Goal: Task Accomplishment & Management: Manage account settings

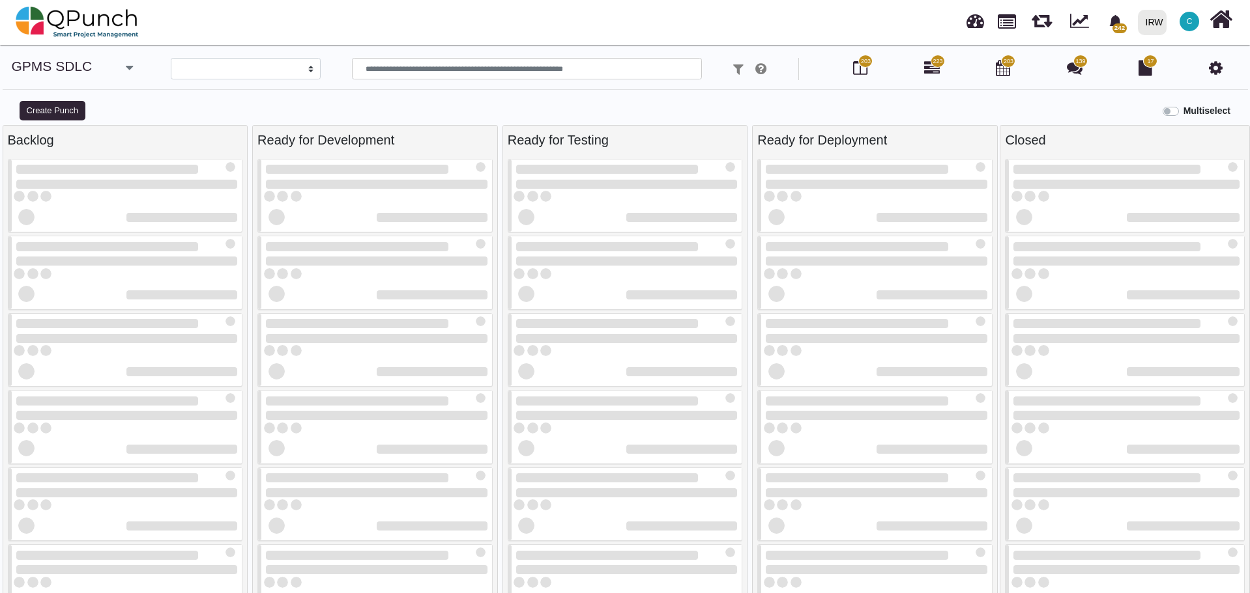
select select
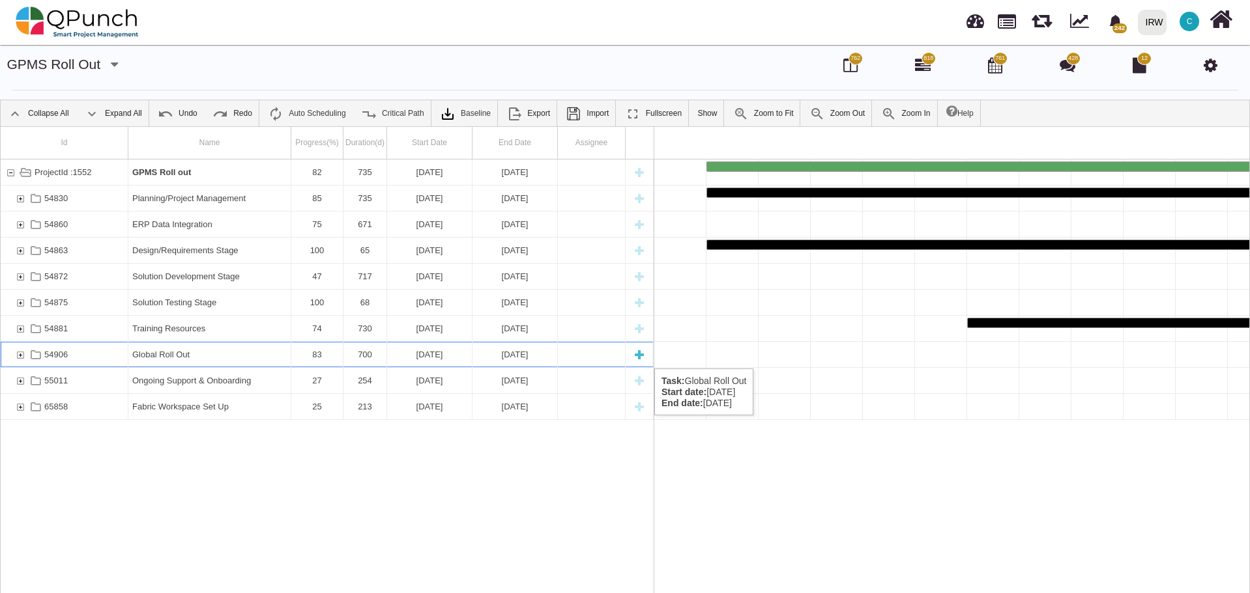
click at [21, 356] on div "54906" at bounding box center [20, 354] width 12 height 25
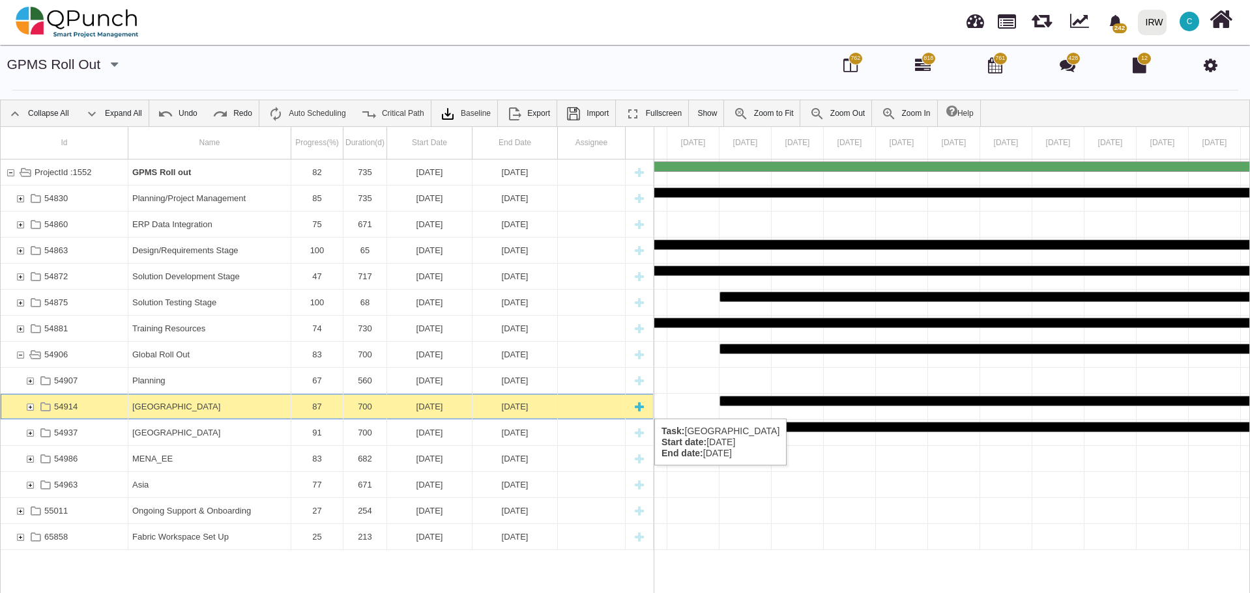
click at [31, 406] on div "54914" at bounding box center [30, 406] width 12 height 25
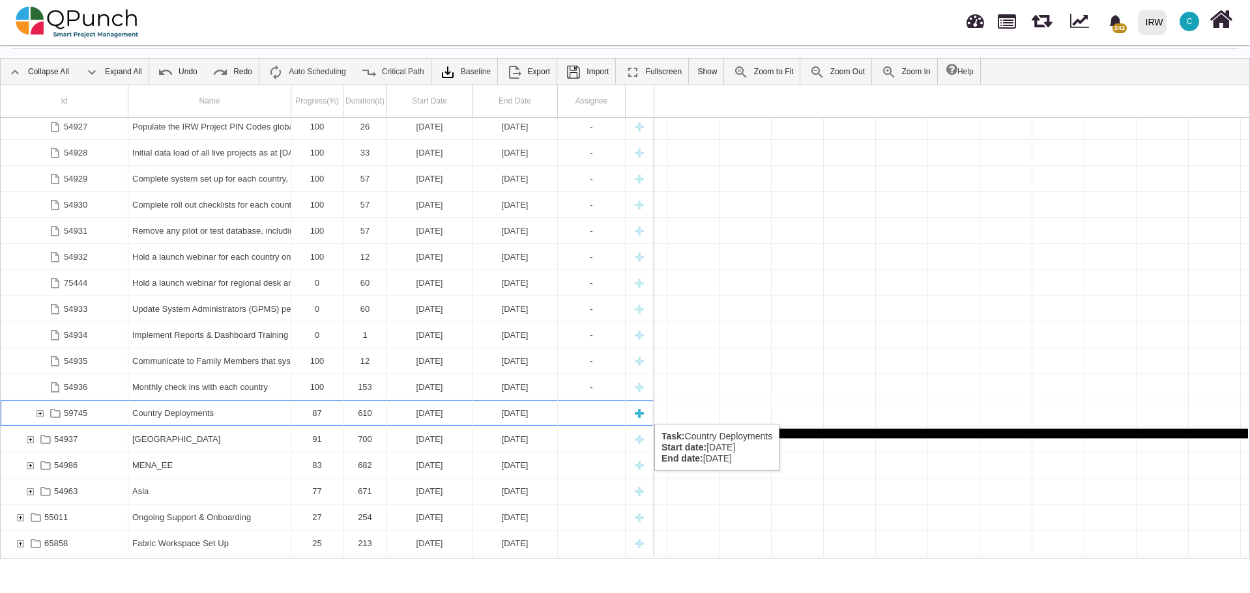
scroll to position [0, 6502]
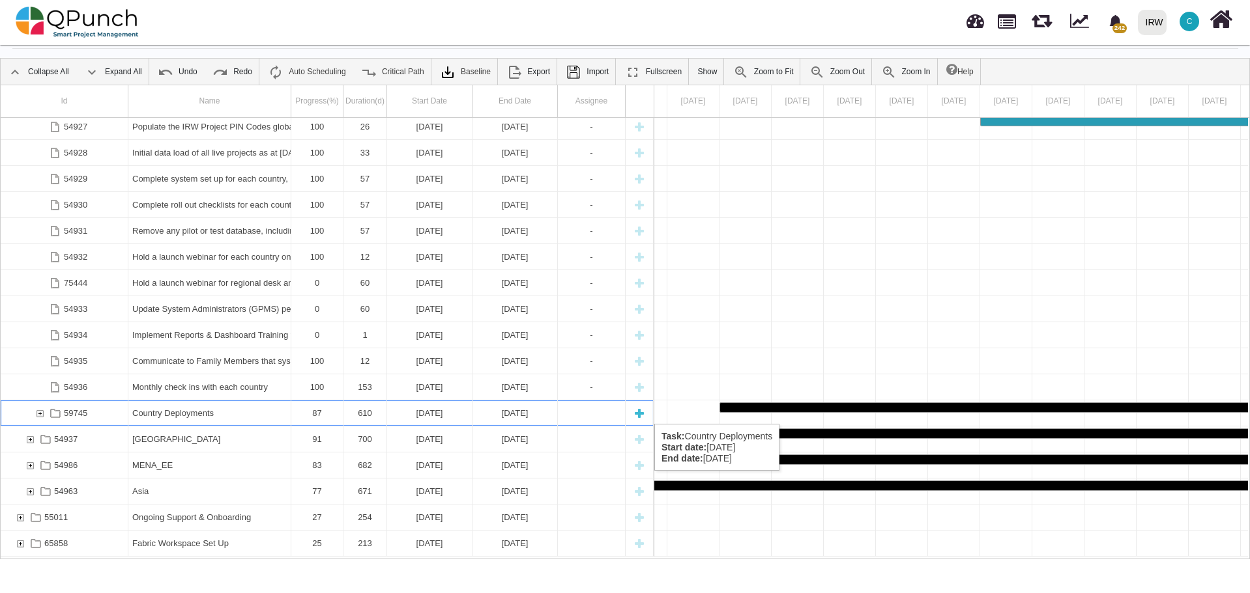
click at [42, 411] on div "59745" at bounding box center [40, 413] width 12 height 25
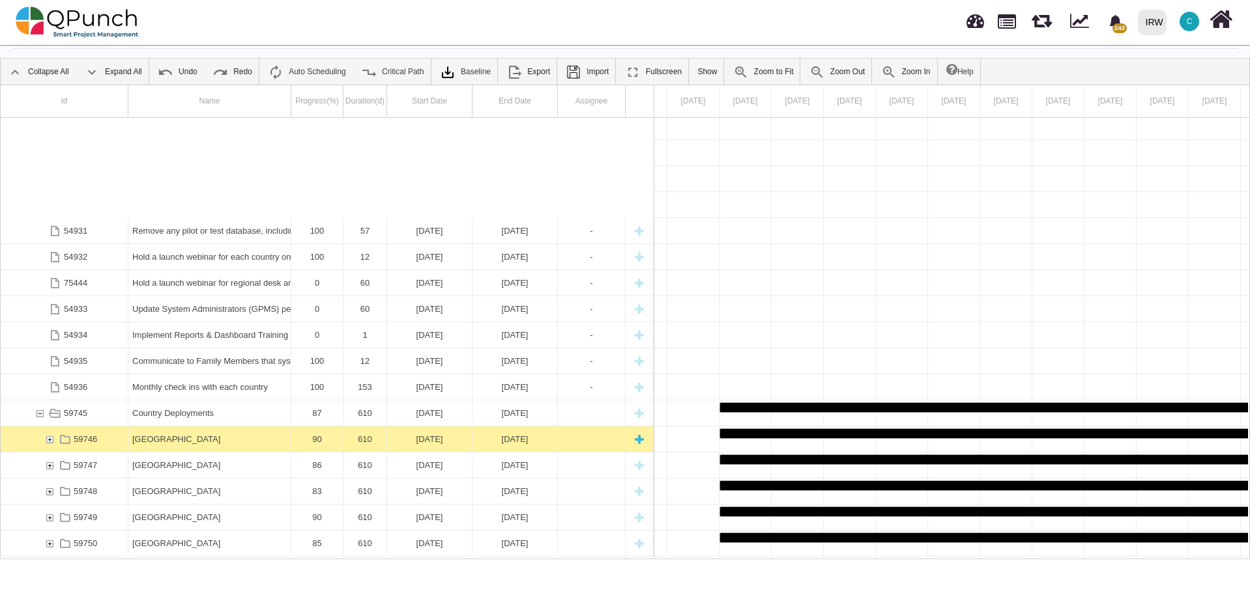
scroll to position [734, 0]
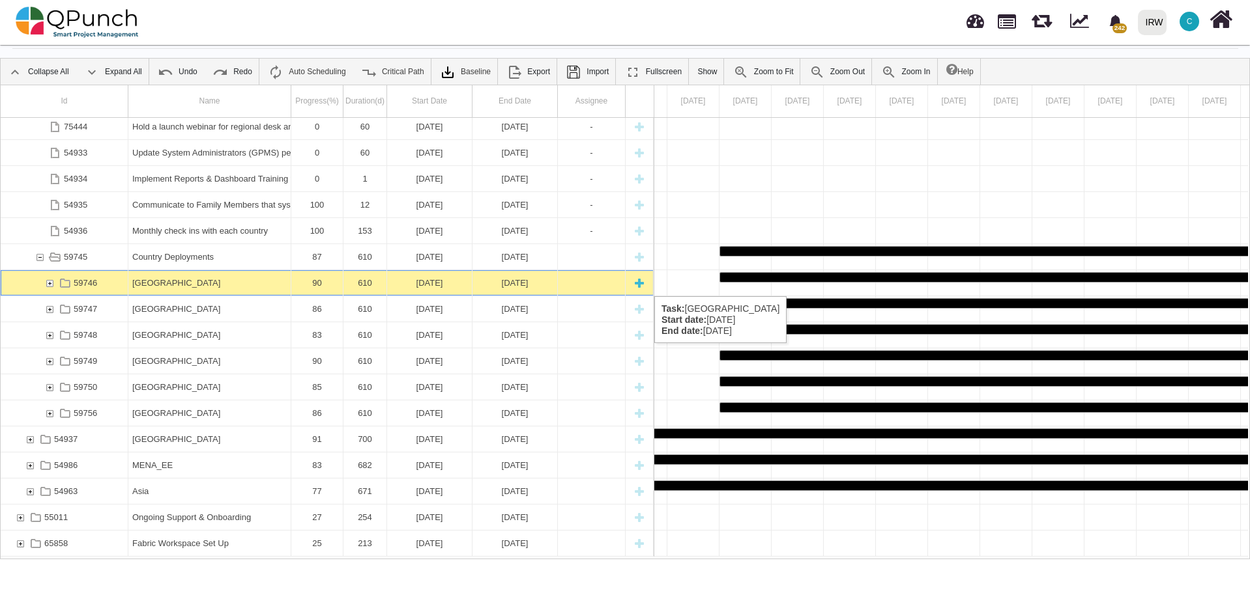
click at [145, 283] on div "Ethiopia" at bounding box center [209, 282] width 154 height 25
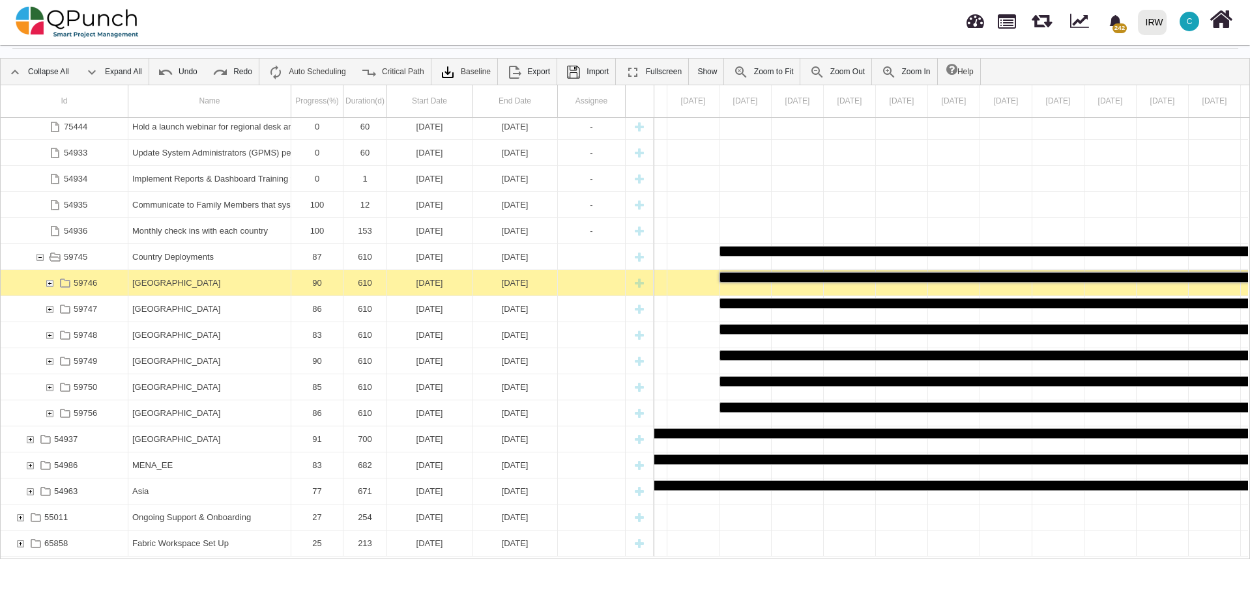
click at [145, 283] on div "Ethiopia" at bounding box center [209, 282] width 154 height 25
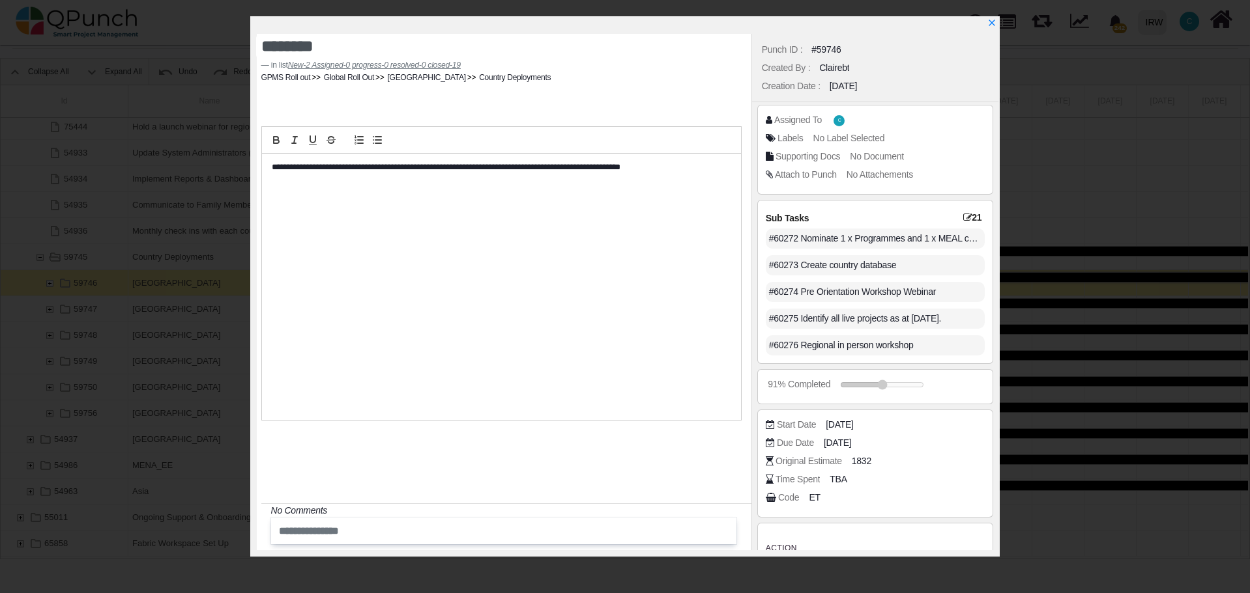
scroll to position [39, 0]
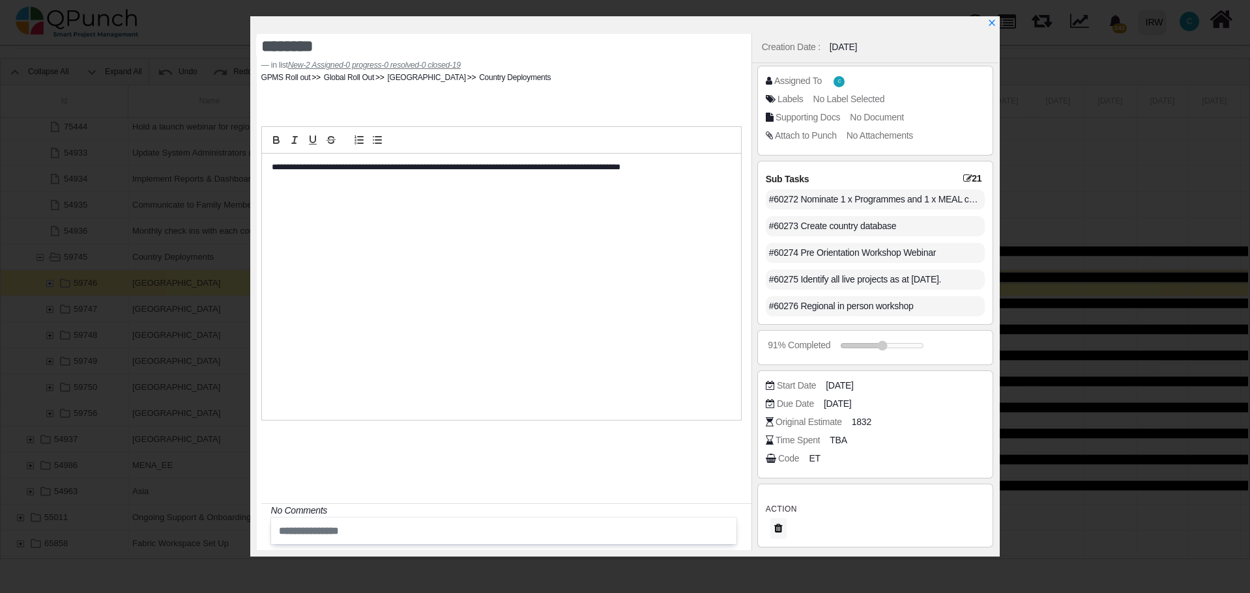
click at [964, 176] on icon at bounding box center [967, 178] width 9 height 9
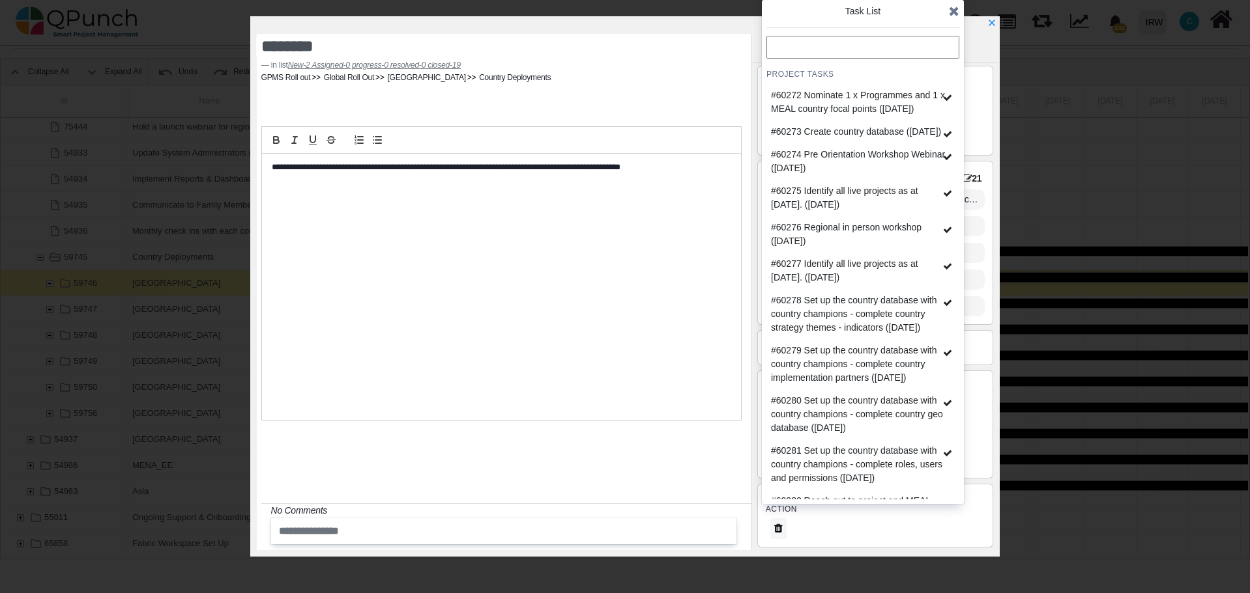
click at [957, 12] on icon at bounding box center [954, 11] width 10 height 13
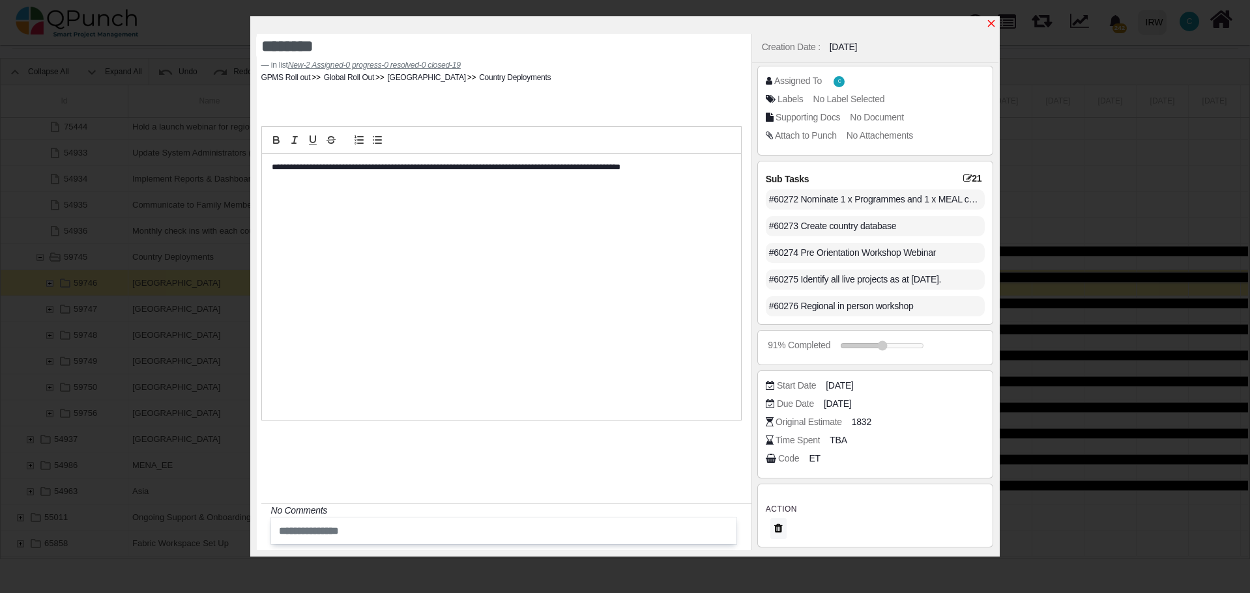
click at [995, 26] on icon "x" at bounding box center [991, 23] width 10 height 10
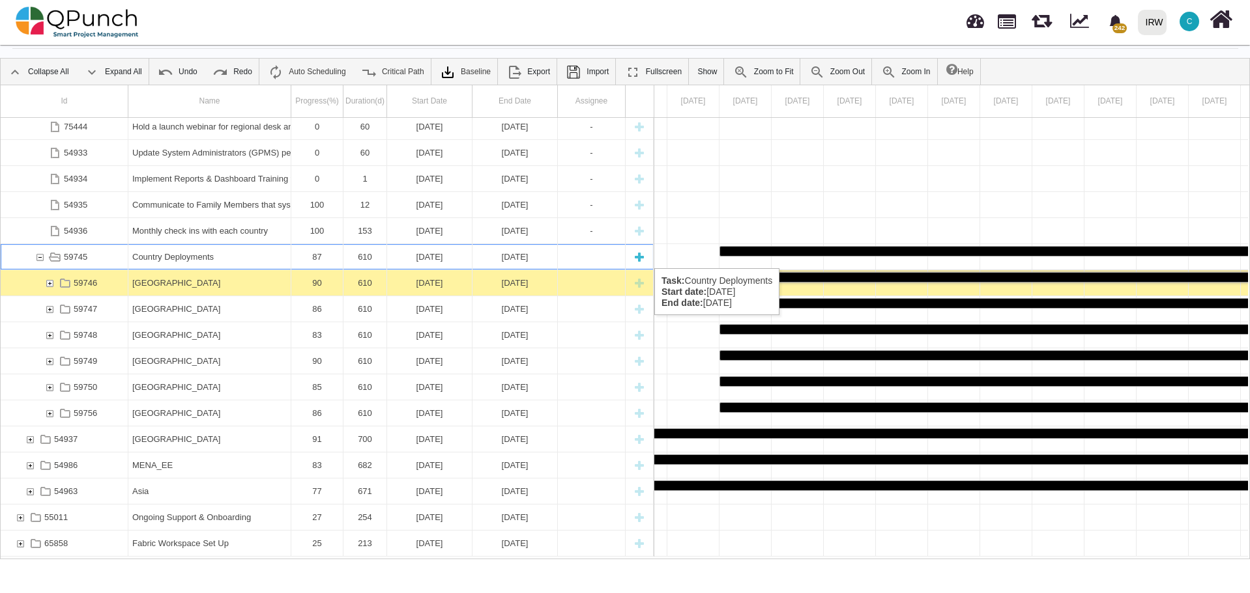
click at [44, 255] on div "59745" at bounding box center [40, 256] width 12 height 25
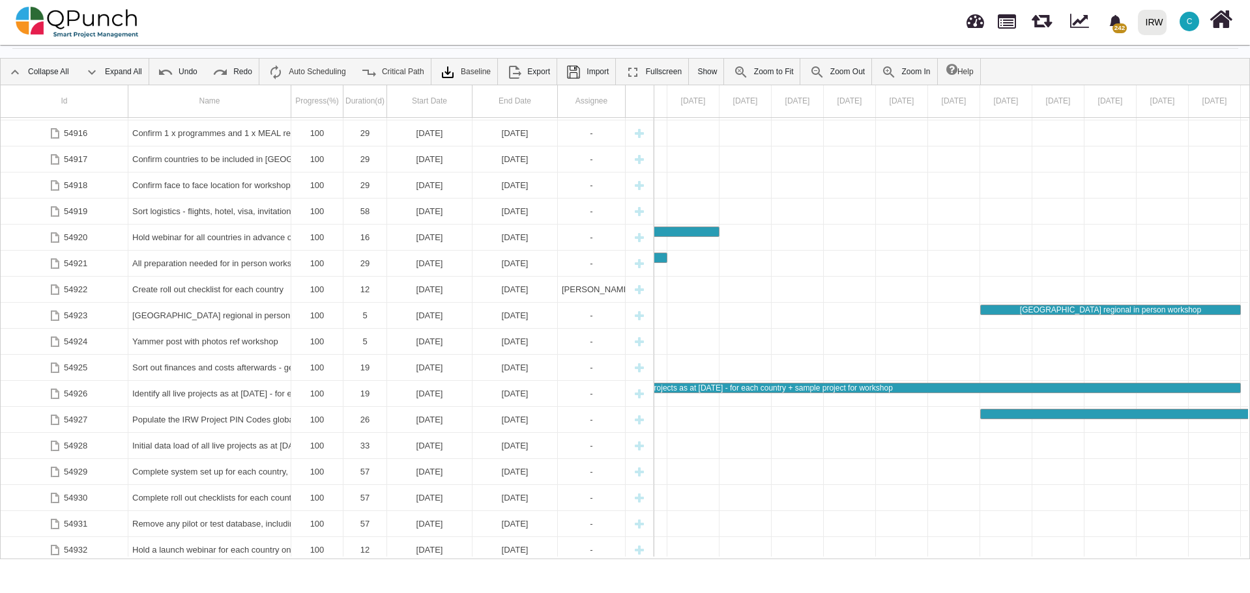
scroll to position [167, 0]
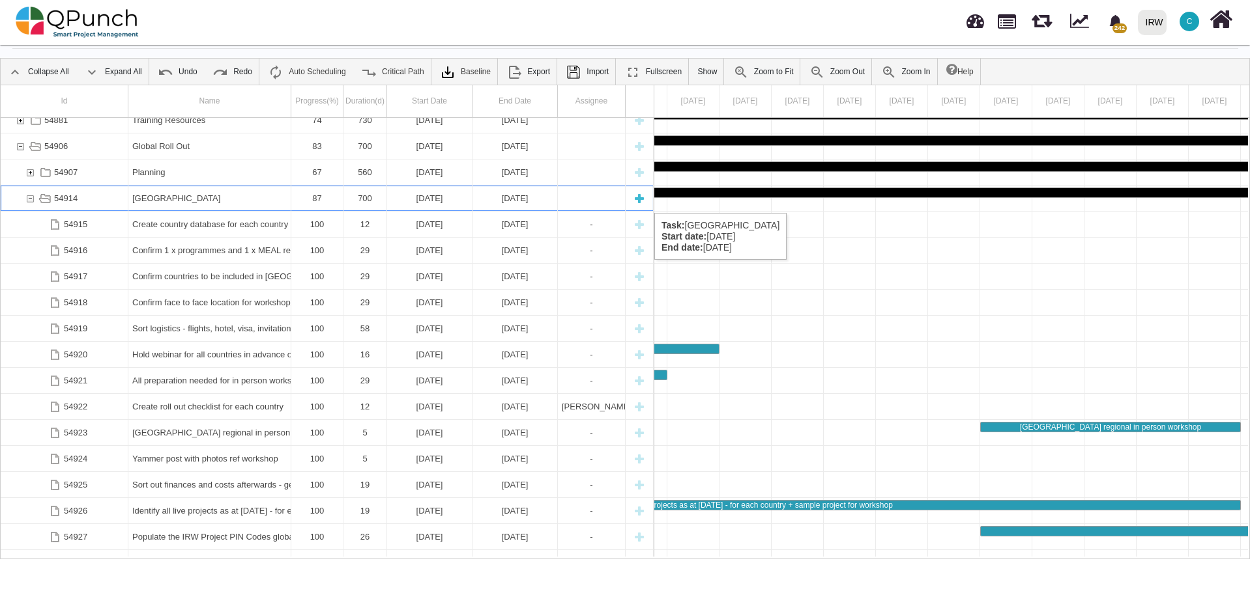
click at [637, 200] on div "New task" at bounding box center [639, 198] width 20 height 25
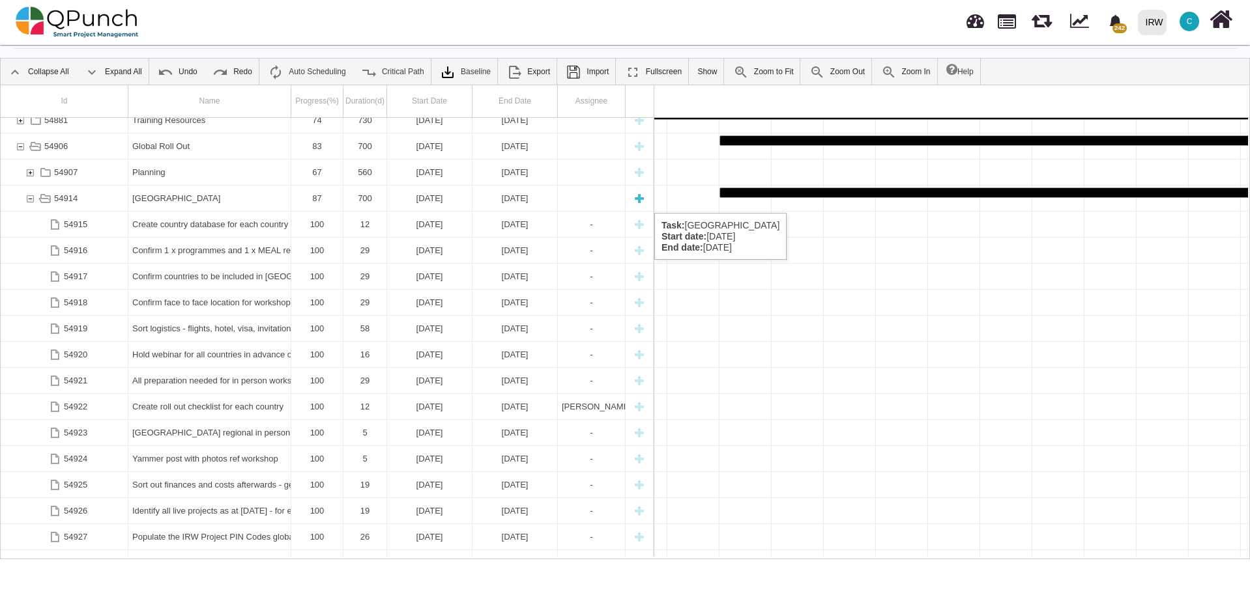
select select "*"
select select "****"
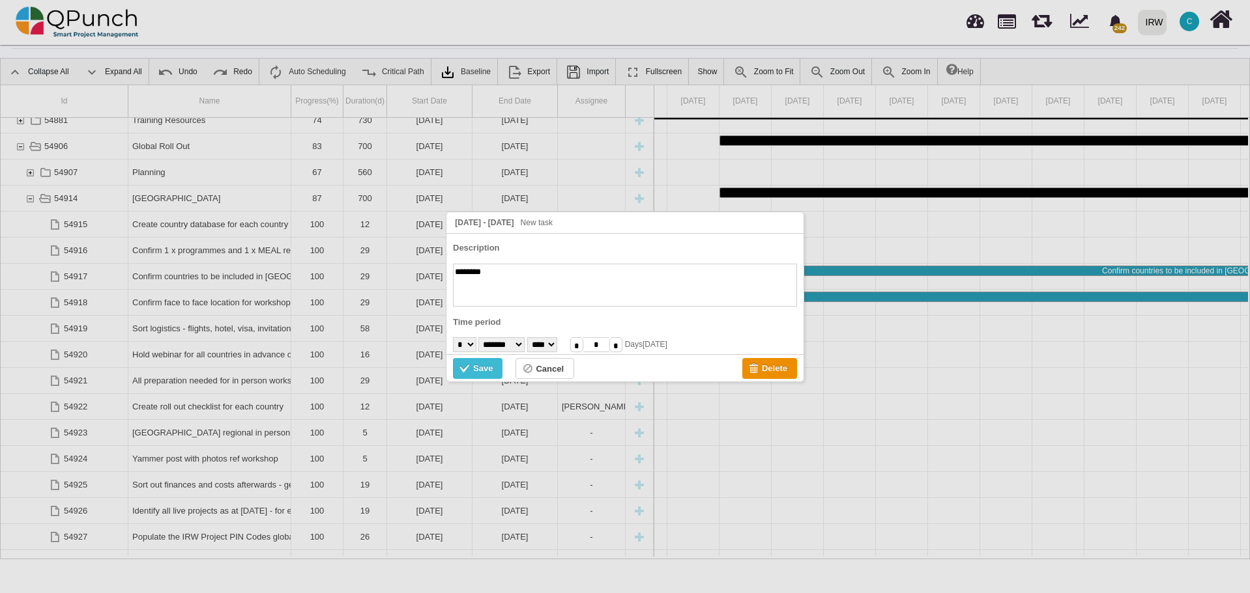
drag, startPoint x: 539, startPoint y: 279, endPoint x: 517, endPoint y: 276, distance: 23.0
click at [539, 279] on textarea "********" at bounding box center [625, 285] width 344 height 43
type textarea "**********"
click at [524, 345] on select "******* ******** ***** ***** *** **** **** ****** ********* ******* ******** **…" at bounding box center [501, 344] width 46 height 15
select select "*"
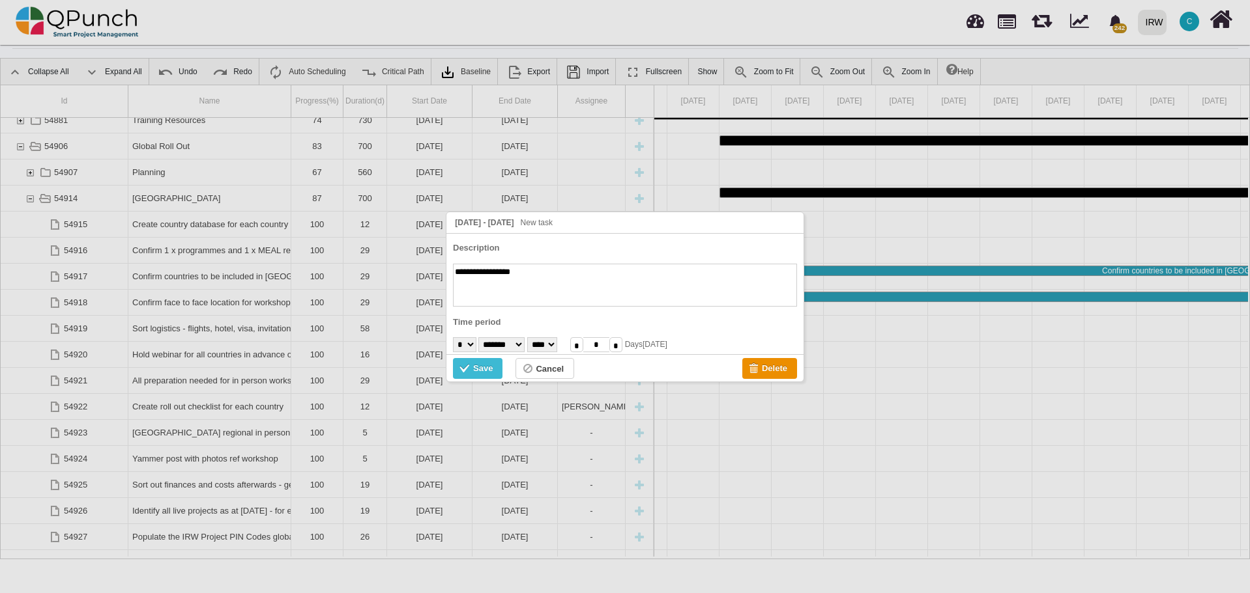
click at [481, 337] on select "******* ******** ***** ***** *** **** **** ****** ********* ******* ******** **…" at bounding box center [501, 344] width 46 height 15
drag, startPoint x: 626, startPoint y: 345, endPoint x: 615, endPoint y: 344, distance: 11.1
click at [609, 344] on input "*" at bounding box center [596, 344] width 26 height 15
type input "**"
click at [455, 274] on textarea "**********" at bounding box center [625, 285] width 344 height 43
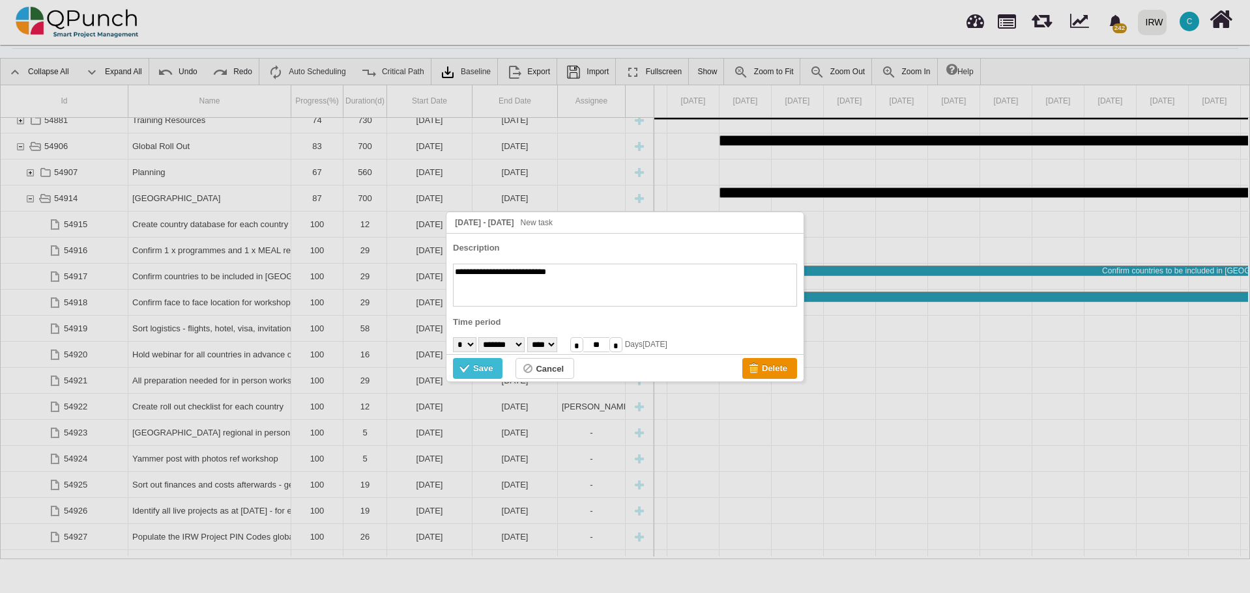
type textarea "**********"
drag, startPoint x: 625, startPoint y: 344, endPoint x: 605, endPoint y: 343, distance: 20.9
click at [605, 343] on input "**" at bounding box center [596, 344] width 26 height 15
type input "*"
type input "***"
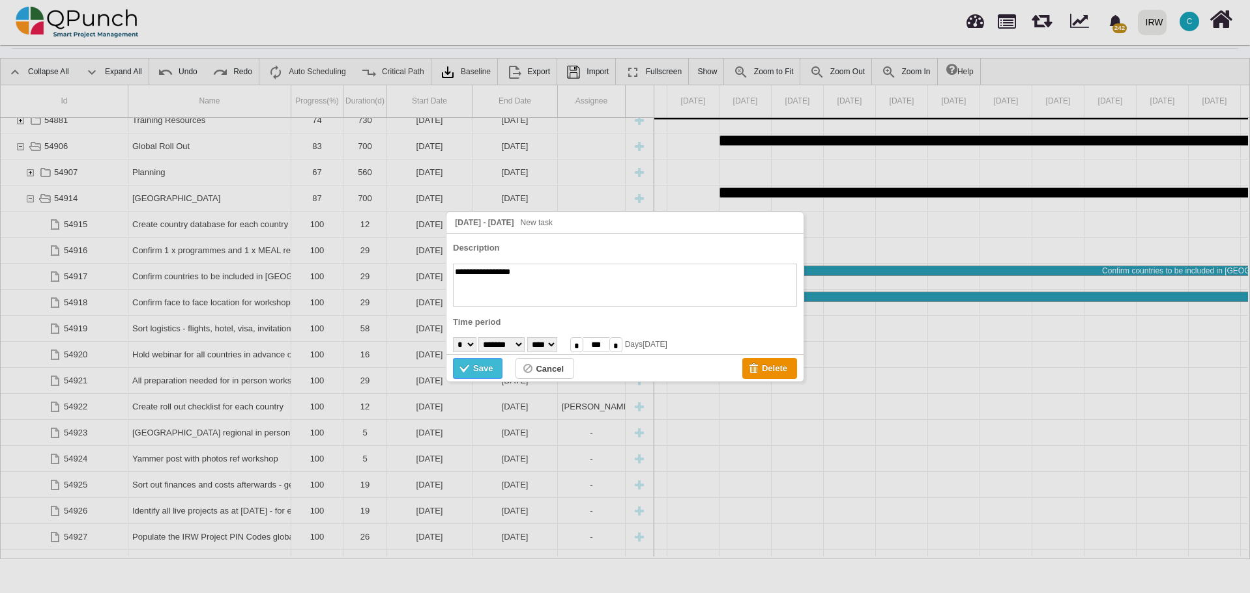
click at [488, 369] on div "Save" at bounding box center [483, 369] width 20 height 14
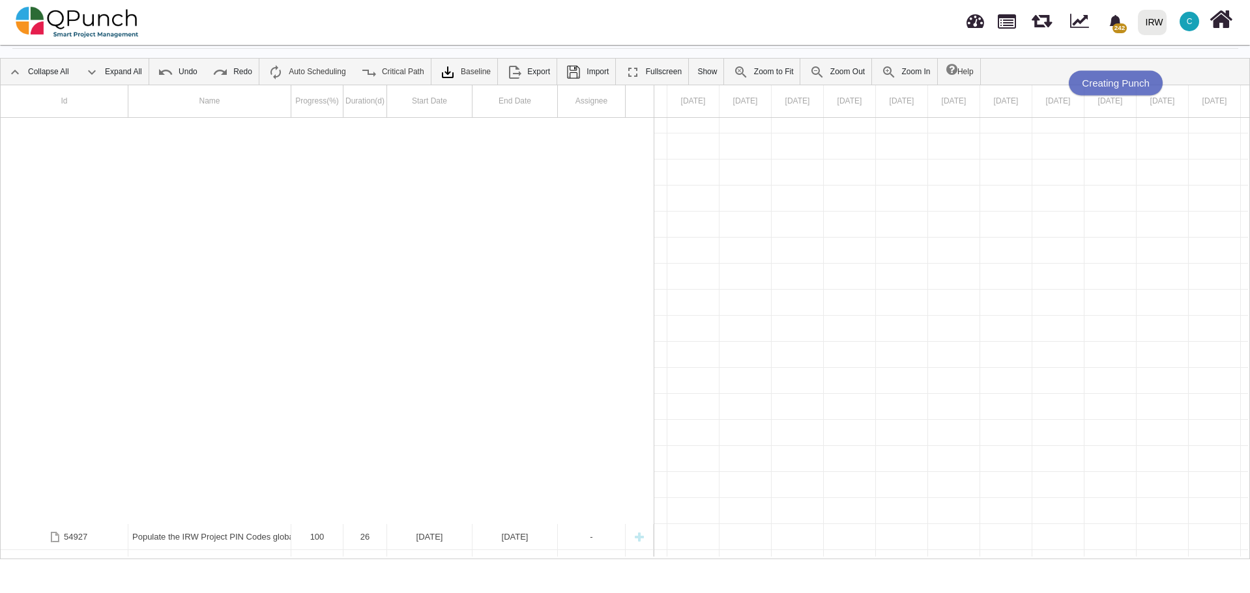
scroll to position [577, 0]
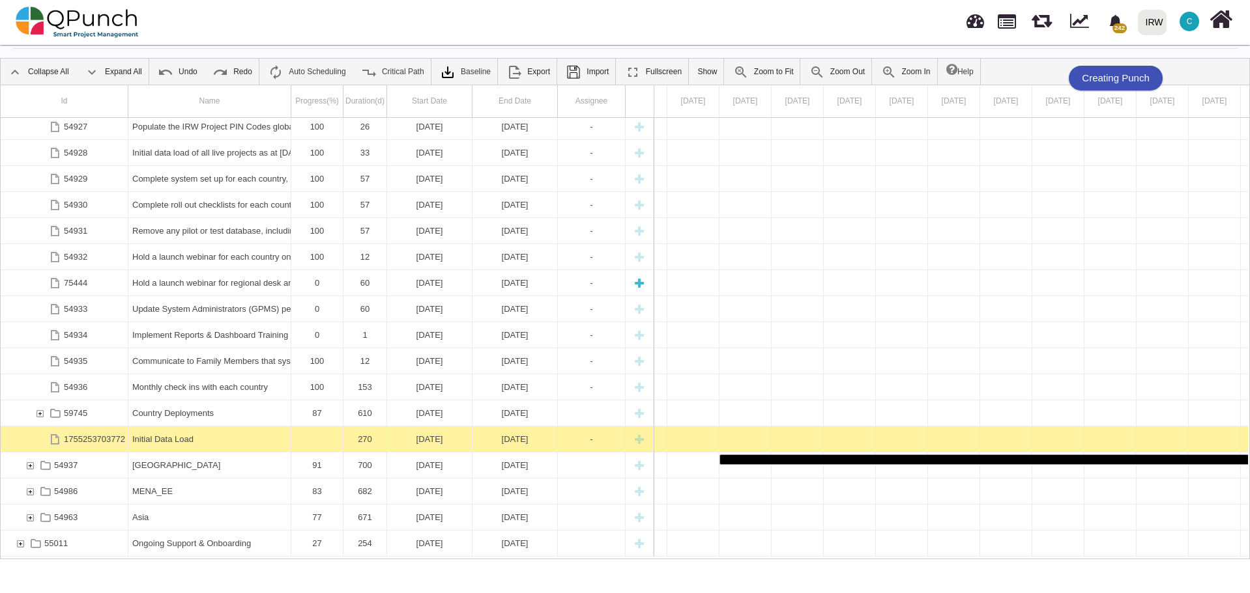
drag, startPoint x: 207, startPoint y: 436, endPoint x: 162, endPoint y: 293, distance: 149.4
click at [162, 293] on div "54927 Populate the IRW Project PIN Codes global database reference set - for ea…" at bounding box center [327, 337] width 653 height 439
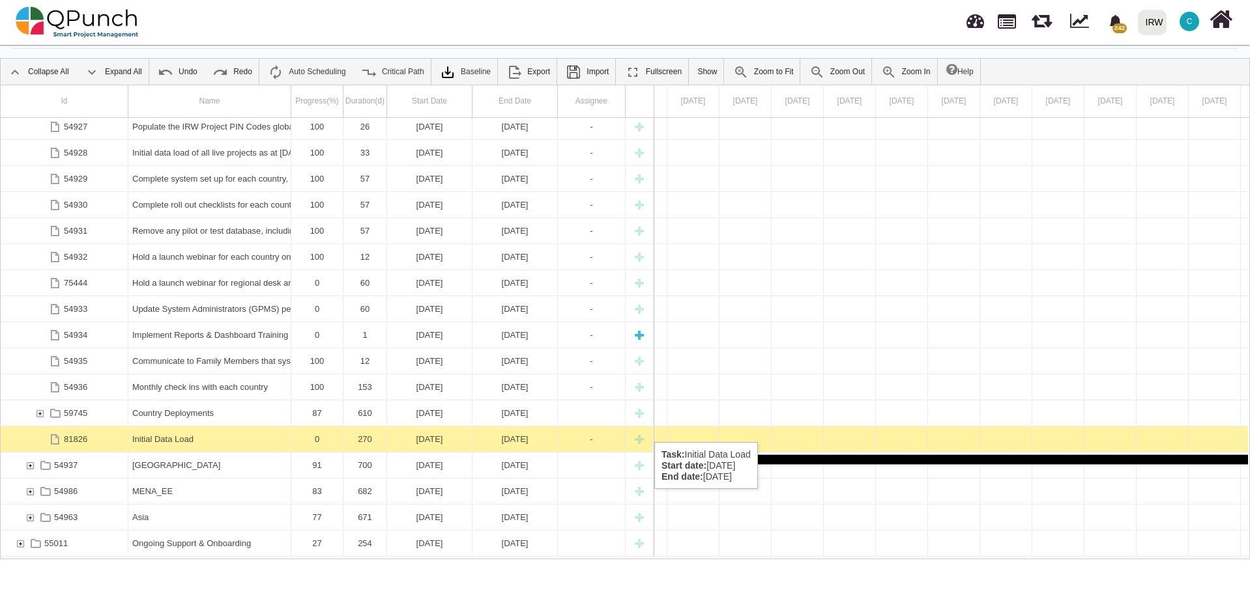
click at [127, 329] on div "54927 Populate the IRW Project PIN Codes global database reference set - for ea…" at bounding box center [327, 337] width 653 height 439
click at [194, 407] on div "Country Deployments" at bounding box center [209, 413] width 154 height 25
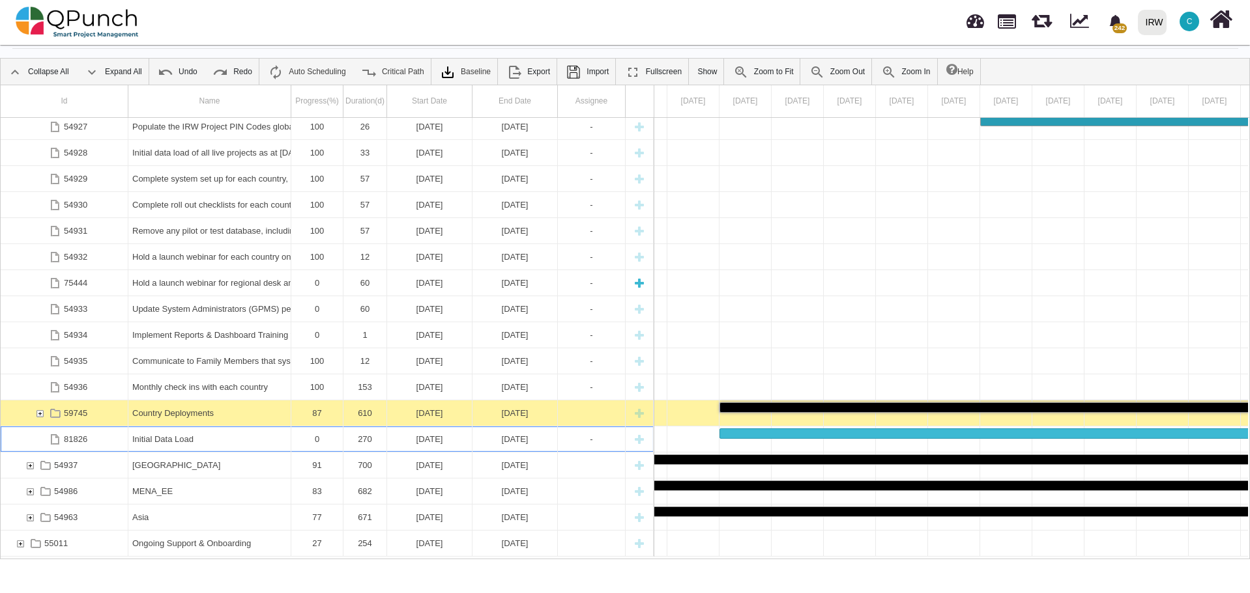
drag, startPoint x: 175, startPoint y: 436, endPoint x: 125, endPoint y: 294, distance: 150.4
click at [124, 296] on div "54927 Populate the IRW Project PIN Codes global database reference set - for ea…" at bounding box center [327, 337] width 653 height 439
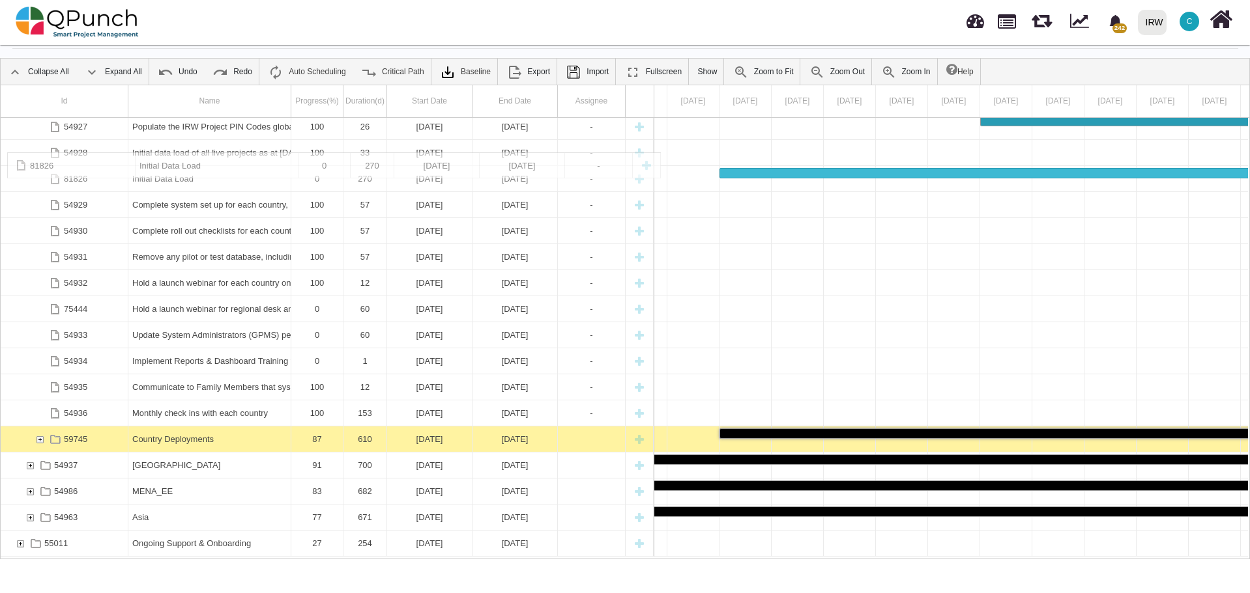
drag, startPoint x: 204, startPoint y: 439, endPoint x: 203, endPoint y: 159, distance: 280.1
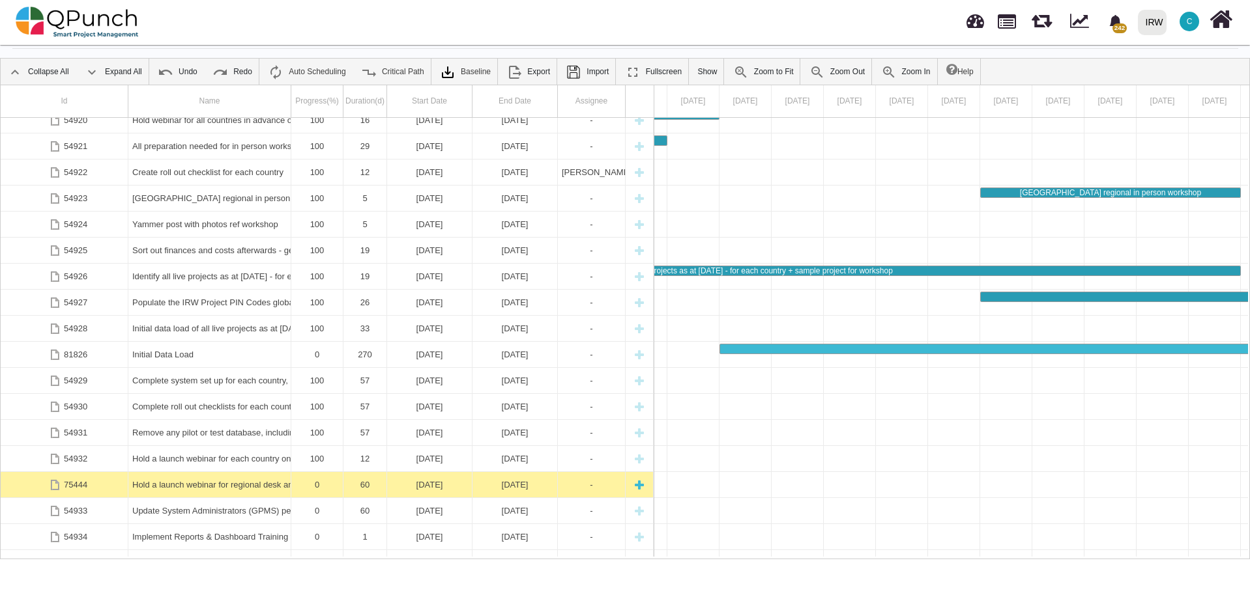
scroll to position [0, 0]
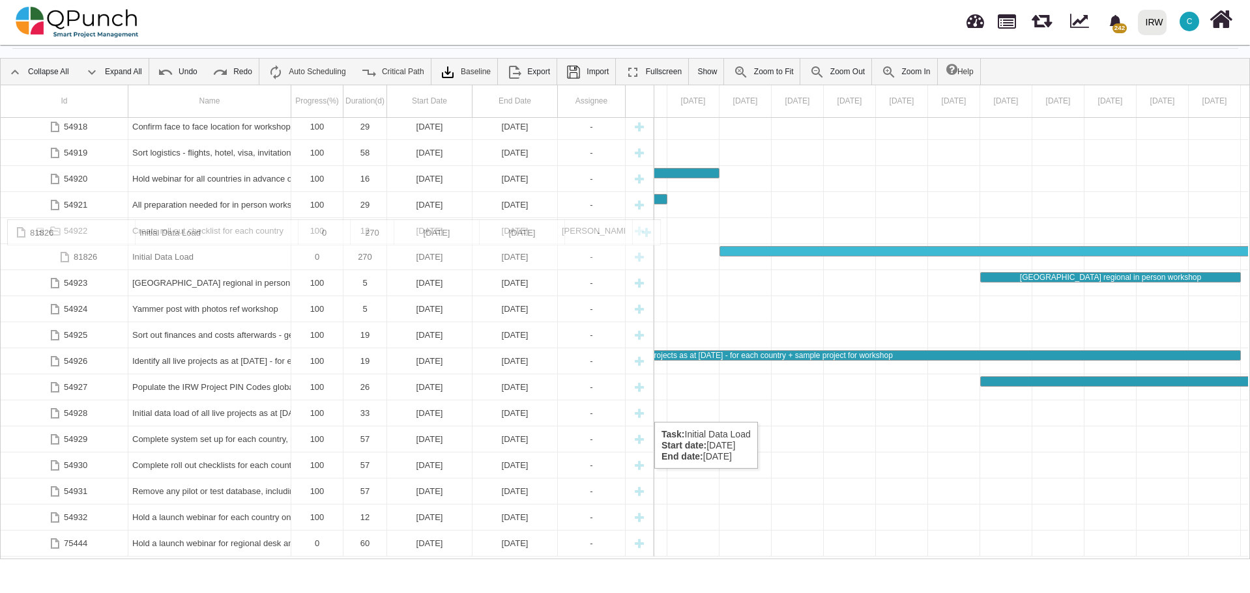
drag, startPoint x: 220, startPoint y: 409, endPoint x: 208, endPoint y: 198, distance: 211.4
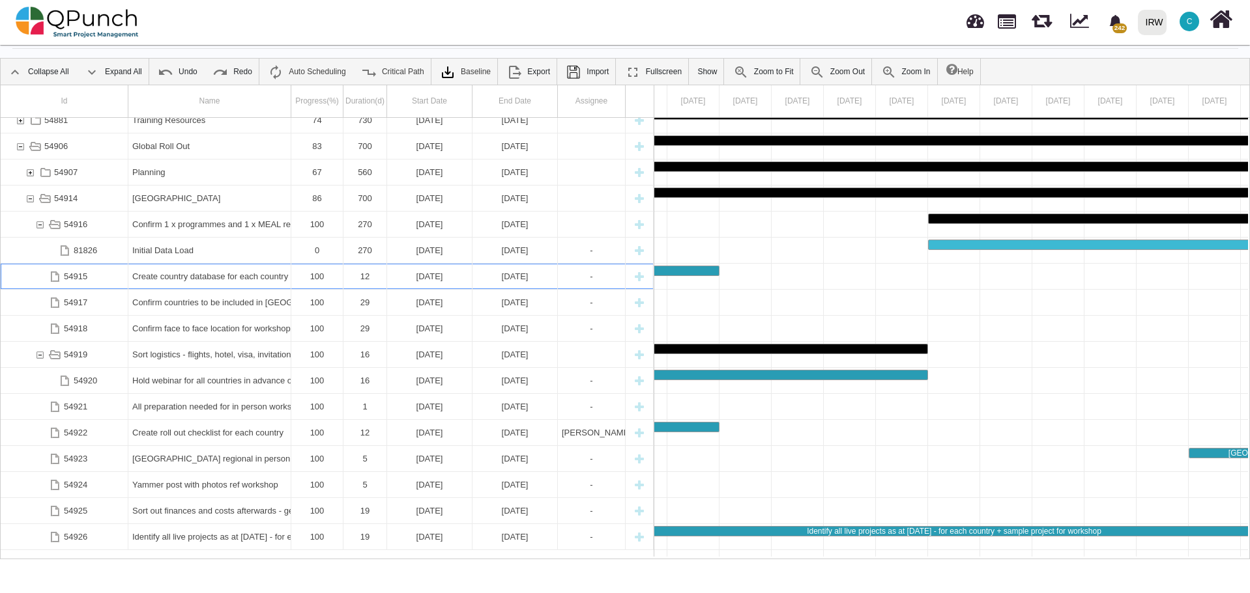
scroll to position [108, 0]
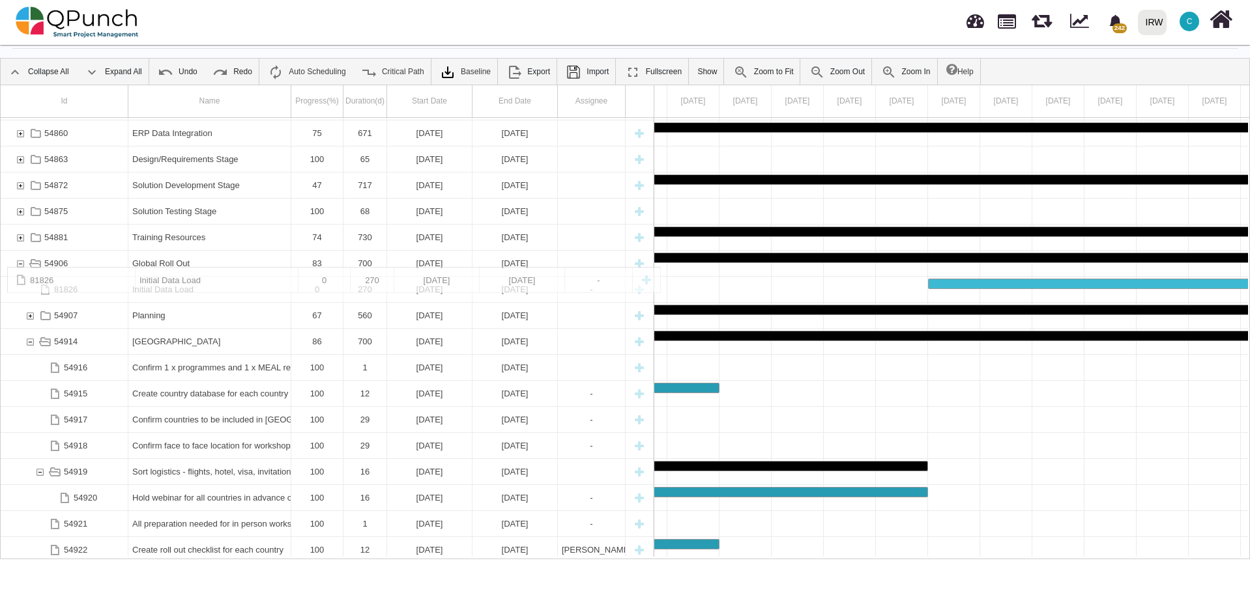
drag, startPoint x: 181, startPoint y: 367, endPoint x: 165, endPoint y: 274, distance: 94.5
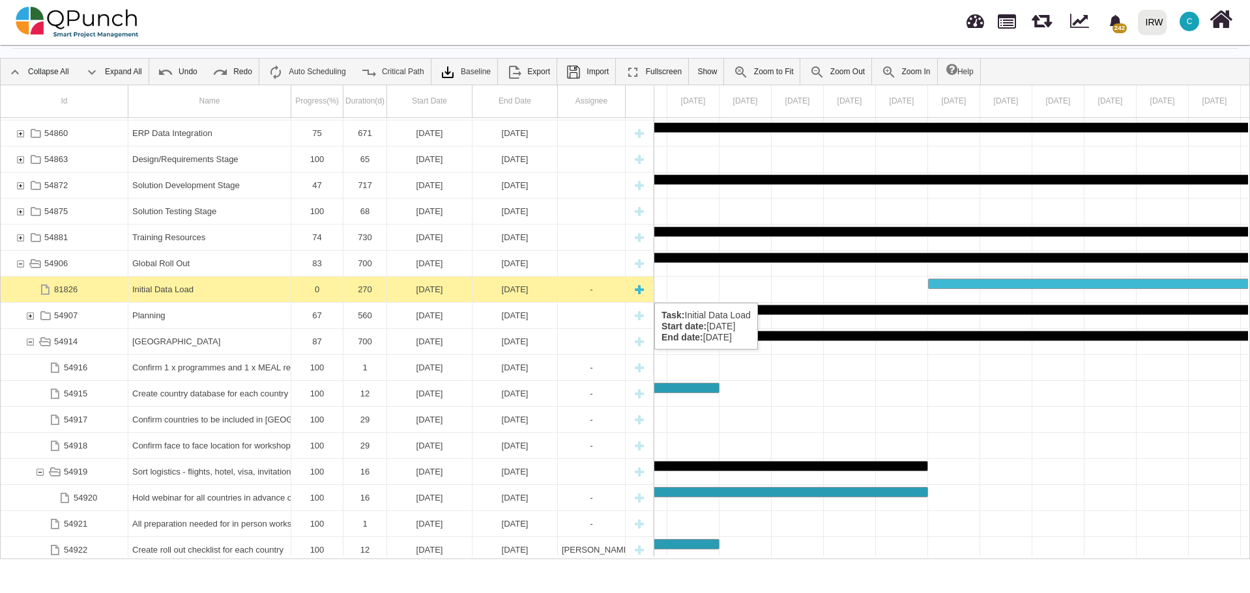
click at [259, 290] on div "Initial Data Load" at bounding box center [209, 289] width 154 height 25
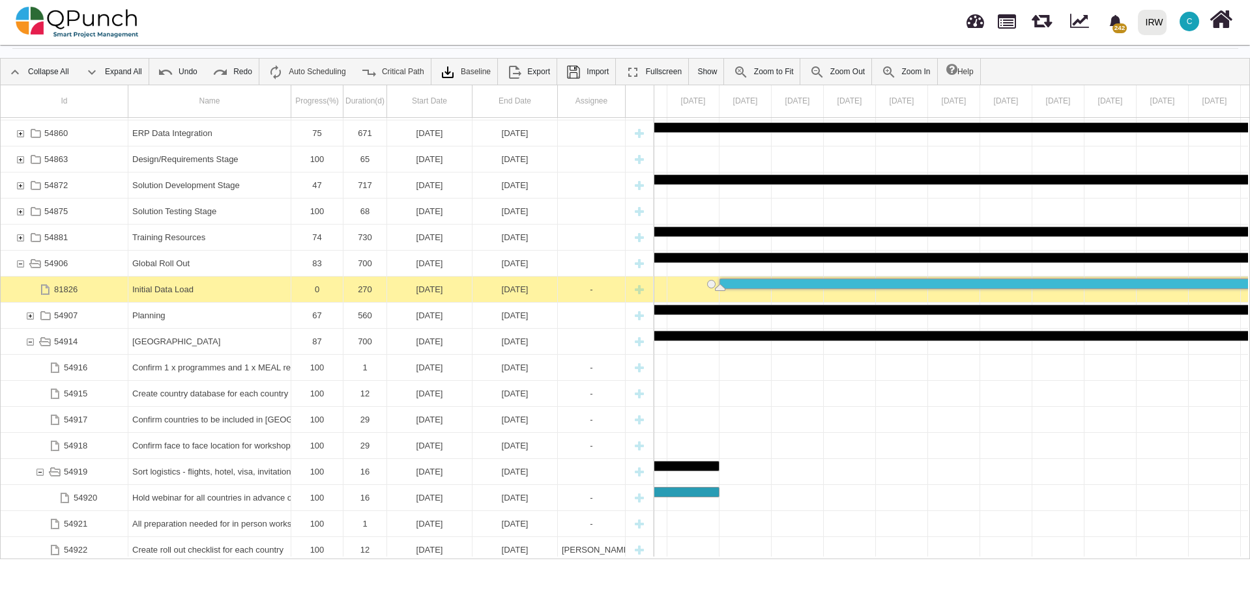
click at [259, 290] on div "Initial Data Load" at bounding box center [209, 289] width 154 height 25
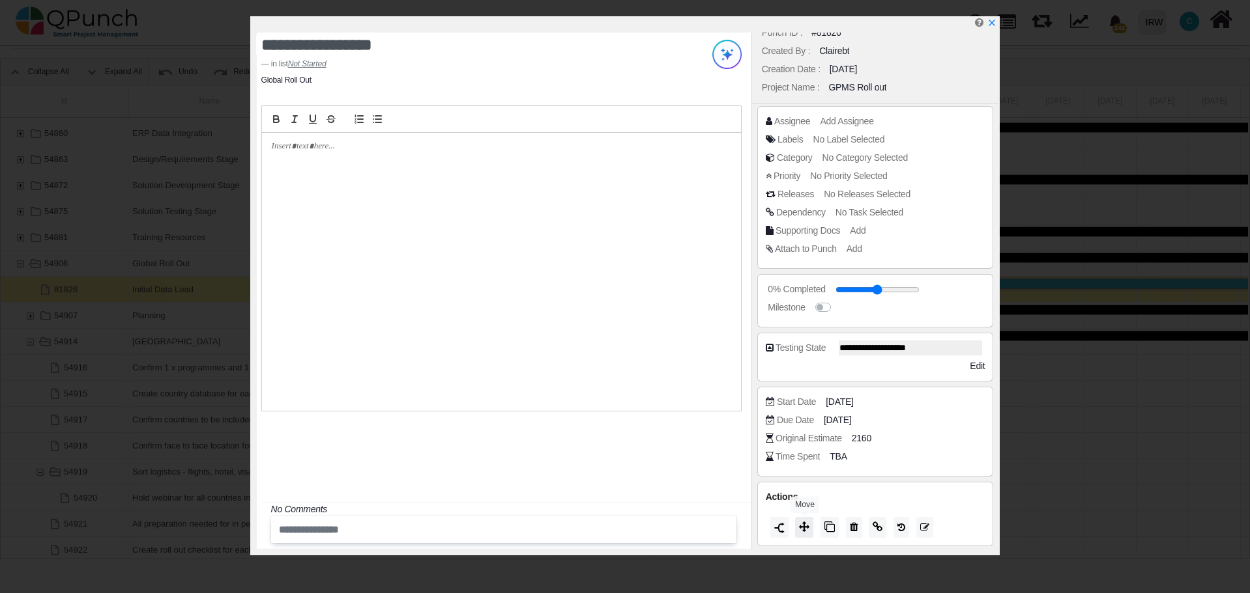
click at [808, 525] on icon at bounding box center [804, 527] width 10 height 10
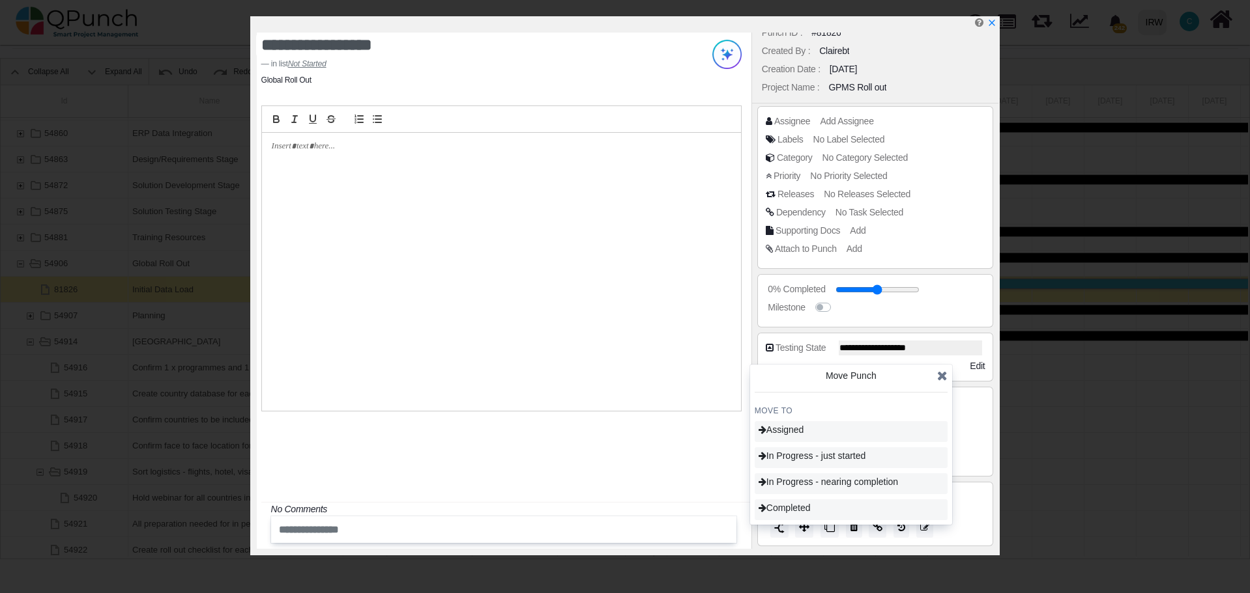
click at [668, 343] on div at bounding box center [501, 272] width 479 height 278
click at [837, 301] on label at bounding box center [837, 301] width 0 height 0
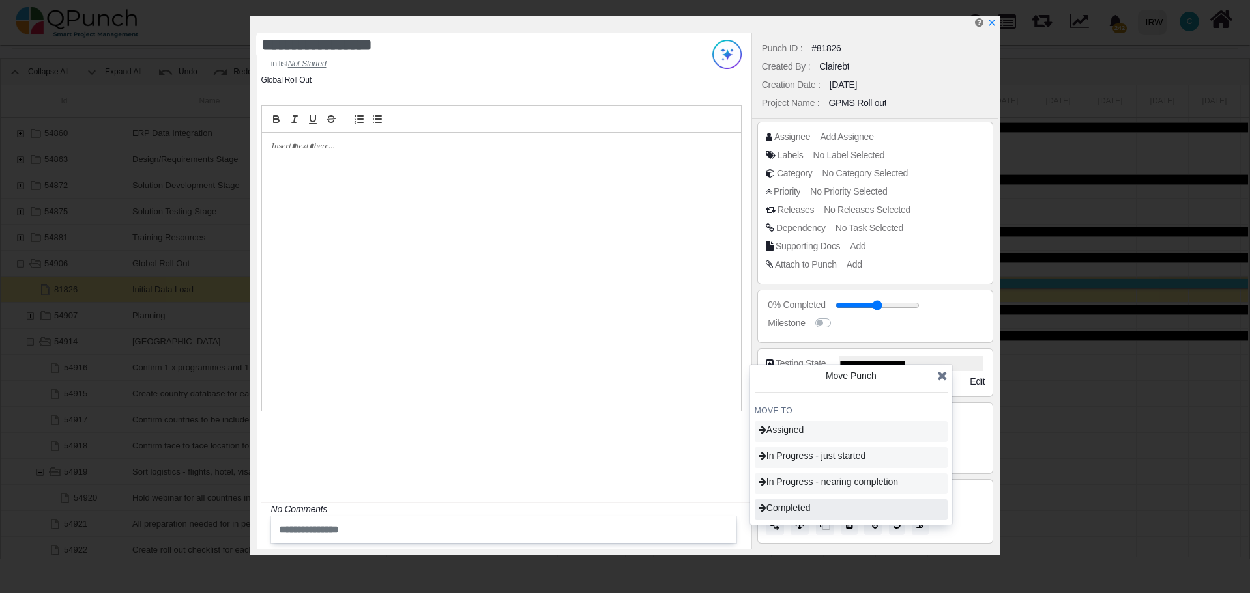
click at [803, 510] on span "Completed" at bounding box center [784, 508] width 52 height 10
type input "***"
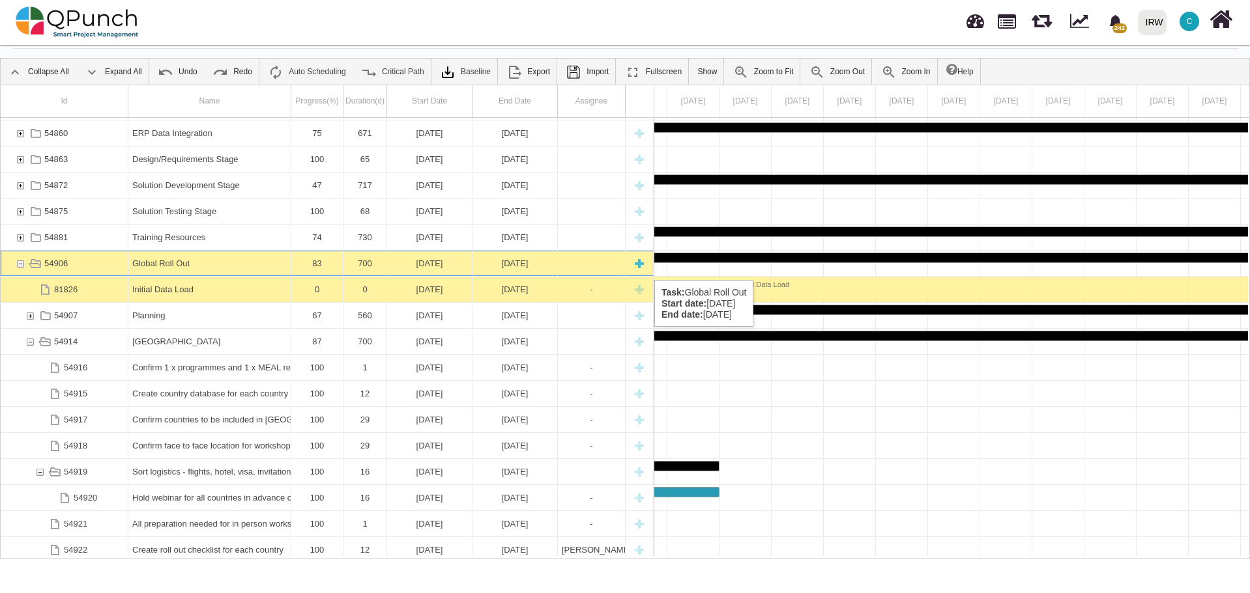
click at [637, 267] on div "New task" at bounding box center [639, 263] width 20 height 25
type textarea "********"
select select "*"
type input "*"
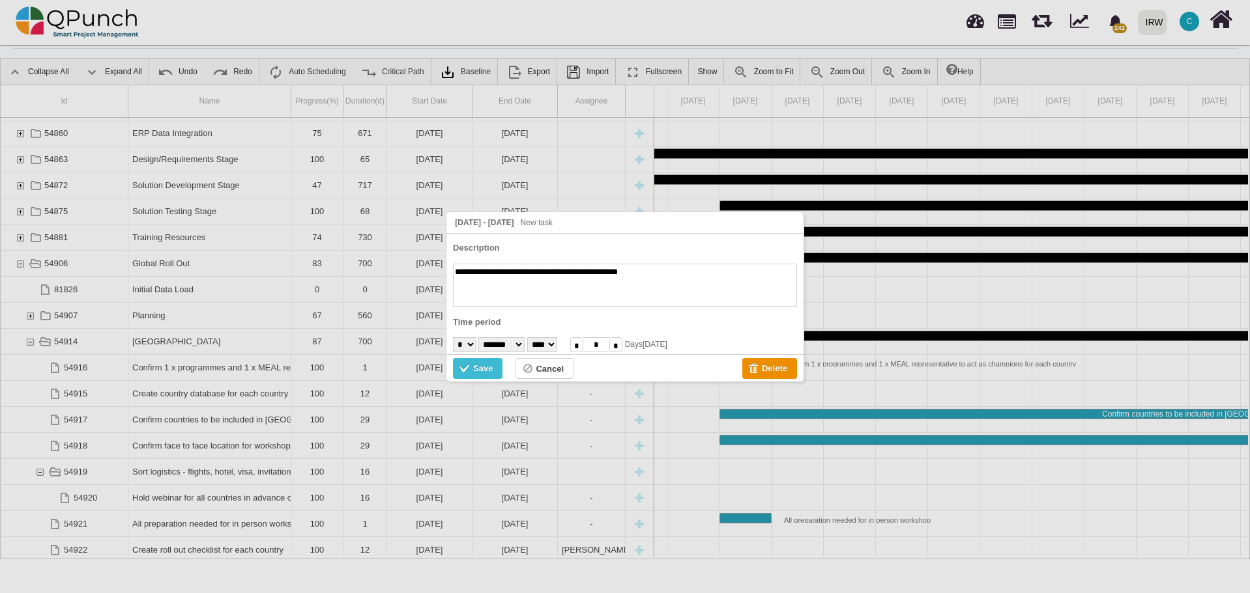
type textarea "**********"
click at [524, 347] on select "******* ******** ***** ***** *** **** **** ****** ********* ******* ******** **…" at bounding box center [501, 344] width 46 height 15
select select "*"
click at [481, 337] on select "******* ******** ***** ***** *** **** **** ****** ********* ******* ******** **…" at bounding box center [501, 344] width 46 height 15
click at [609, 344] on input "*" at bounding box center [596, 344] width 26 height 15
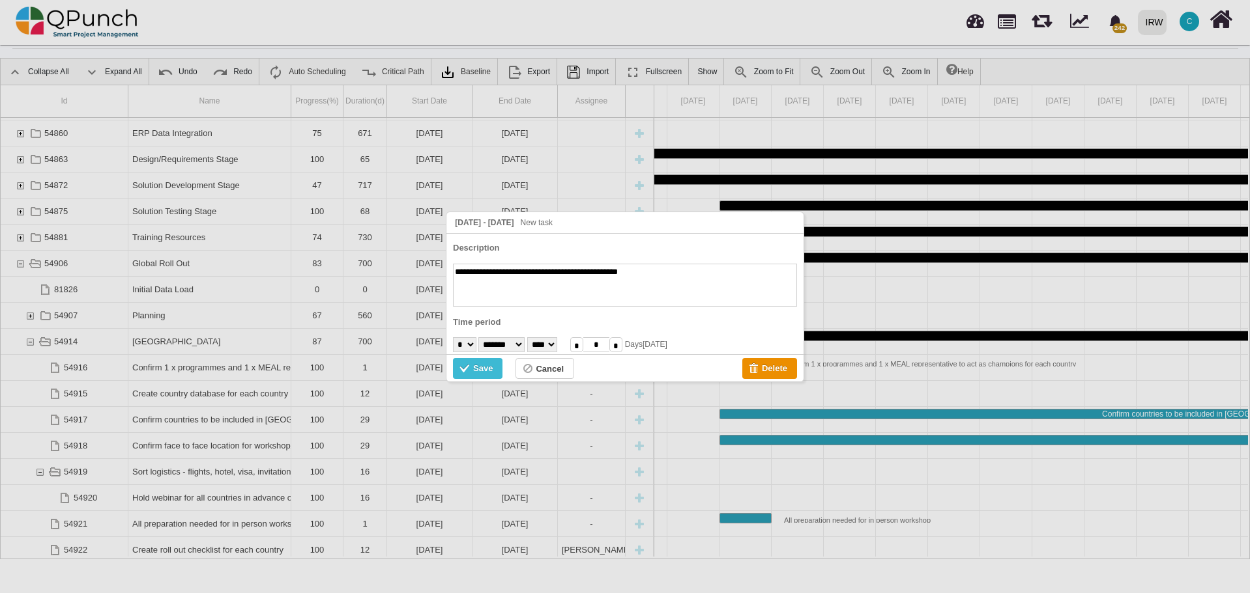
drag, startPoint x: 623, startPoint y: 344, endPoint x: 613, endPoint y: 343, distance: 10.4
click at [609, 343] on input "*" at bounding box center [596, 344] width 26 height 15
type input "***"
click at [486, 371] on div "Save" at bounding box center [483, 369] width 20 height 14
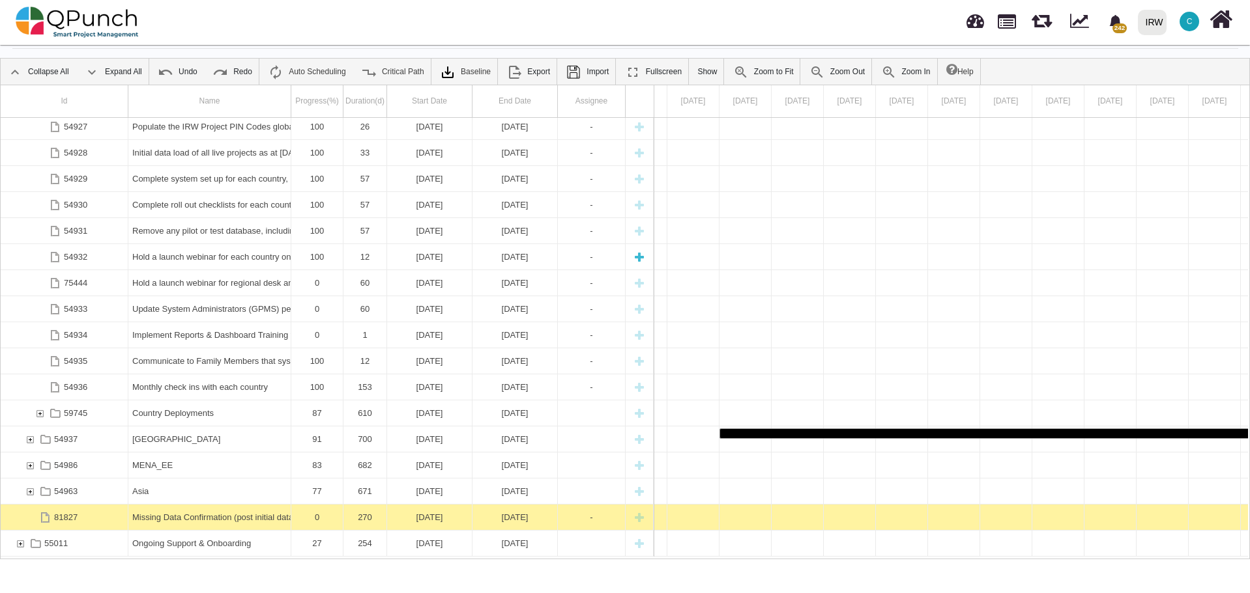
click at [165, 249] on div "54927 Populate the IRW Project PIN Codes global database reference set - for ea…" at bounding box center [327, 337] width 653 height 439
drag, startPoint x: 216, startPoint y: 519, endPoint x: 192, endPoint y: 235, distance: 285.1
click at [192, 235] on div "54927 Populate the IRW Project PIN Codes global database reference set - for ea…" at bounding box center [327, 337] width 653 height 439
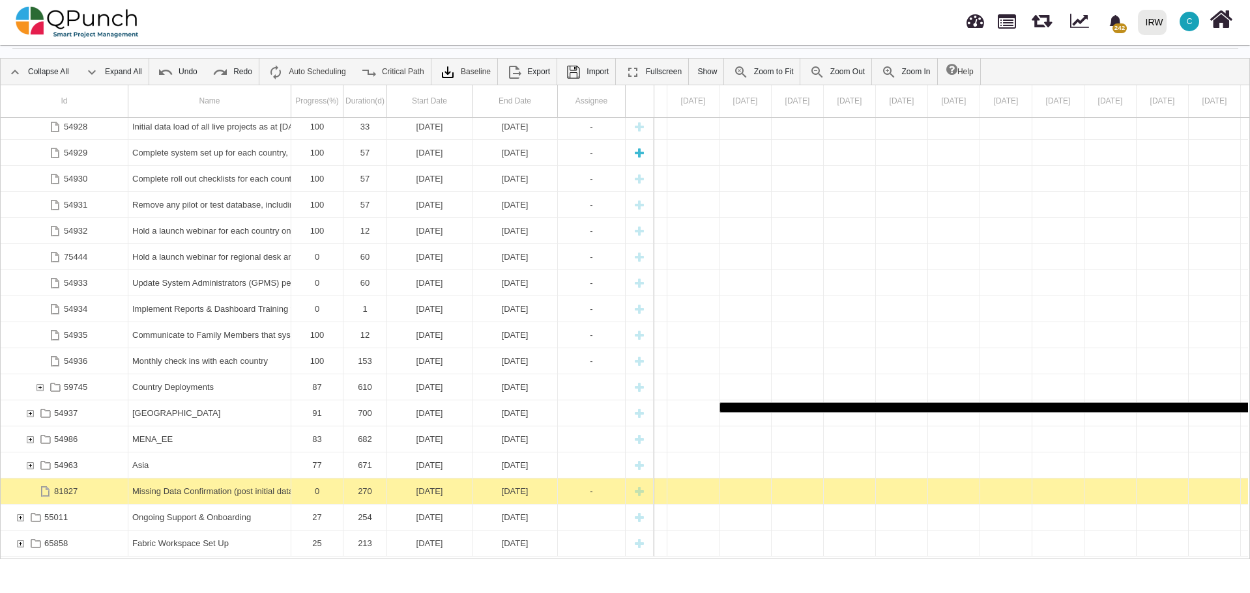
drag, startPoint x: 230, startPoint y: 492, endPoint x: 179, endPoint y: 160, distance: 335.6
click at [179, 160] on div "54928 Initial data load of all live projects as at 01/01/2024 - for each countr…" at bounding box center [327, 337] width 653 height 439
drag, startPoint x: 177, startPoint y: 493, endPoint x: 153, endPoint y: 251, distance: 242.9
click at [128, 210] on div "54928 Initial data load of all live projects as at 01/01/2024 - for each countr…" at bounding box center [327, 337] width 653 height 439
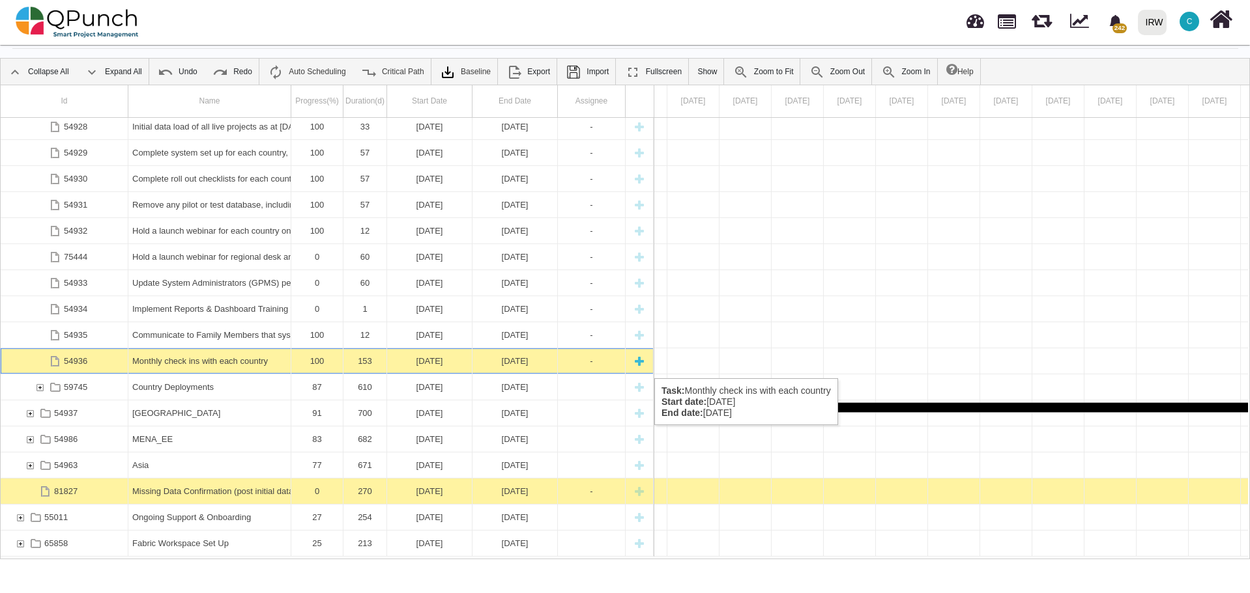
click at [217, 365] on div "Monthly check ins with each country" at bounding box center [209, 361] width 154 height 25
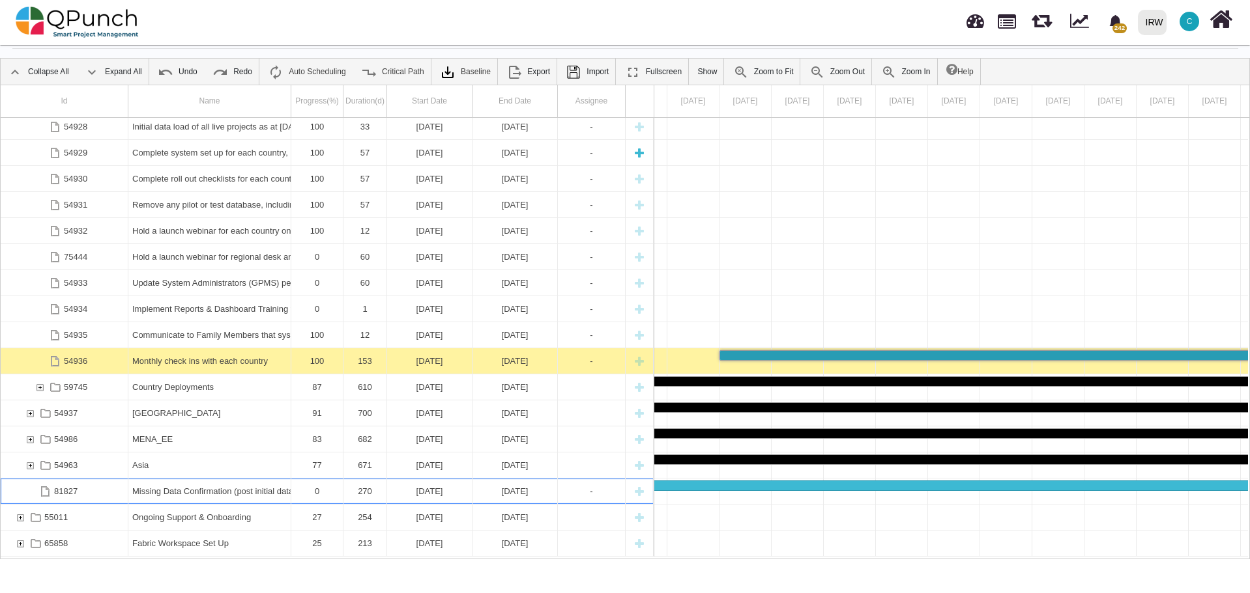
drag, startPoint x: 171, startPoint y: 491, endPoint x: 113, endPoint y: 160, distance: 336.0
click at [113, 160] on div "54928 Initial data load of all live projects as at 01/01/2024 - for each countr…" at bounding box center [327, 337] width 653 height 439
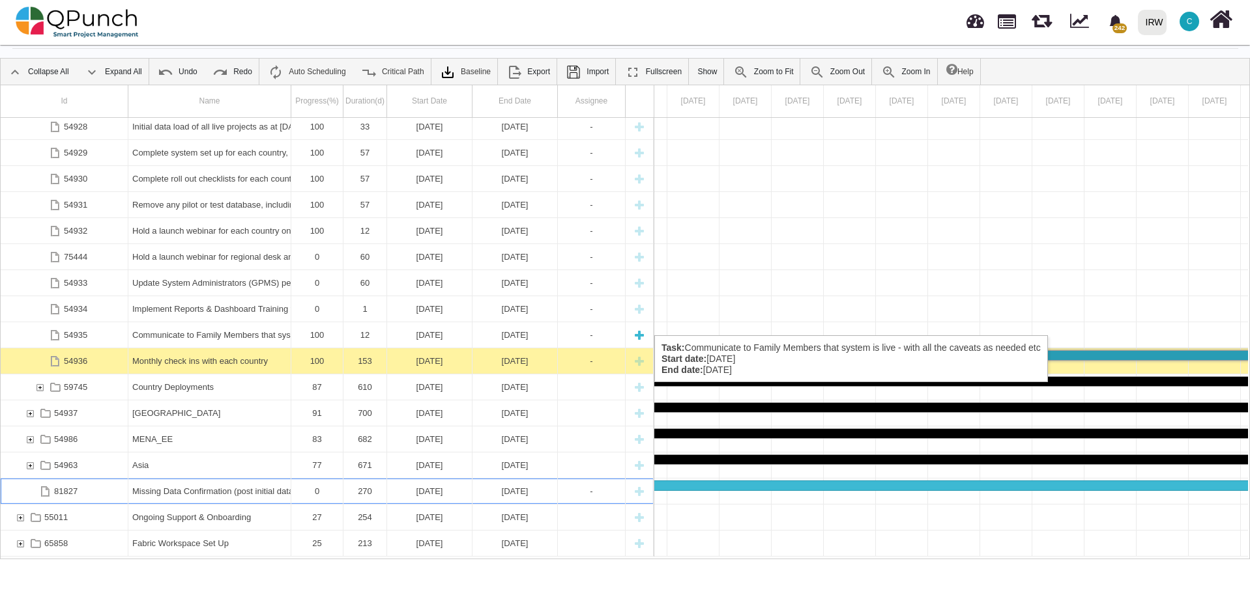
drag, startPoint x: 143, startPoint y: 489, endPoint x: 128, endPoint y: 322, distance: 166.8
click at [128, 322] on div "54928 Initial data load of all live projects as at 01/01/2024 - for each countr…" at bounding box center [327, 337] width 653 height 439
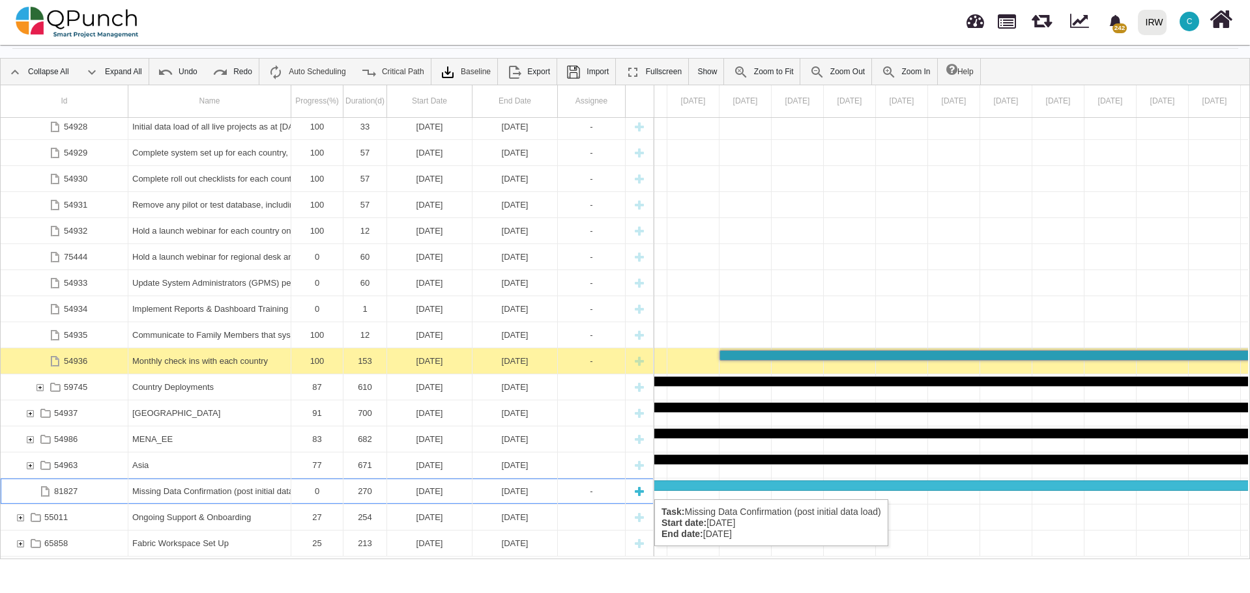
click at [191, 487] on div "Missing Data Confirmation (post initial data load)" at bounding box center [209, 491] width 154 height 25
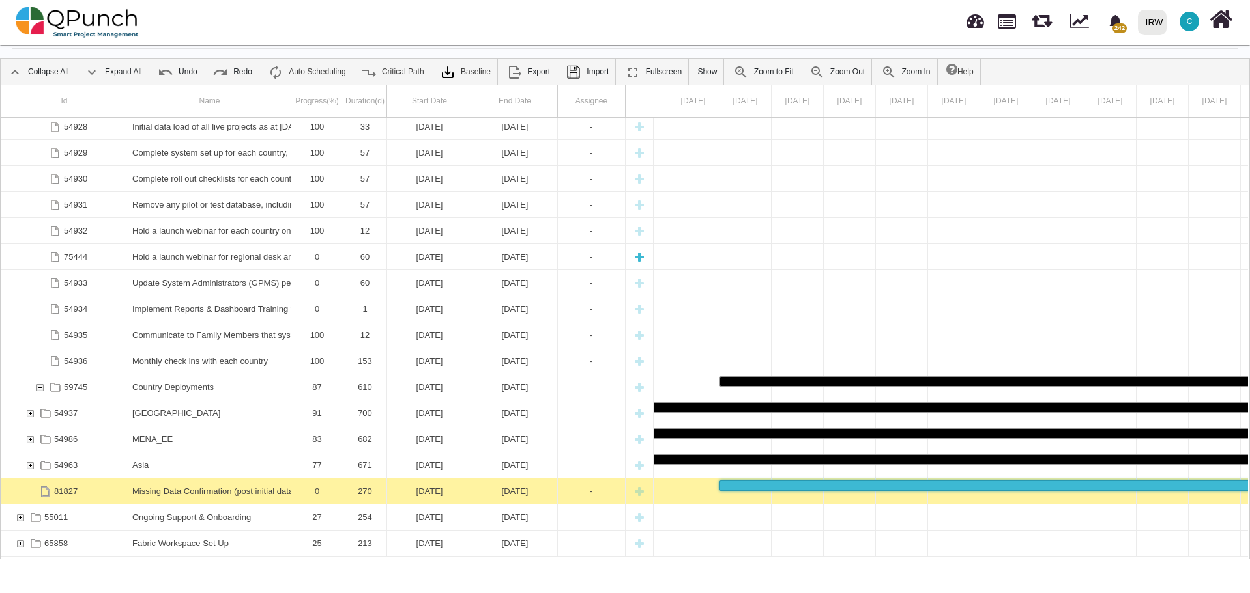
drag, startPoint x: 216, startPoint y: 492, endPoint x: 200, endPoint y: 253, distance: 239.0
click at [200, 254] on div "54928 Initial data load of all live projects as at 01/01/2024 - for each countr…" at bounding box center [327, 337] width 653 height 439
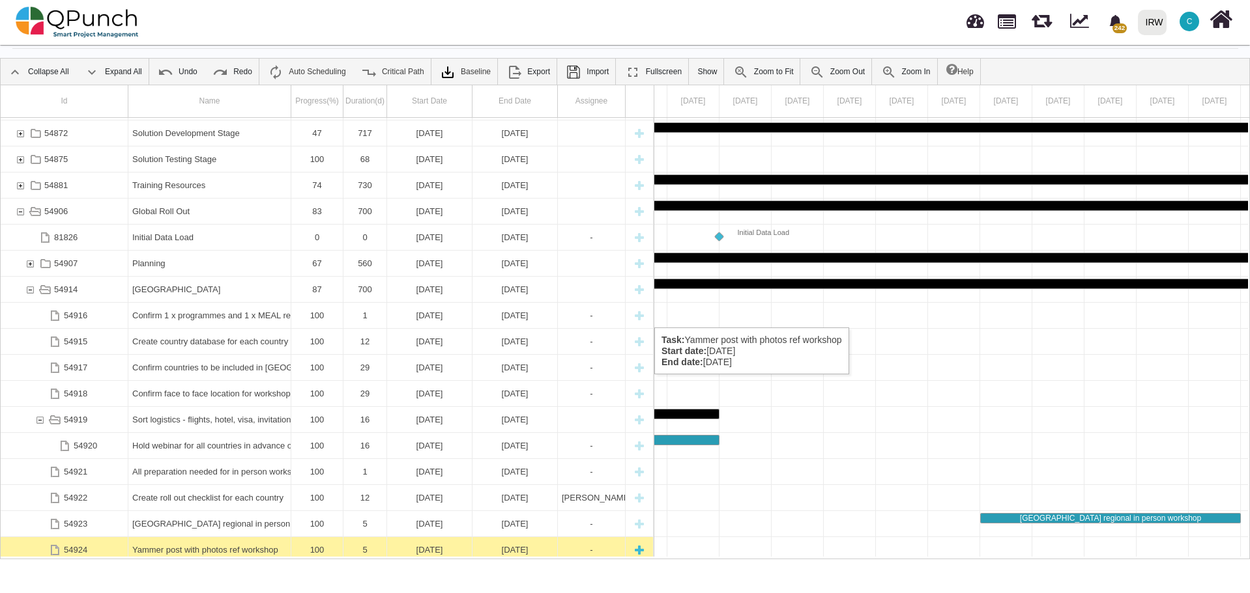
scroll to position [43, 0]
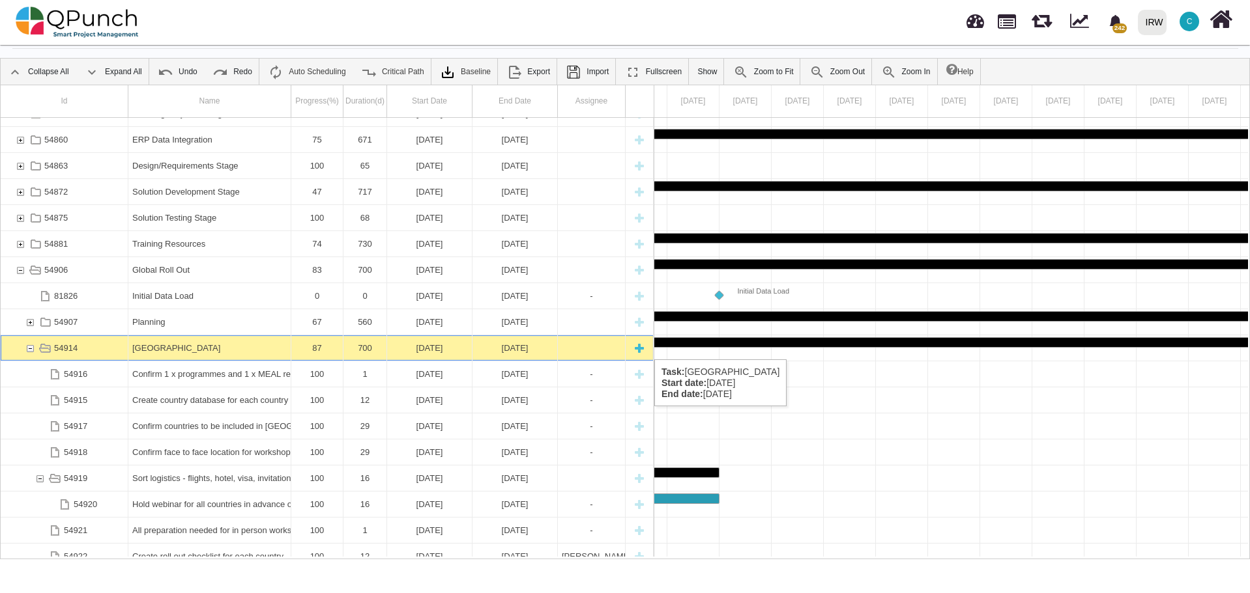
click at [28, 347] on div "54914" at bounding box center [30, 348] width 12 height 25
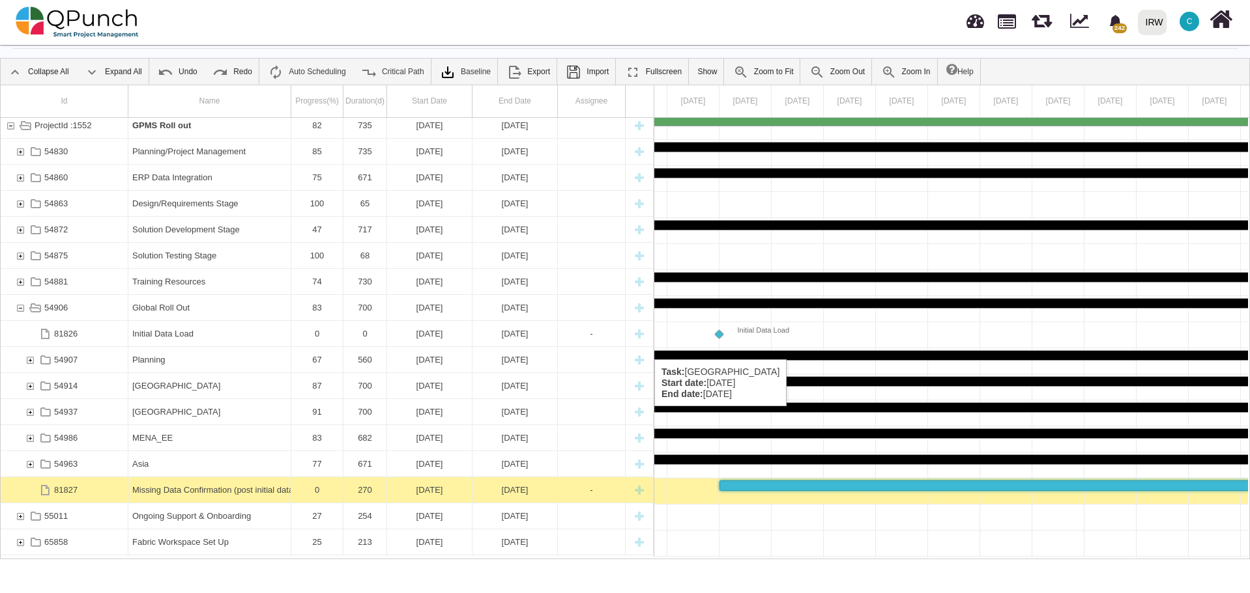
scroll to position [4, 0]
drag, startPoint x: 180, startPoint y: 486, endPoint x: 154, endPoint y: 353, distance: 135.4
click at [154, 353] on div "54830 Planning/Project Management 85 735 28-12-2023 31-12-2025 54860 ERP Data I…" at bounding box center [327, 337] width 653 height 439
drag, startPoint x: 214, startPoint y: 498, endPoint x: 219, endPoint y: 440, distance: 57.6
click at [219, 440] on div "54830 Planning/Project Management 85 735 28-12-2023 31-12-2025 54860 ERP Data I…" at bounding box center [327, 337] width 653 height 439
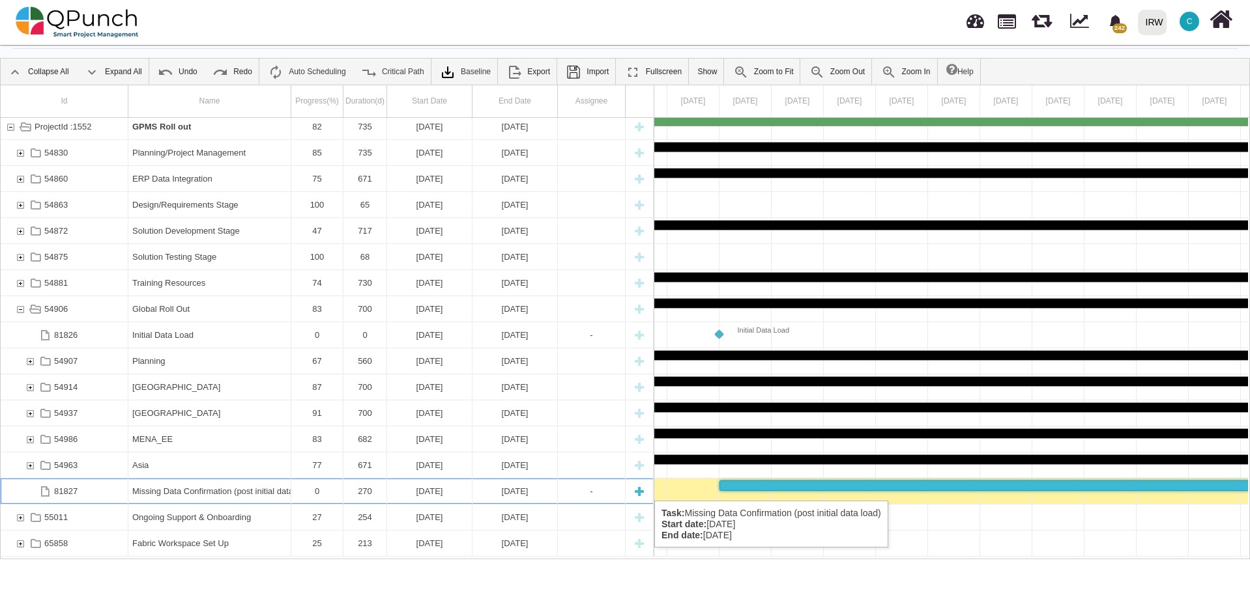
click at [268, 488] on div "Missing Data Confirmation (post initial data load)" at bounding box center [209, 491] width 154 height 25
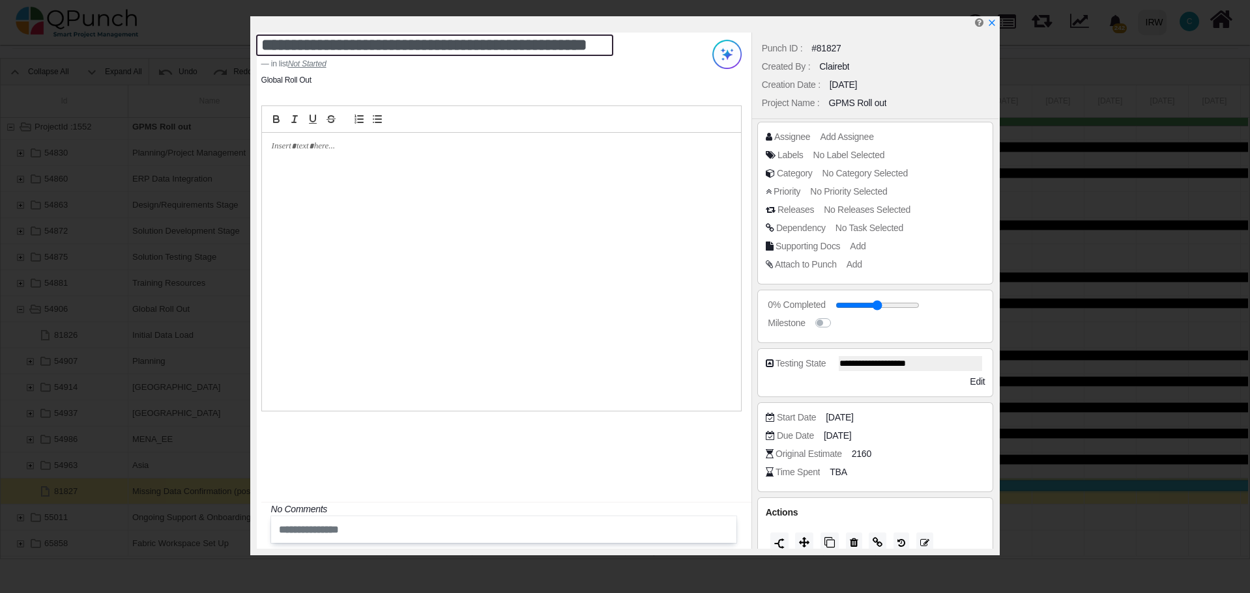
click at [514, 51] on textarea "**********" at bounding box center [434, 45] width 357 height 21
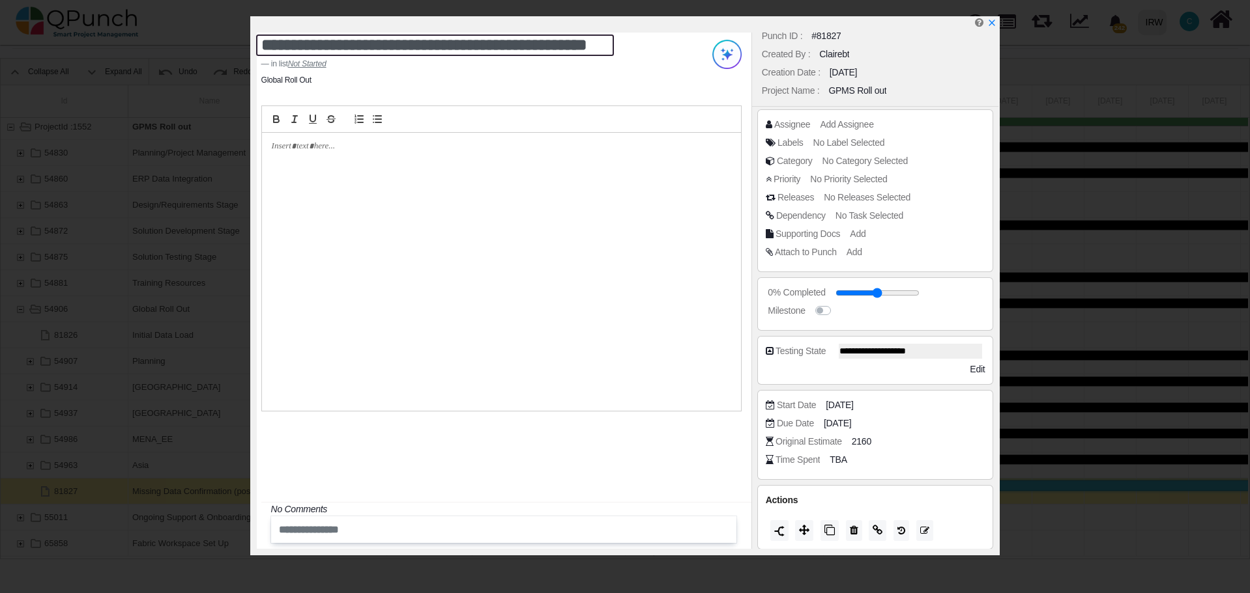
scroll to position [16, 0]
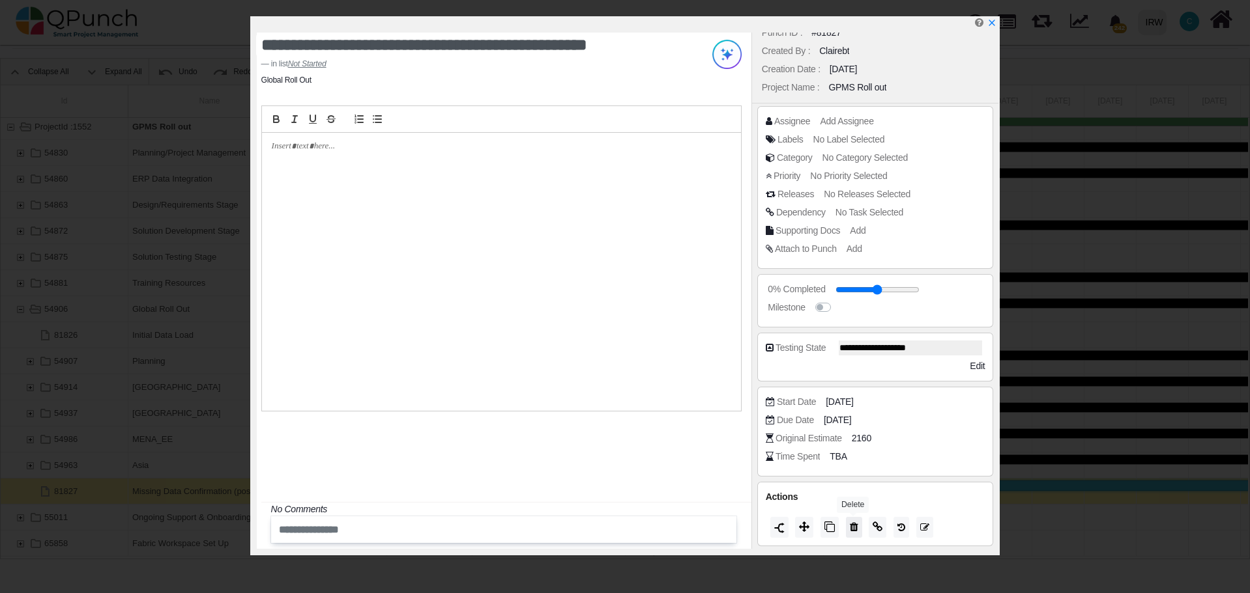
click at [855, 529] on icon at bounding box center [854, 527] width 8 height 10
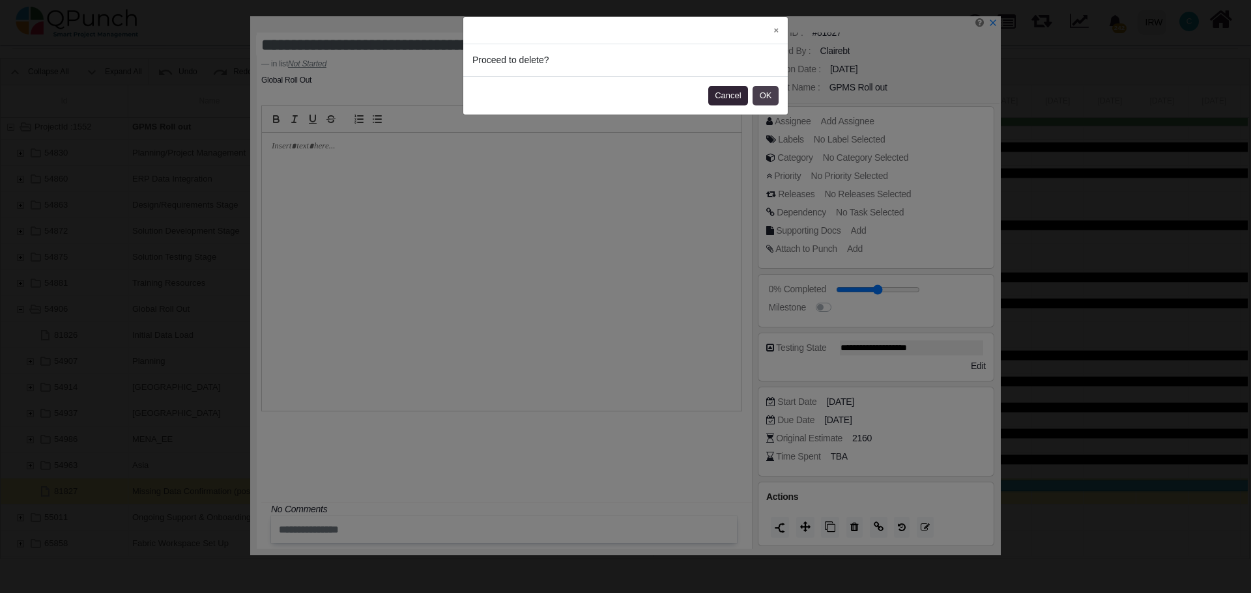
click at [767, 95] on button "OK" at bounding box center [765, 96] width 26 height 20
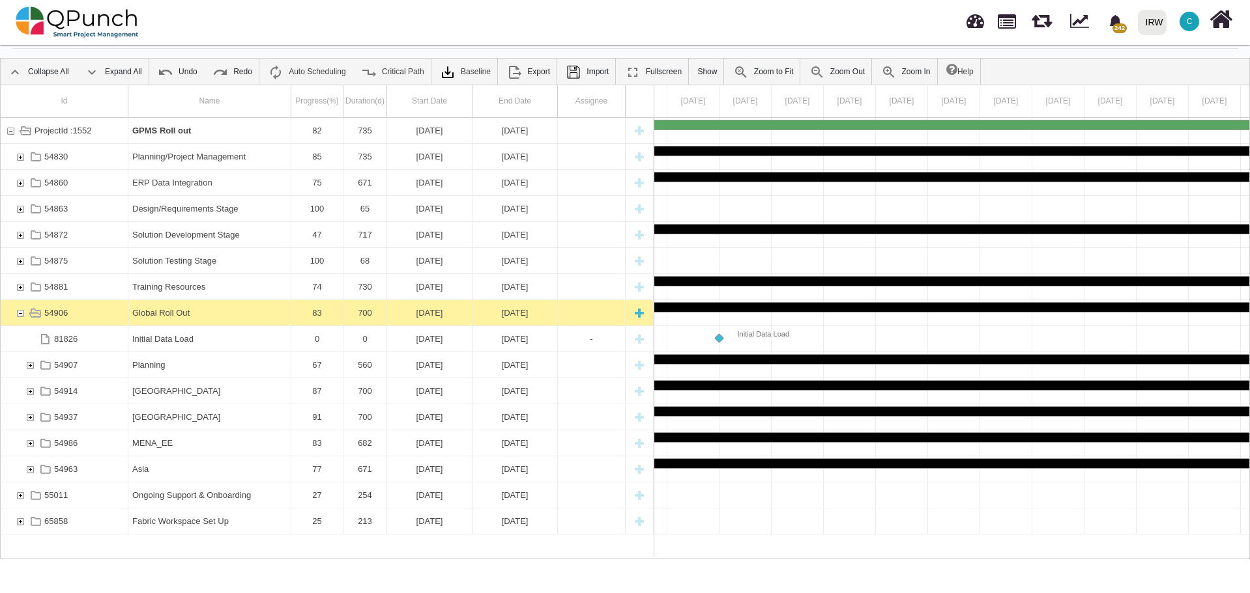
scroll to position [0, 0]
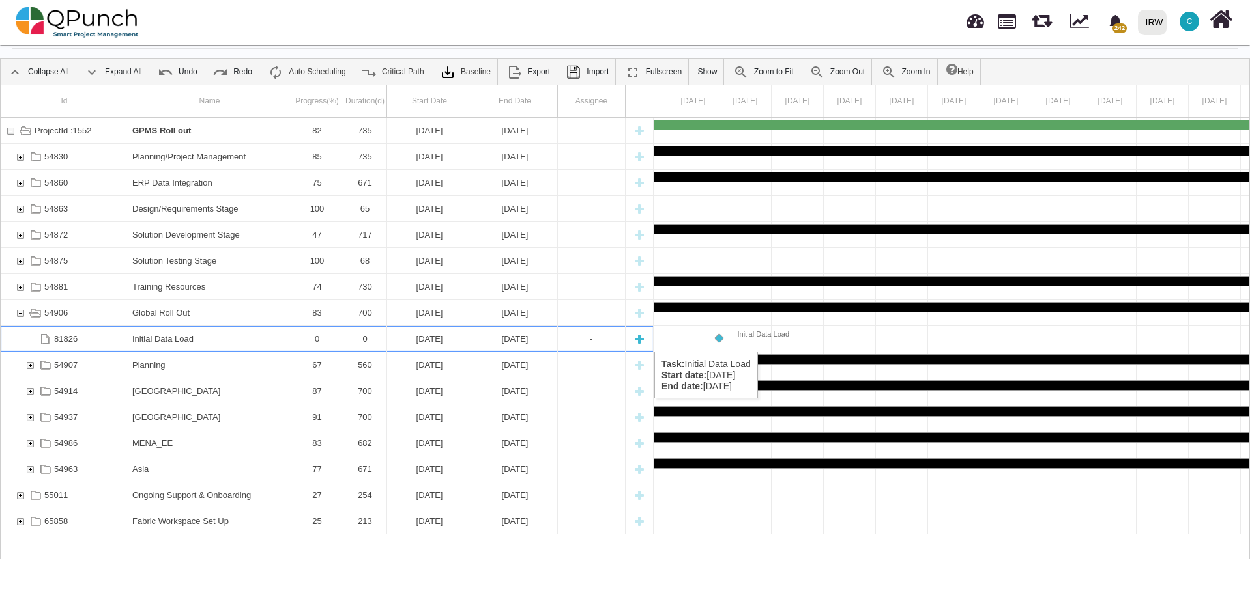
click at [636, 339] on div "New task" at bounding box center [639, 338] width 20 height 25
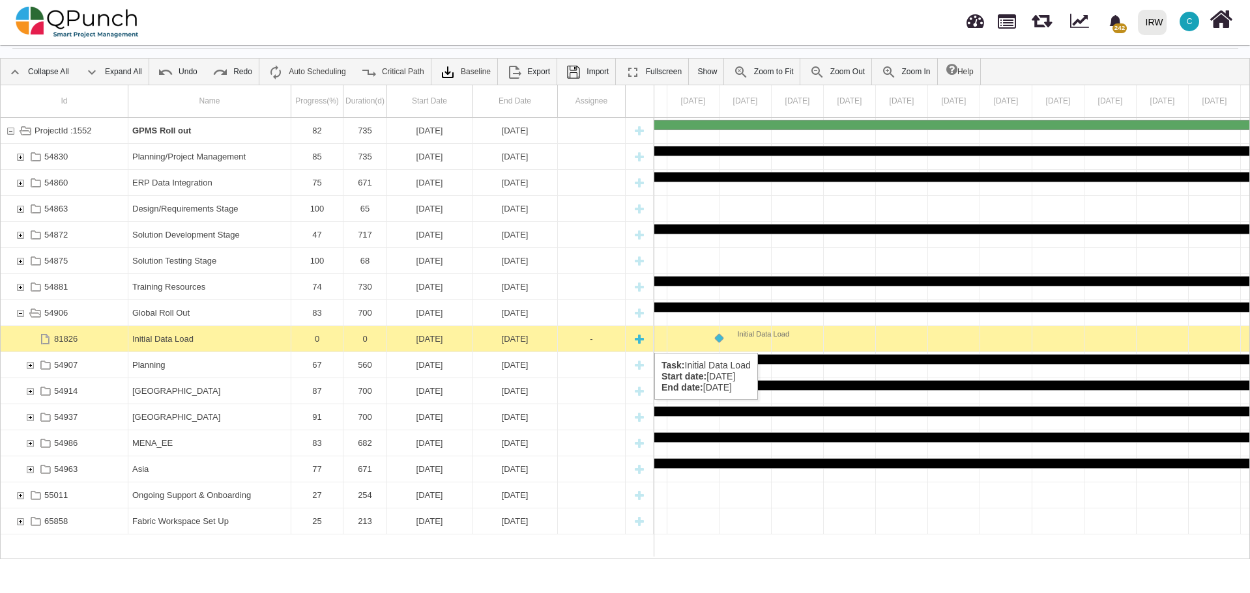
click at [640, 339] on div "New task" at bounding box center [639, 338] width 20 height 25
click at [493, 344] on div "[DATE]" at bounding box center [514, 338] width 77 height 25
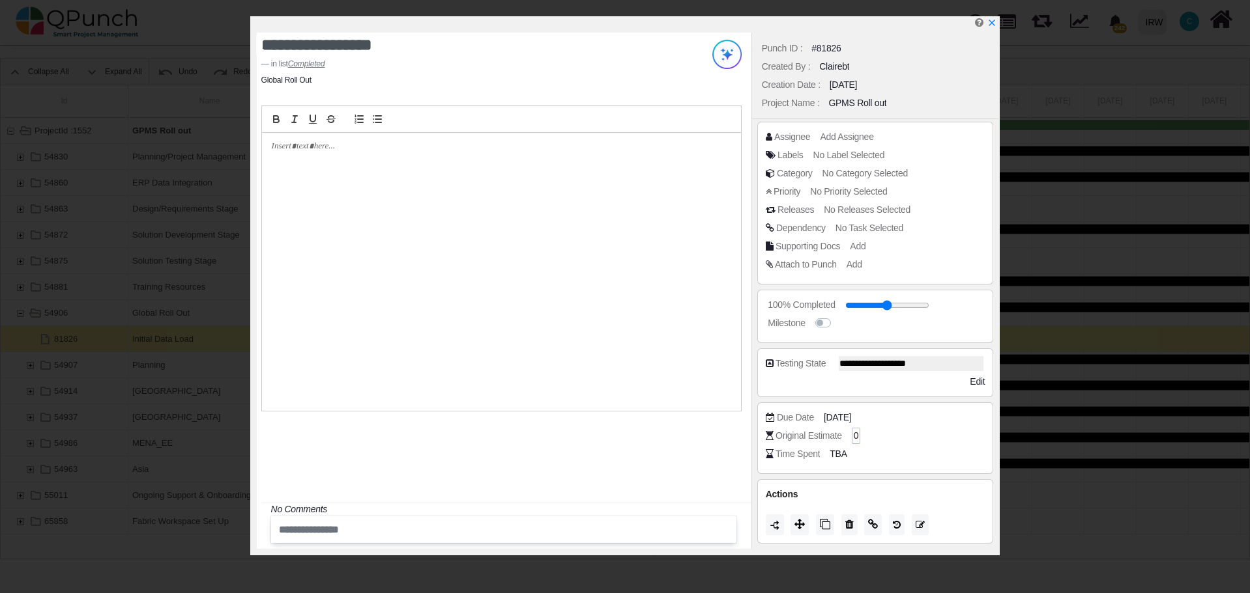
click at [851, 434] on div "0" at bounding box center [855, 436] width 9 height 16
click at [857, 434] on span "0" at bounding box center [855, 436] width 5 height 14
click at [854, 436] on span "0" at bounding box center [855, 436] width 5 height 14
drag, startPoint x: 857, startPoint y: 437, endPoint x: 848, endPoint y: 435, distance: 9.5
click at [848, 435] on div "Original Estimate 0" at bounding box center [878, 435] width 226 height 13
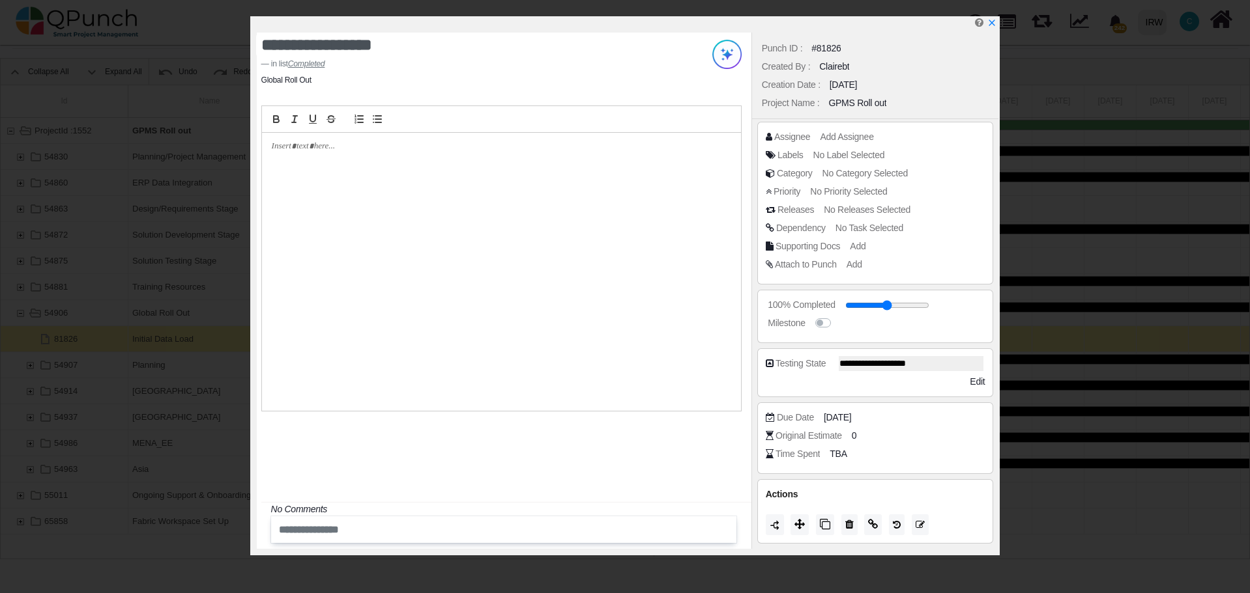
click at [879, 442] on div "Original Estimate 0" at bounding box center [875, 438] width 220 height 18
click at [991, 25] on icon "x" at bounding box center [991, 23] width 7 height 7
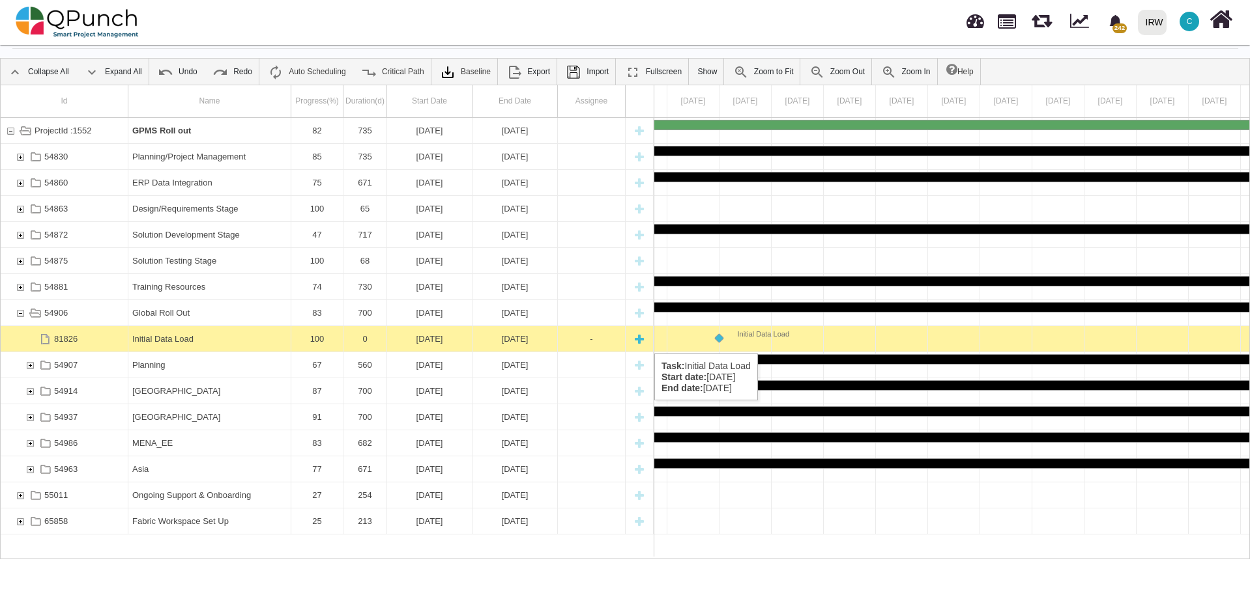
click at [637, 341] on div "New task" at bounding box center [639, 338] width 20 height 25
click at [235, 337] on div "Initial Data Load" at bounding box center [209, 338] width 154 height 25
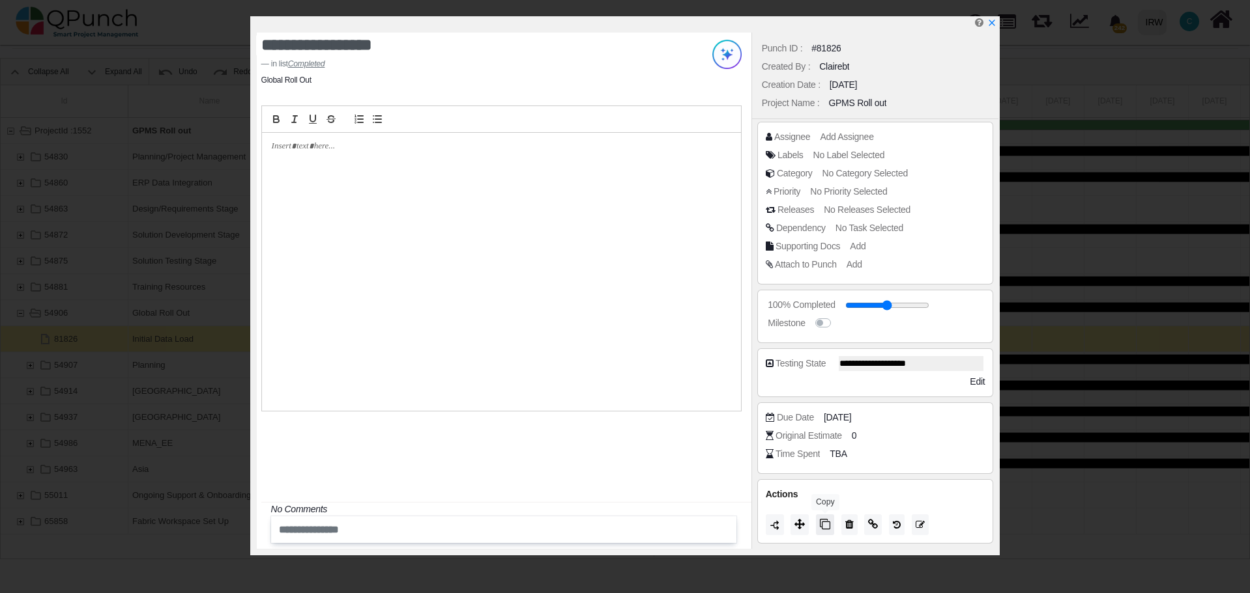
click at [826, 521] on icon at bounding box center [825, 524] width 10 height 10
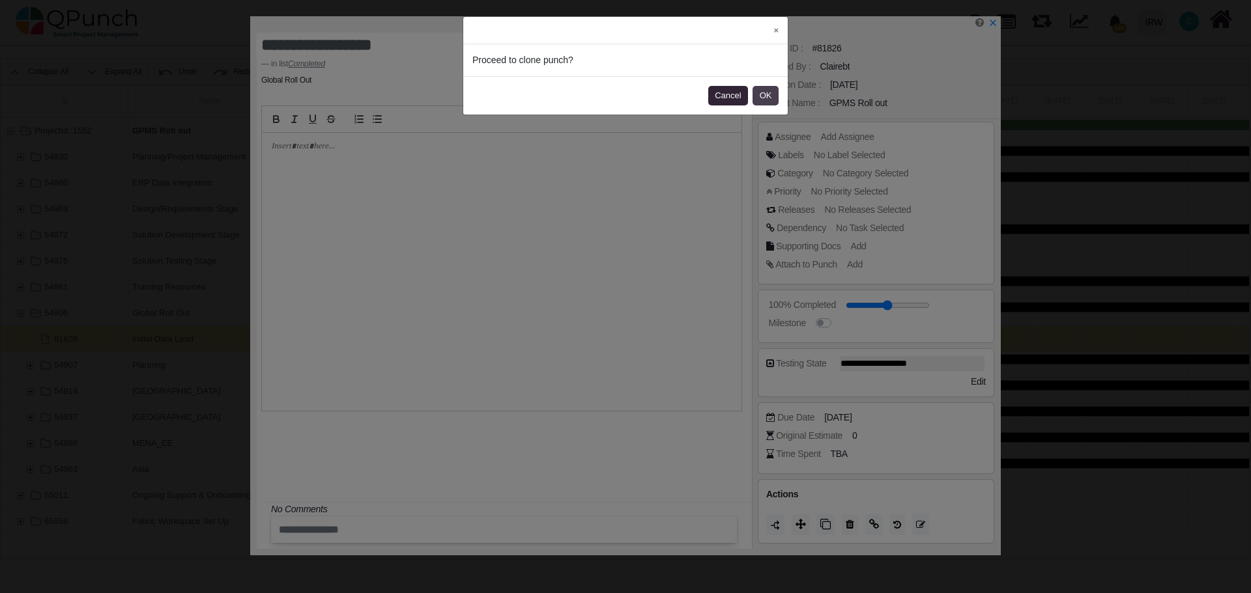
click at [769, 93] on button "OK" at bounding box center [765, 96] width 26 height 20
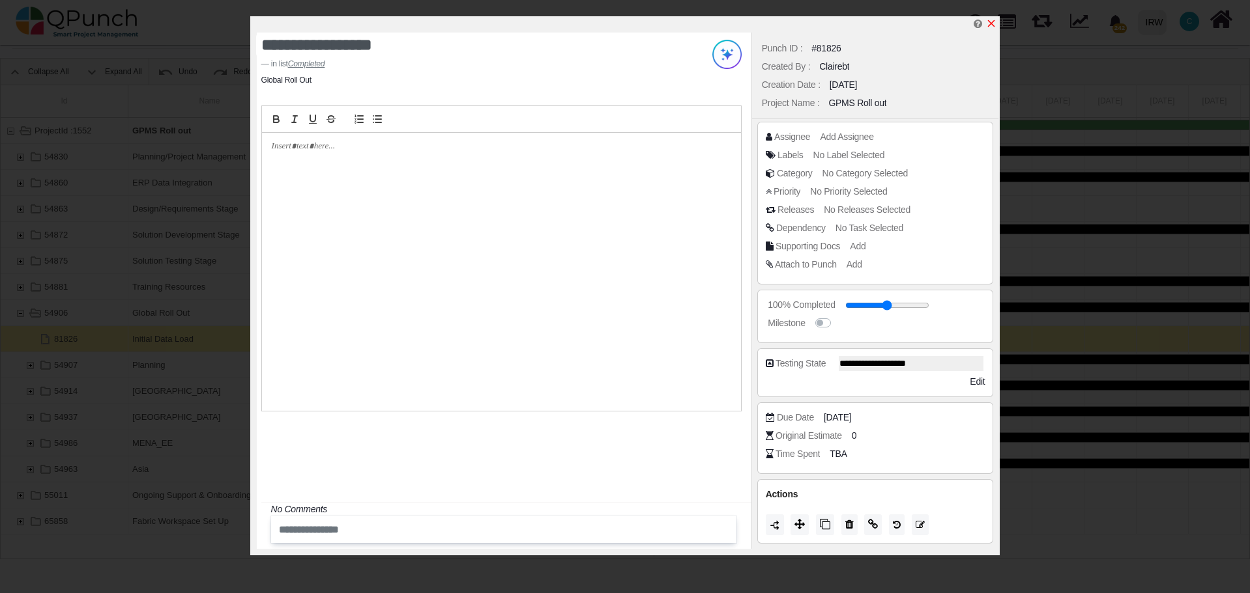
click at [994, 23] on icon "x" at bounding box center [991, 23] width 10 height 10
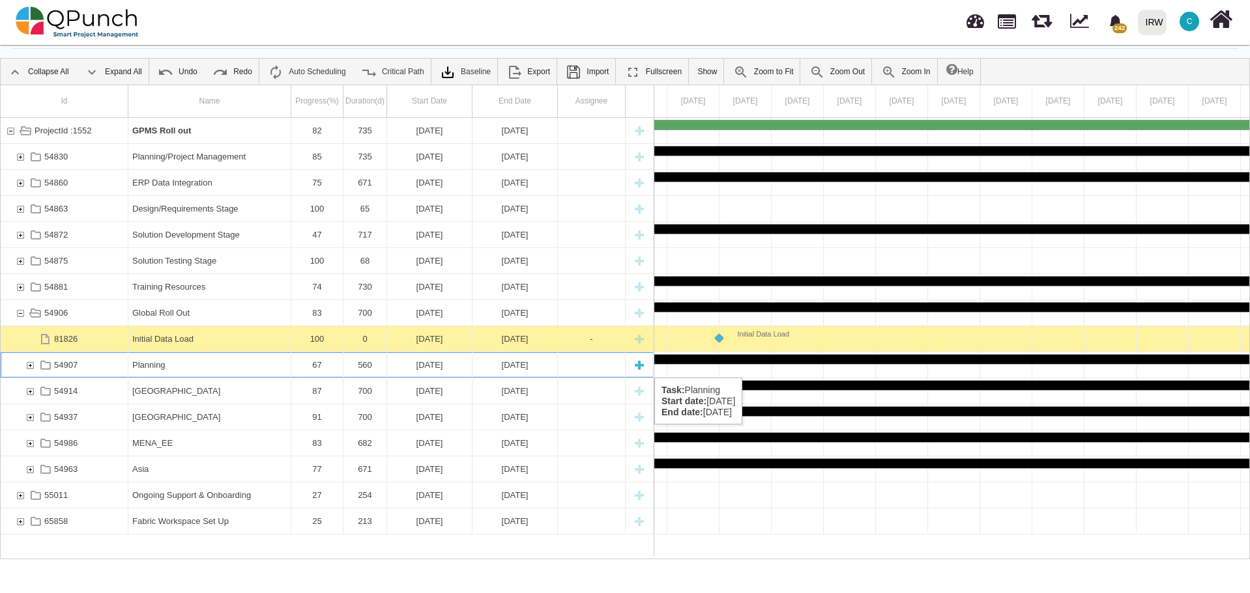
click at [31, 365] on div "54907" at bounding box center [30, 364] width 12 height 25
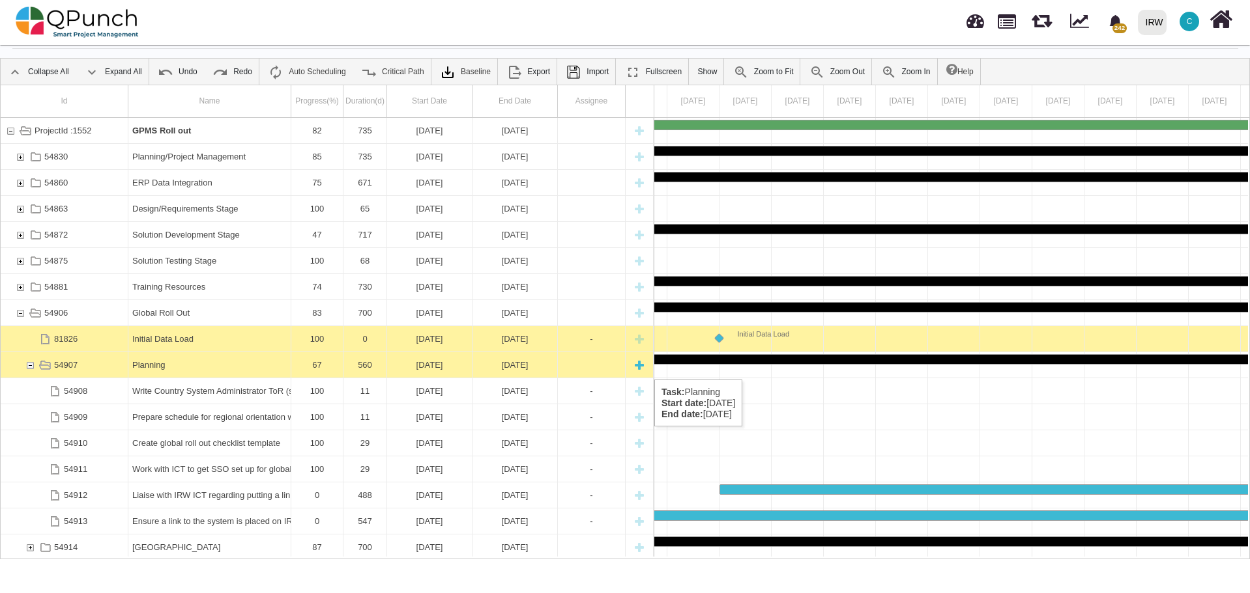
click at [636, 367] on div "New task" at bounding box center [639, 364] width 20 height 25
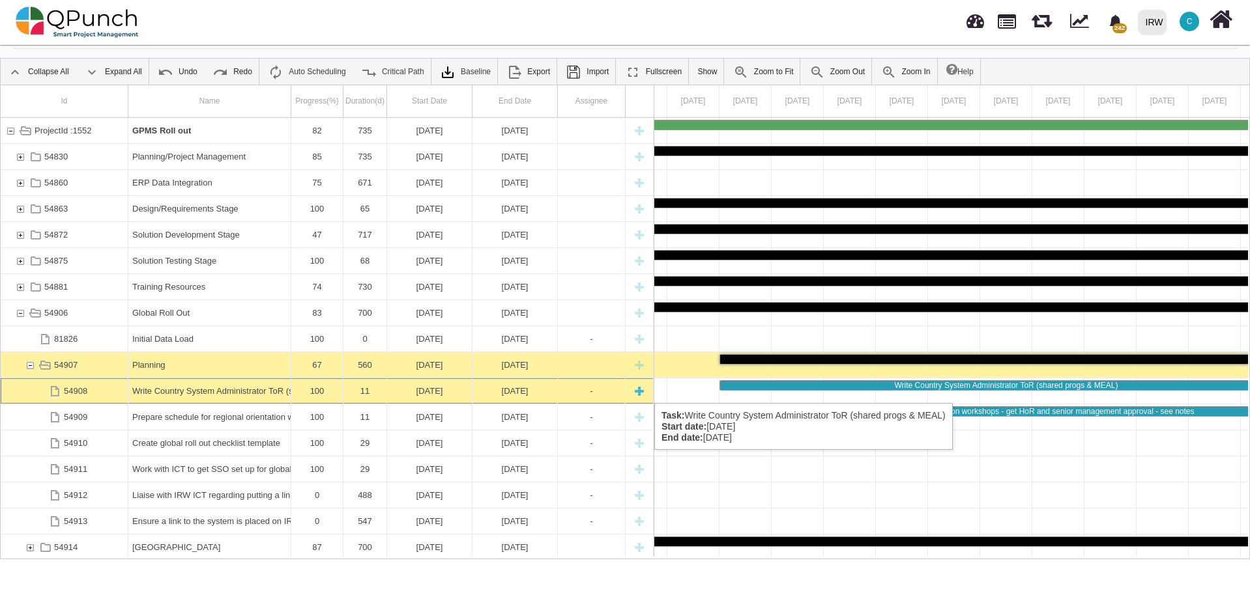
click at [636, 390] on div "New task" at bounding box center [639, 391] width 20 height 25
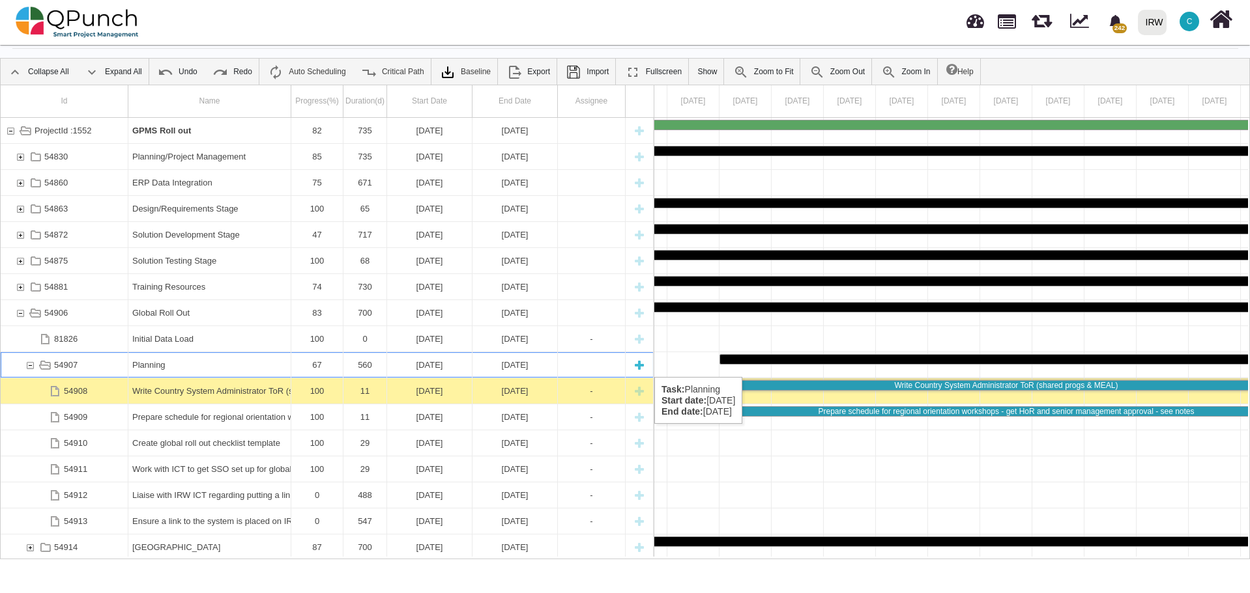
click at [635, 364] on div "New task" at bounding box center [639, 364] width 20 height 25
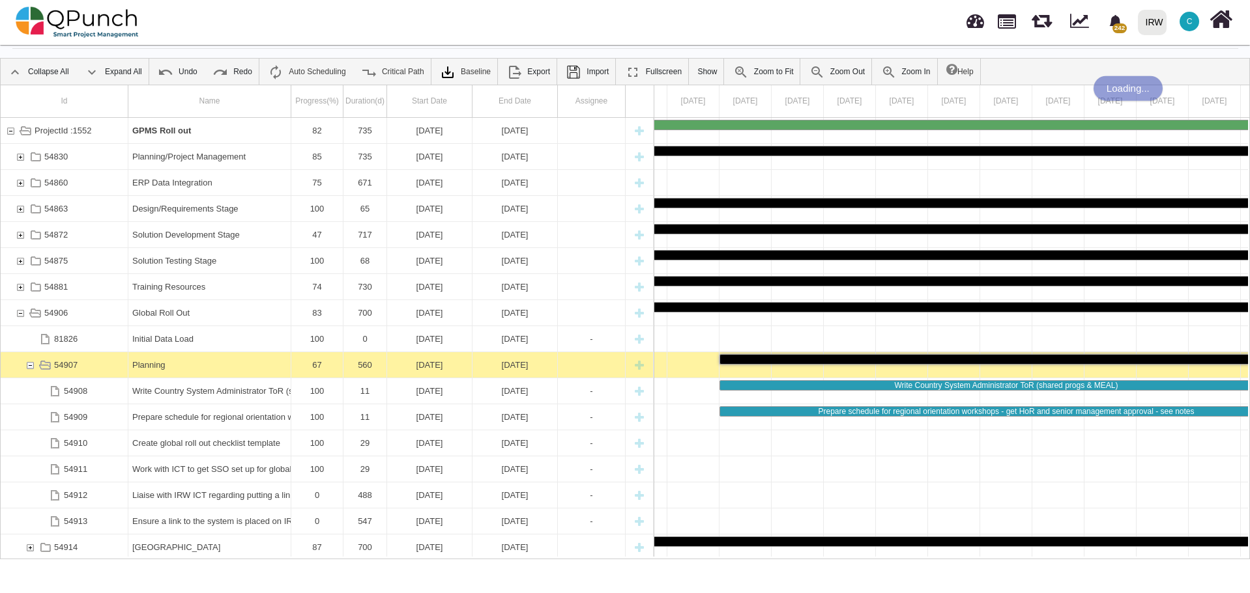
click at [635, 364] on div "New task" at bounding box center [639, 364] width 20 height 25
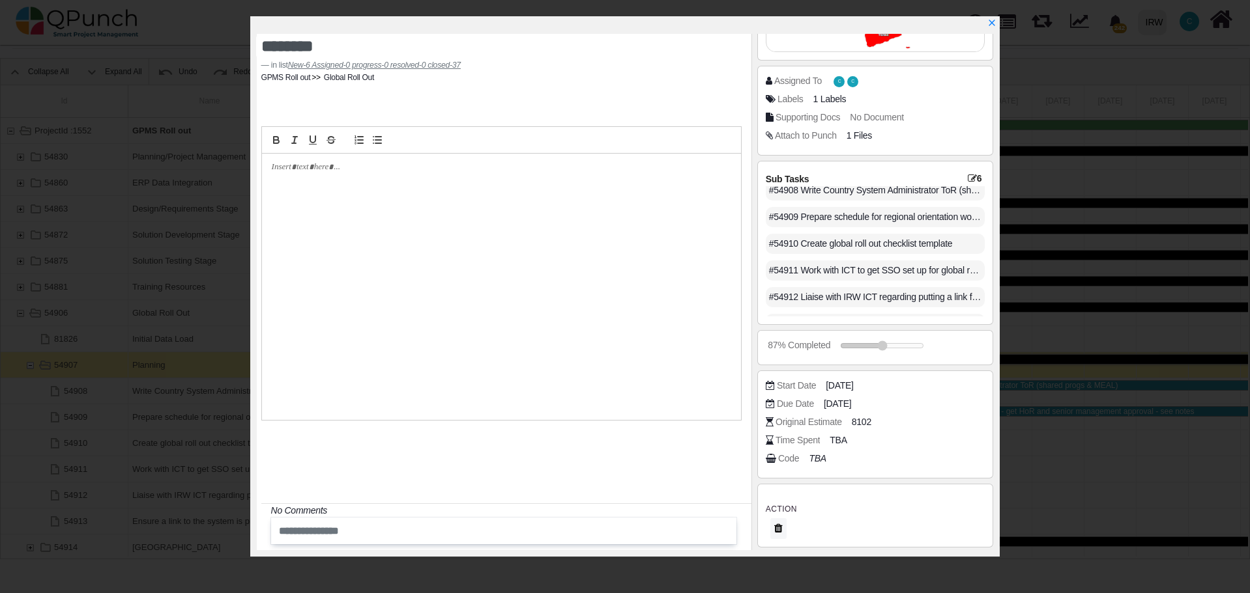
scroll to position [0, 0]
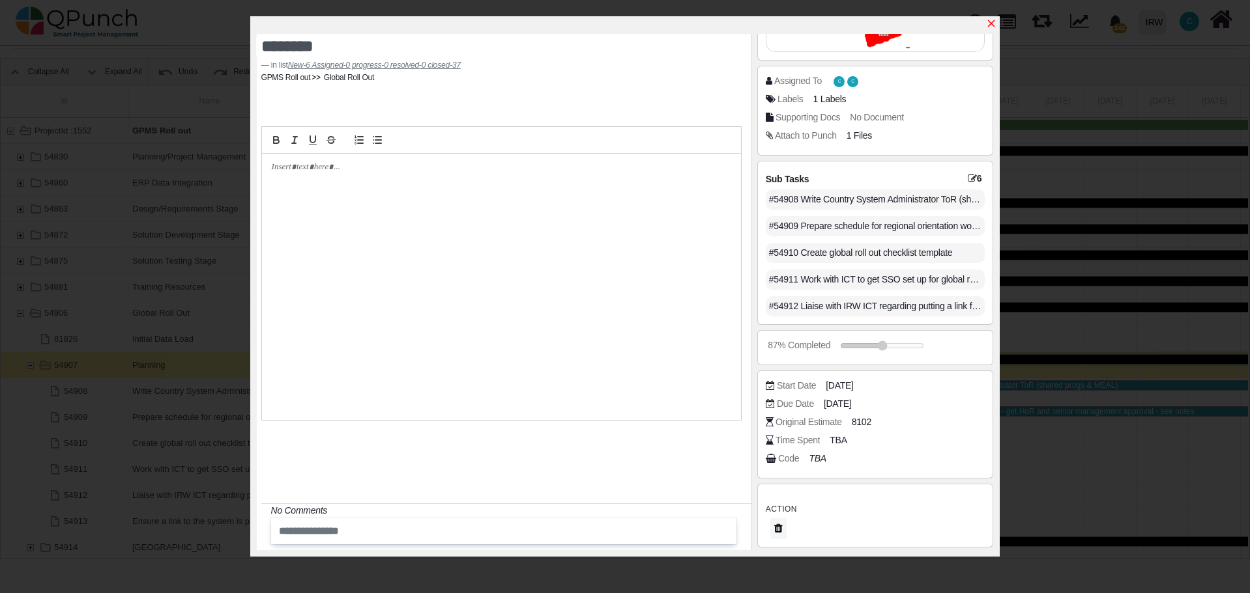
click at [994, 21] on icon "x" at bounding box center [991, 23] width 7 height 7
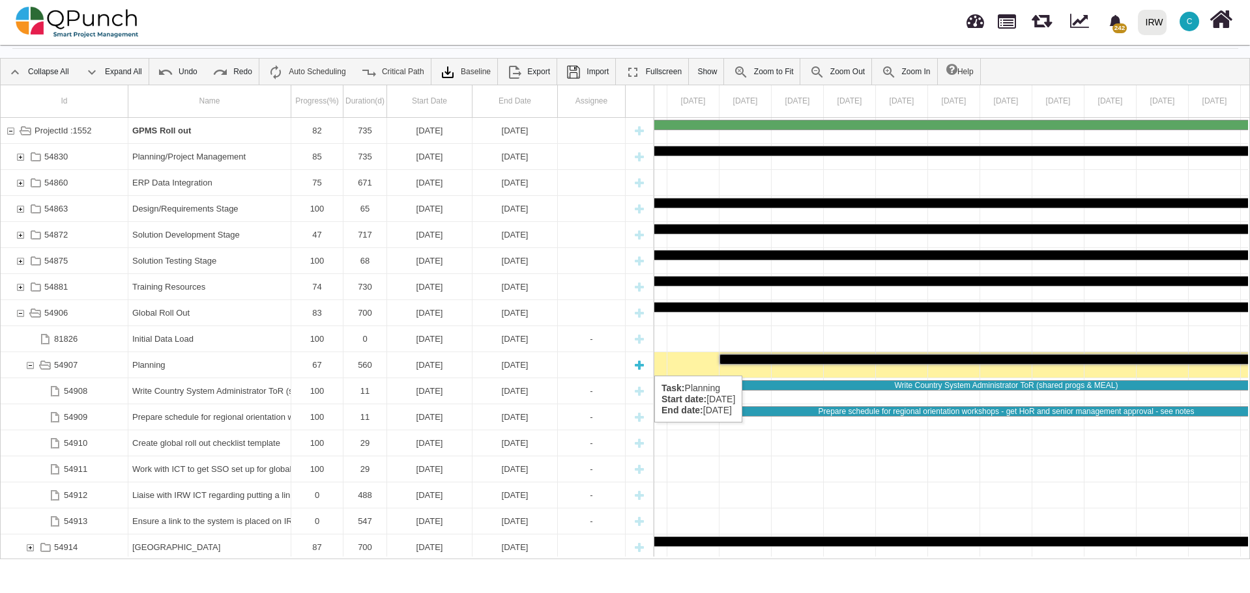
click at [30, 363] on div "54907" at bounding box center [30, 364] width 12 height 25
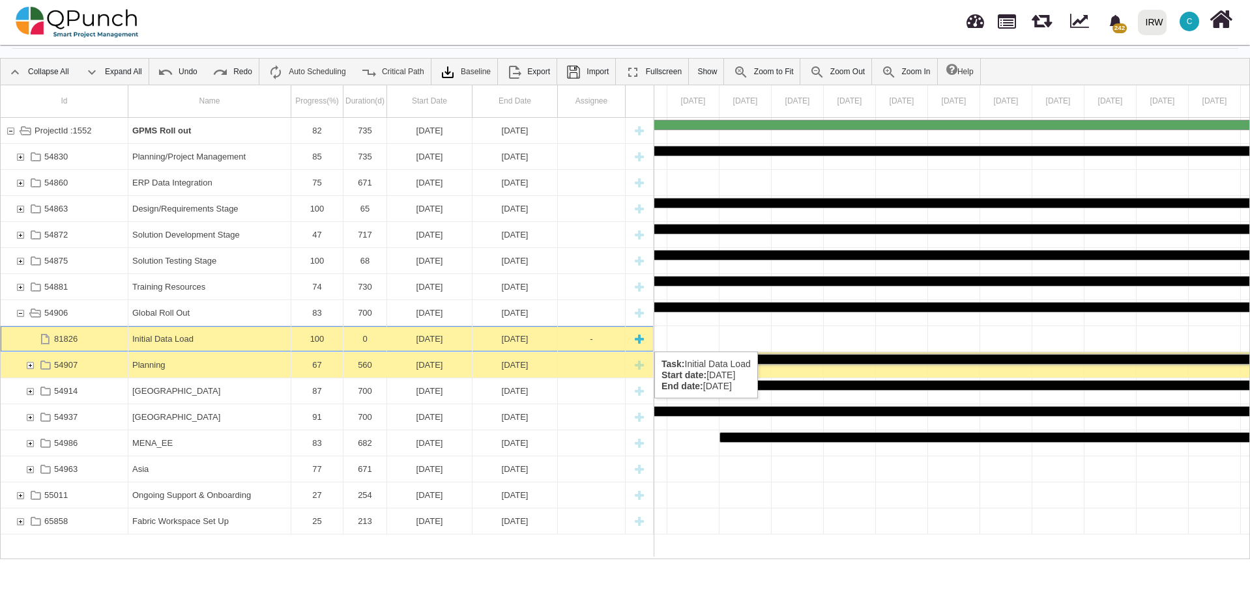
click at [640, 339] on div "New task" at bounding box center [639, 338] width 20 height 25
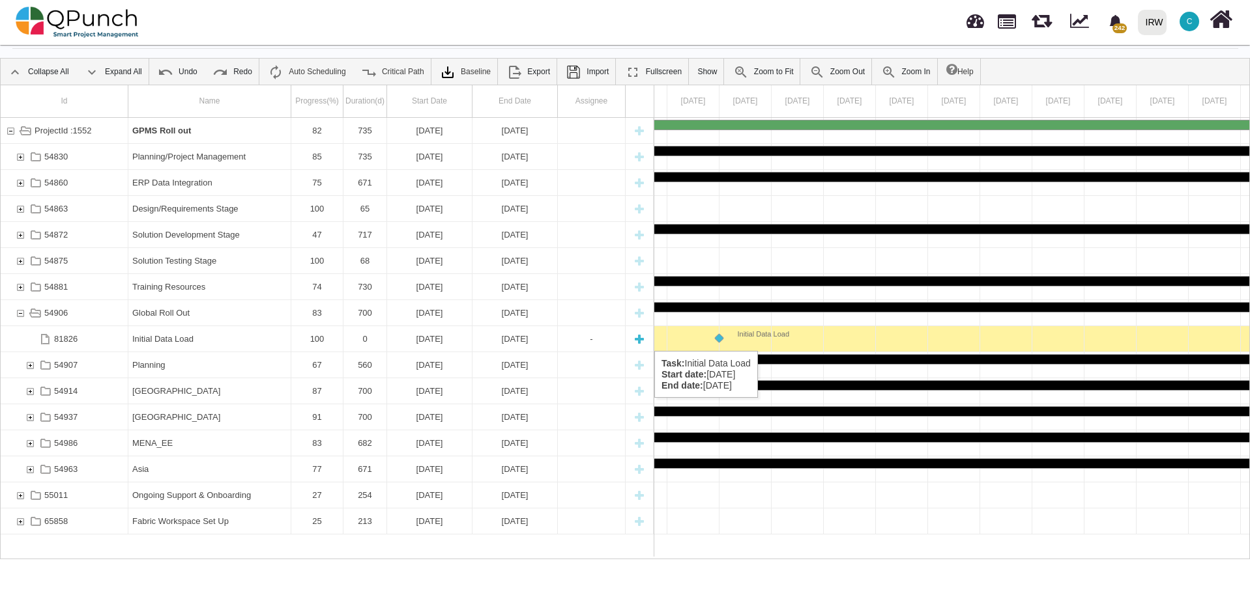
click at [636, 338] on div "New task" at bounding box center [639, 338] width 20 height 25
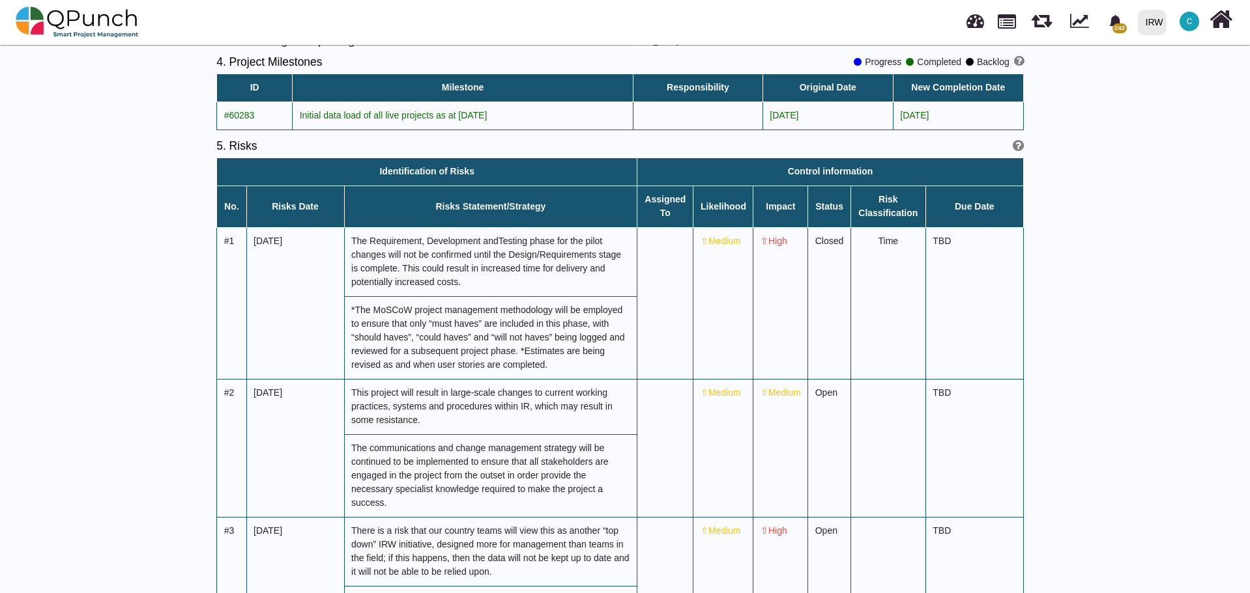
scroll to position [1753, 0]
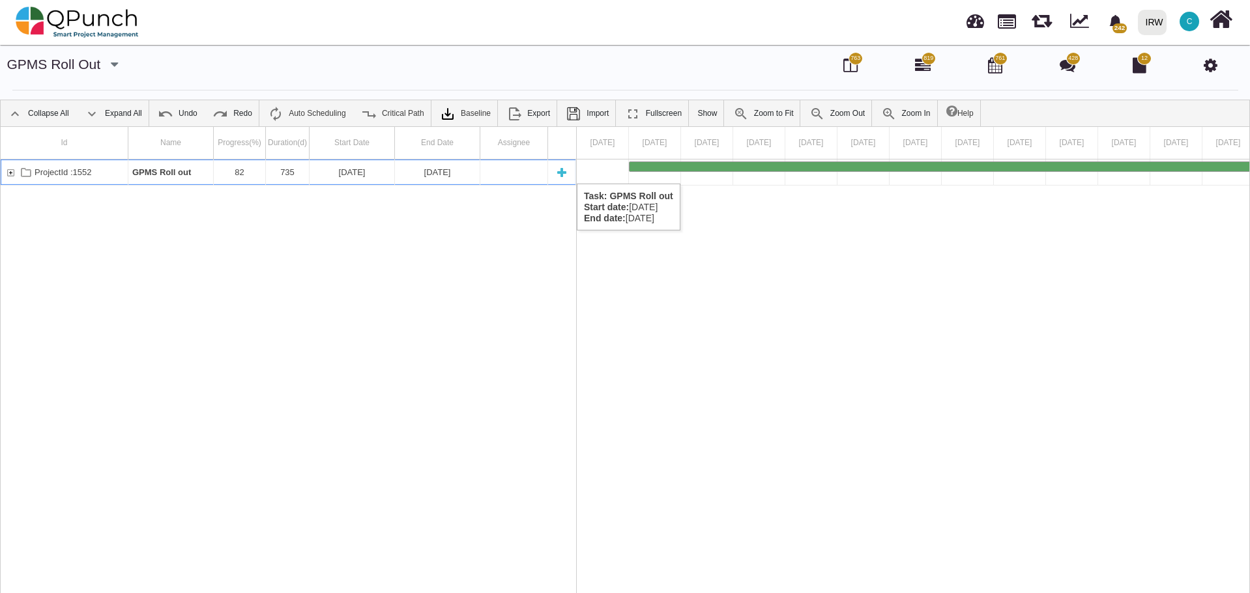
click at [8, 171] on div "ProjectId :1552" at bounding box center [11, 172] width 12 height 25
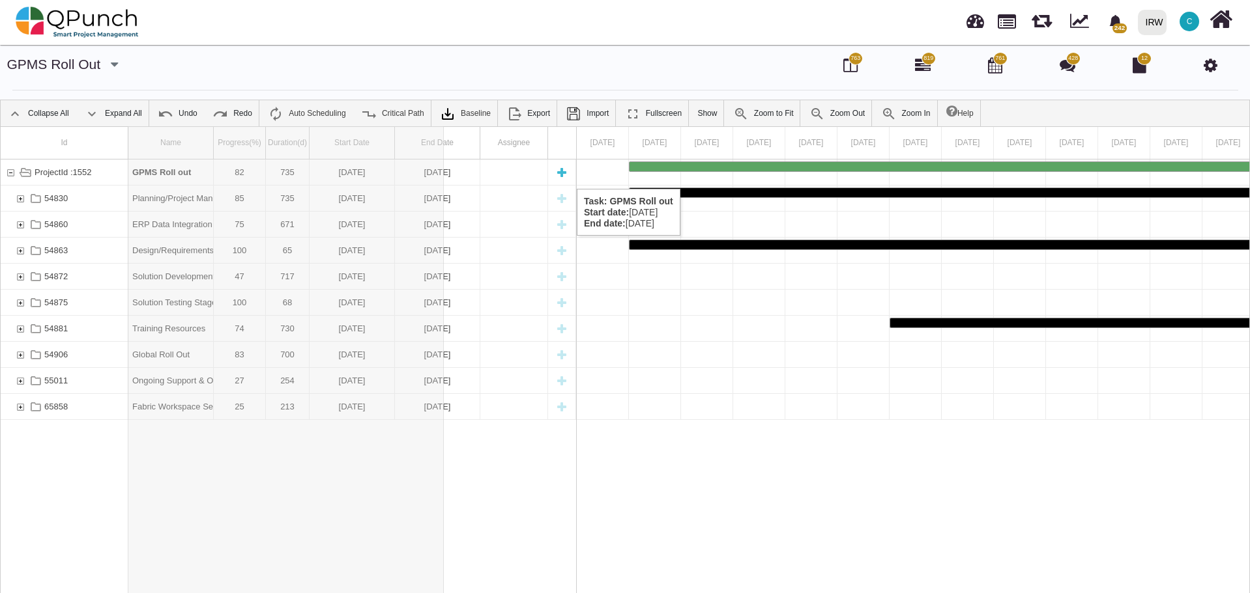
drag, startPoint x: 213, startPoint y: 148, endPoint x: 444, endPoint y: 176, distance: 232.3
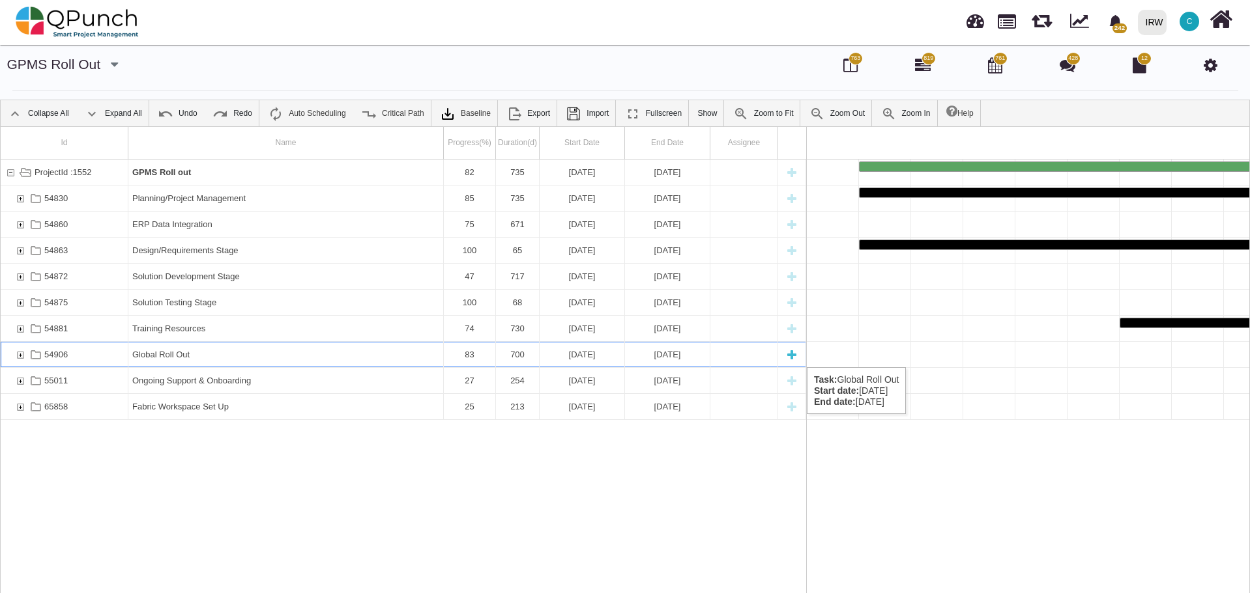
click at [21, 354] on div "54906" at bounding box center [20, 354] width 12 height 25
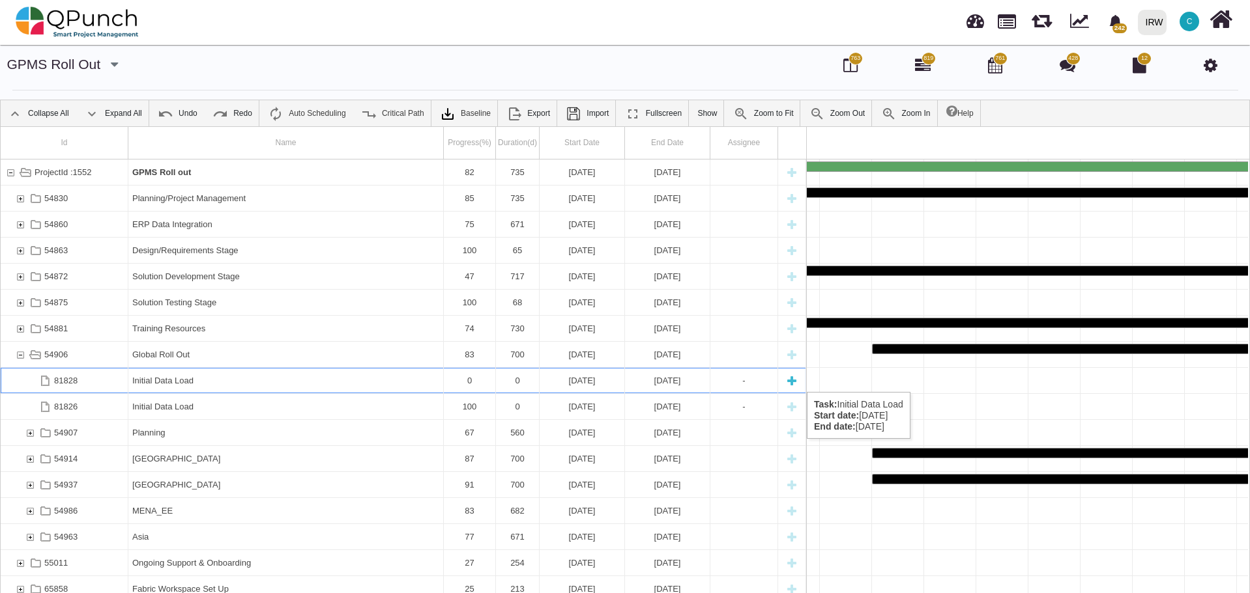
scroll to position [0, 6502]
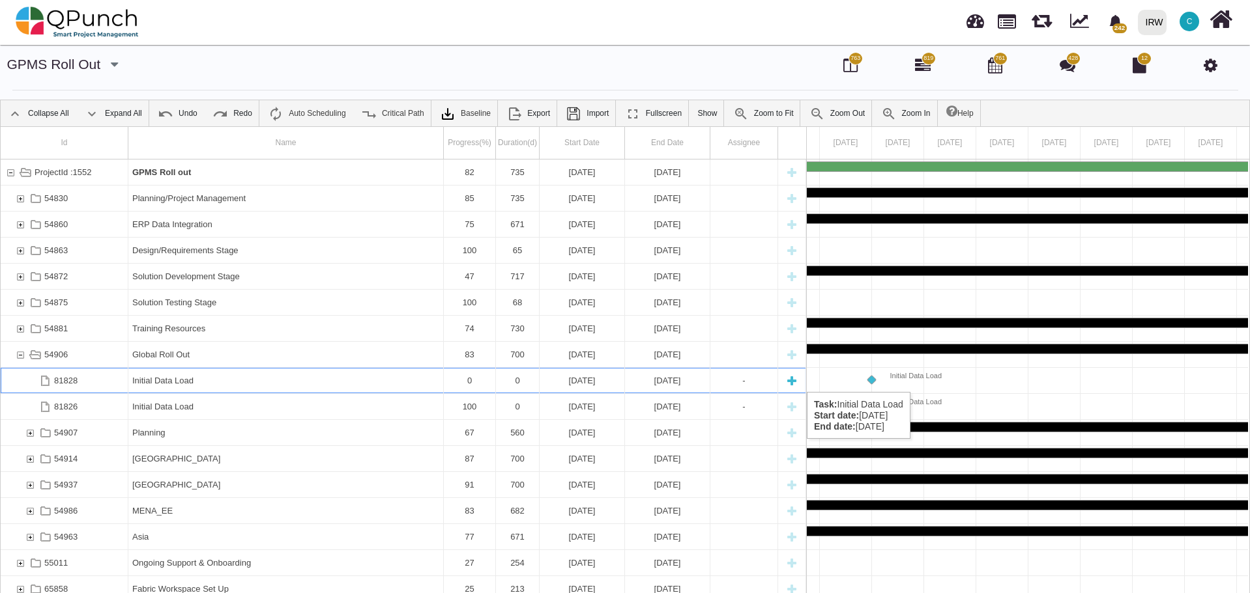
click at [330, 379] on div "Initial Data Load" at bounding box center [285, 380] width 307 height 25
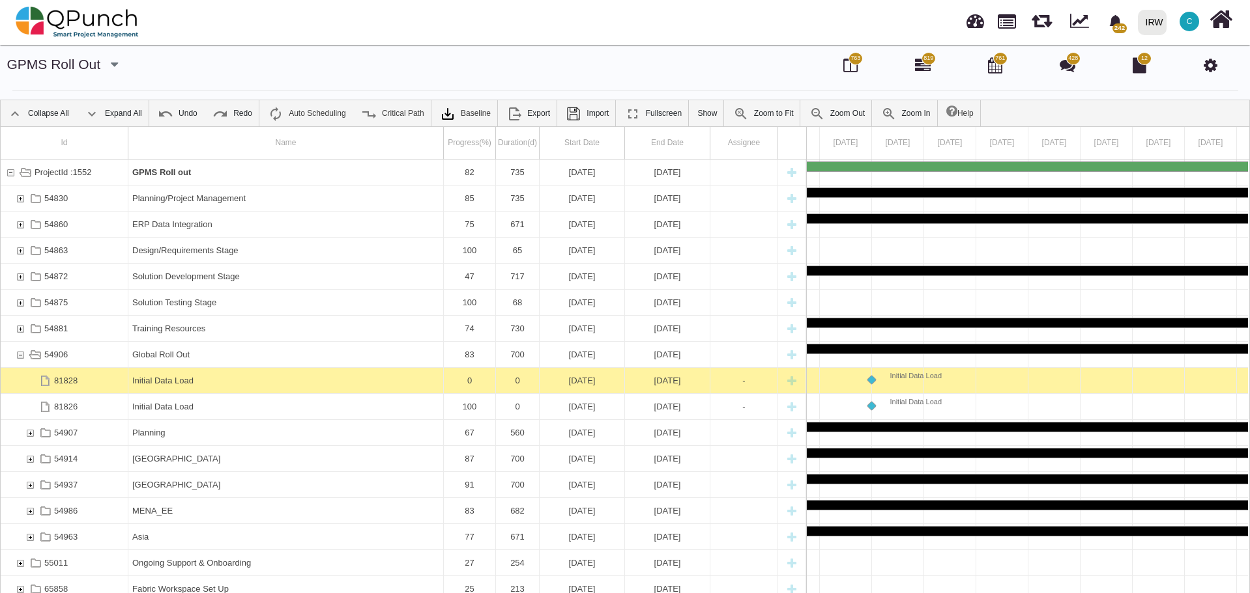
click at [330, 379] on div "Initial Data Load" at bounding box center [285, 380] width 307 height 25
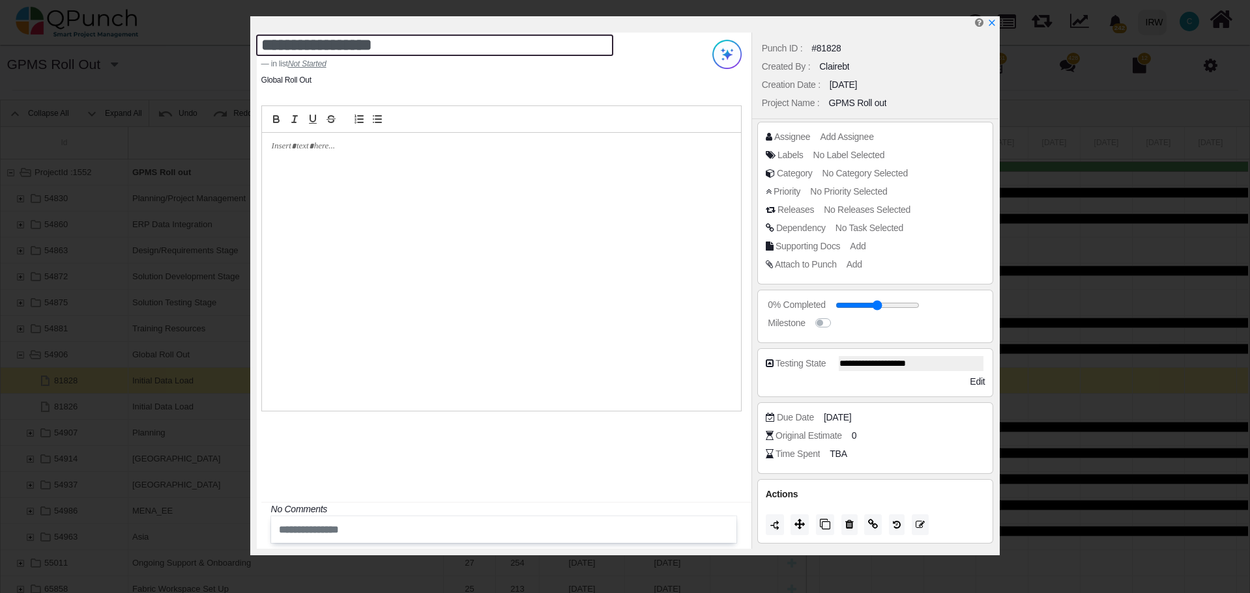
click at [390, 46] on textarea "**********" at bounding box center [434, 45] width 357 height 21
drag, startPoint x: 390, startPoint y: 46, endPoint x: 254, endPoint y: 47, distance: 135.5
click at [254, 47] on div "**********" at bounding box center [459, 53] width 416 height 33
paste textarea "**********"
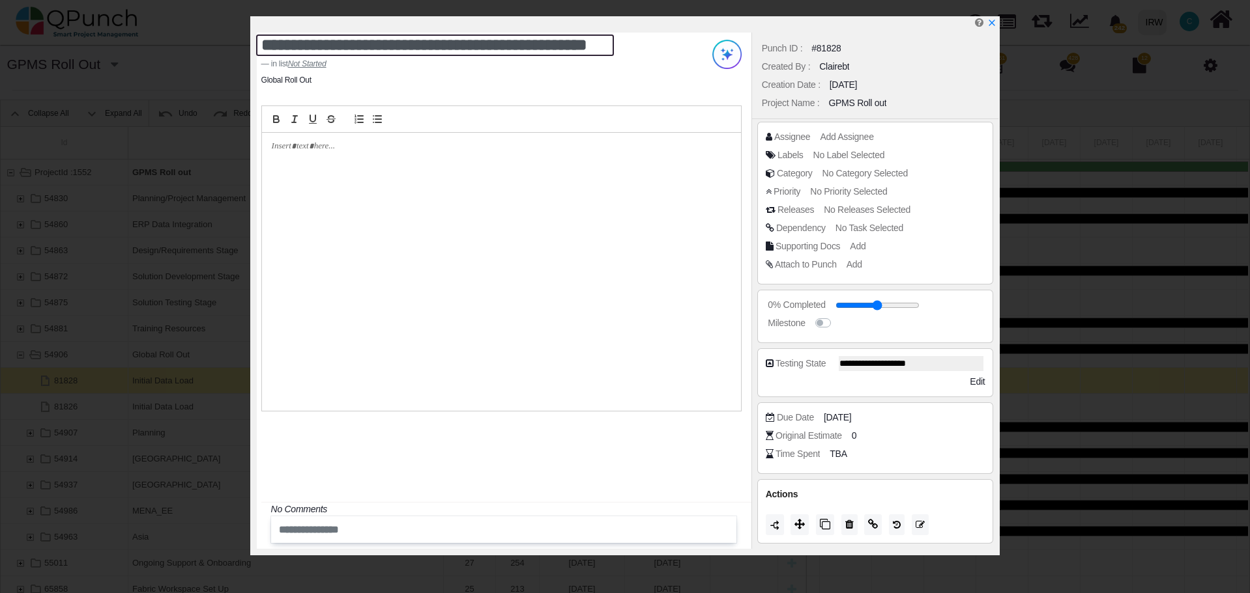
type textarea "**********"
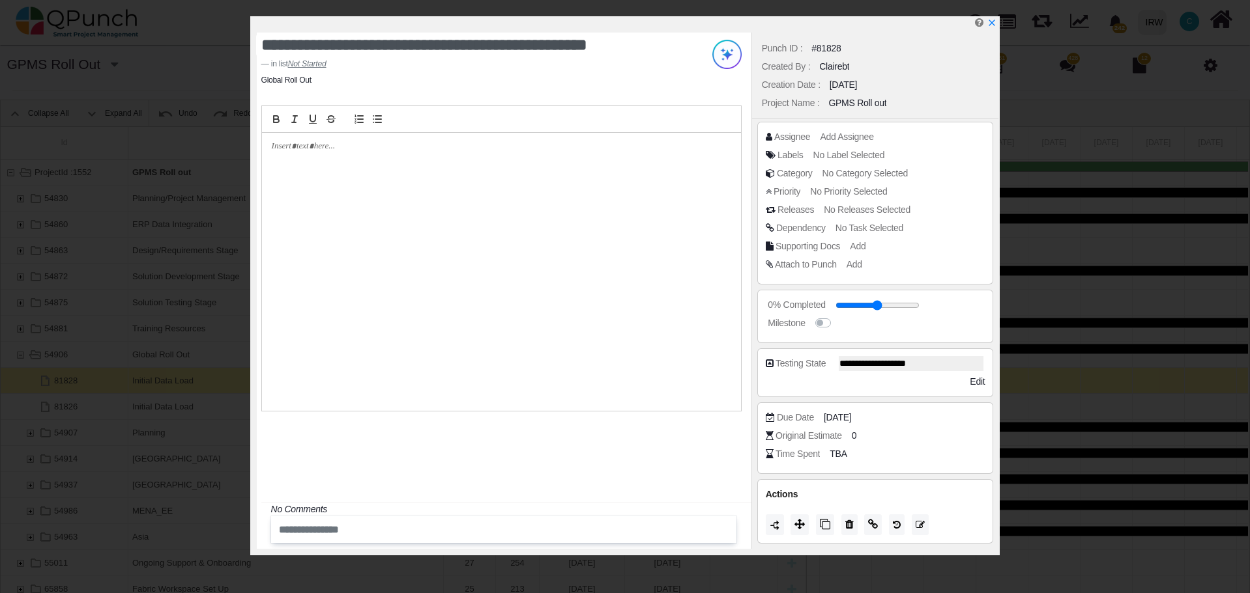
click at [350, 201] on div at bounding box center [501, 272] width 479 height 278
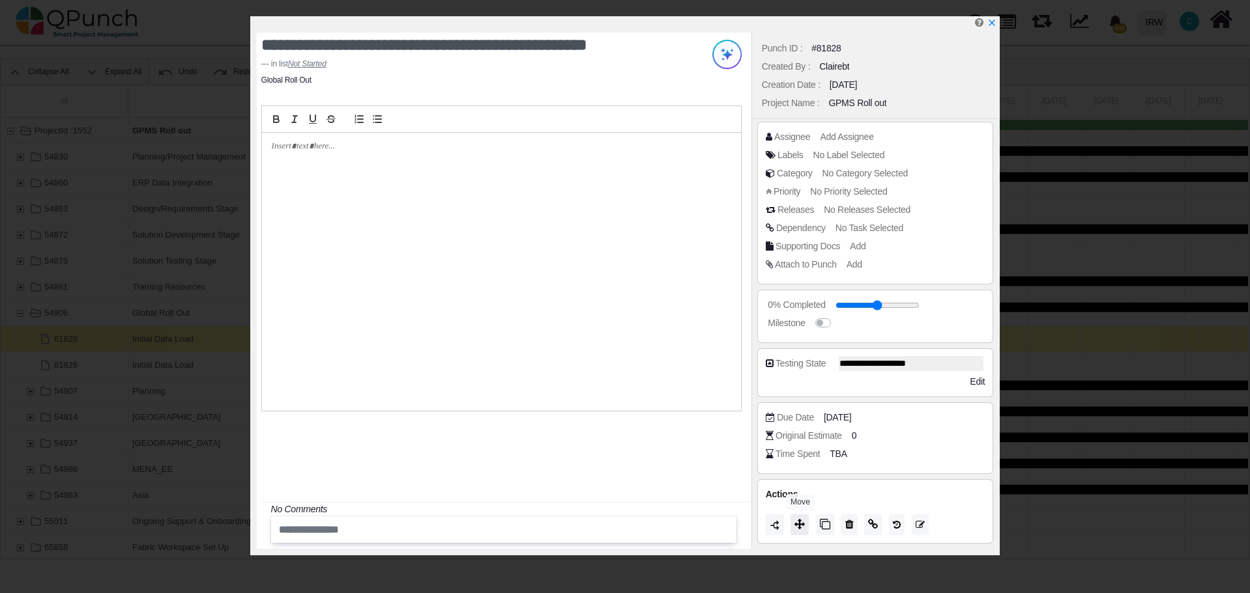
click at [799, 526] on icon at bounding box center [799, 524] width 10 height 10
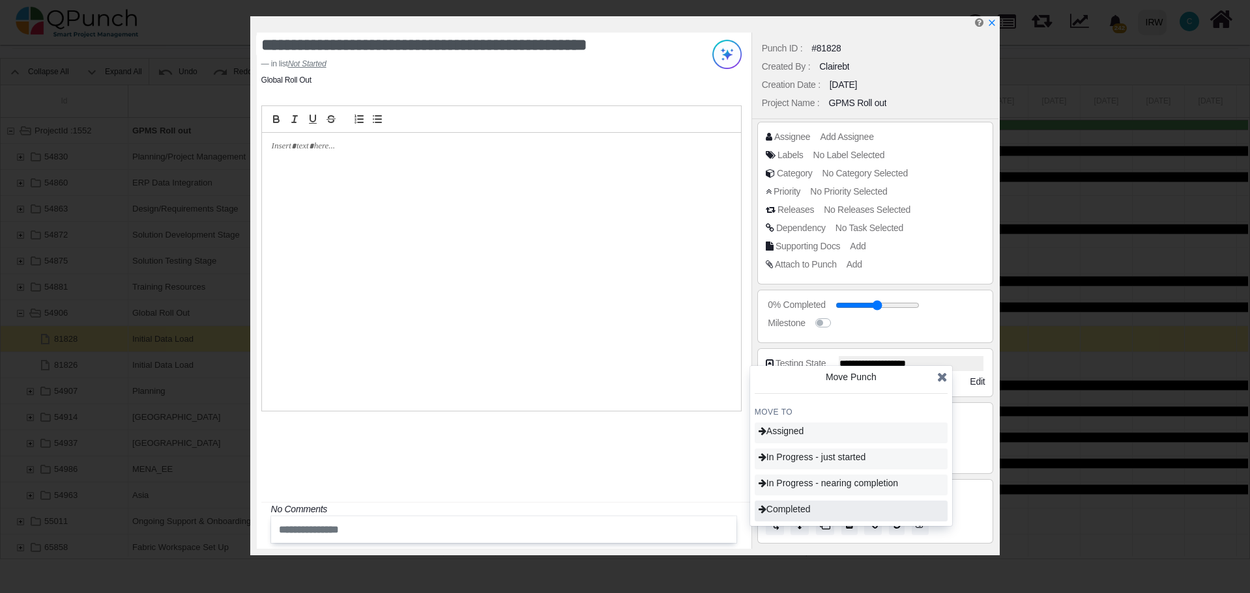
click at [802, 509] on span "Completed" at bounding box center [784, 509] width 52 height 10
type input "***"
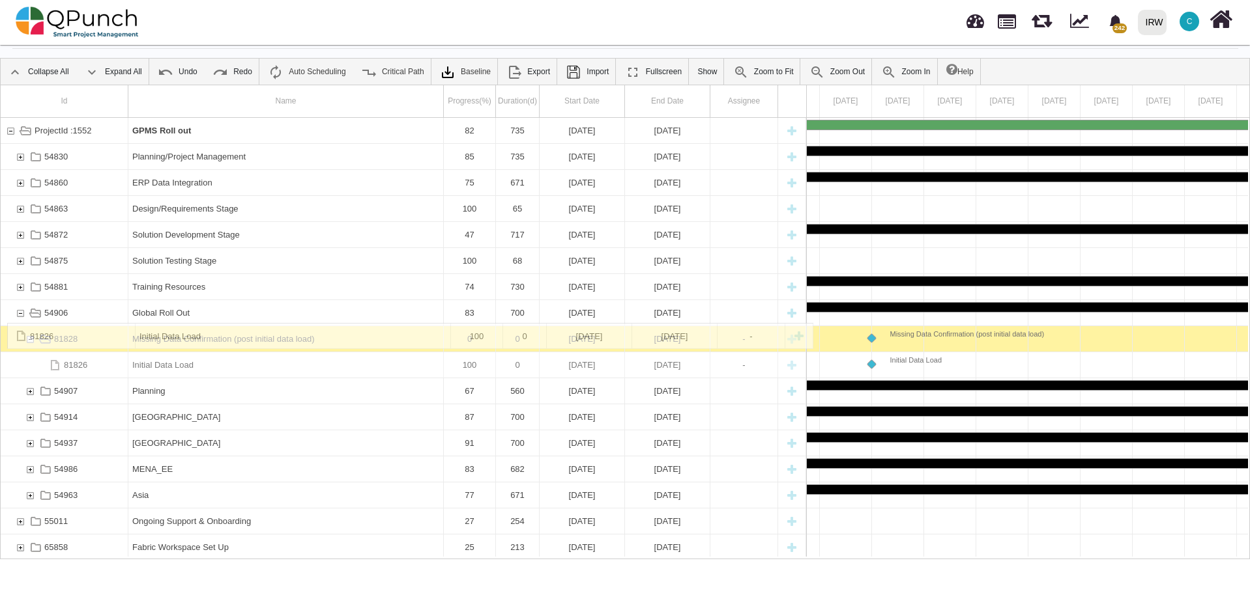
drag, startPoint x: 260, startPoint y: 392, endPoint x: 260, endPoint y: 329, distance: 62.5
drag, startPoint x: 250, startPoint y: 363, endPoint x: 167, endPoint y: 334, distance: 88.2
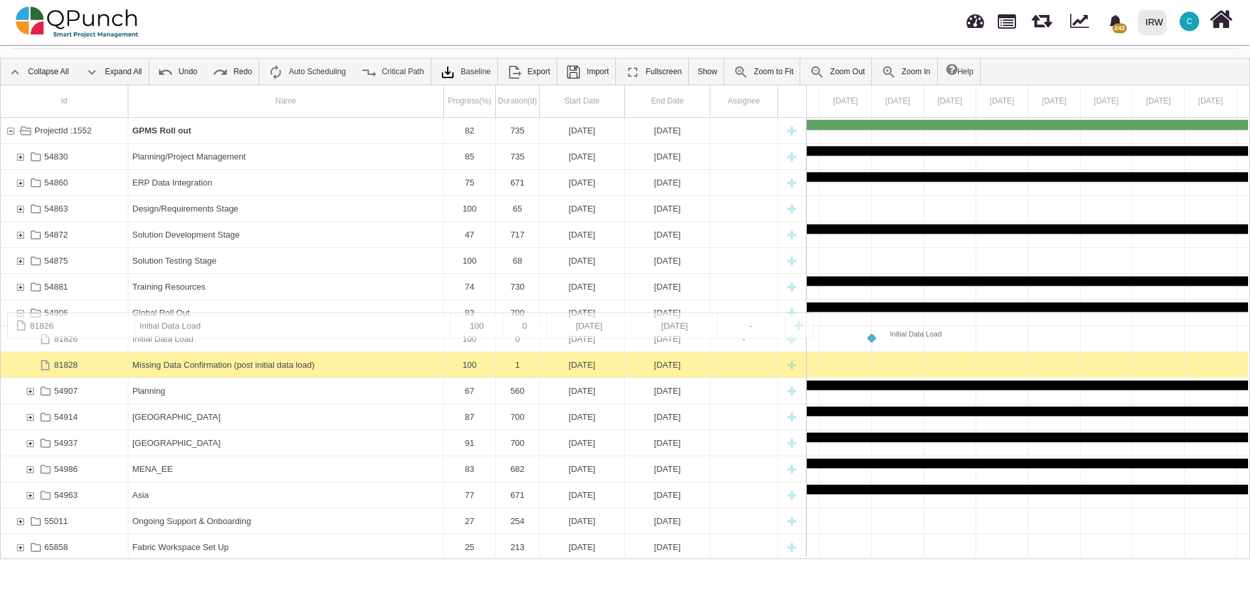
drag, startPoint x: 232, startPoint y: 367, endPoint x: 136, endPoint y: 319, distance: 107.5
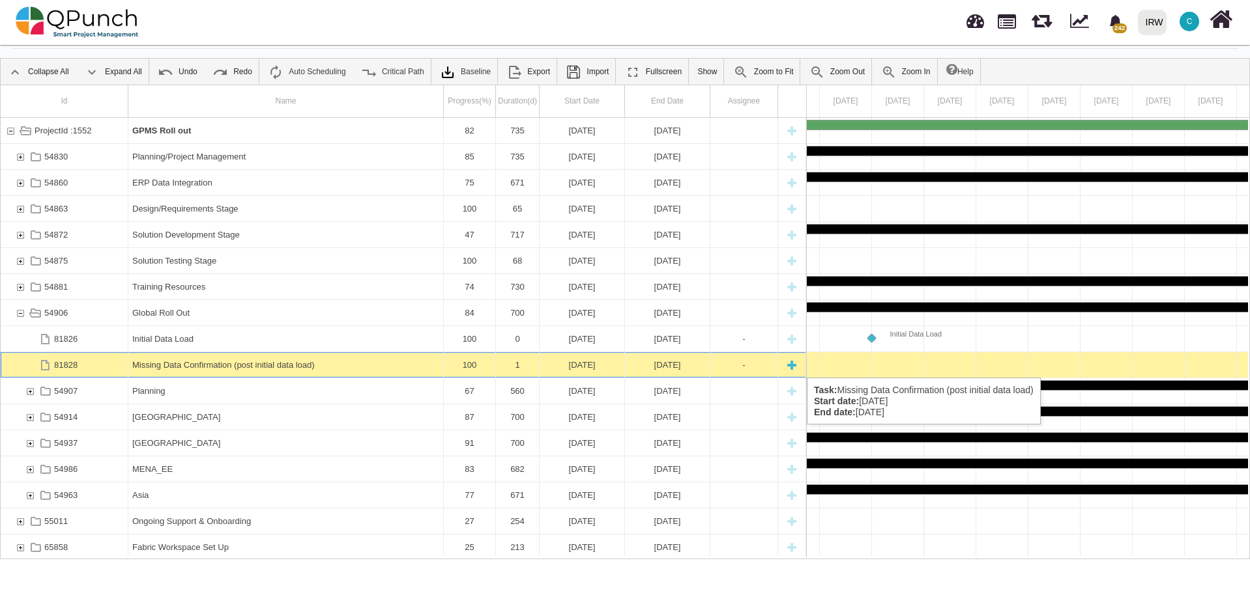
click at [362, 365] on div "Missing Data Confirmation (post initial data load)" at bounding box center [285, 364] width 307 height 25
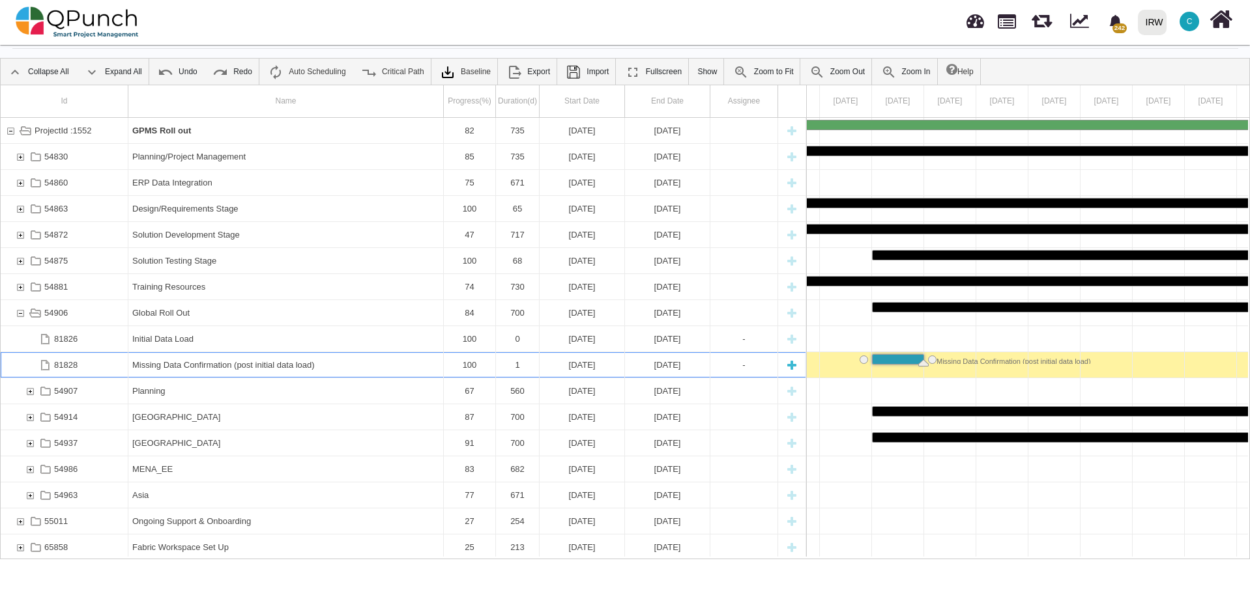
click at [362, 365] on div "Missing Data Confirmation (post initial data load)" at bounding box center [285, 364] width 307 height 25
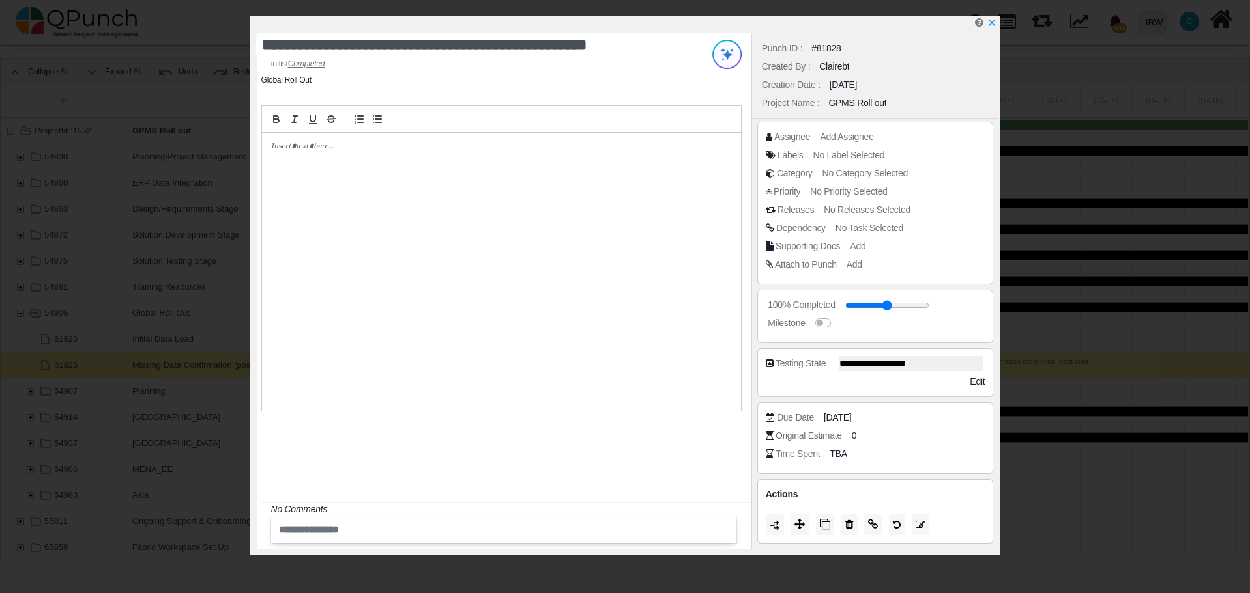
click at [365, 158] on div at bounding box center [501, 272] width 479 height 278
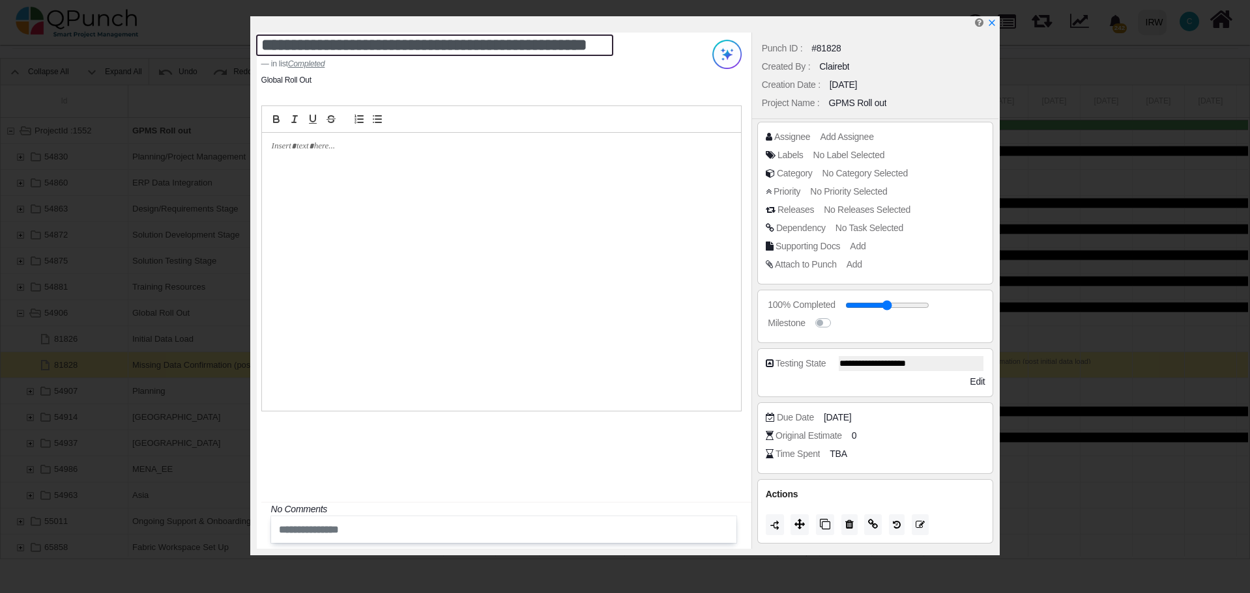
click at [362, 47] on textarea "**********" at bounding box center [434, 45] width 357 height 21
type textarea "**********"
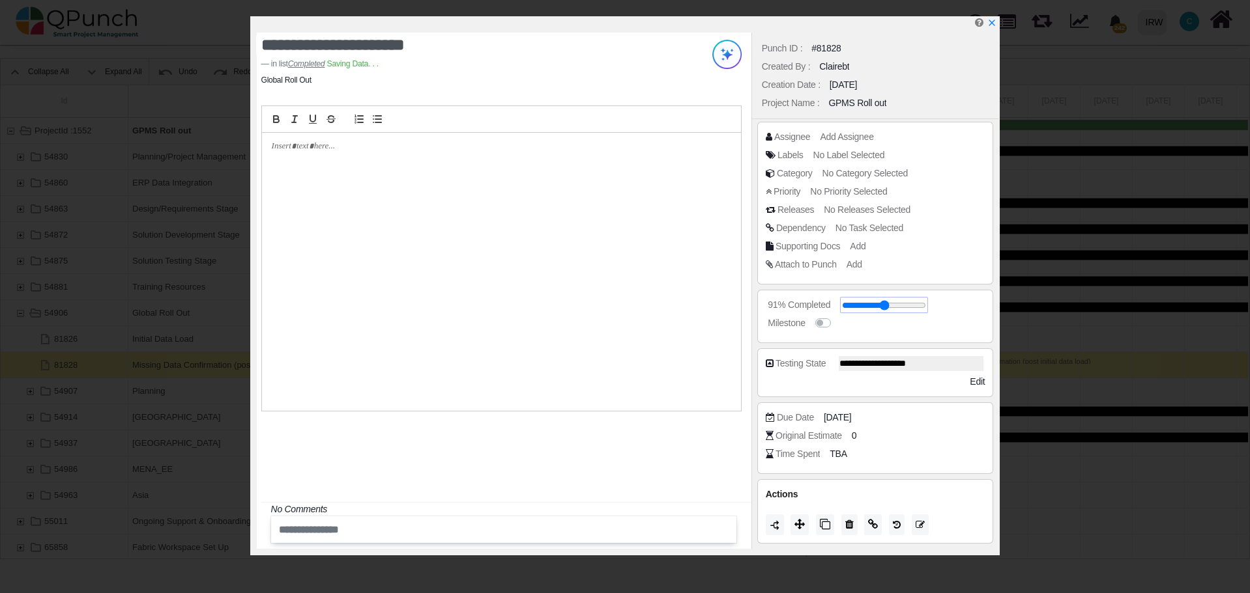
click at [919, 307] on input "range" at bounding box center [884, 305] width 84 height 5
click at [799, 528] on icon at bounding box center [799, 524] width 10 height 10
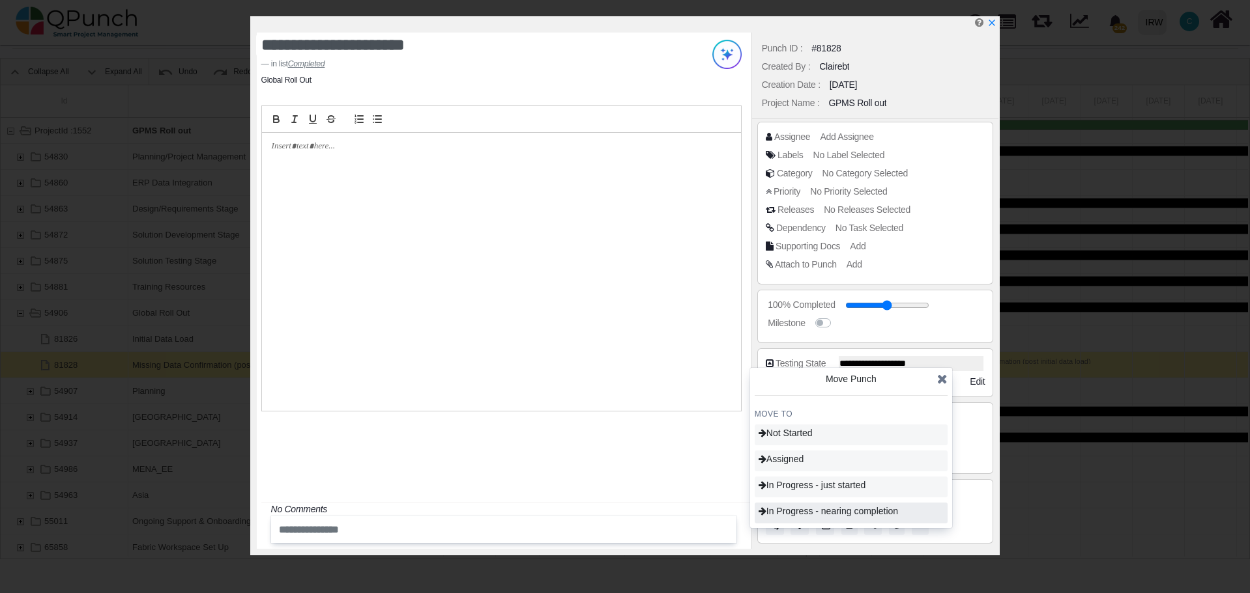
click at [816, 513] on span "In Progress - nearing completion" at bounding box center [827, 511] width 139 height 10
type input "**"
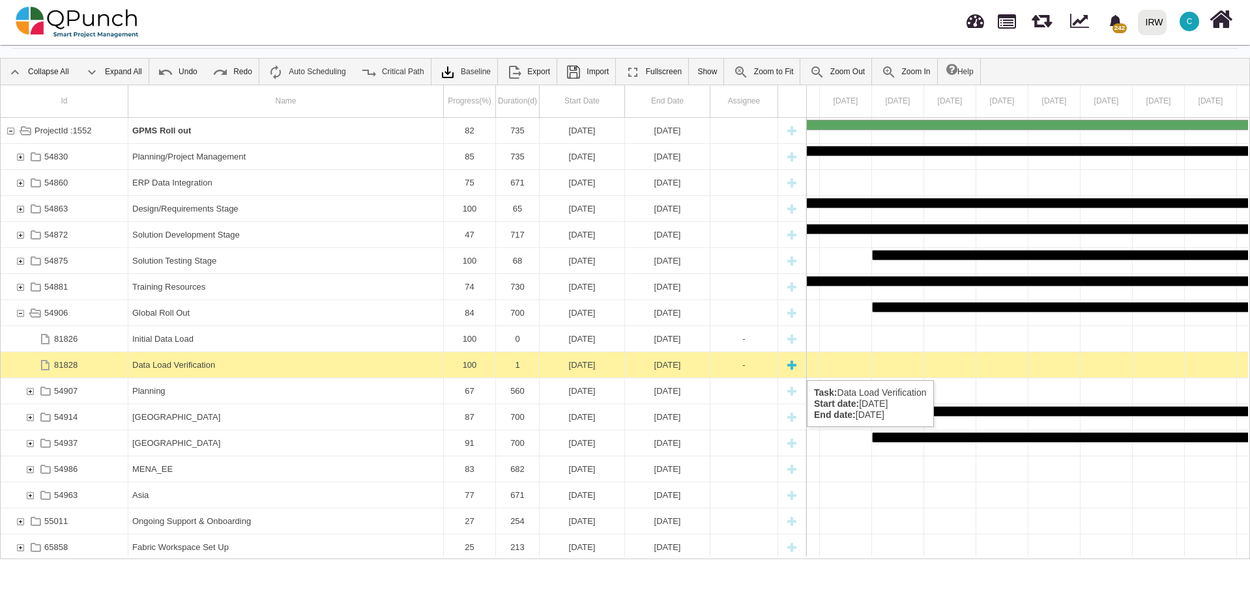
click at [318, 367] on div "Data Load Verification" at bounding box center [285, 364] width 307 height 25
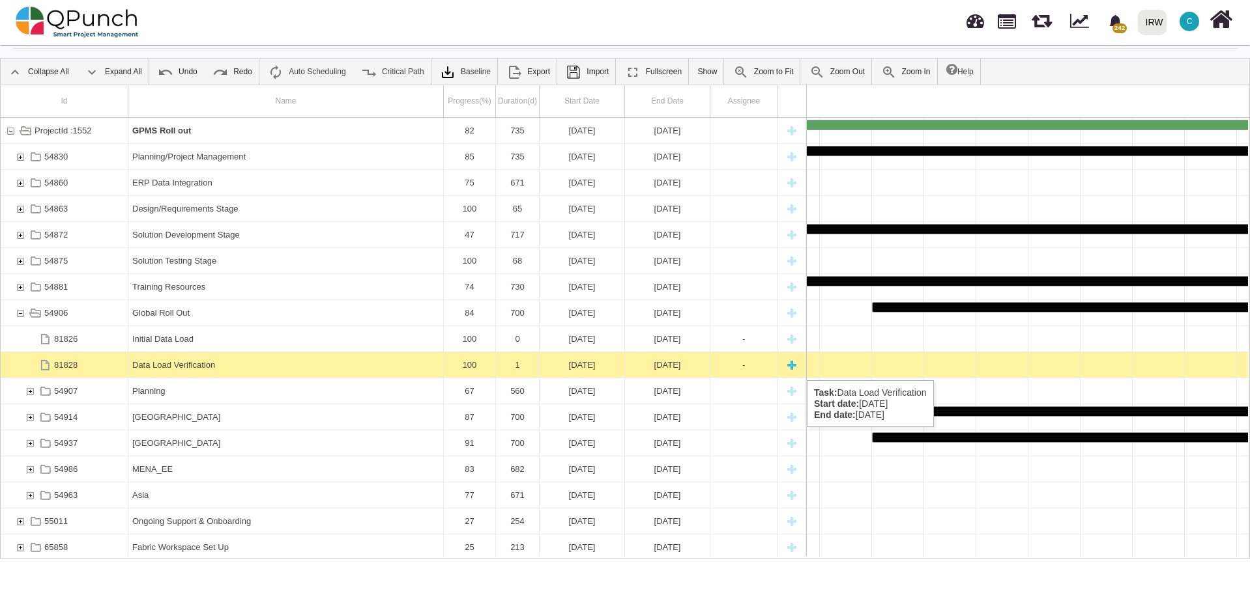
scroll to position [0, 6502]
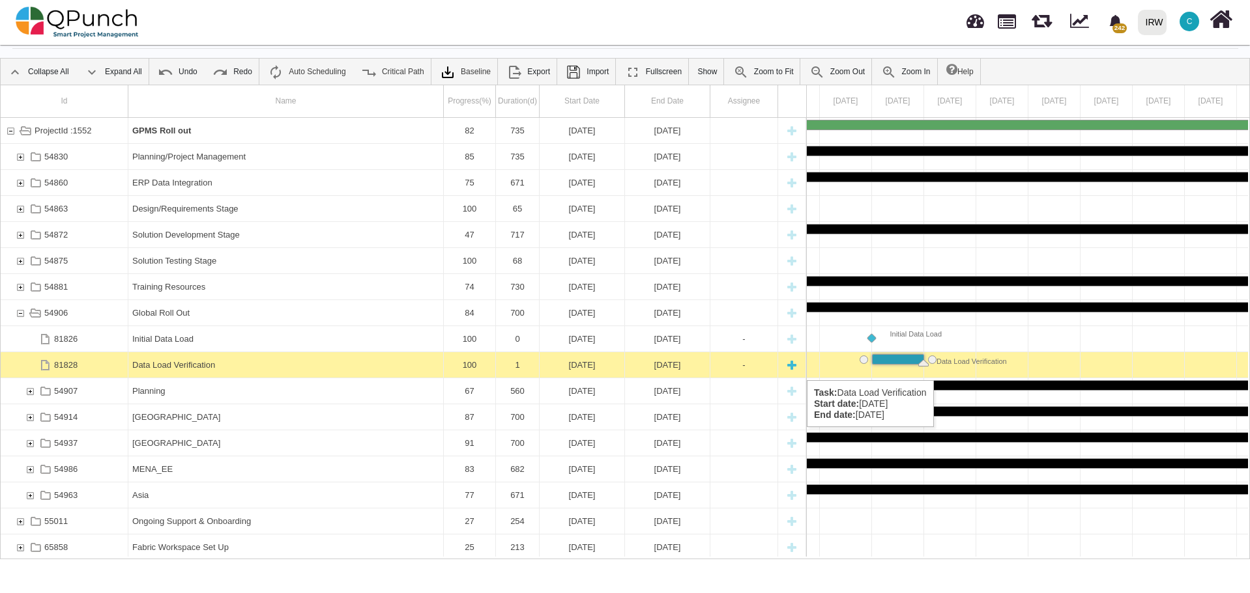
click at [318, 367] on div "Data Load Verification" at bounding box center [285, 364] width 307 height 25
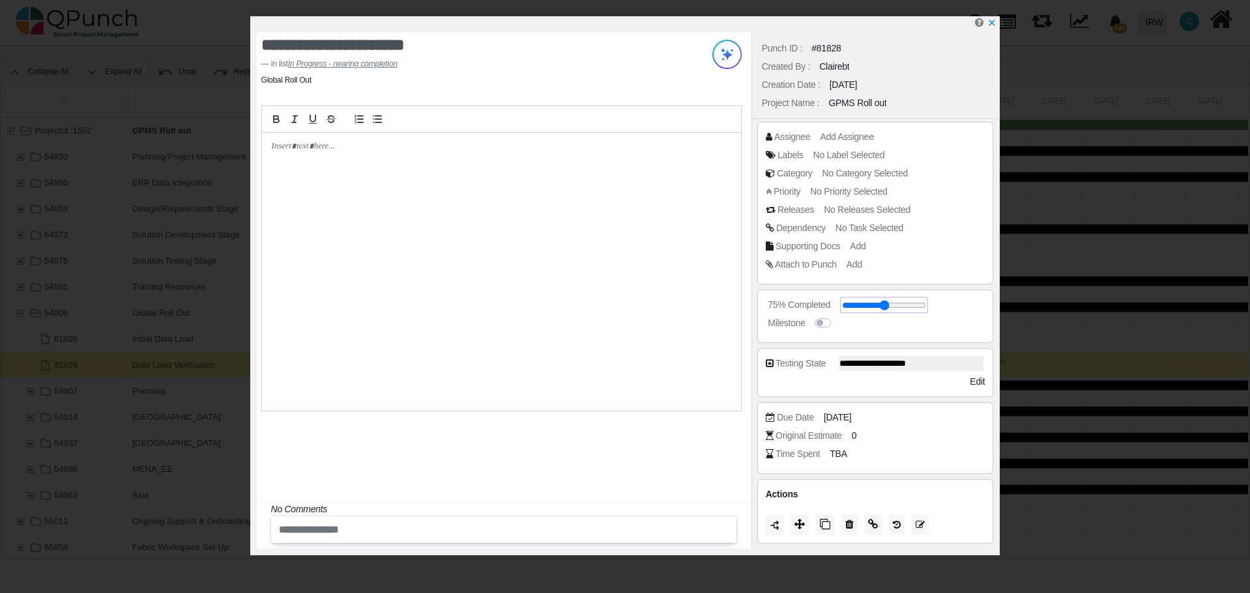
click at [913, 307] on input "range" at bounding box center [884, 305] width 84 height 5
type input "**"
click at [915, 306] on input "range" at bounding box center [884, 305] width 84 height 5
click at [992, 25] on icon "x" at bounding box center [991, 23] width 7 height 7
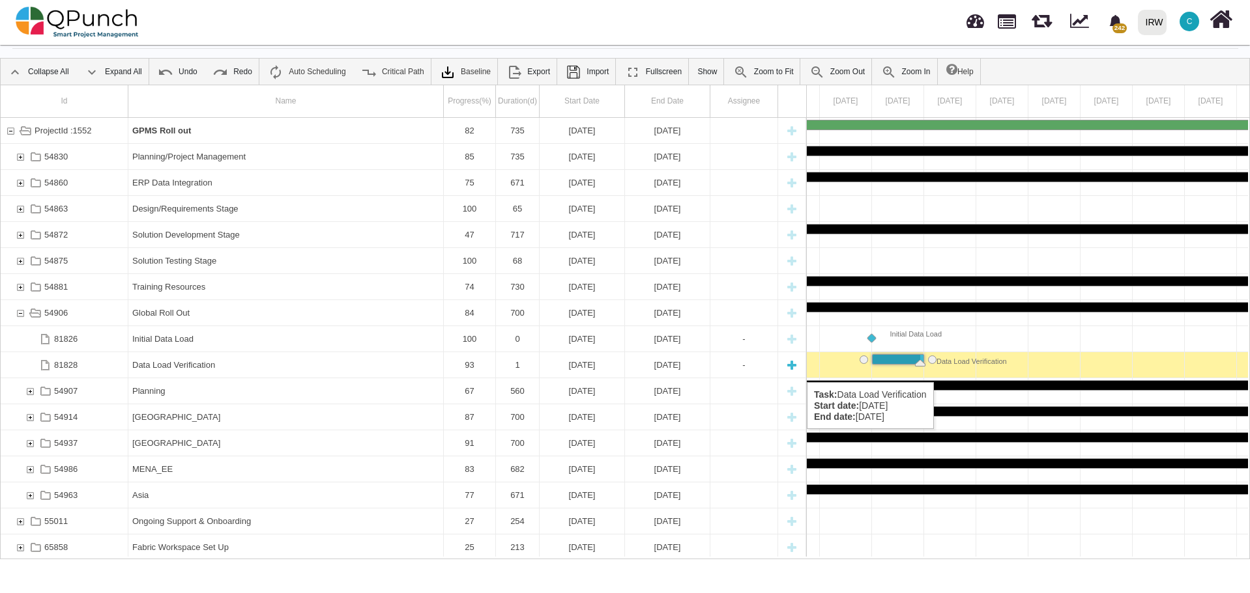
click at [242, 369] on div "Data Load Verification" at bounding box center [285, 364] width 307 height 25
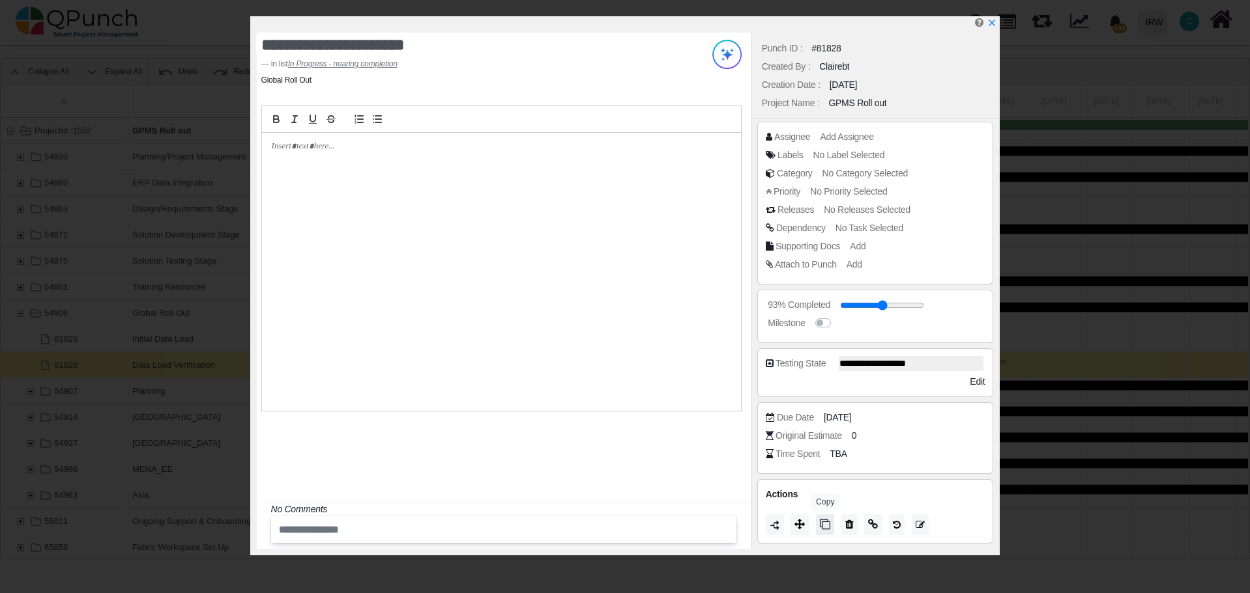
click at [823, 526] on icon at bounding box center [825, 524] width 10 height 10
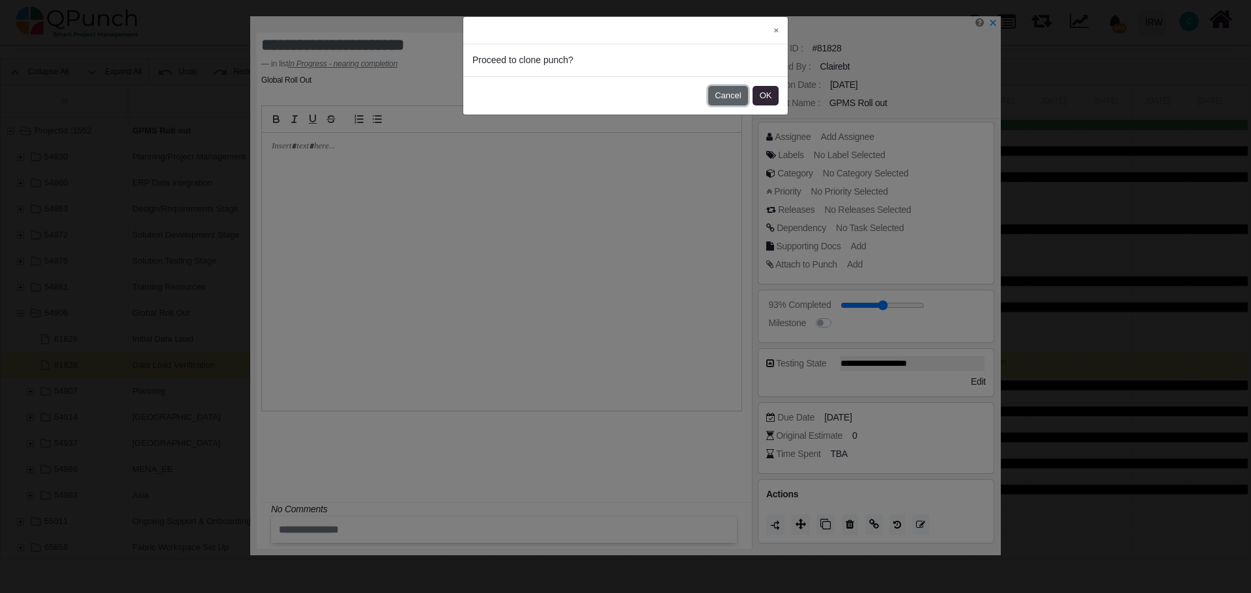
click at [736, 100] on button "Cancel" at bounding box center [728, 96] width 40 height 20
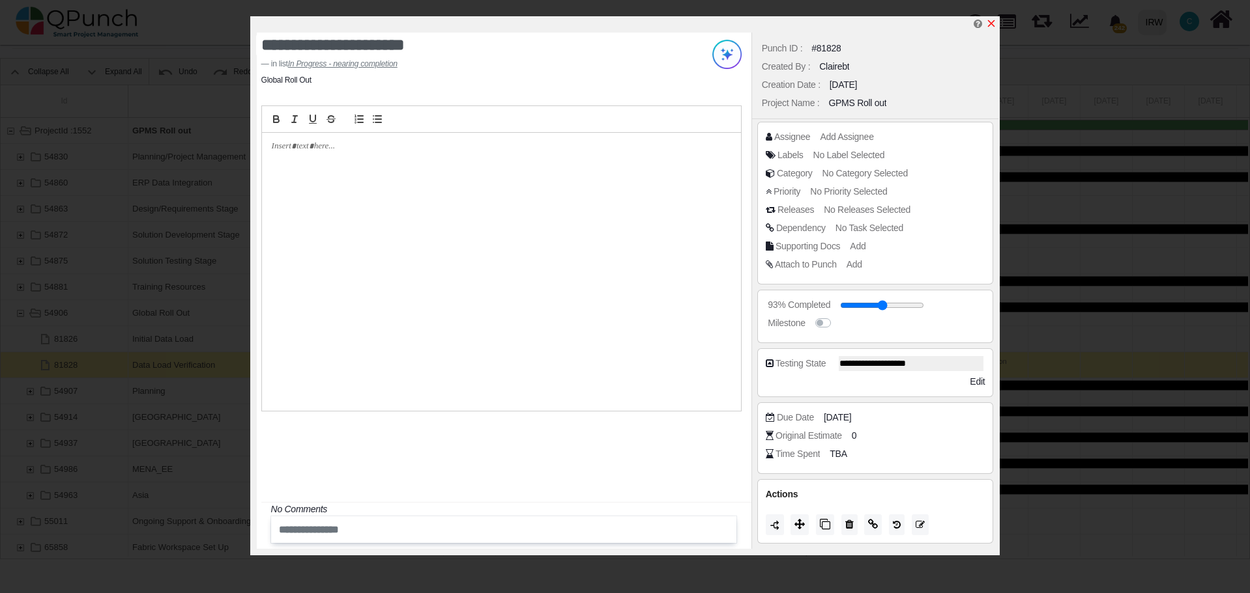
click at [991, 25] on icon "x" at bounding box center [991, 23] width 7 height 7
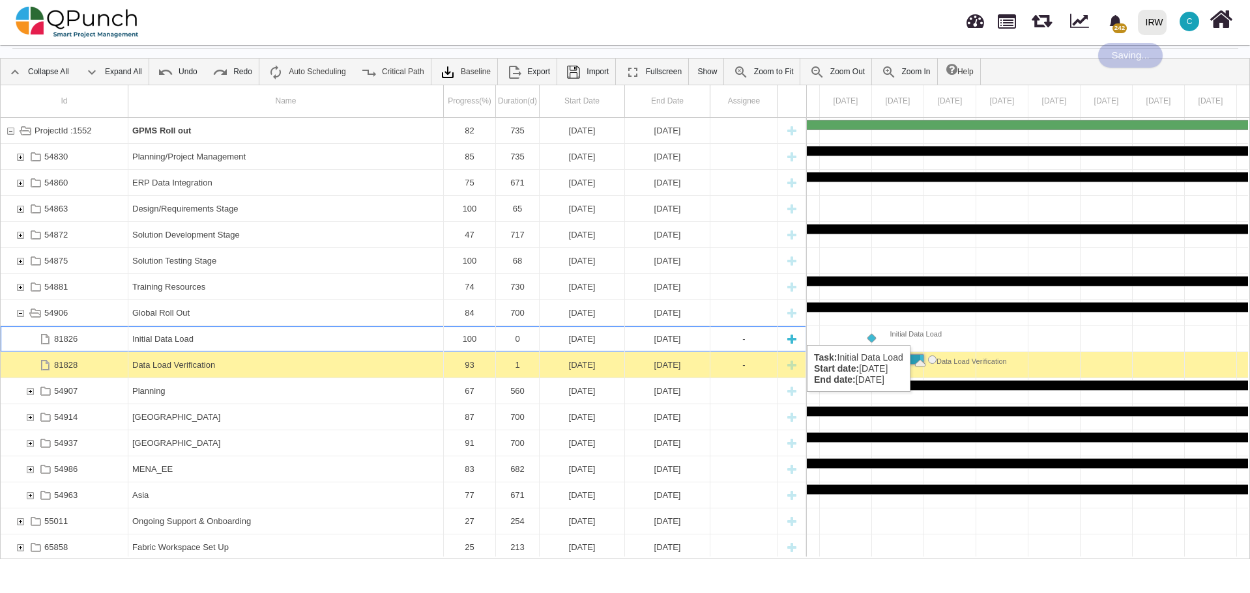
click at [229, 332] on div "Initial Data Load" at bounding box center [285, 338] width 307 height 25
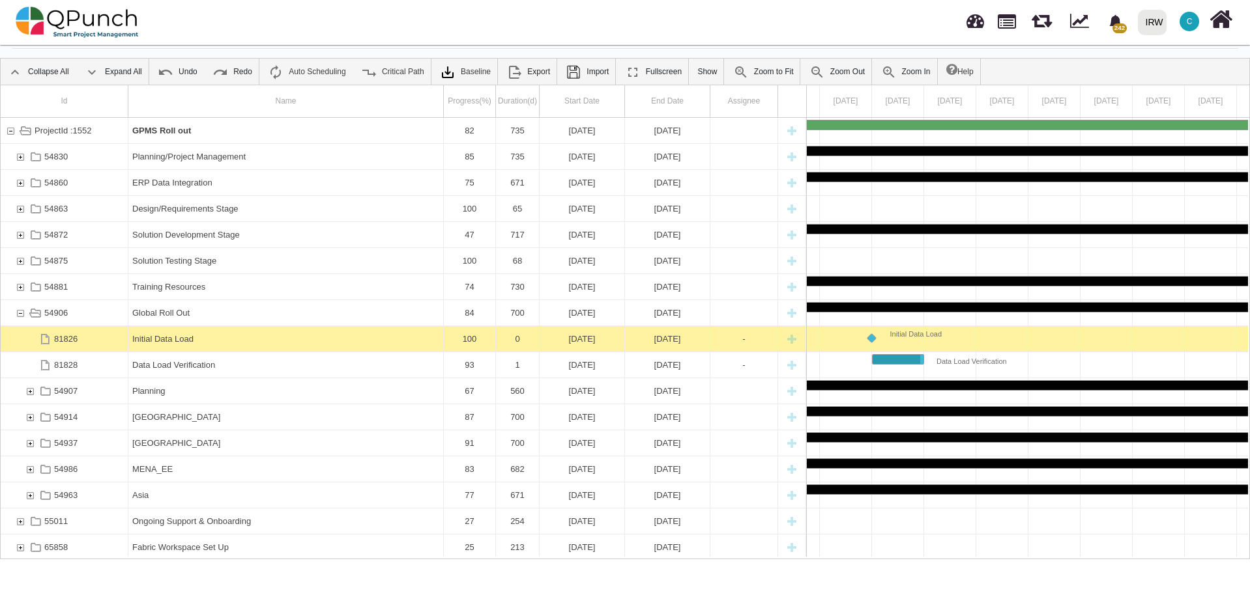
click at [229, 332] on div "Initial Data Load" at bounding box center [285, 338] width 307 height 25
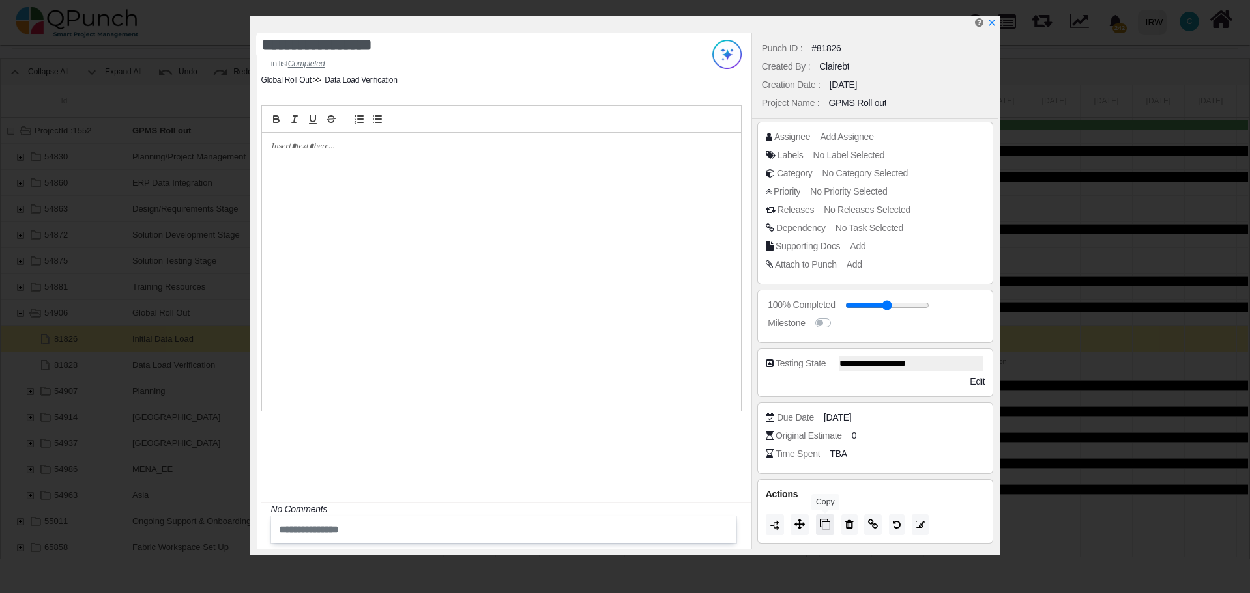
click at [827, 525] on icon at bounding box center [825, 524] width 10 height 10
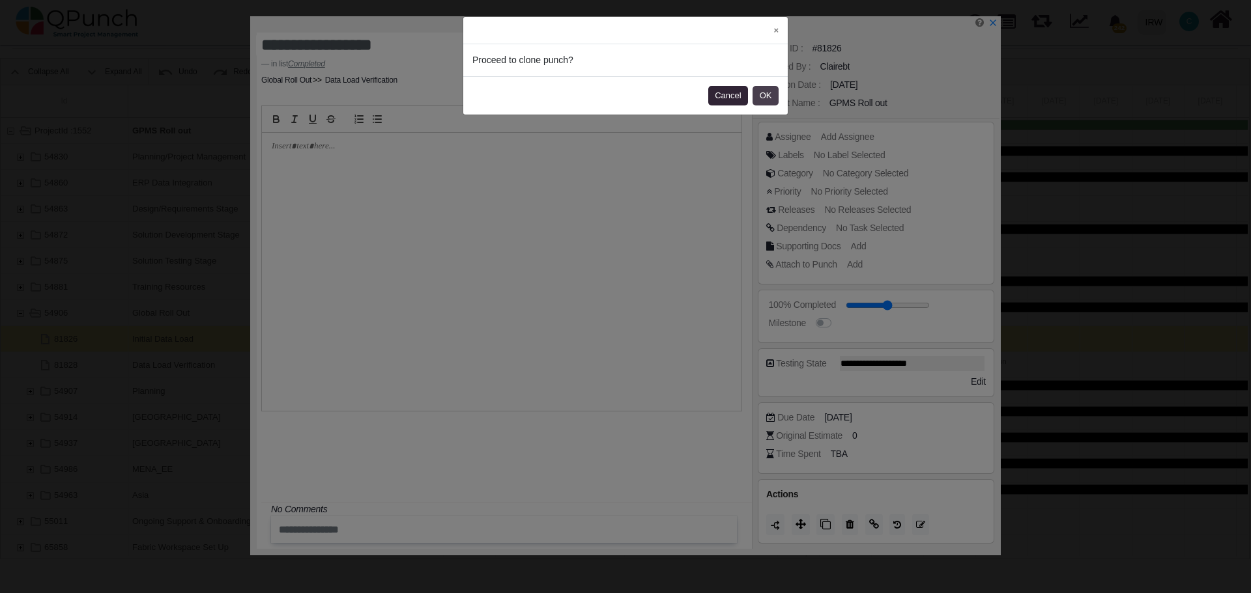
click at [762, 94] on button "OK" at bounding box center [765, 96] width 26 height 20
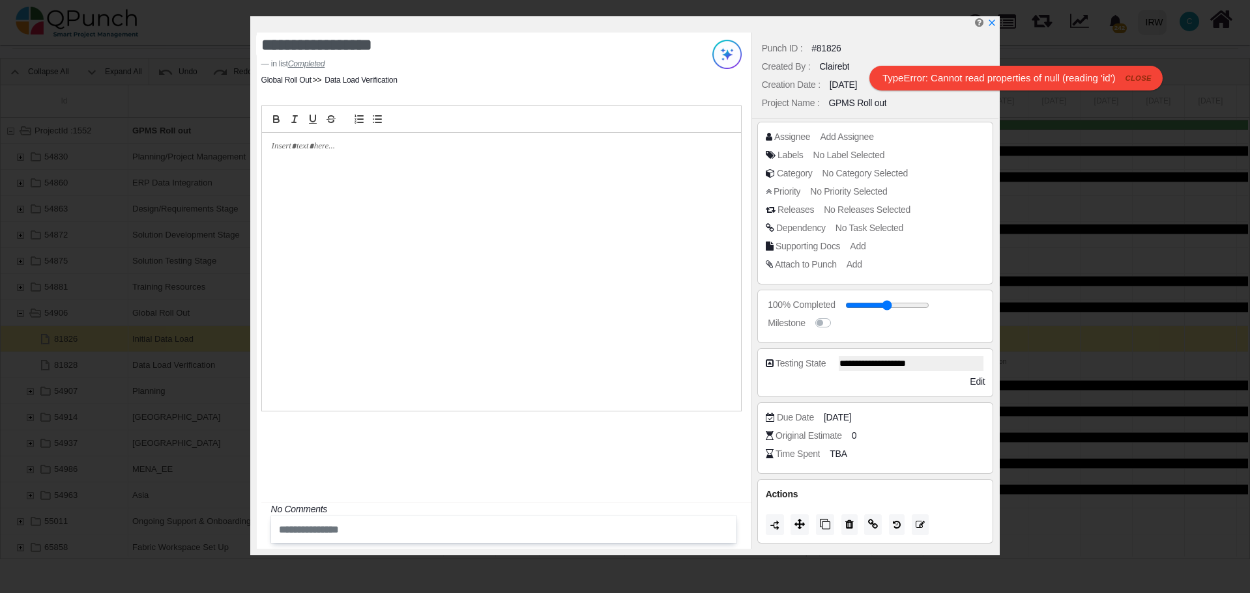
click at [1142, 79] on icon "close" at bounding box center [1138, 78] width 26 height 11
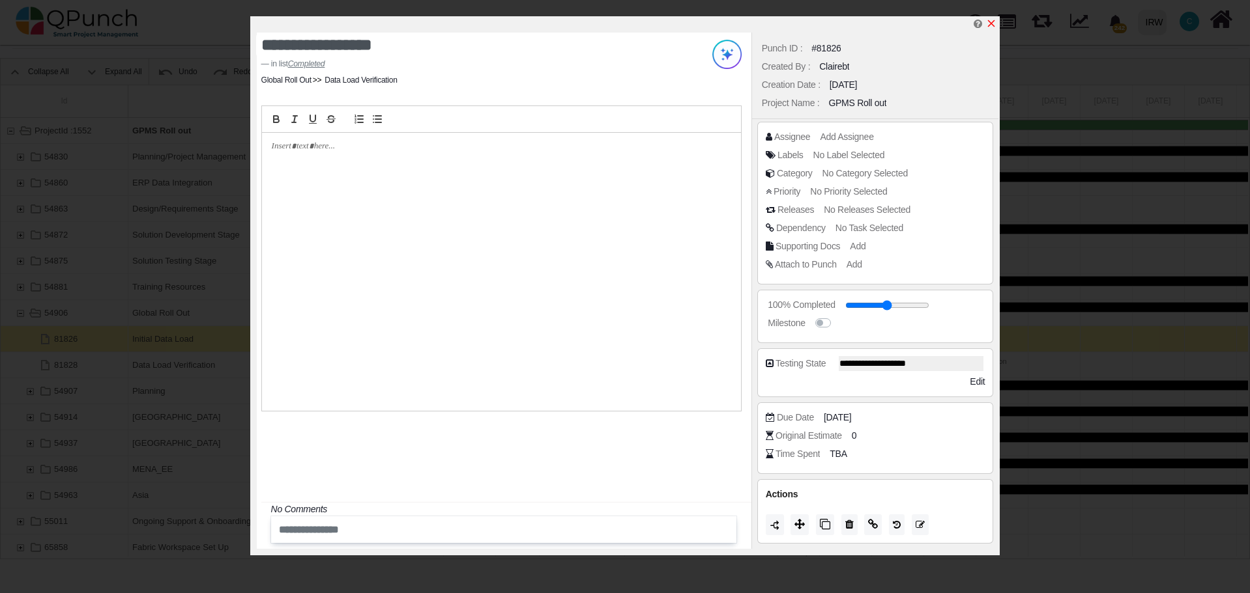
click at [993, 25] on icon "x" at bounding box center [991, 23] width 10 height 10
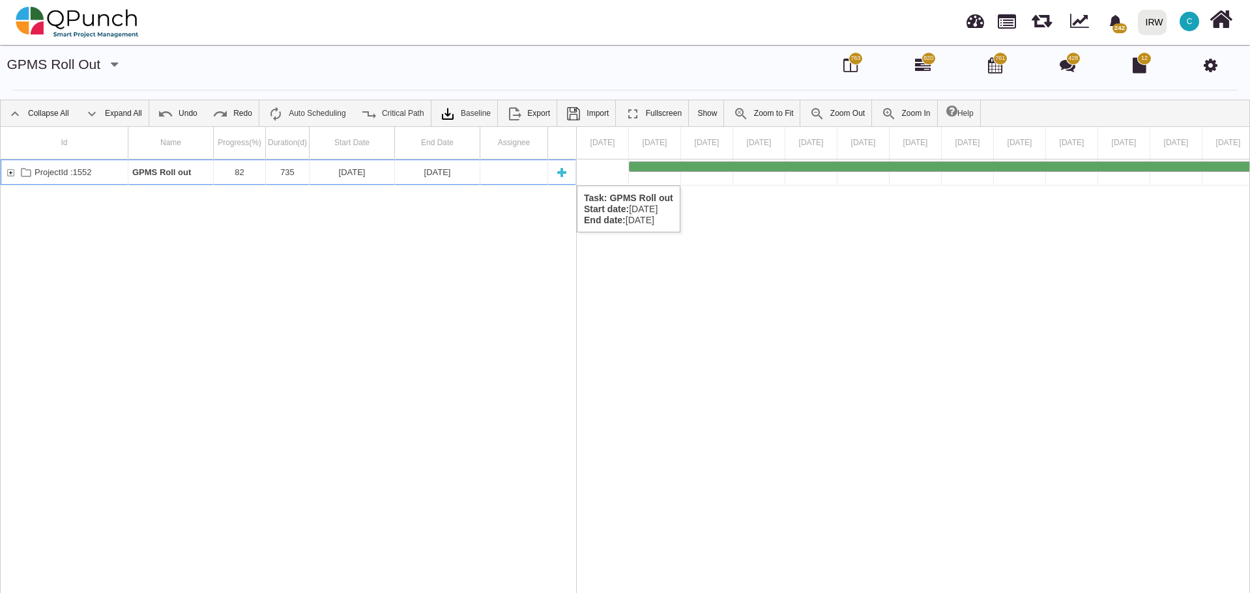
click at [9, 173] on div "ProjectId :1552" at bounding box center [11, 172] width 12 height 25
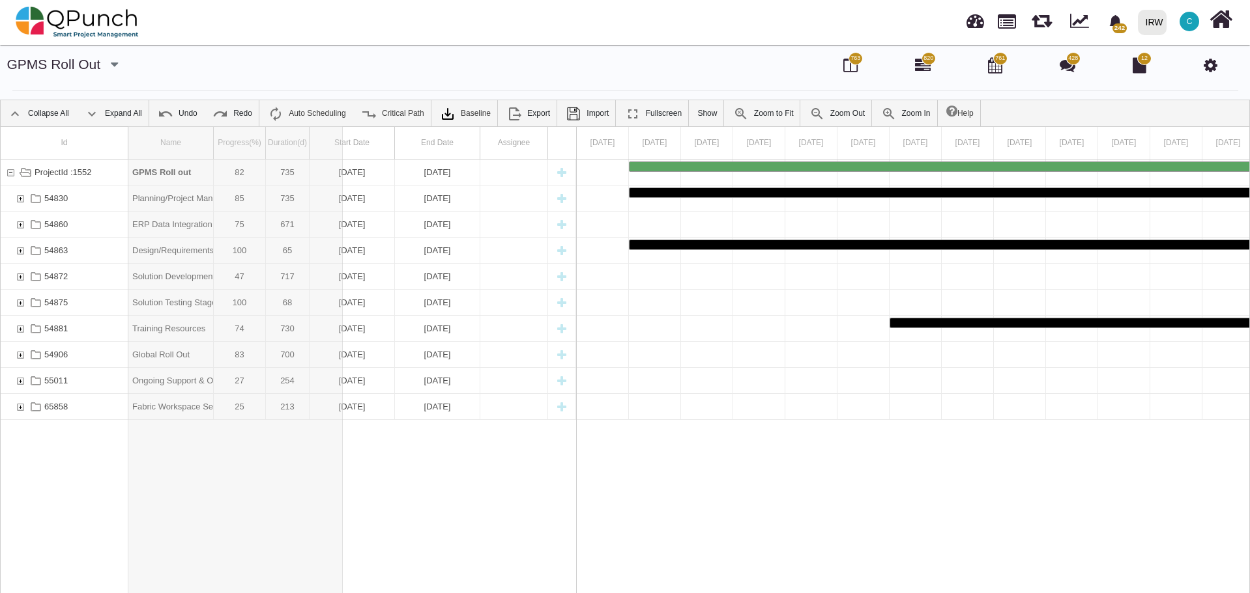
drag, startPoint x: 212, startPoint y: 143, endPoint x: 422, endPoint y: 154, distance: 210.0
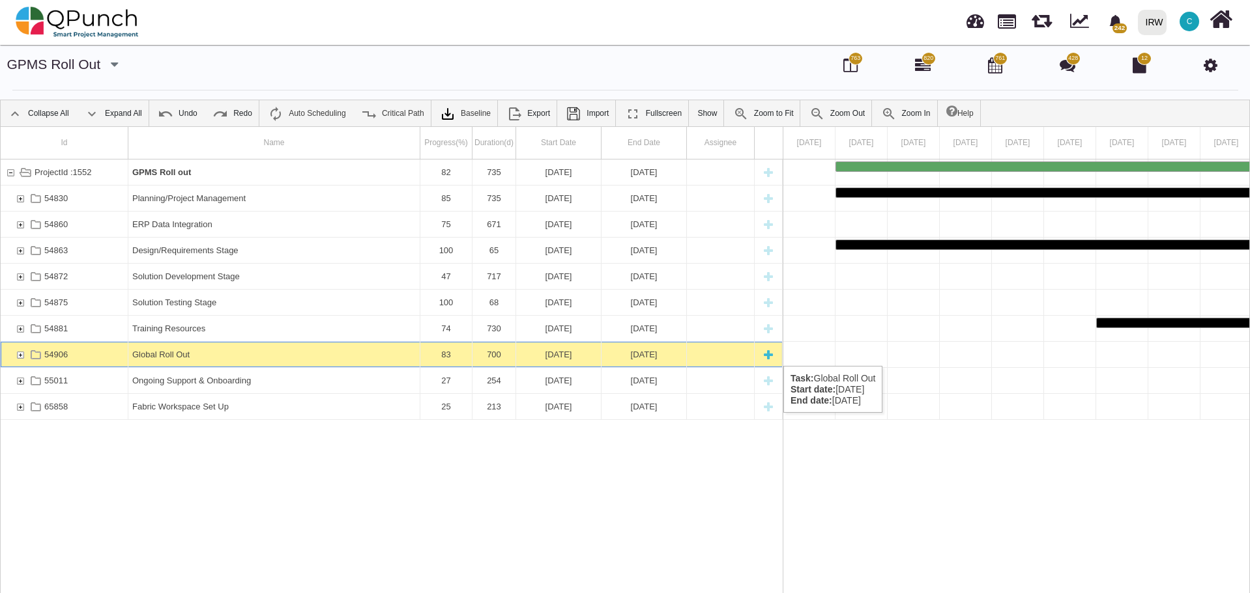
click at [22, 353] on div "54906" at bounding box center [20, 354] width 12 height 25
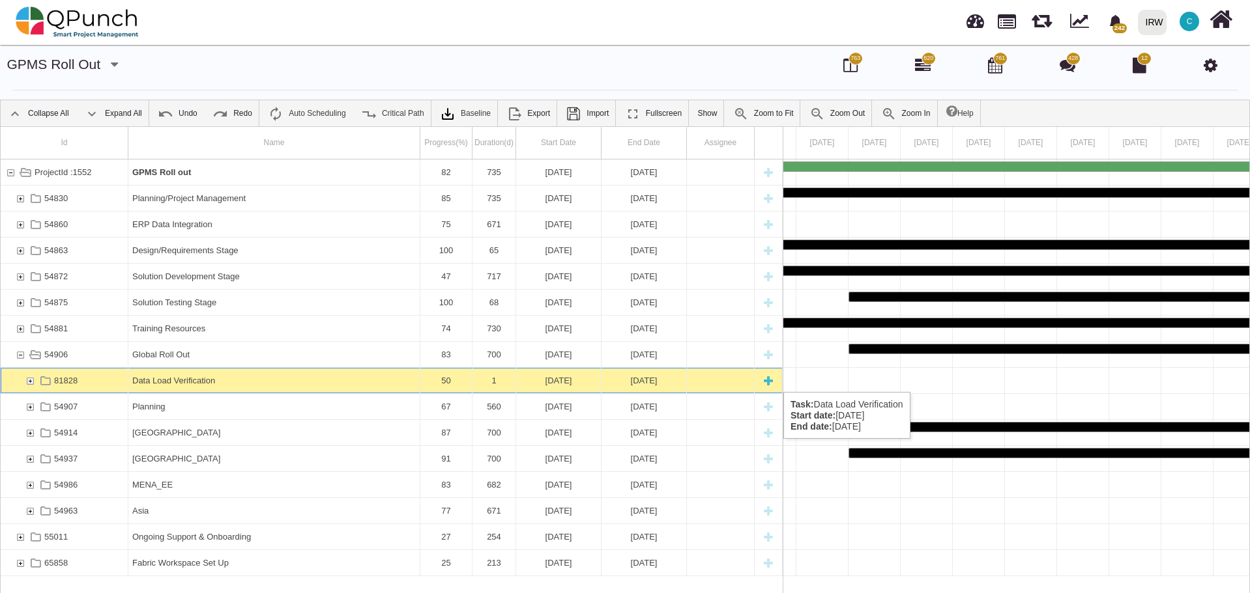
click at [30, 379] on div "81828" at bounding box center [30, 380] width 12 height 25
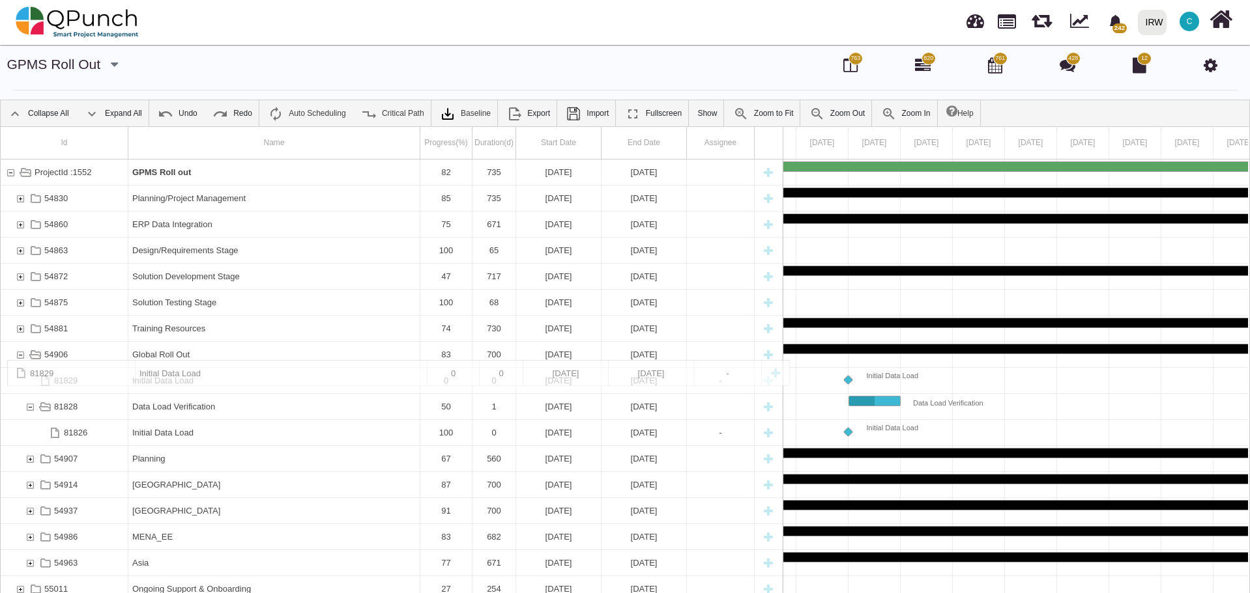
drag, startPoint x: 221, startPoint y: 407, endPoint x: 48, endPoint y: 367, distance: 177.3
drag, startPoint x: 235, startPoint y: 436, endPoint x: 85, endPoint y: 392, distance: 156.7
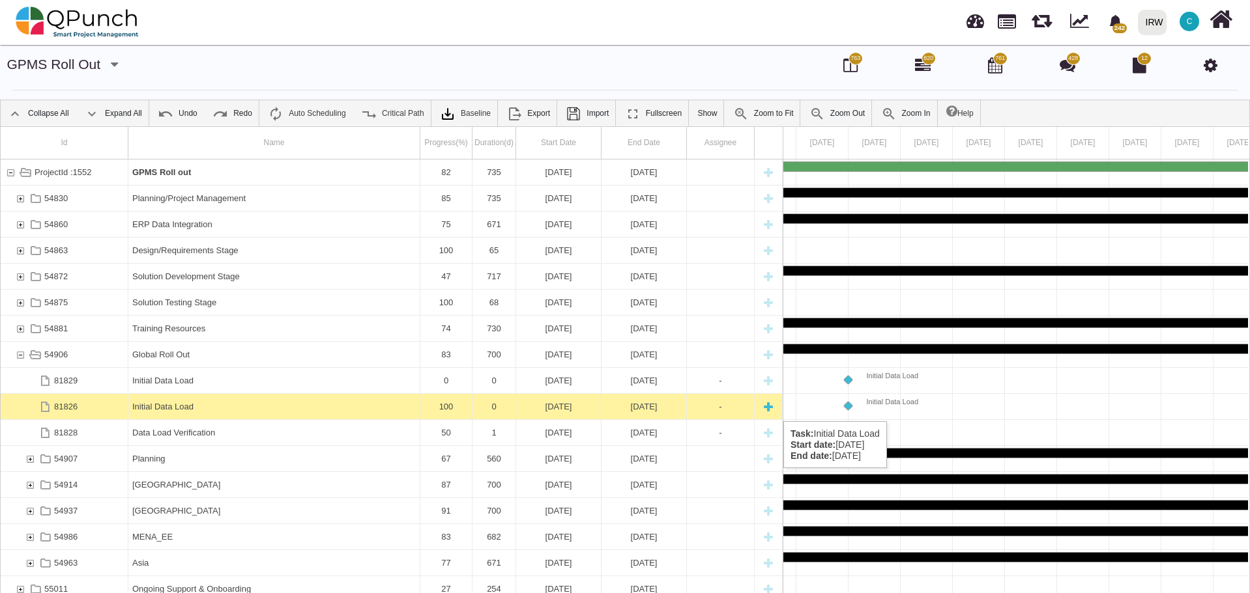
click at [200, 408] on div "Initial Data Load" at bounding box center [273, 406] width 283 height 25
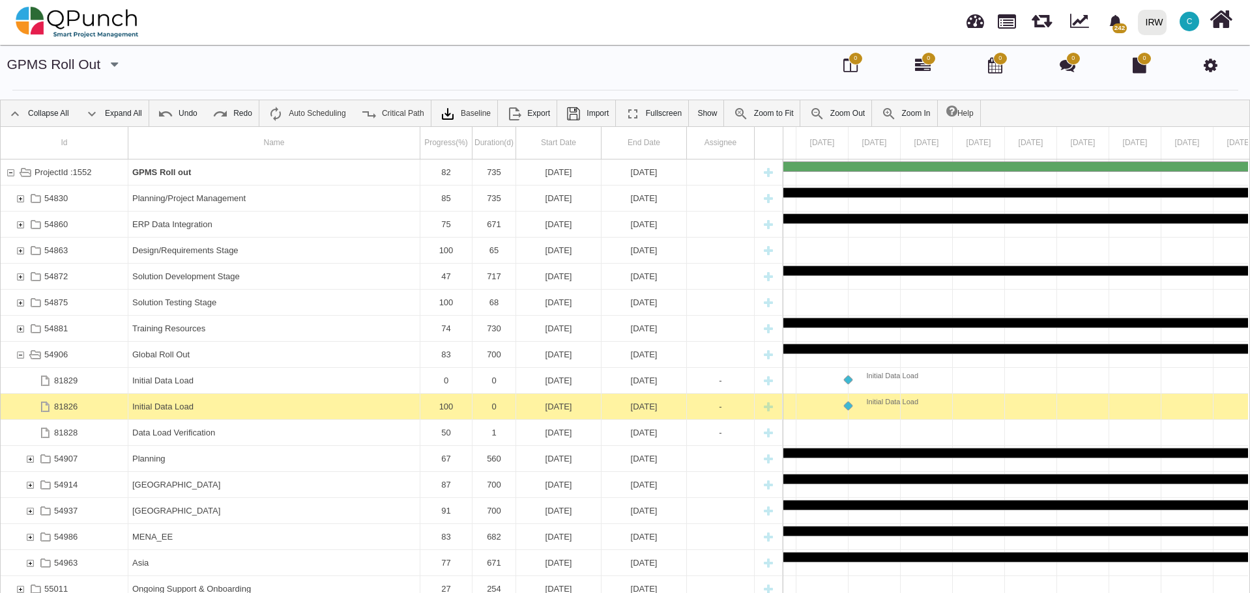
click at [200, 408] on div "Initial Data Load" at bounding box center [273, 406] width 283 height 25
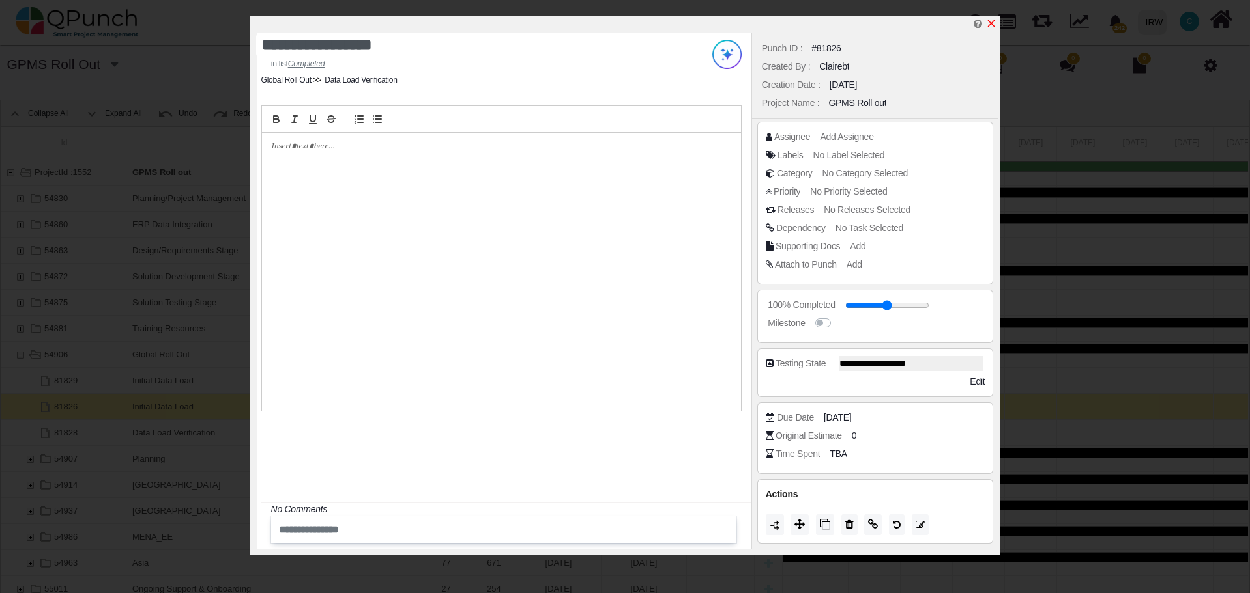
click at [995, 25] on icon "x" at bounding box center [991, 23] width 10 height 10
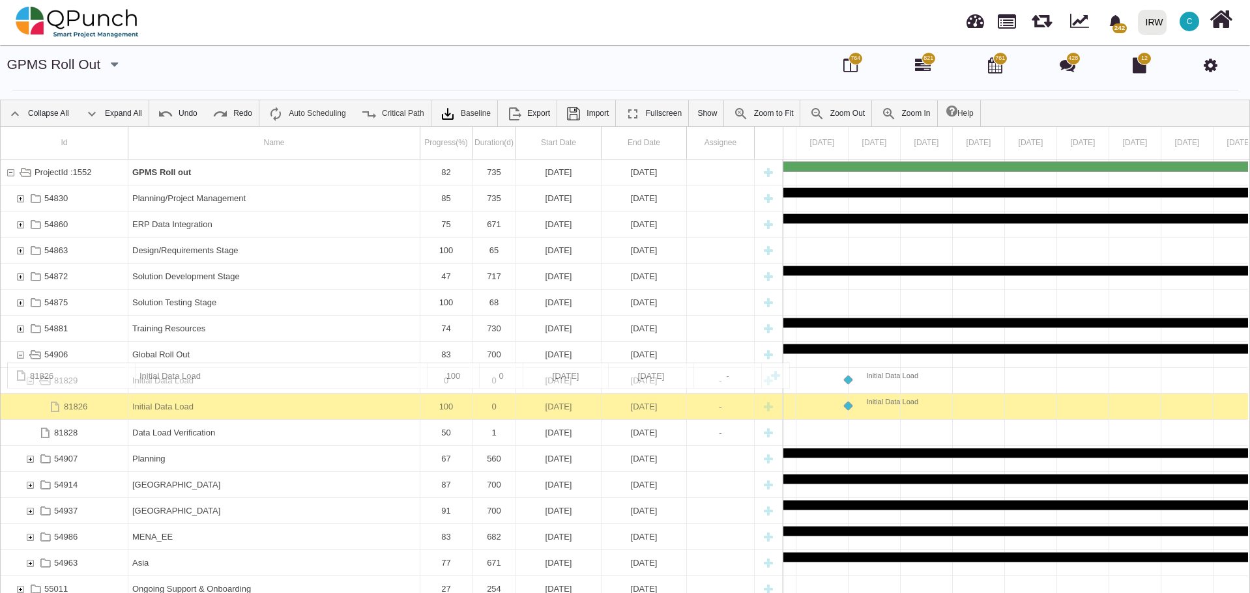
drag, startPoint x: 267, startPoint y: 437, endPoint x: 63, endPoint y: 369, distance: 214.9
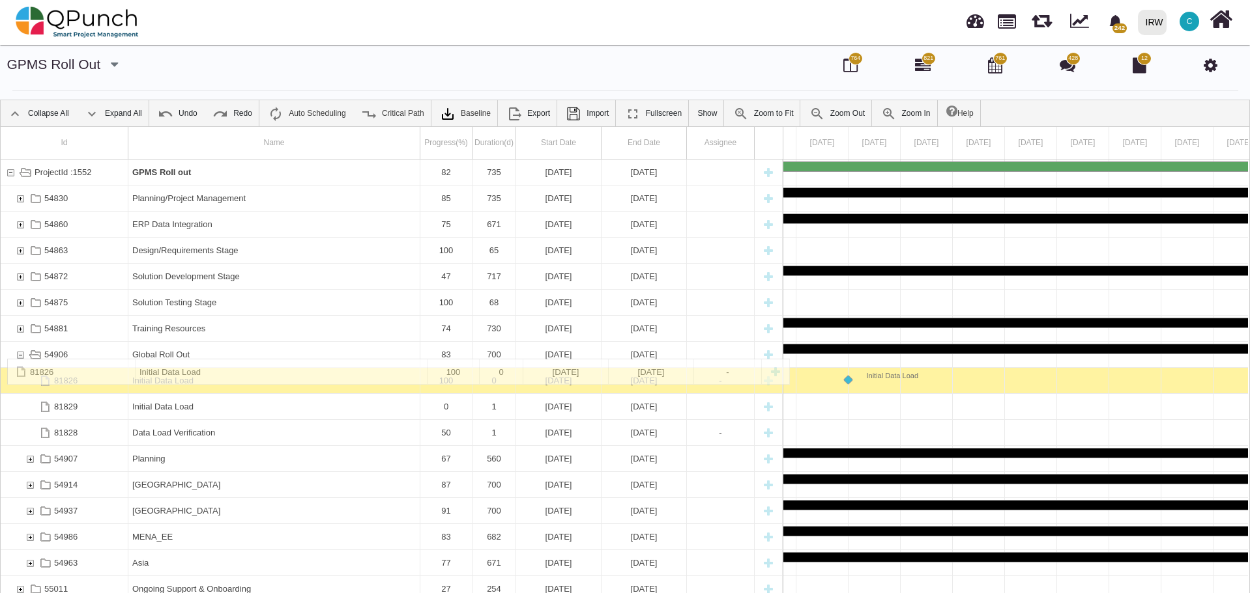
drag, startPoint x: 214, startPoint y: 406, endPoint x: 104, endPoint y: 365, distance: 117.9
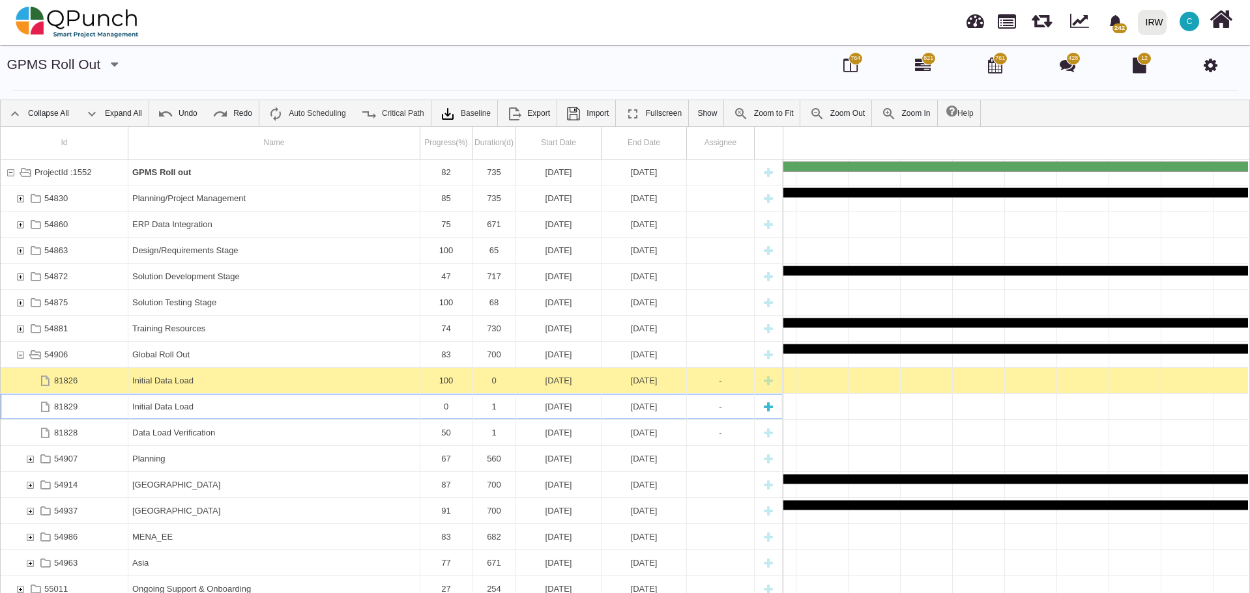
click at [229, 405] on div "Initial Data Load" at bounding box center [273, 406] width 283 height 25
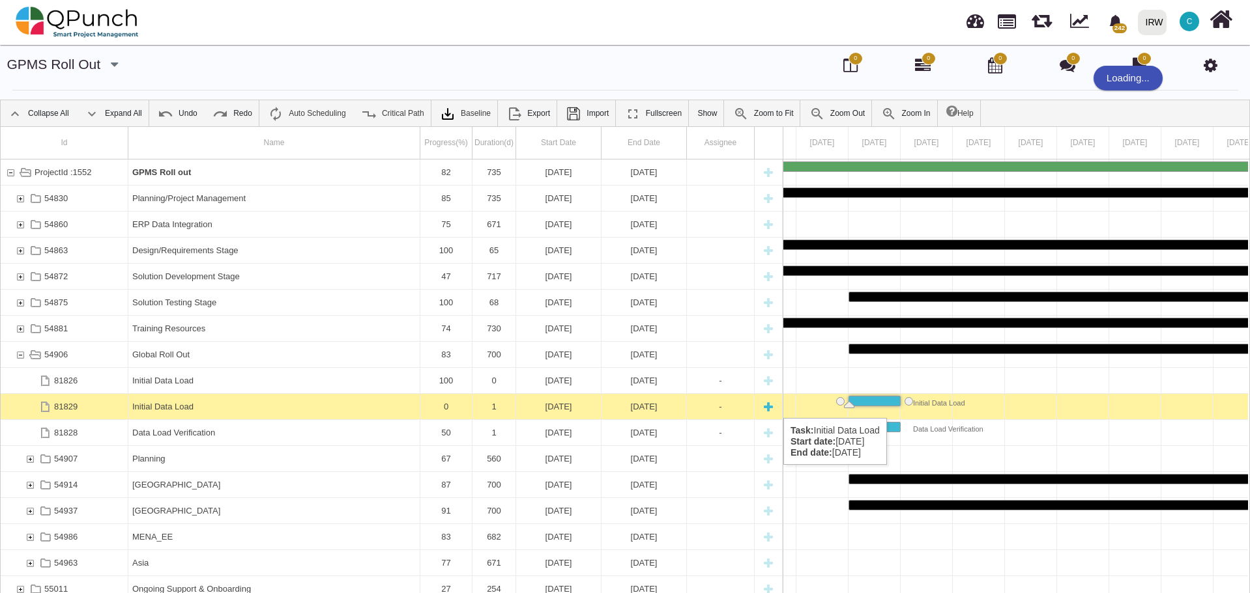
click at [255, 405] on div "Initial Data Load" at bounding box center [273, 406] width 283 height 25
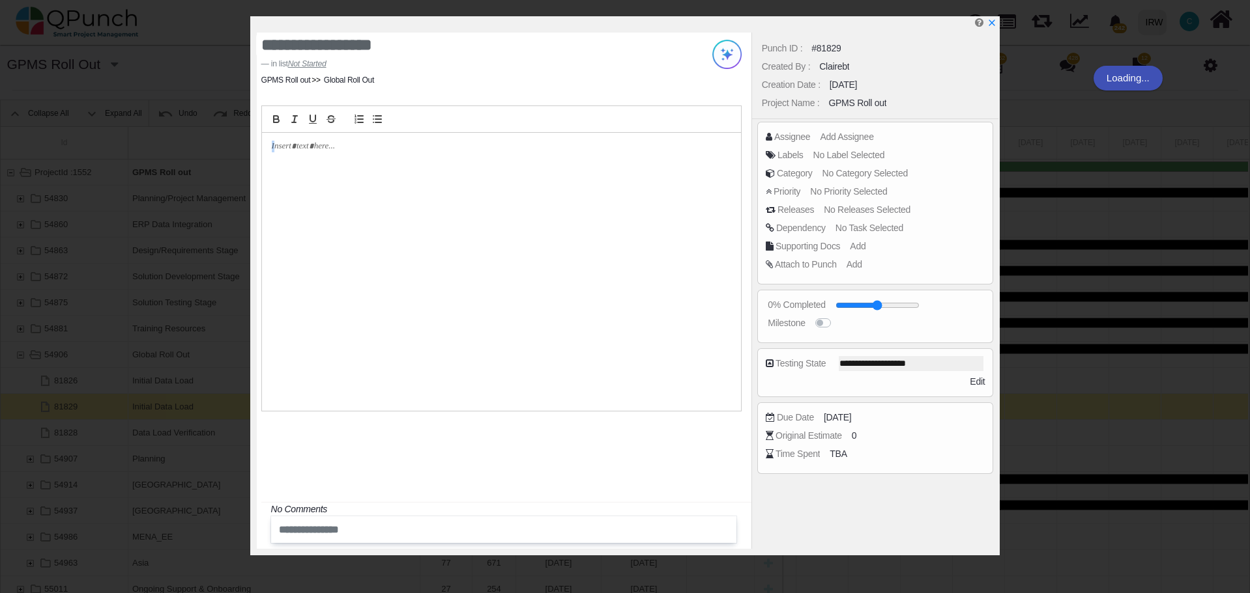
click at [255, 405] on div at bounding box center [501, 260] width 500 height 309
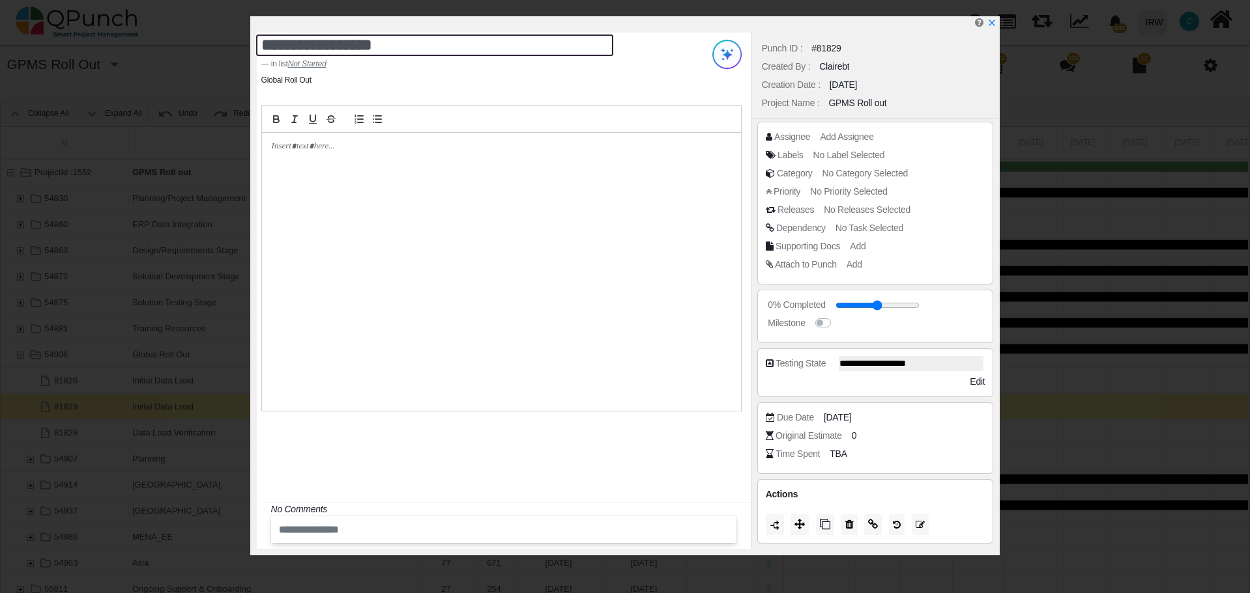
drag, startPoint x: 324, startPoint y: 53, endPoint x: 376, endPoint y: 50, distance: 51.5
click at [324, 53] on textarea "**********" at bounding box center [434, 45] width 357 height 21
drag, startPoint x: 395, startPoint y: 50, endPoint x: 250, endPoint y: 48, distance: 145.3
click at [250, 48] on div "**********" at bounding box center [625, 285] width 750 height 539
paste textarea "**********"
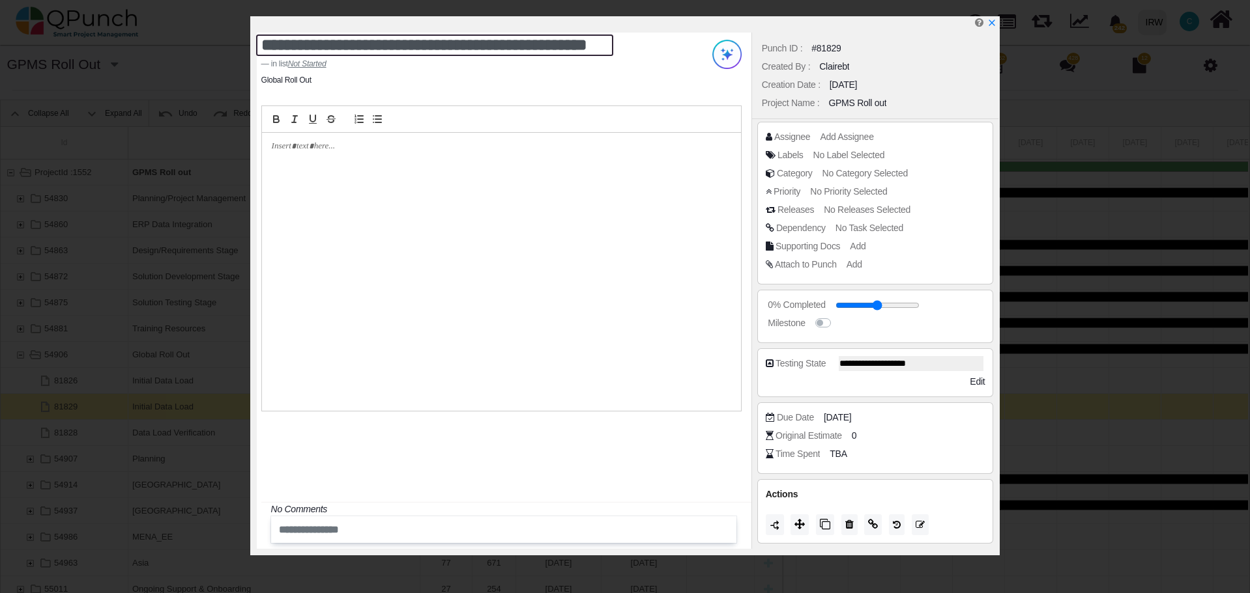
scroll to position [15, 0]
type textarea "**********"
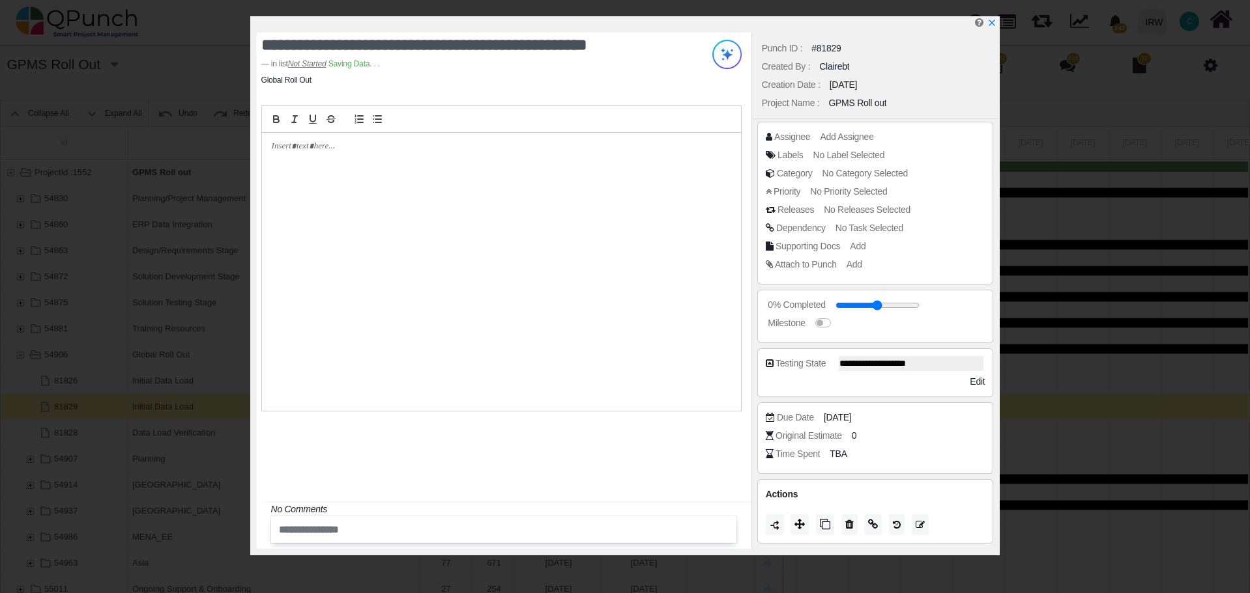
click at [440, 442] on div "**********" at bounding box center [504, 291] width 494 height 517
click at [803, 524] on icon at bounding box center [799, 524] width 10 height 10
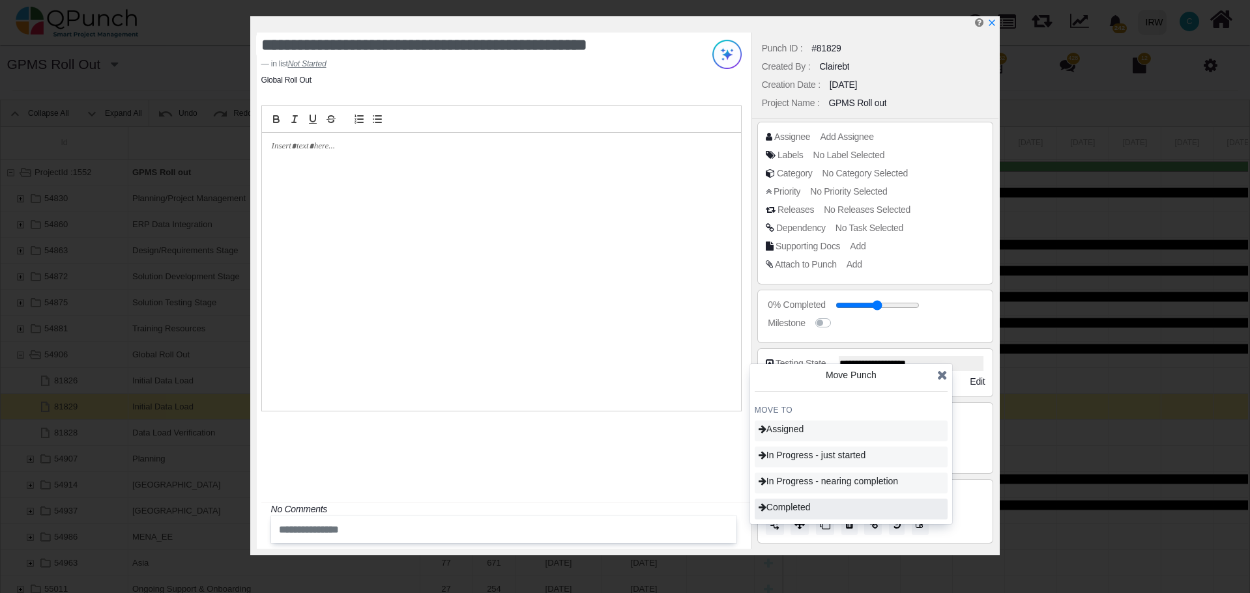
click at [804, 509] on span "Completed" at bounding box center [784, 507] width 52 height 10
type input "***"
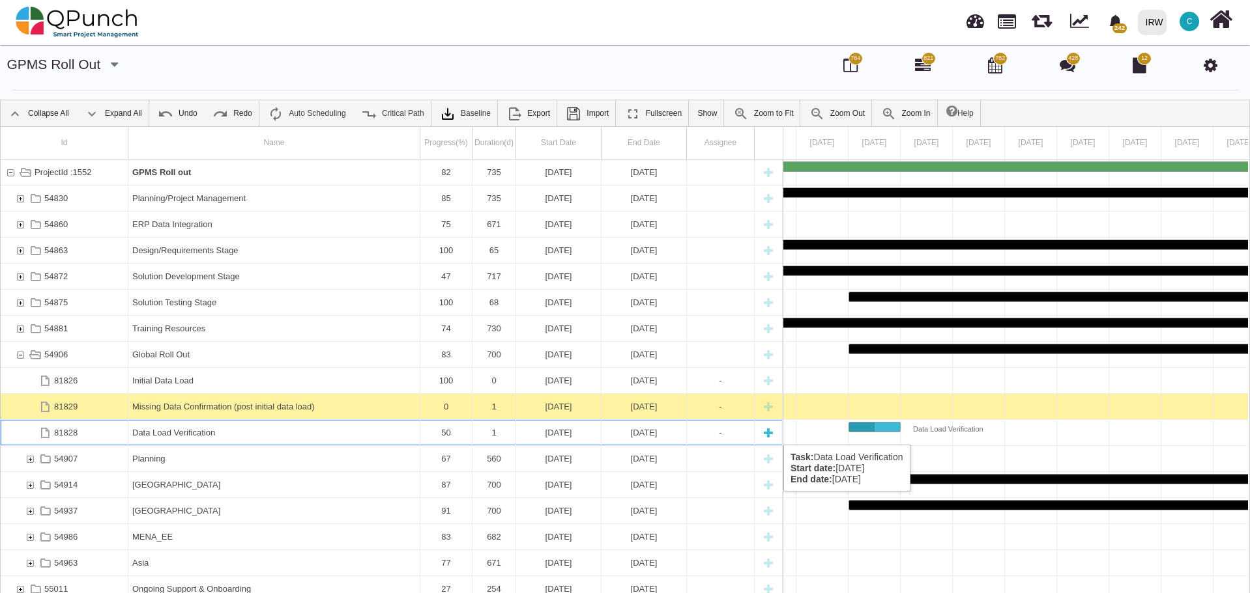
click at [315, 432] on div "Data Load Verification" at bounding box center [273, 432] width 283 height 25
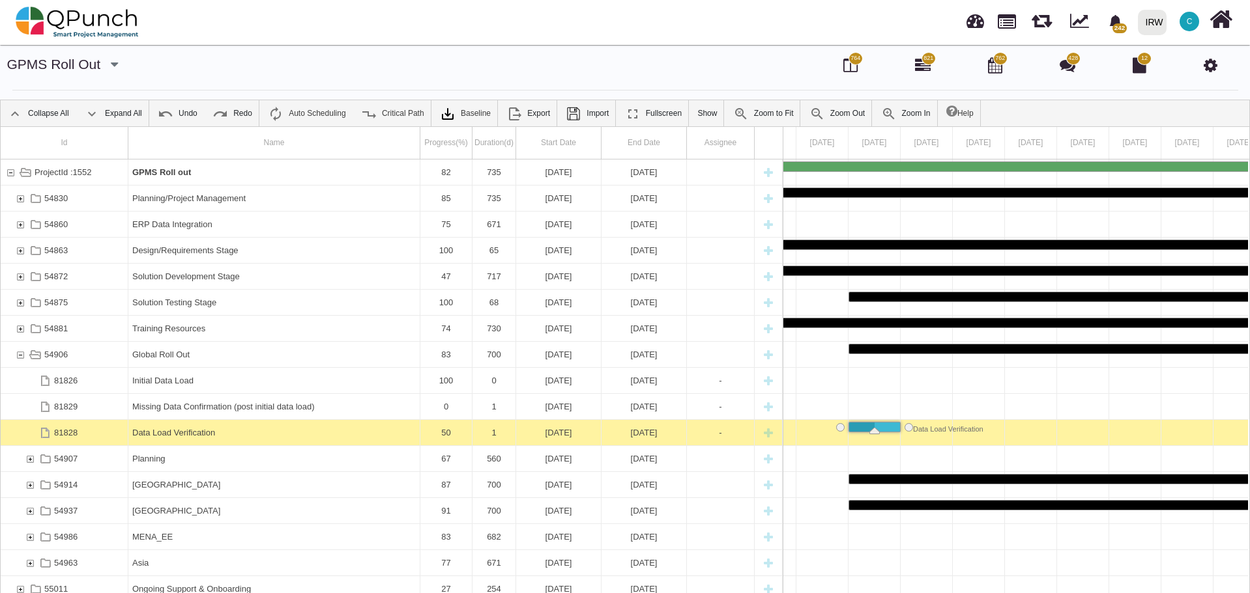
click at [315, 432] on div "Data Load Verification" at bounding box center [273, 432] width 283 height 25
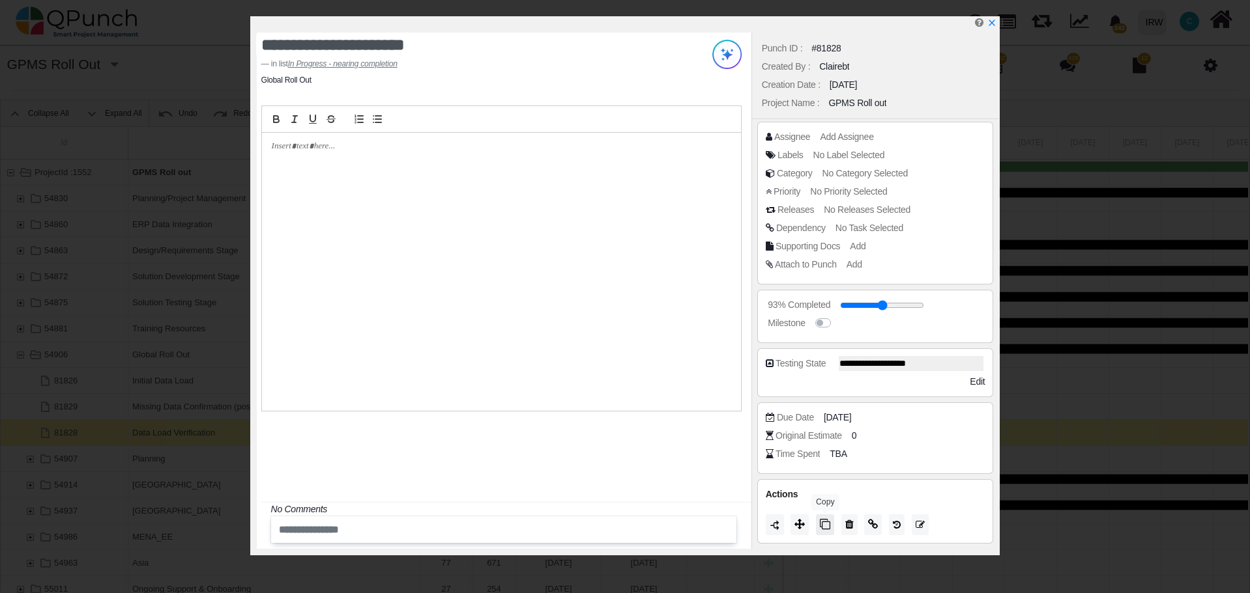
click at [823, 524] on icon at bounding box center [825, 524] width 10 height 10
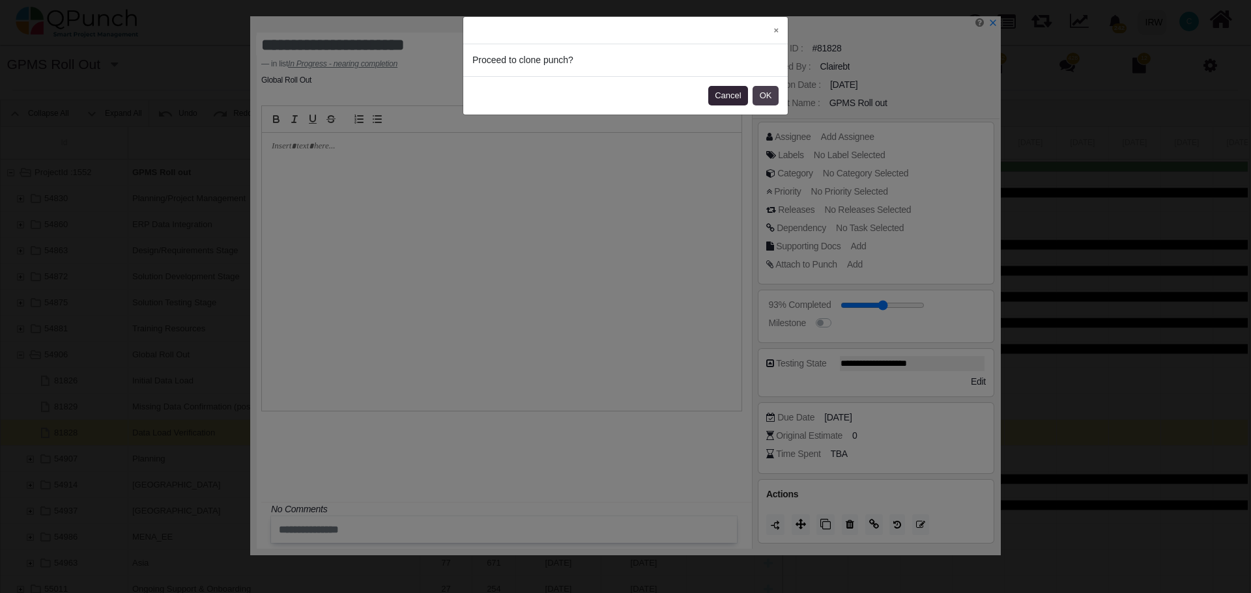
click at [766, 96] on button "OK" at bounding box center [765, 96] width 26 height 20
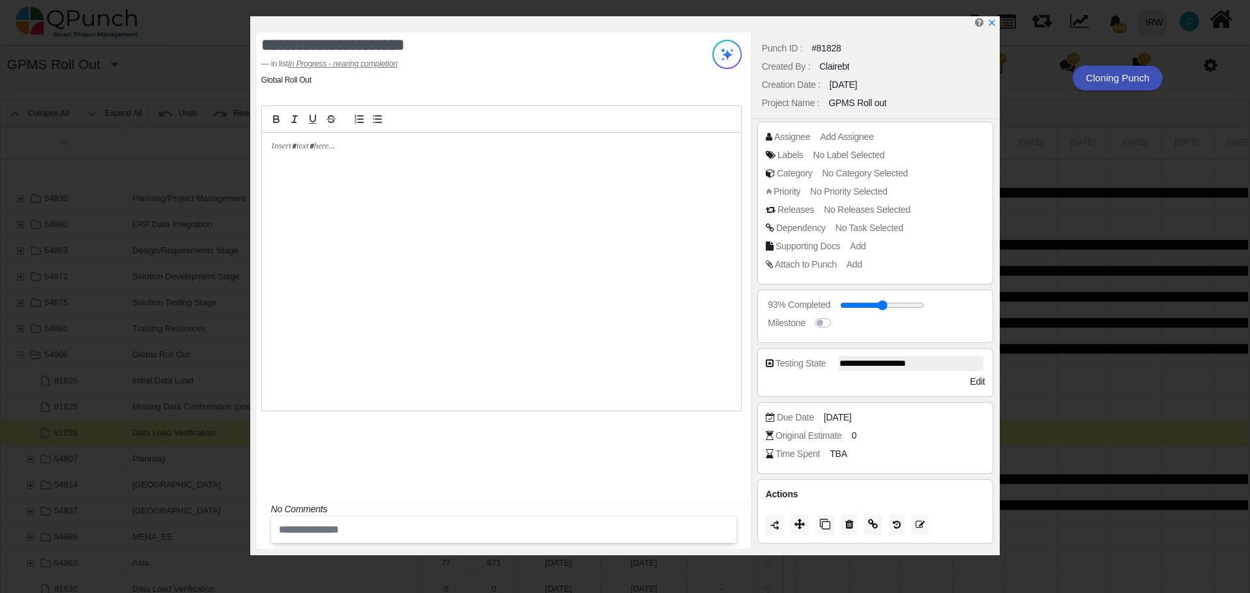
scroll to position [30, 0]
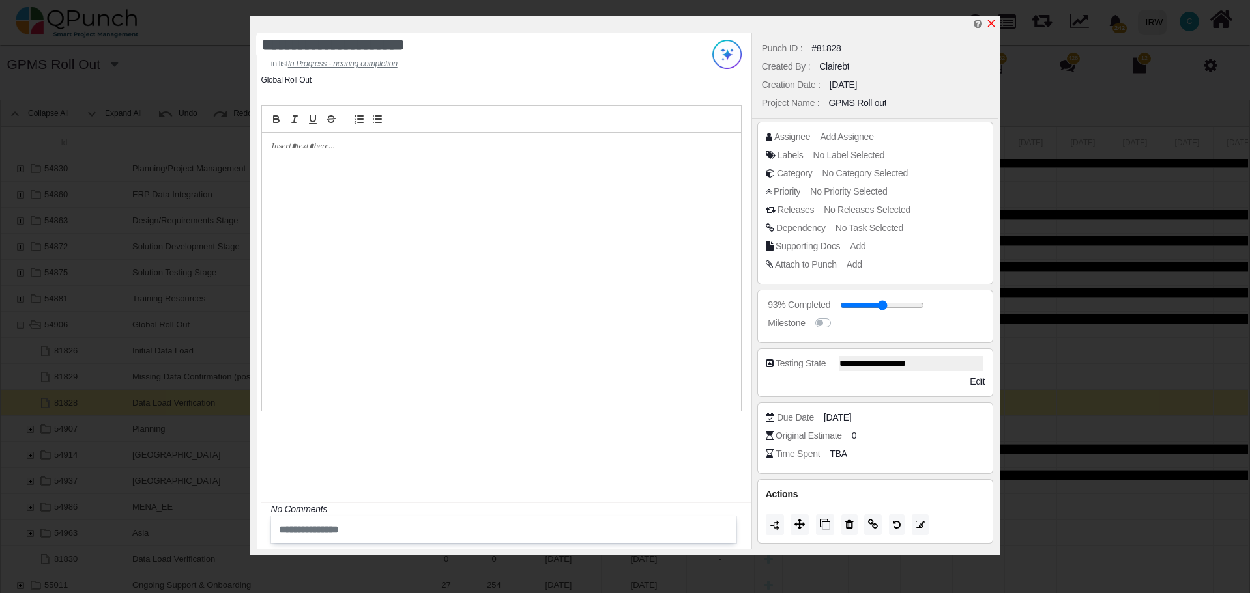
click at [993, 22] on icon "x" at bounding box center [991, 23] width 10 height 10
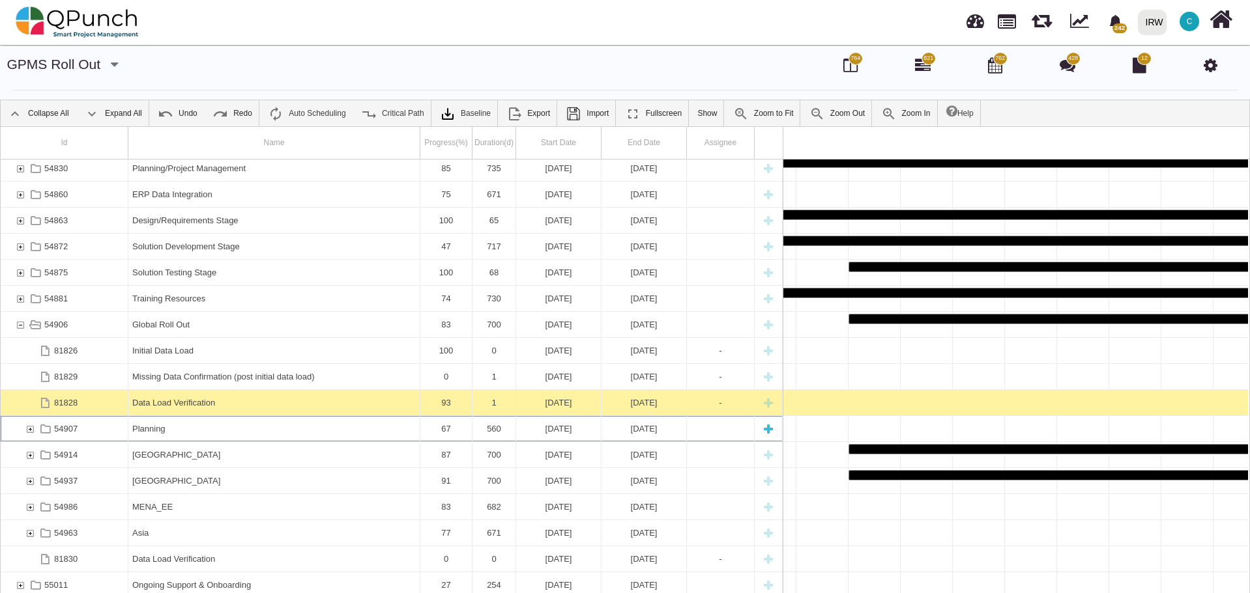
scroll to position [0, 2749]
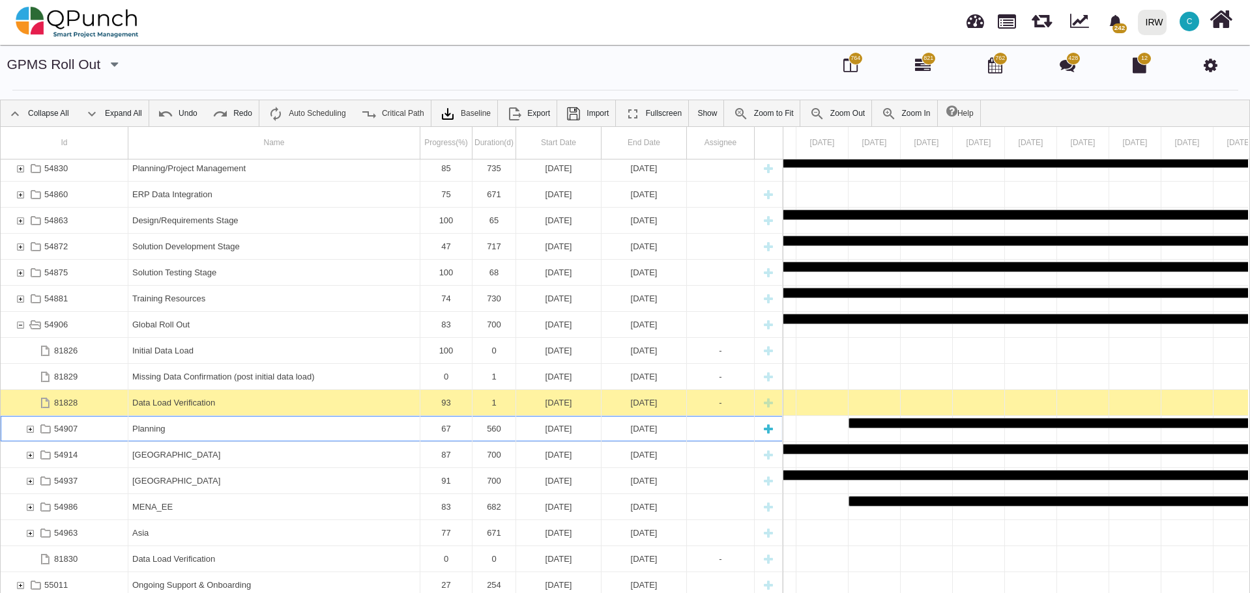
click at [31, 430] on div "54907" at bounding box center [30, 428] width 12 height 25
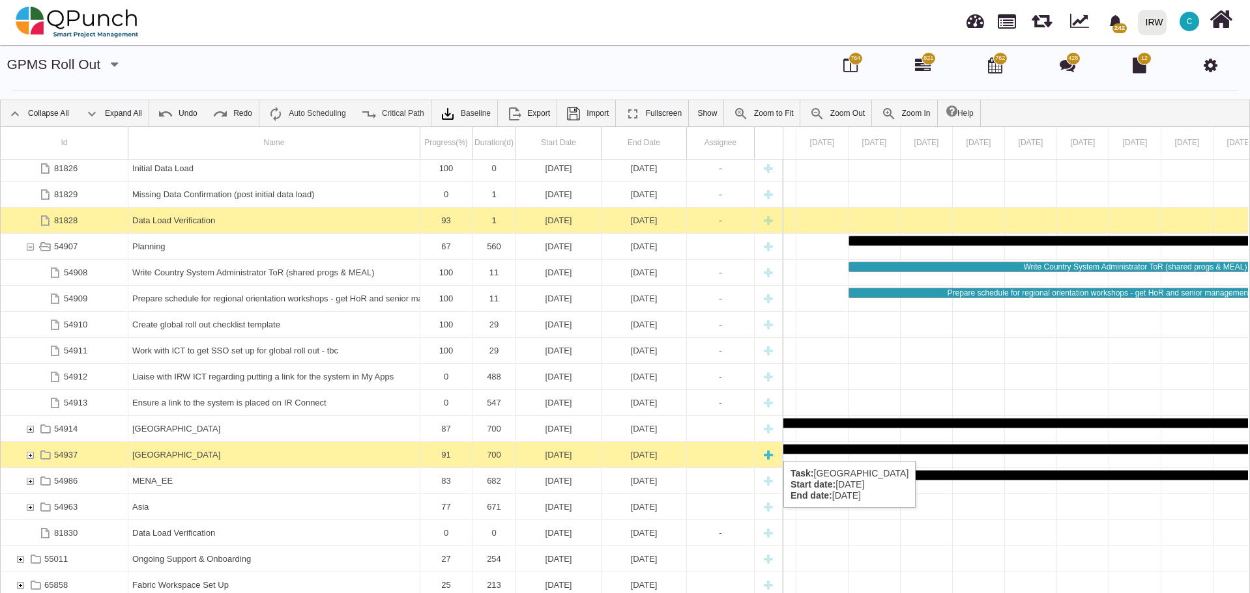
scroll to position [36, 0]
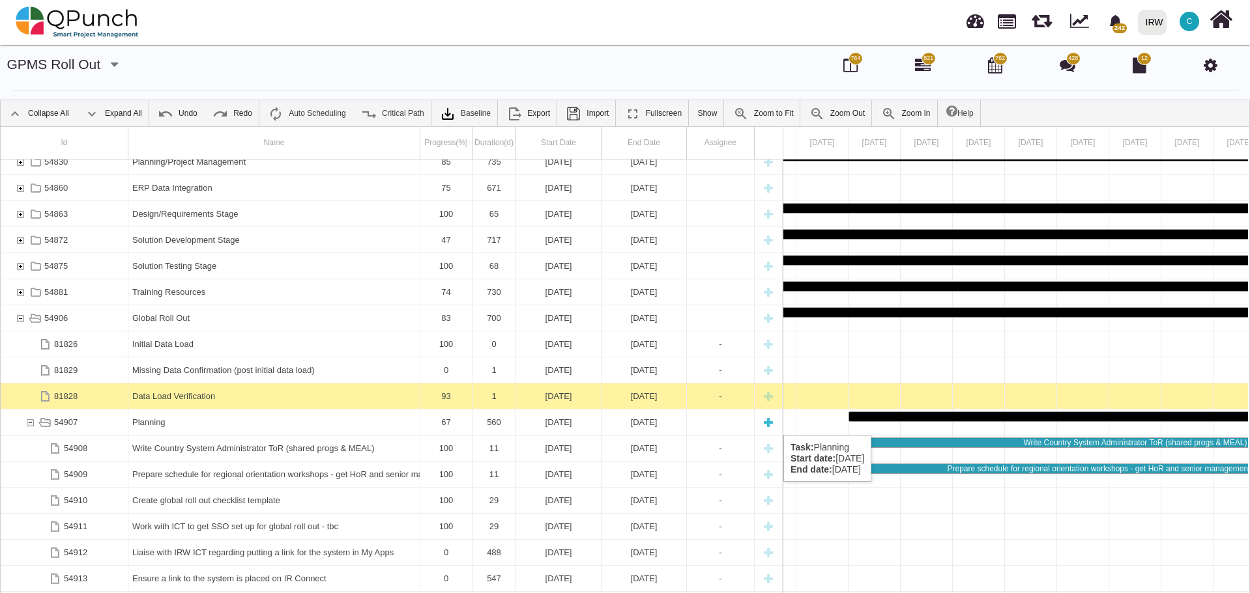
click at [29, 422] on div "54907" at bounding box center [30, 422] width 12 height 25
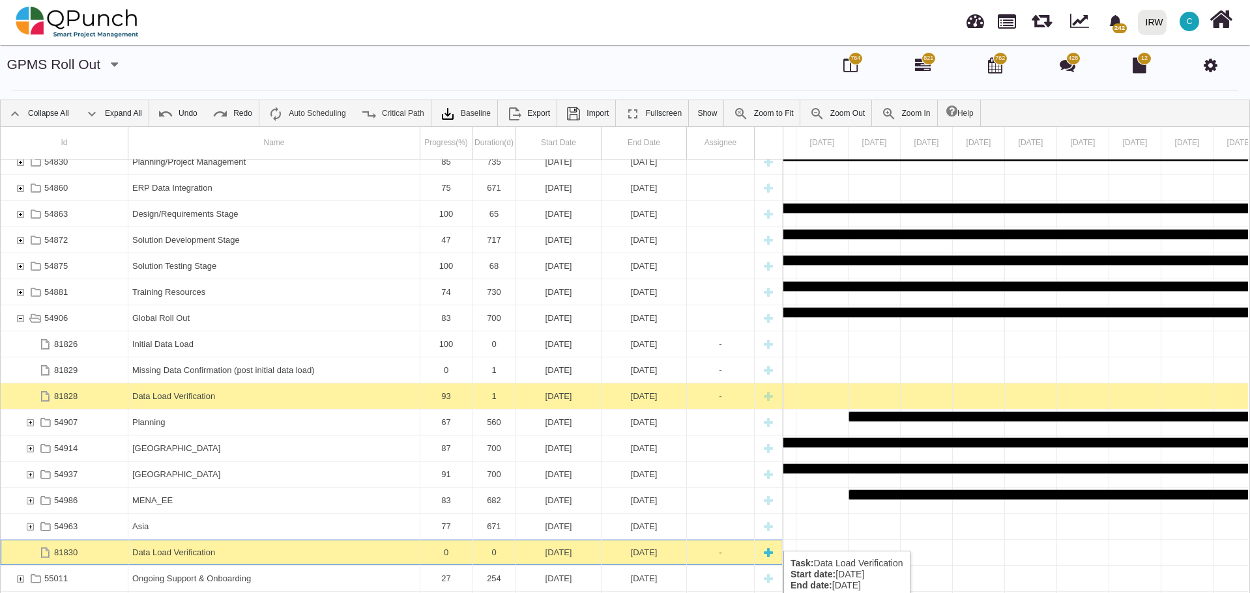
scroll to position [0, 6502]
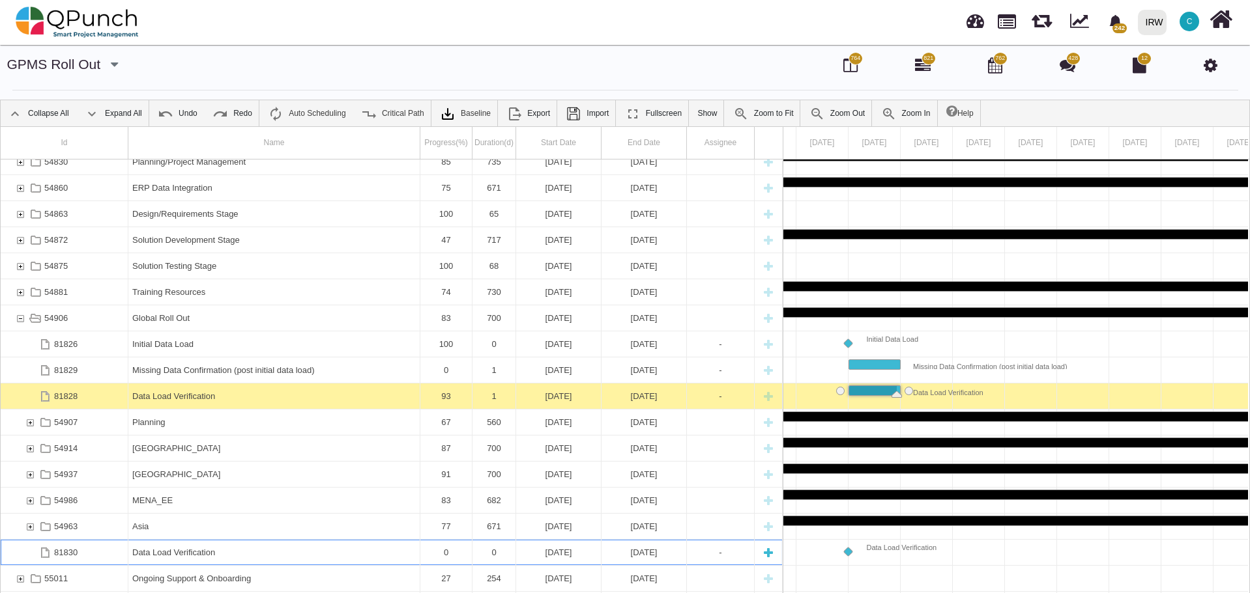
click at [250, 549] on div "Data Load Verification" at bounding box center [273, 552] width 283 height 25
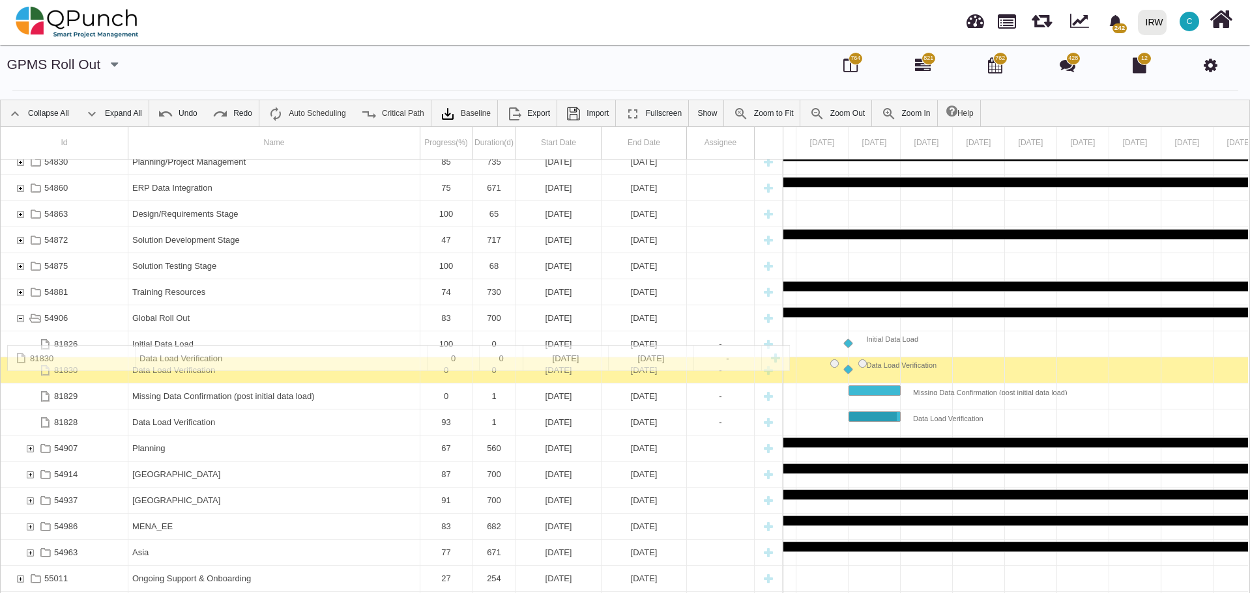
drag, startPoint x: 197, startPoint y: 553, endPoint x: 126, endPoint y: 352, distance: 213.7
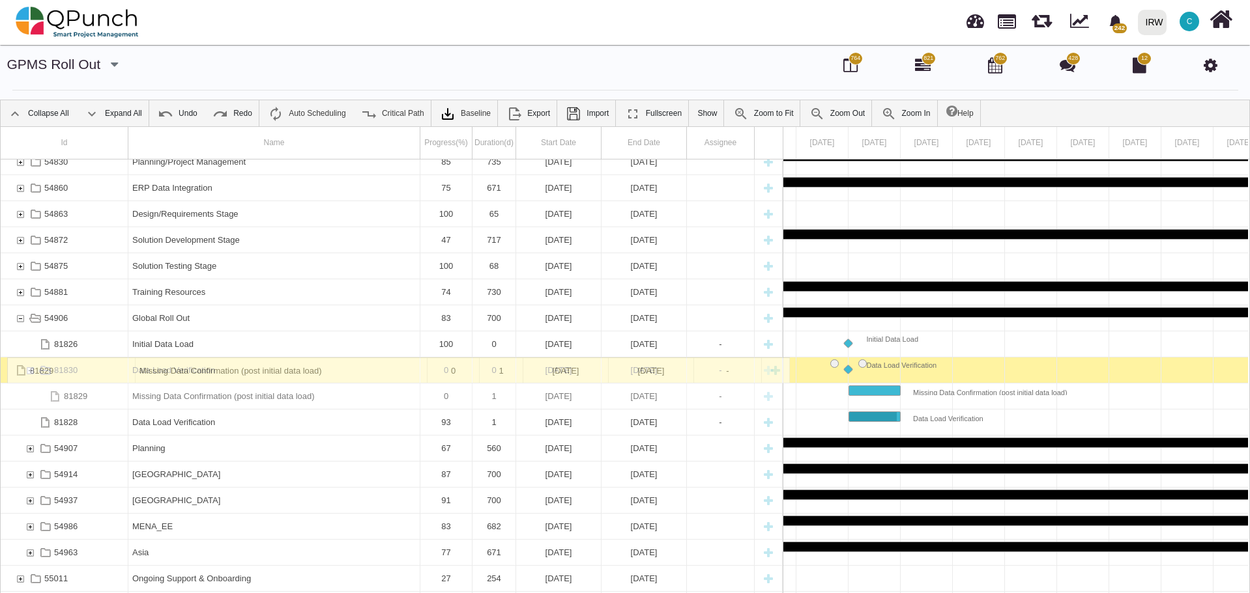
drag, startPoint x: 149, startPoint y: 397, endPoint x: 76, endPoint y: 361, distance: 80.7
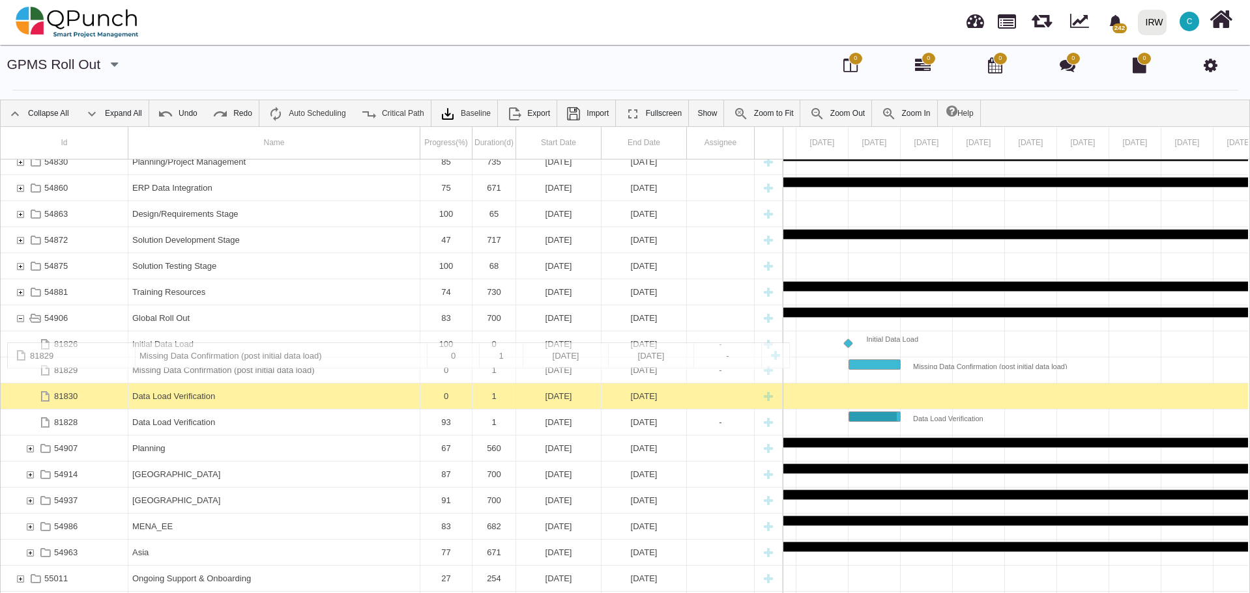
drag, startPoint x: 192, startPoint y: 397, endPoint x: 55, endPoint y: 349, distance: 145.5
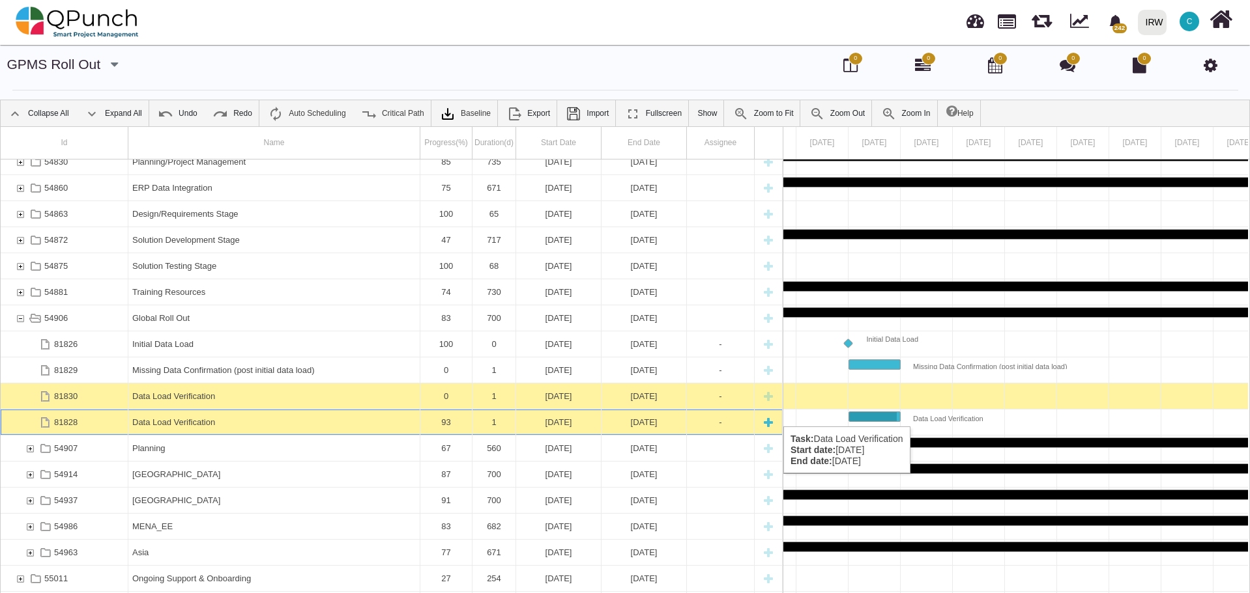
click at [308, 424] on div "Data Load Verification" at bounding box center [273, 422] width 283 height 25
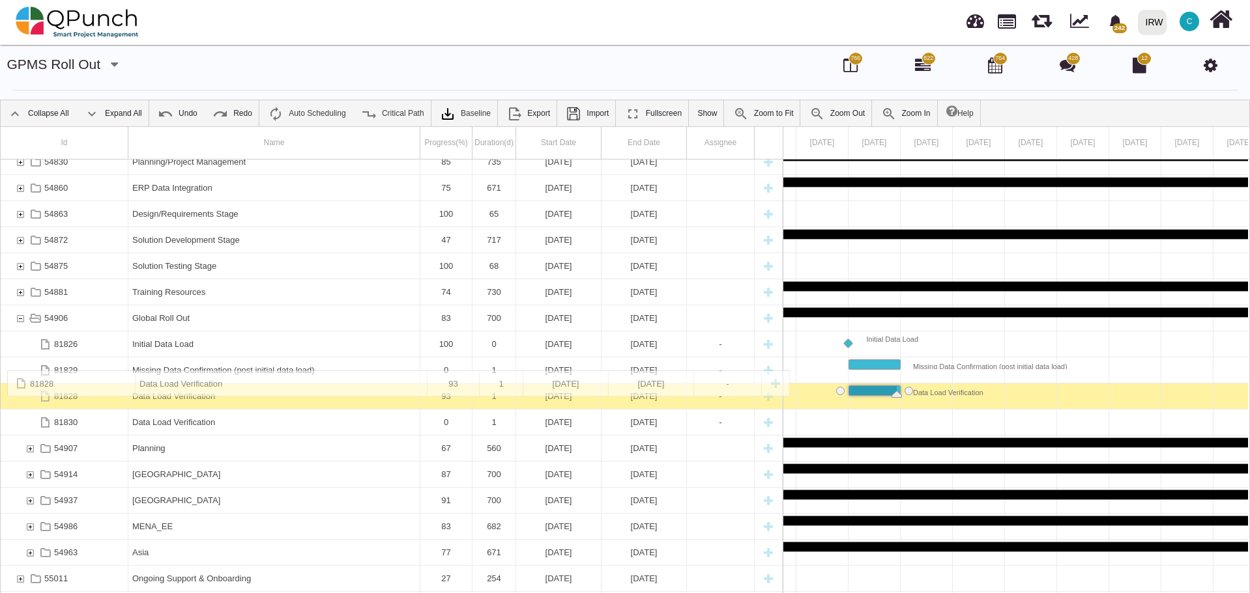
drag, startPoint x: 319, startPoint y: 422, endPoint x: 190, endPoint y: 377, distance: 136.8
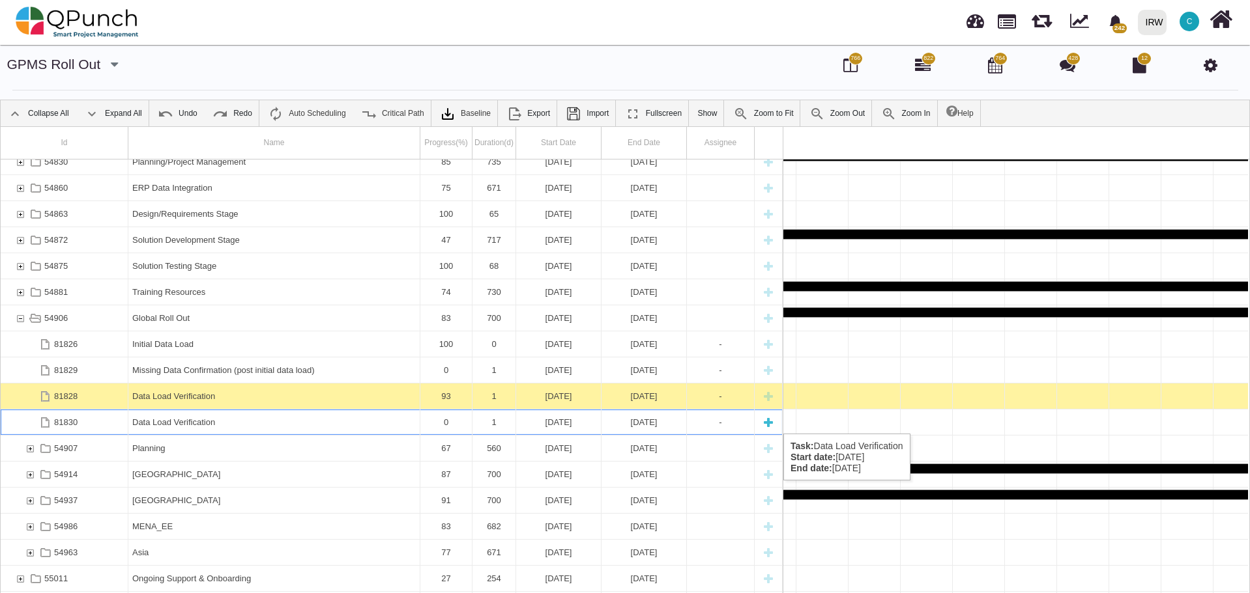
click at [270, 421] on div "Data Load Verification" at bounding box center [273, 422] width 283 height 25
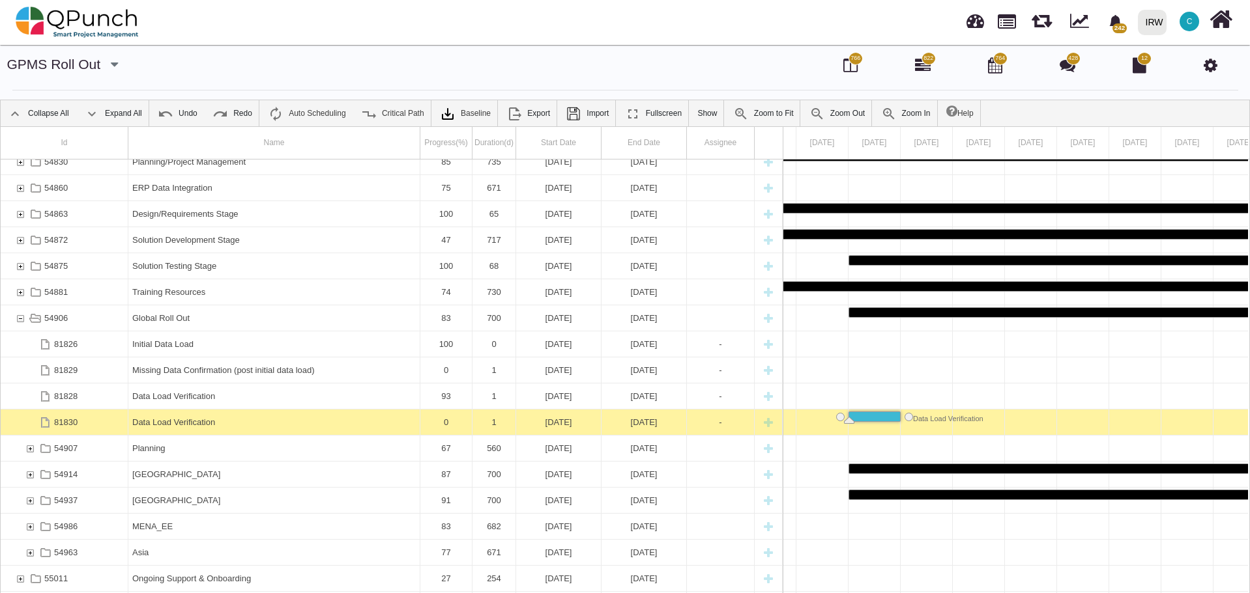
click at [270, 421] on div "Data Load Verification" at bounding box center [273, 422] width 283 height 25
click at [205, 420] on div "Data Load Verification" at bounding box center [273, 422] width 283 height 25
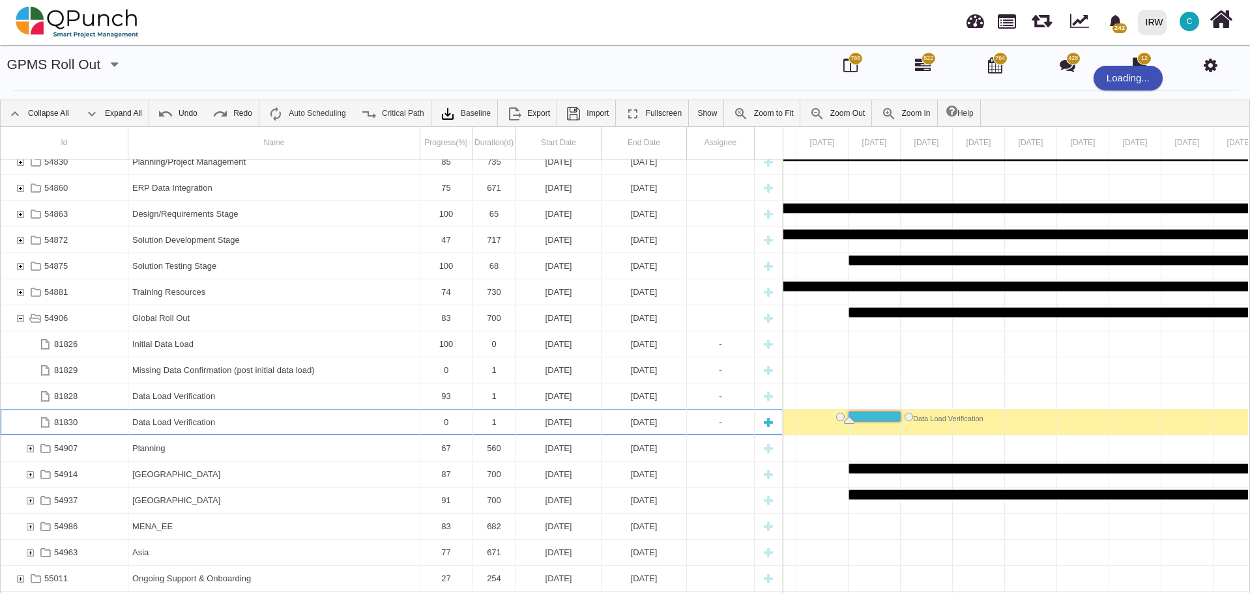
click at [205, 420] on div "Data Load Verification" at bounding box center [273, 422] width 283 height 25
click at [192, 423] on div "Data Load Verification" at bounding box center [273, 422] width 283 height 25
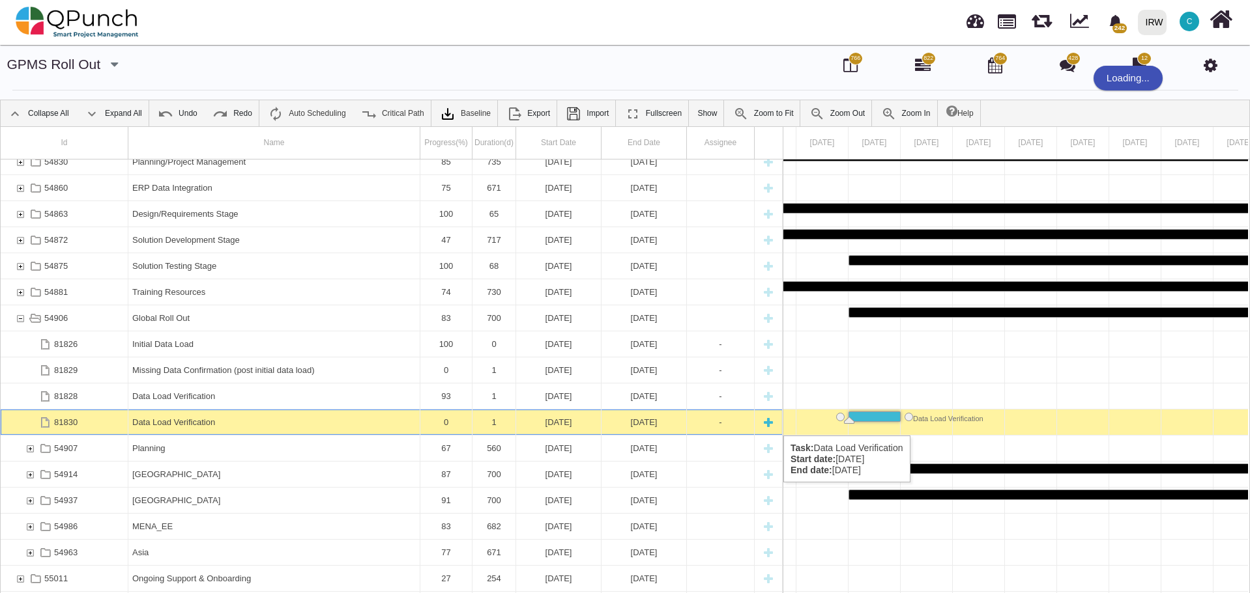
click at [160, 423] on div "Data Load Verification" at bounding box center [273, 422] width 283 height 25
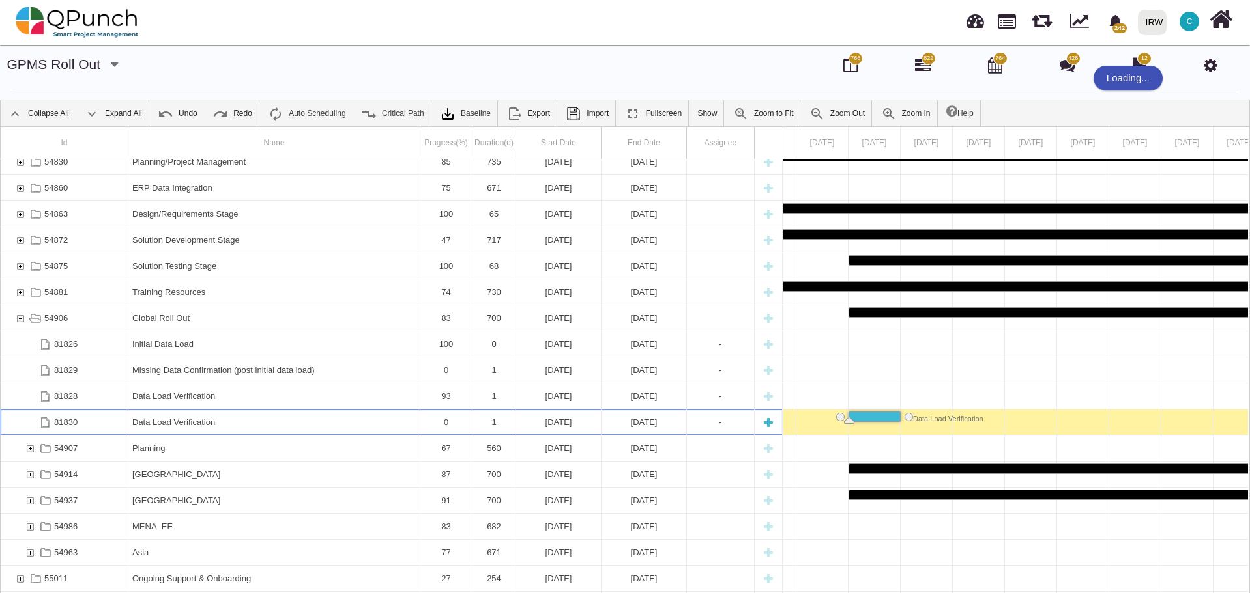
click at [160, 423] on div "Data Load Verification" at bounding box center [273, 422] width 283 height 25
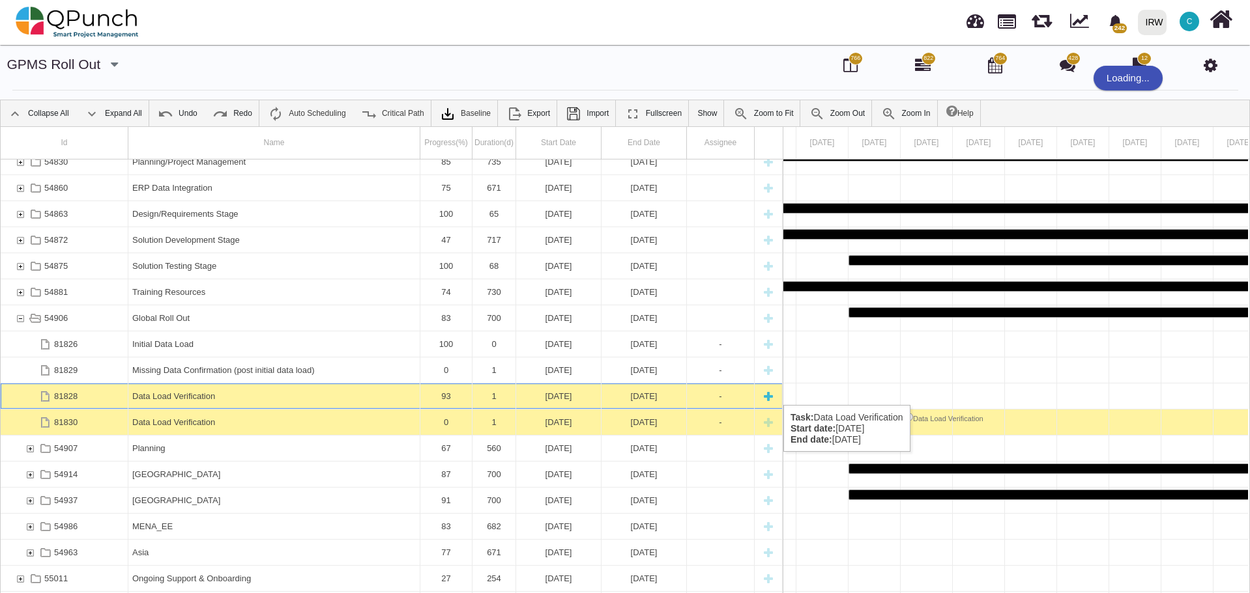
click at [158, 392] on div "Data Load Verification" at bounding box center [273, 396] width 283 height 25
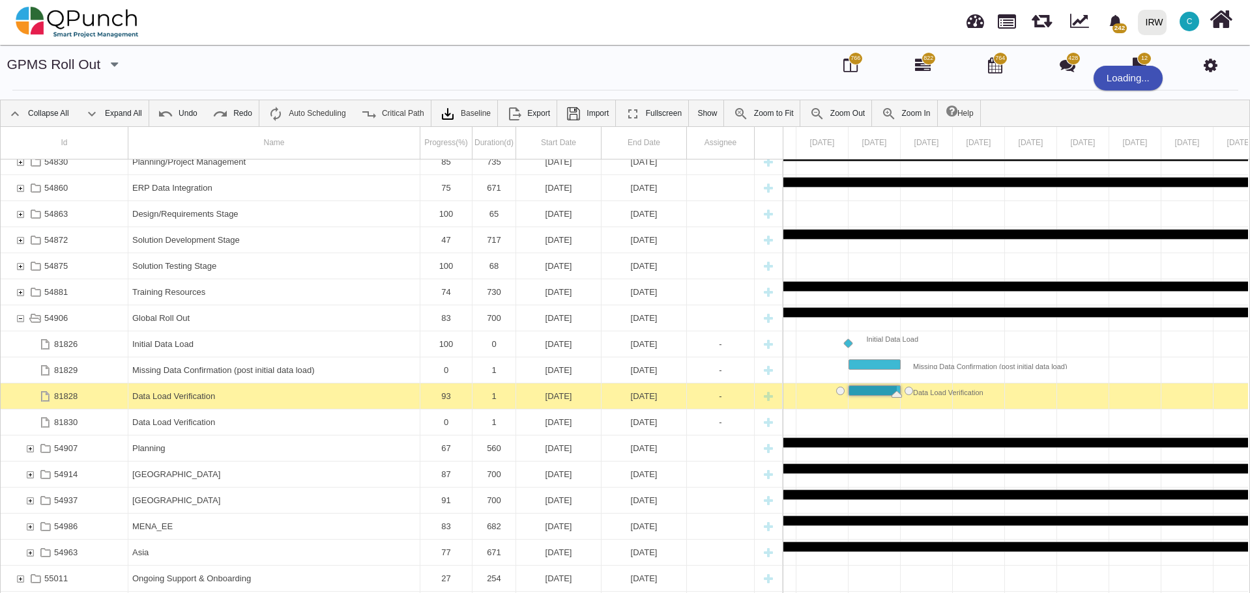
click at [158, 392] on div "Data Load Verification" at bounding box center [273, 396] width 283 height 25
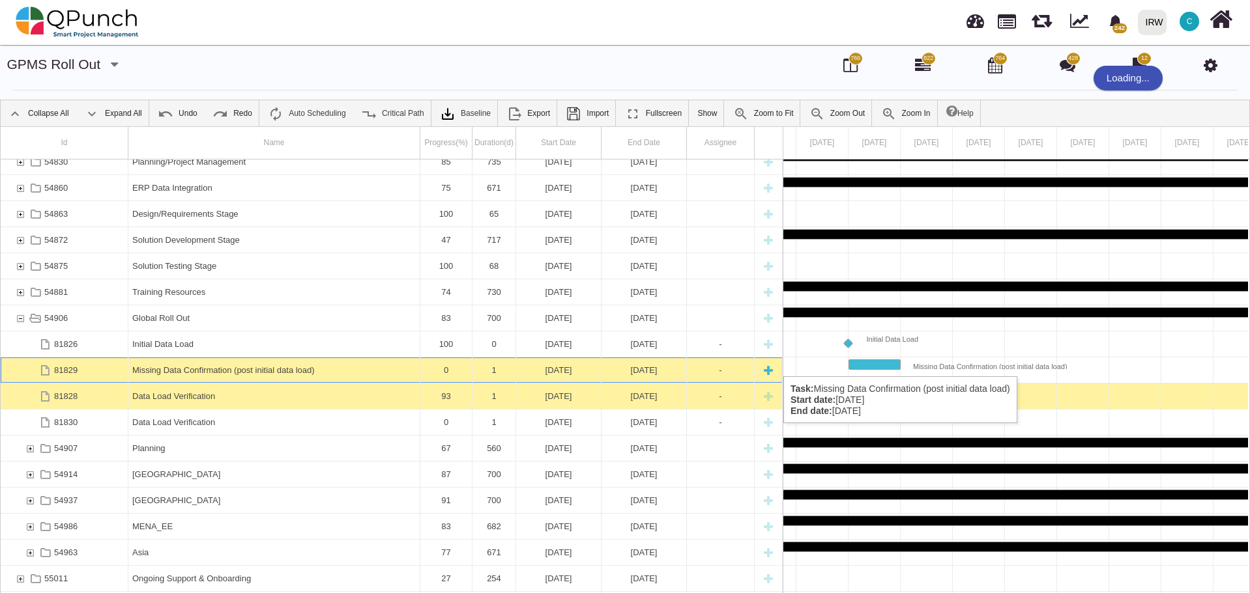
click at [158, 363] on div "Missing Data Confirmation (post initial data load)" at bounding box center [273, 370] width 283 height 25
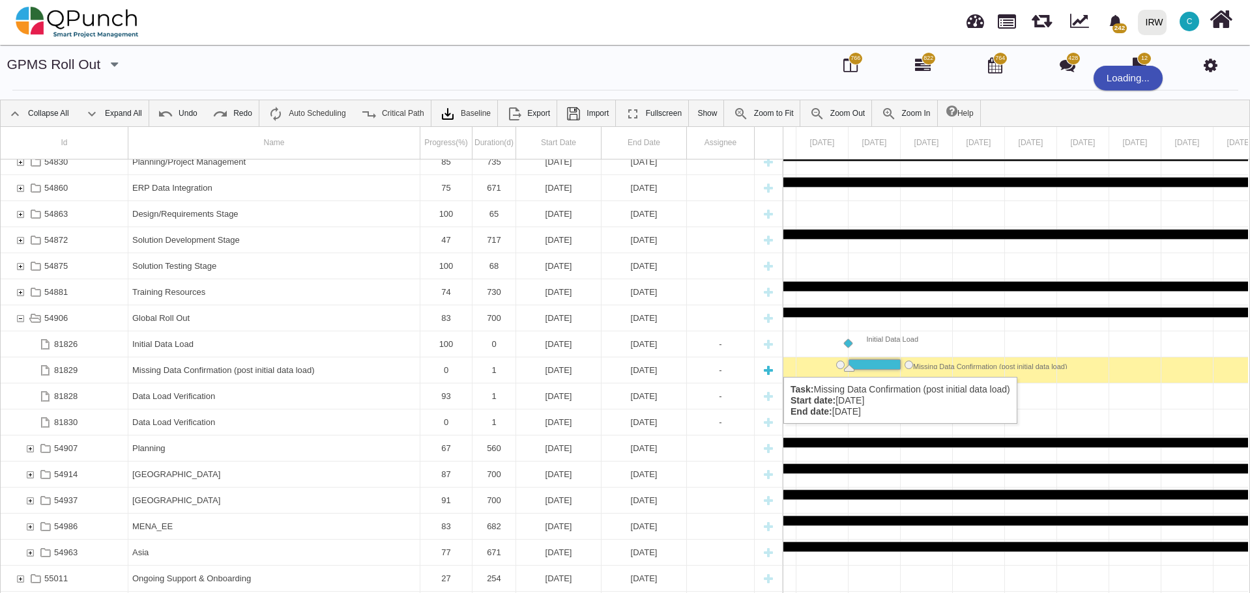
click at [160, 364] on div "Missing Data Confirmation (post initial data load)" at bounding box center [273, 370] width 283 height 25
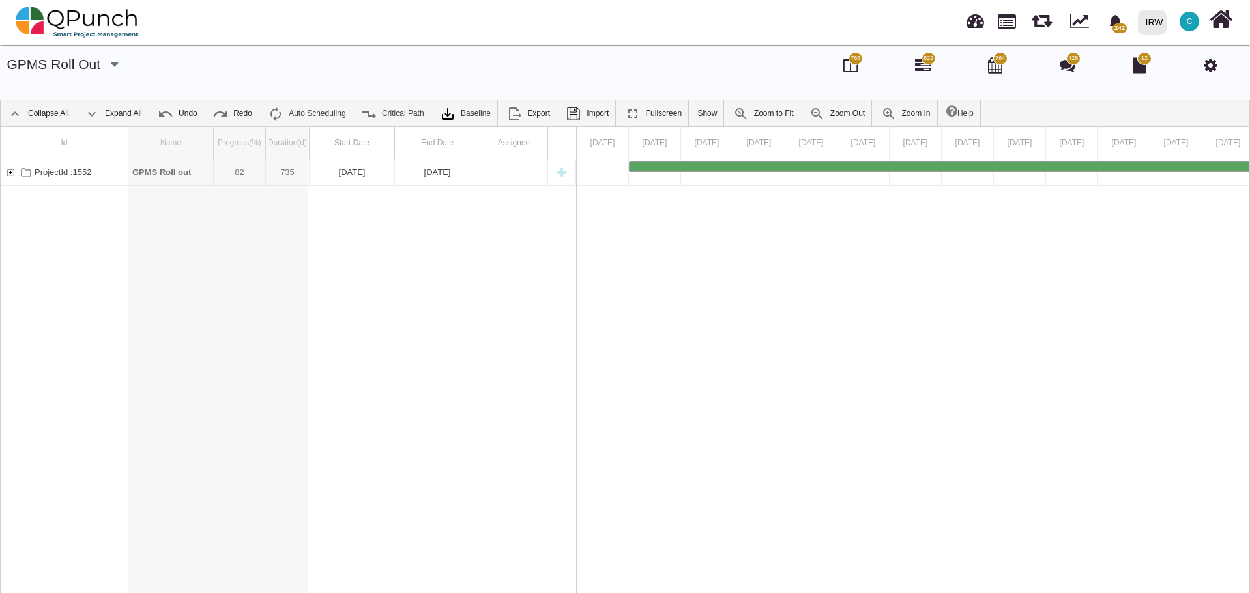
drag, startPoint x: 214, startPoint y: 142, endPoint x: 323, endPoint y: 142, distance: 108.8
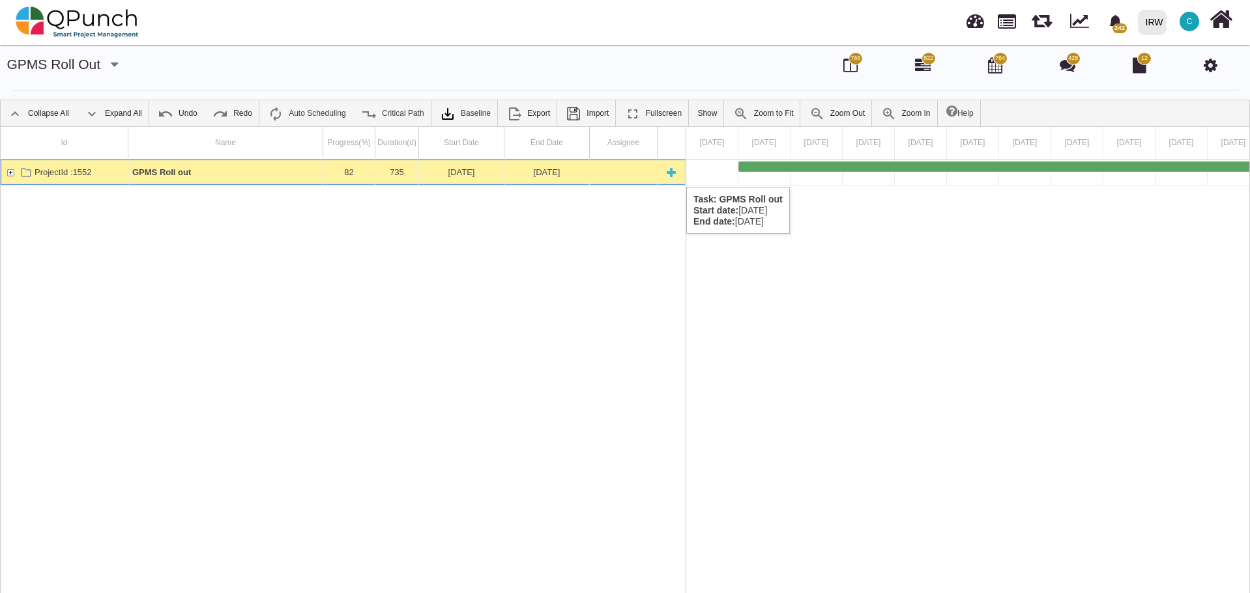
click at [9, 174] on div "ProjectId :1552" at bounding box center [11, 172] width 12 height 25
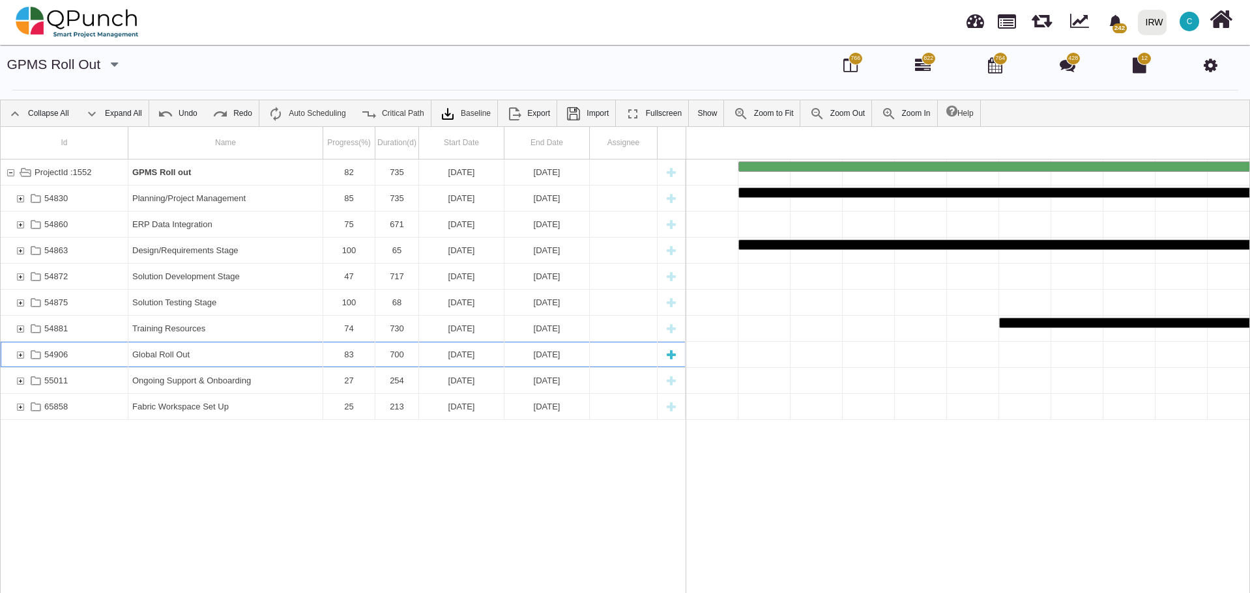
click at [20, 353] on div "54906" at bounding box center [20, 354] width 12 height 25
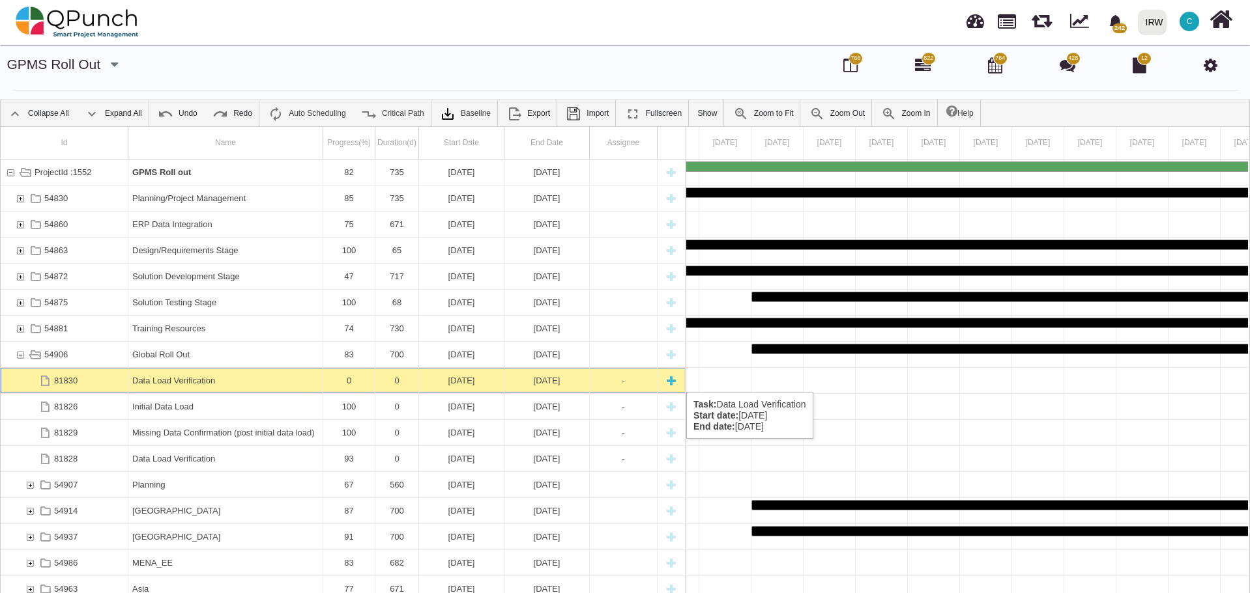
scroll to position [0, 6502]
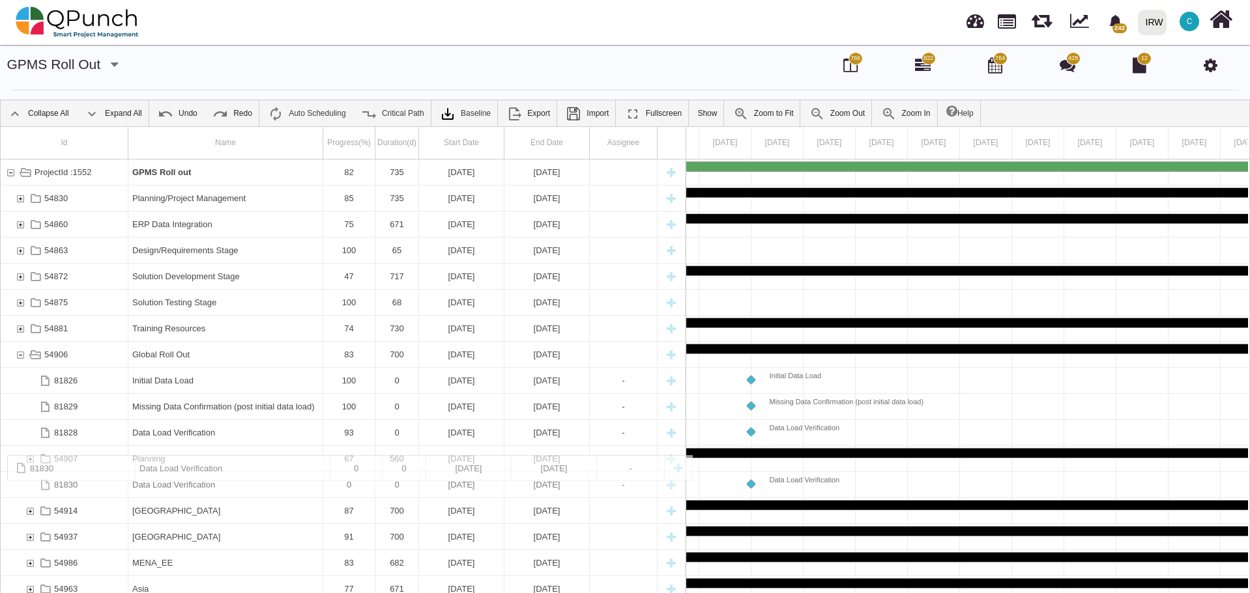
drag, startPoint x: 227, startPoint y: 379, endPoint x: 180, endPoint y: 462, distance: 95.1
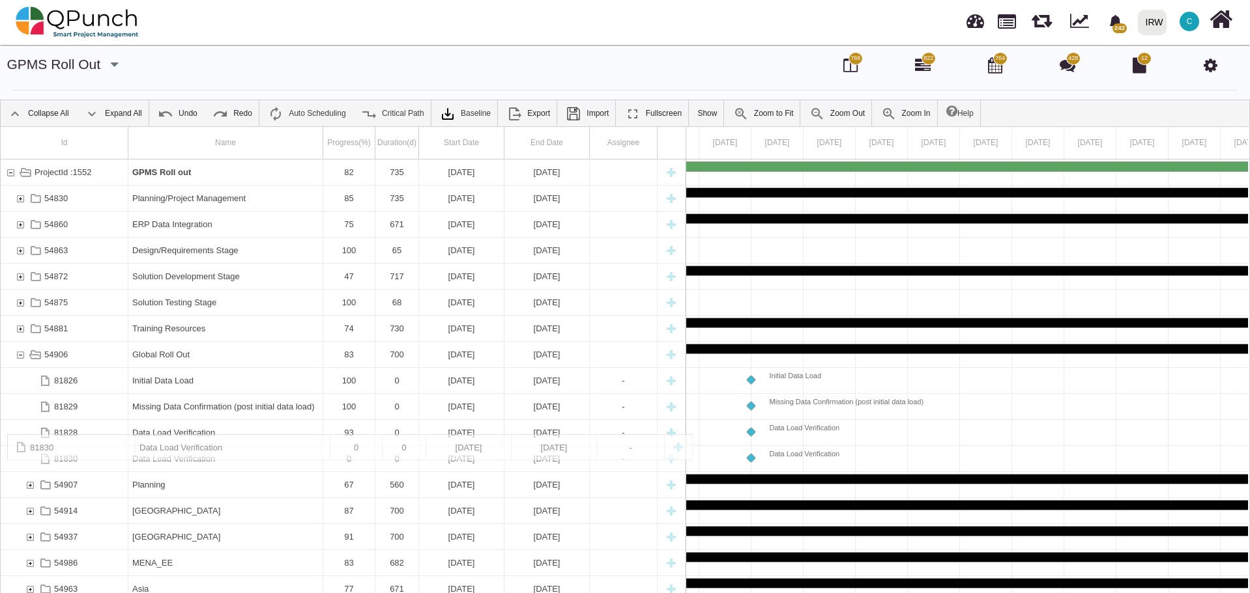
drag, startPoint x: 177, startPoint y: 481, endPoint x: 97, endPoint y: 441, distance: 89.2
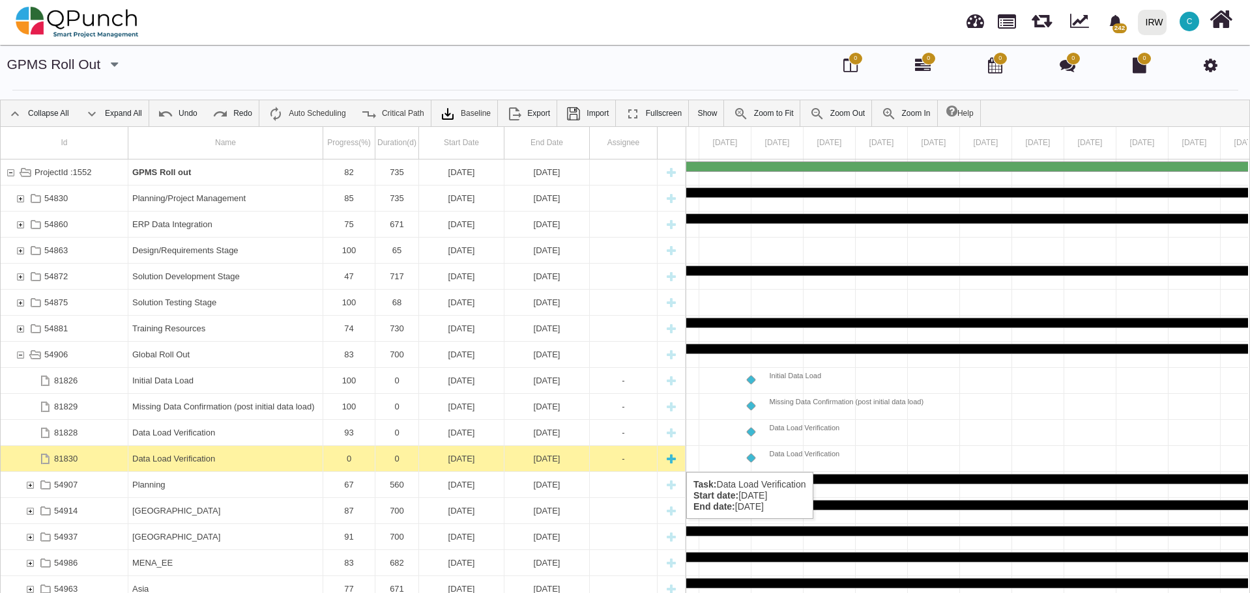
click at [228, 459] on div "Data Load Verification" at bounding box center [225, 458] width 186 height 25
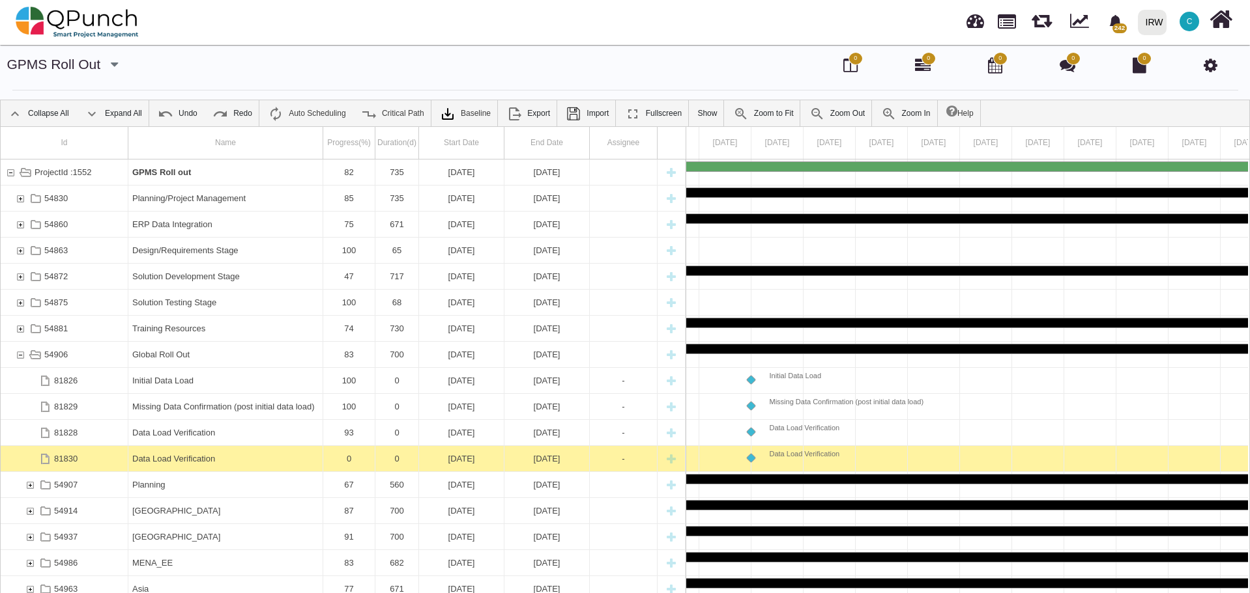
click at [228, 459] on div "Data Load Verification" at bounding box center [225, 458] width 186 height 25
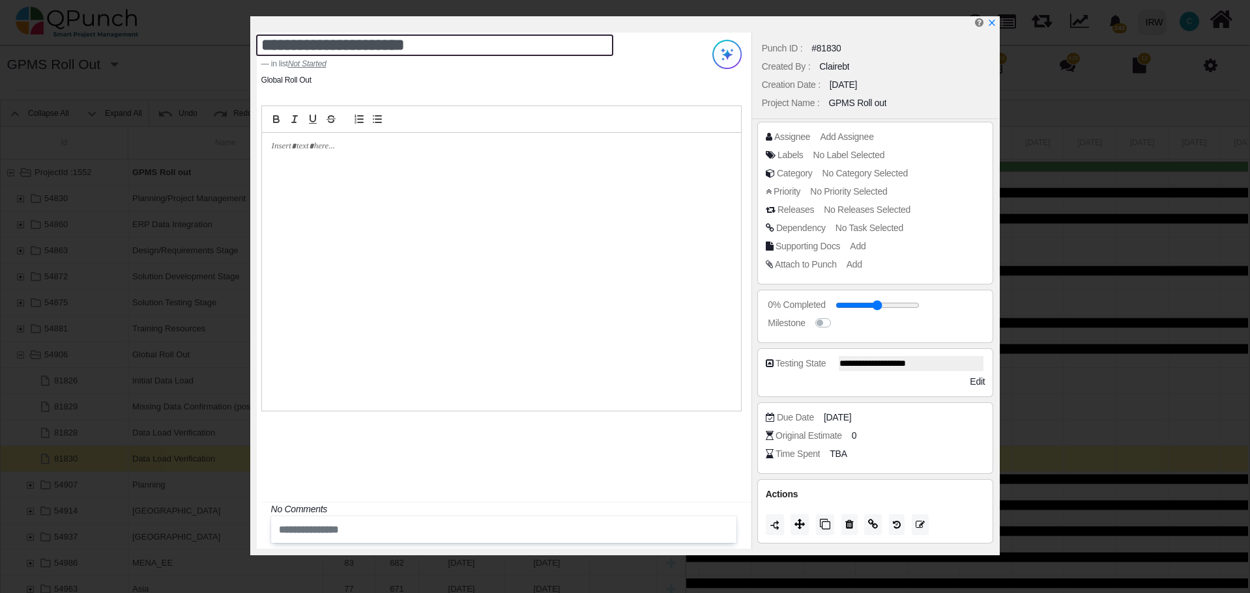
drag, startPoint x: 390, startPoint y: 49, endPoint x: 399, endPoint y: 49, distance: 8.5
click at [391, 48] on textarea "**********" at bounding box center [434, 45] width 357 height 21
drag, startPoint x: 429, startPoint y: 46, endPoint x: 263, endPoint y: 42, distance: 165.5
click at [263, 42] on textarea "**********" at bounding box center [434, 45] width 357 height 21
paste textarea "**********"
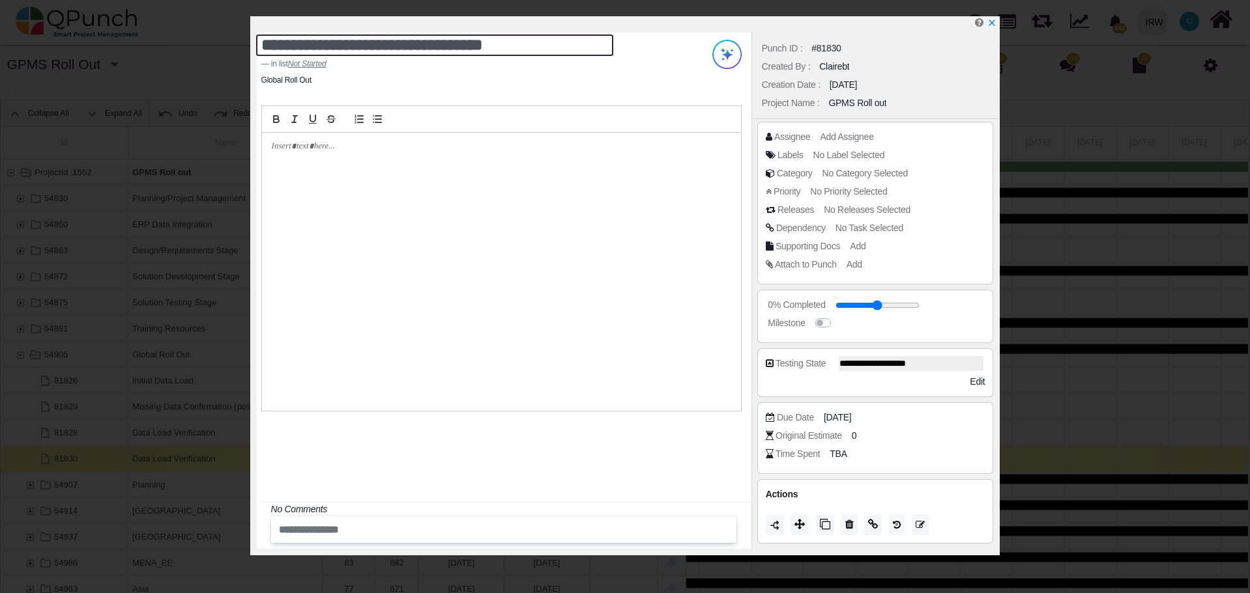
type textarea "**********"
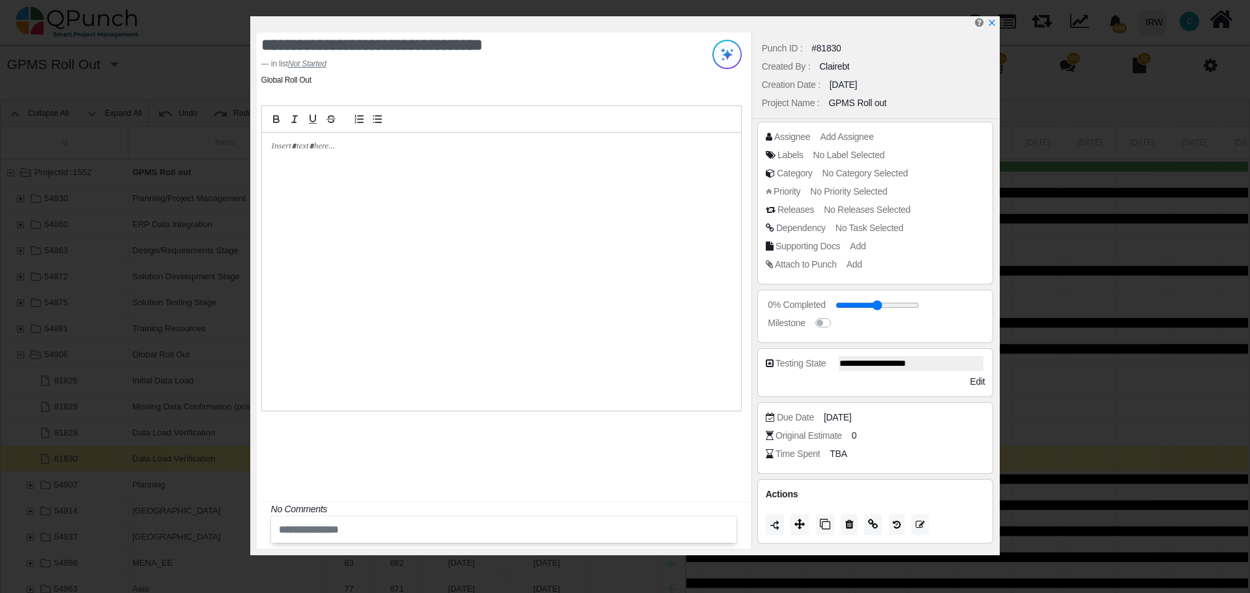
click at [320, 214] on div at bounding box center [501, 272] width 479 height 278
click at [868, 307] on input "range" at bounding box center [884, 305] width 84 height 5
click at [885, 305] on input "range" at bounding box center [884, 305] width 84 height 5
click at [795, 525] on icon at bounding box center [799, 524] width 10 height 10
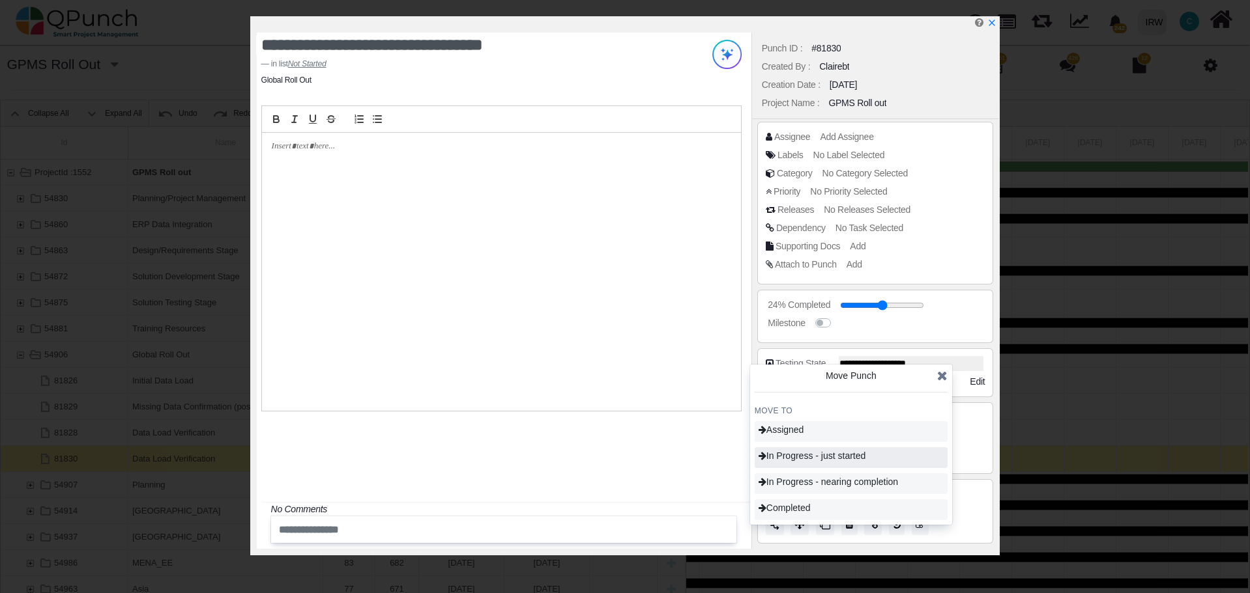
click at [799, 458] on span "In Progress - just started" at bounding box center [811, 456] width 107 height 10
type input "**"
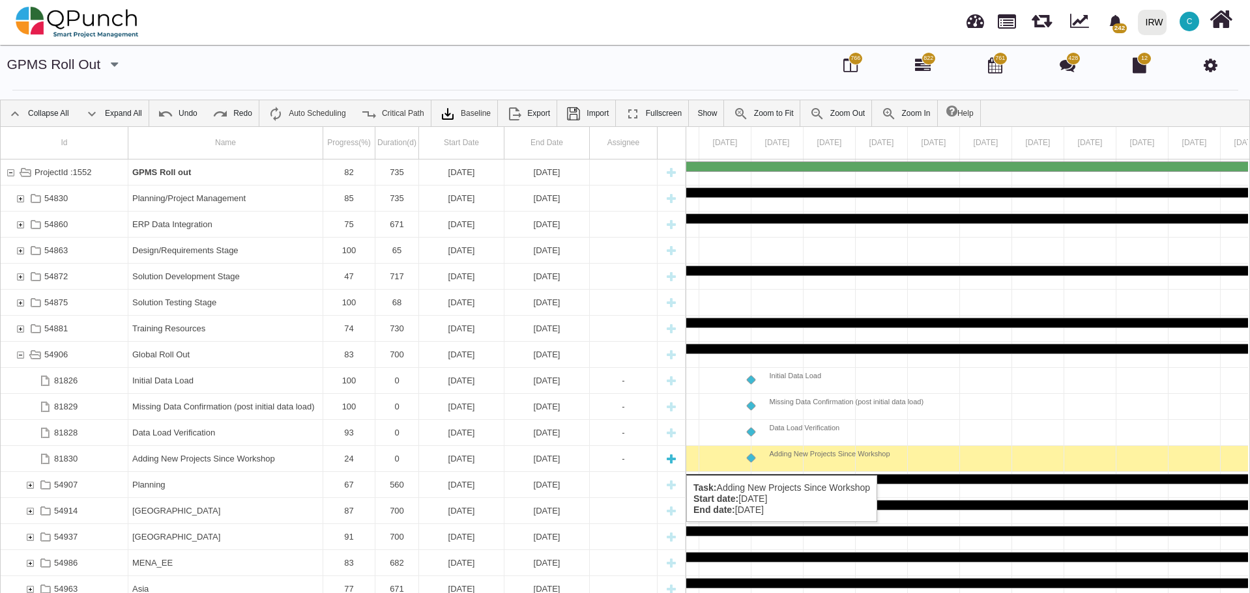
click at [283, 463] on div "Adding New Projects Since Workshop" at bounding box center [225, 458] width 186 height 25
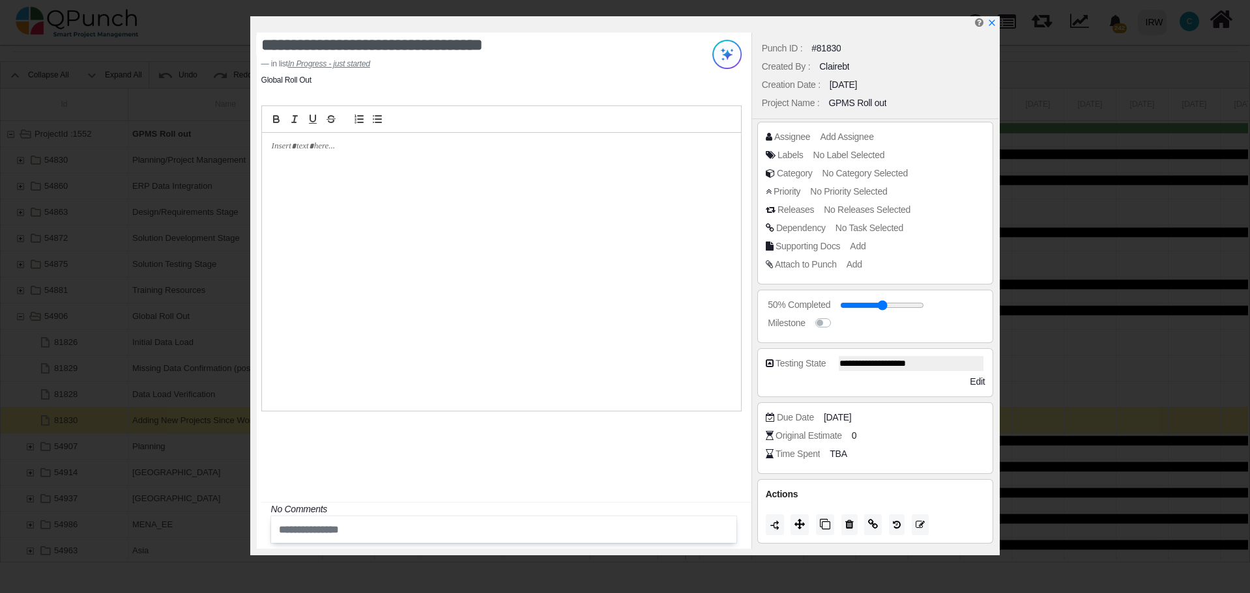
scroll to position [42, 0]
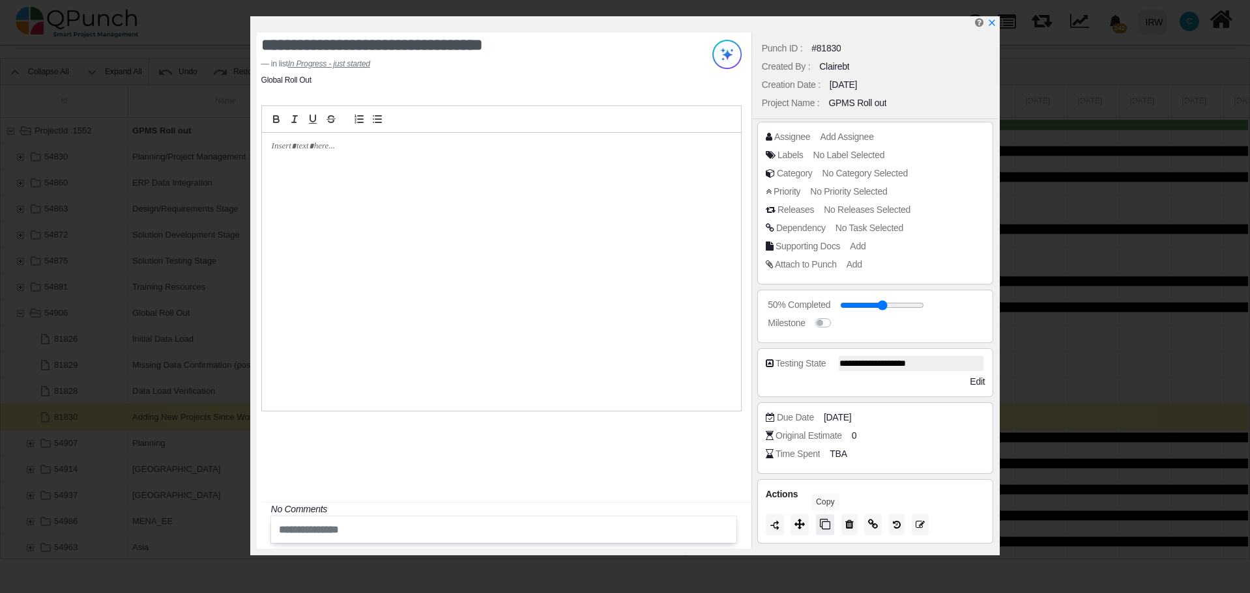
click at [826, 524] on icon at bounding box center [825, 524] width 10 height 10
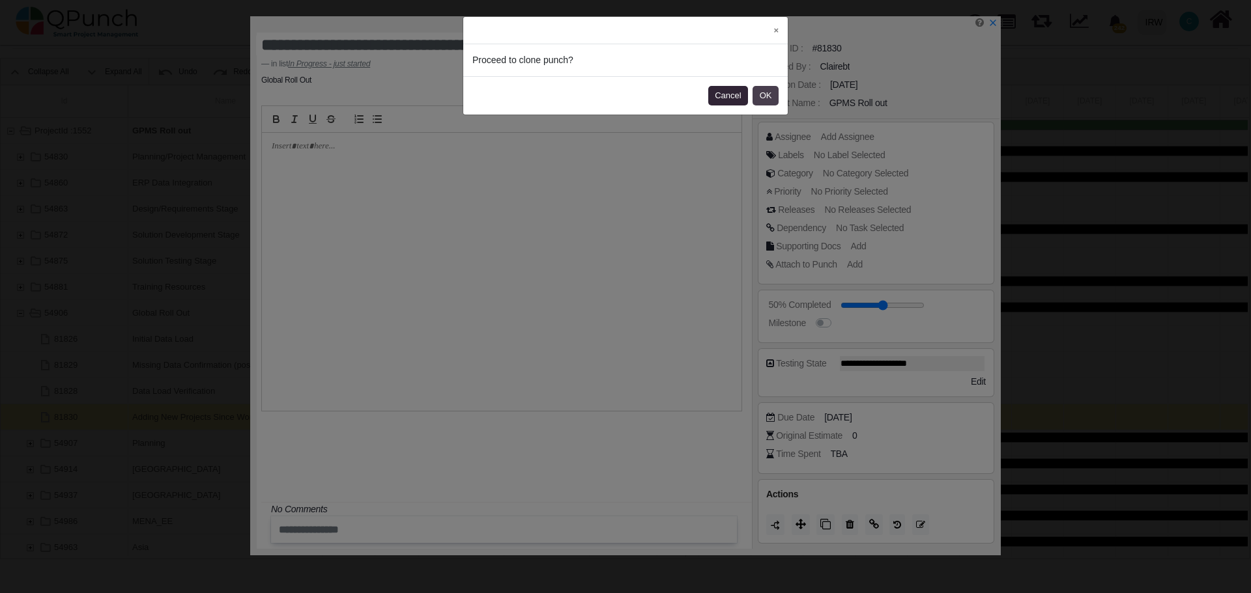
click at [762, 98] on button "OK" at bounding box center [765, 96] width 26 height 20
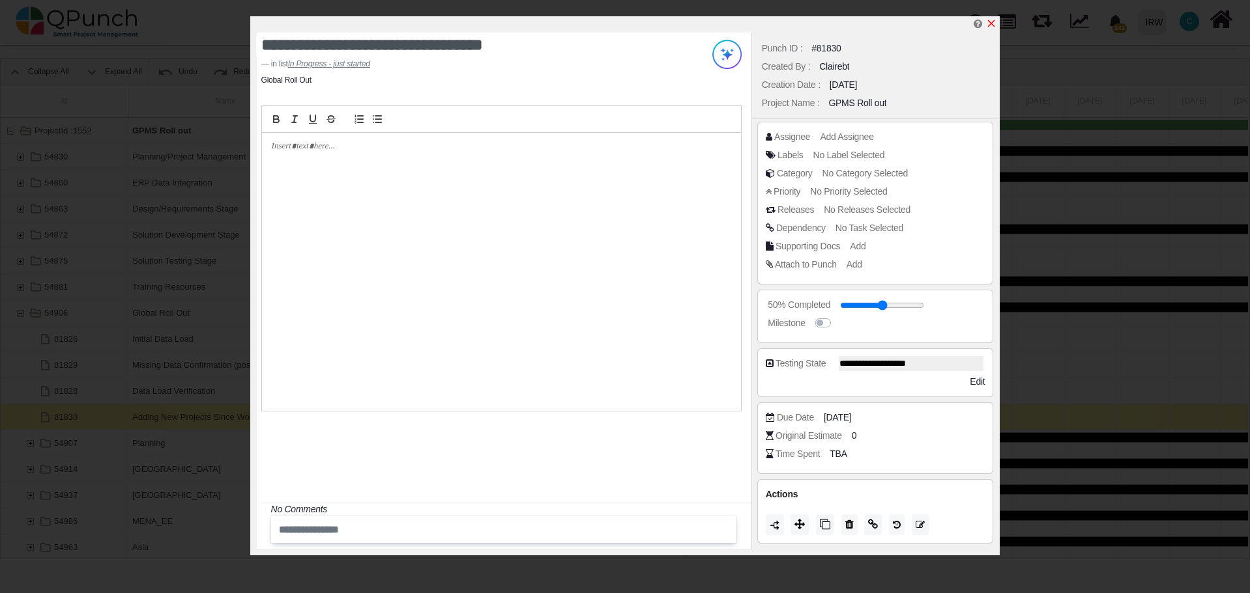
click at [993, 24] on icon "x" at bounding box center [991, 23] width 10 height 10
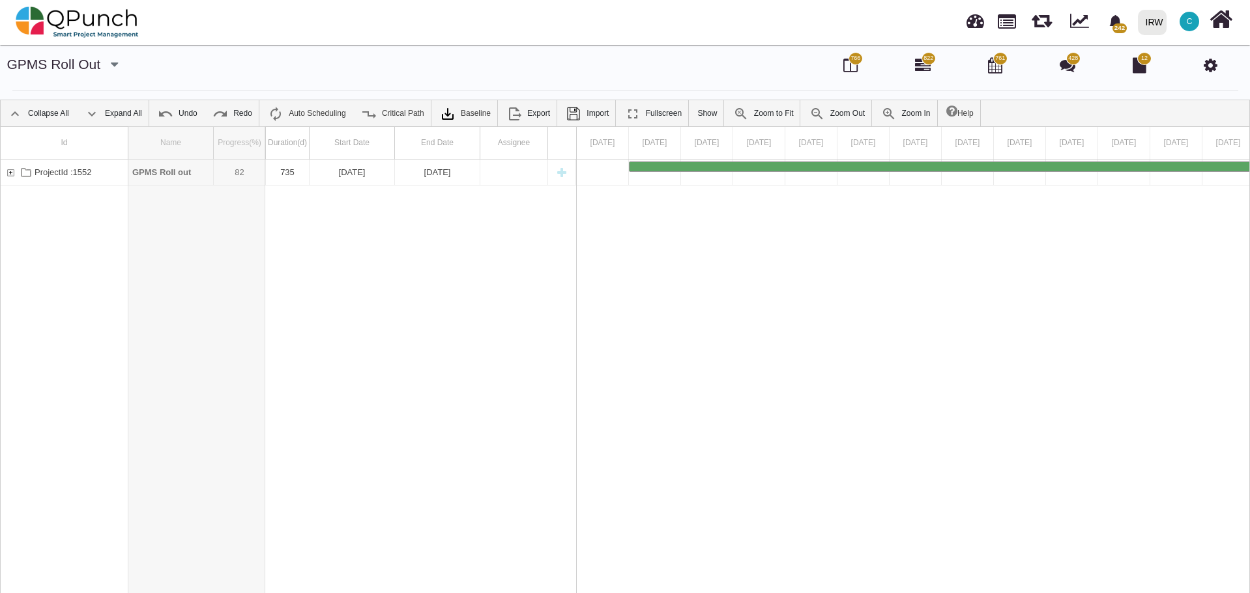
drag, startPoint x: 213, startPoint y: 145, endPoint x: 266, endPoint y: 149, distance: 52.9
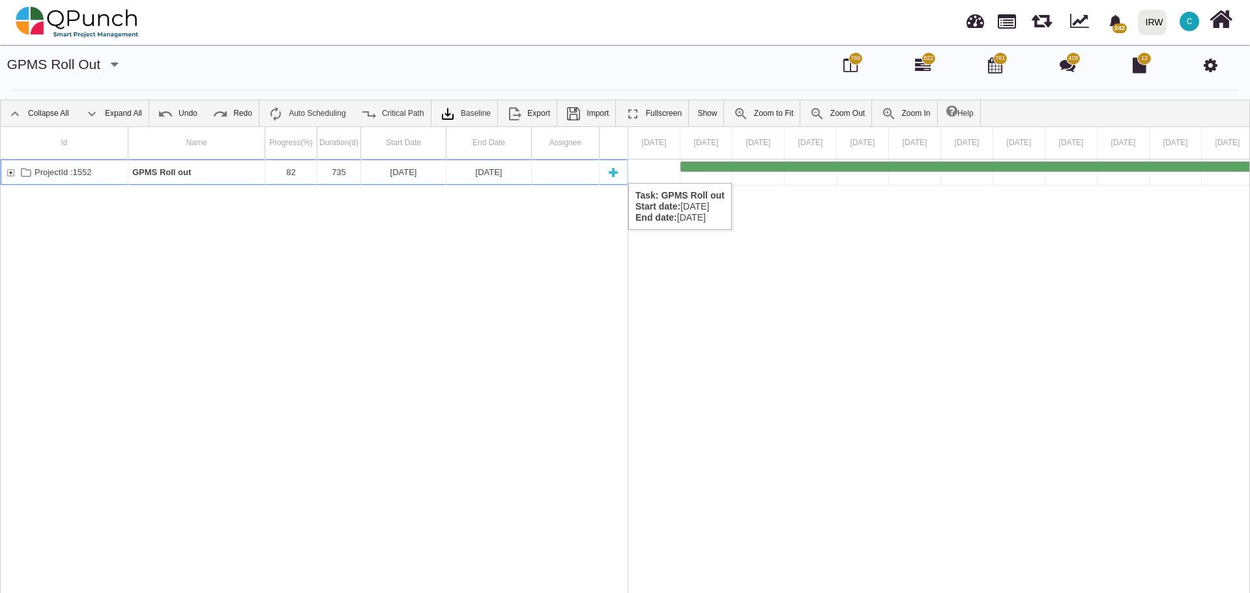
click at [11, 170] on div "ProjectId :1552" at bounding box center [11, 172] width 12 height 25
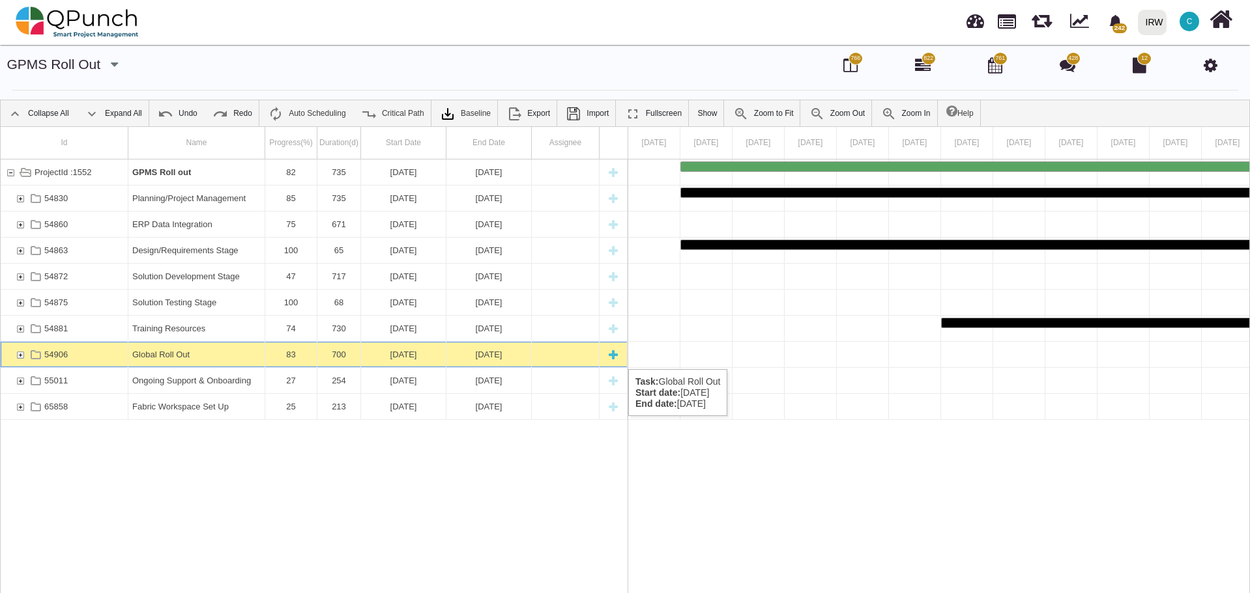
click at [19, 353] on div "54906" at bounding box center [20, 354] width 12 height 25
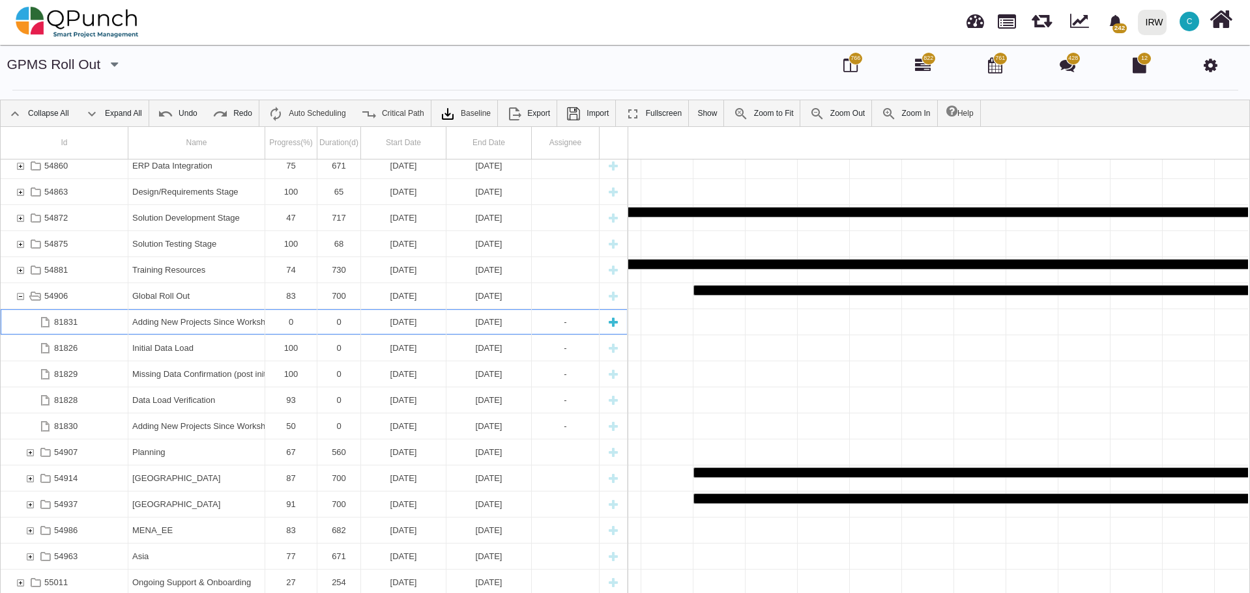
scroll to position [0, 6502]
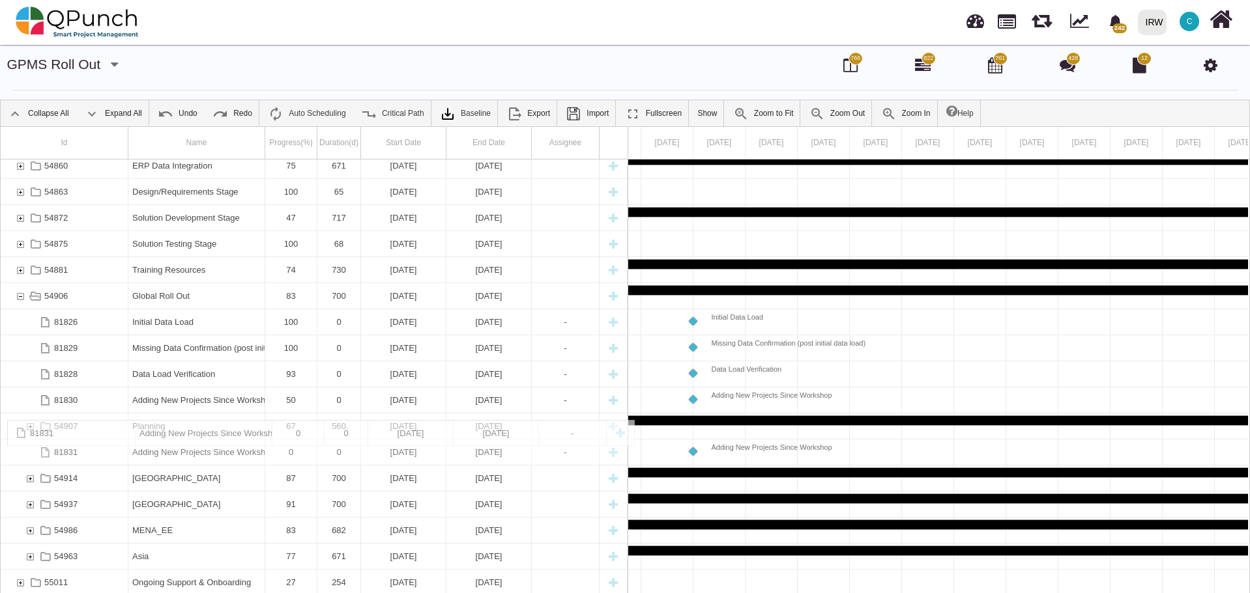
drag, startPoint x: 220, startPoint y: 319, endPoint x: 96, endPoint y: 427, distance: 163.9
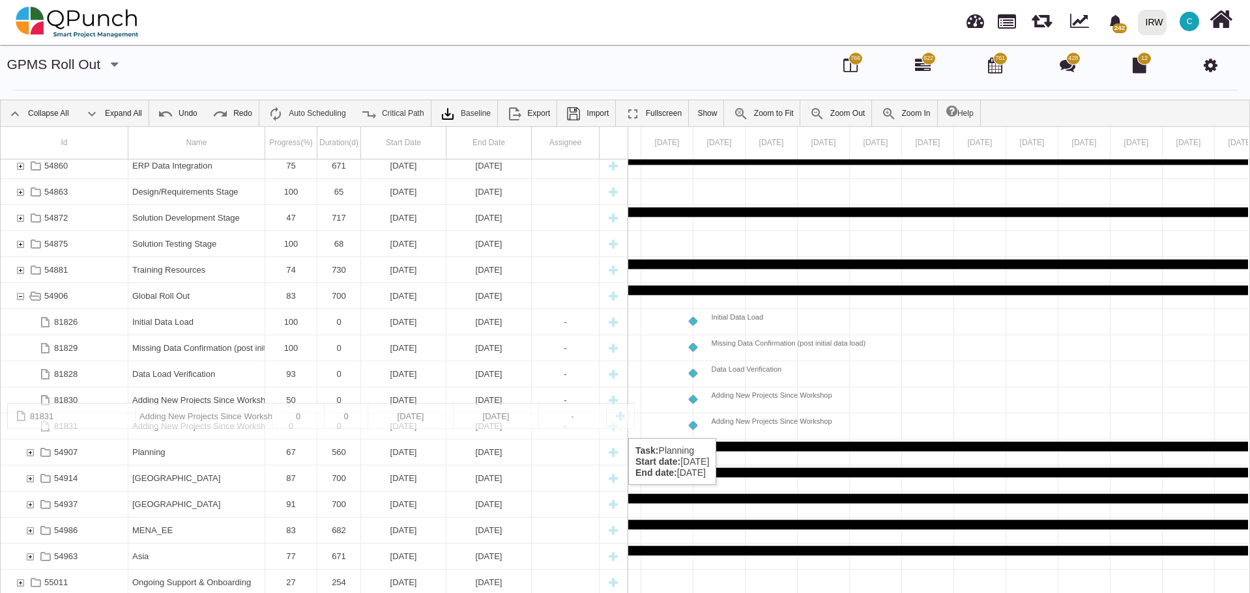
drag, startPoint x: 193, startPoint y: 445, endPoint x: 88, endPoint y: 408, distance: 111.3
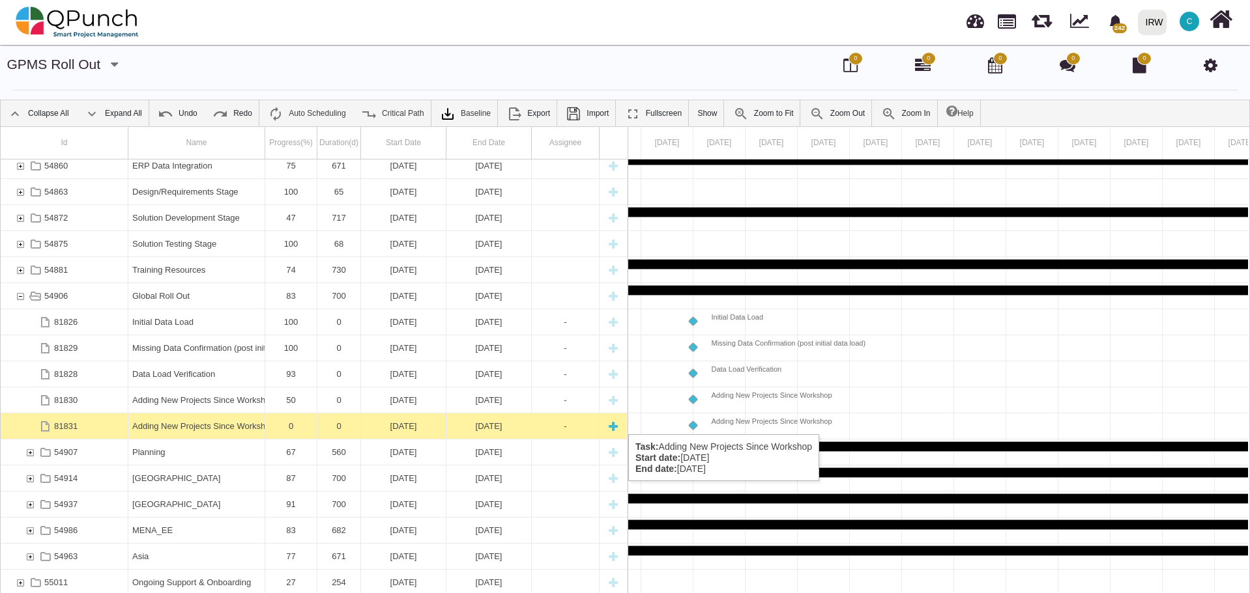
click at [210, 422] on div "Adding New Projects Since Workshop" at bounding box center [196, 426] width 128 height 25
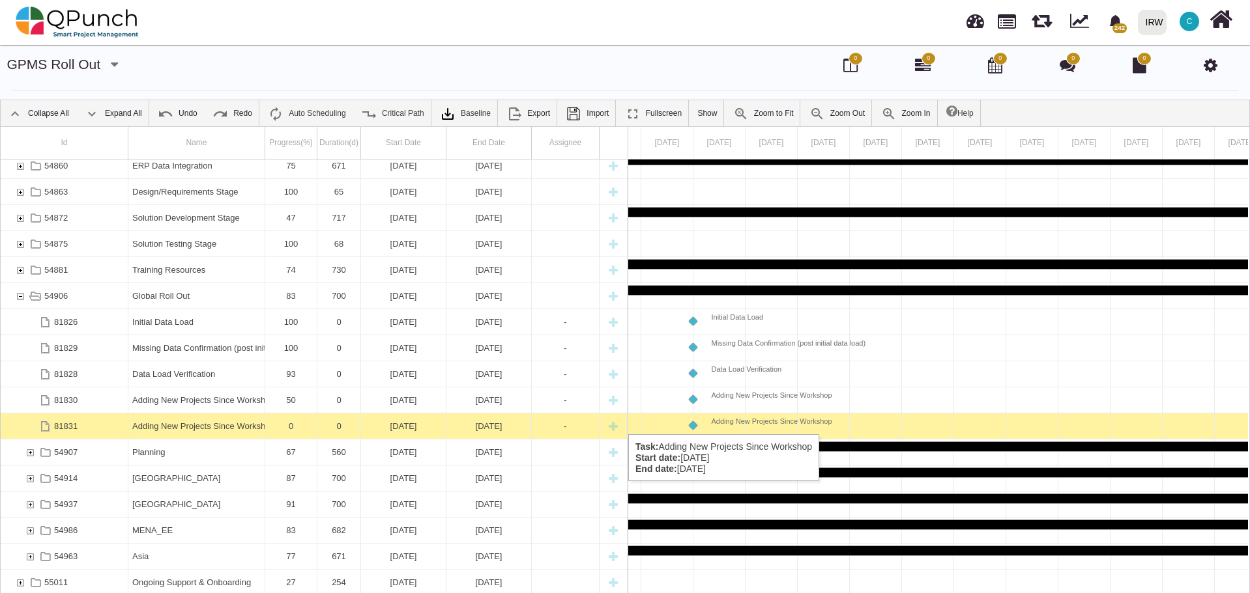
click at [210, 422] on div "Adding New Projects Since Workshop" at bounding box center [196, 426] width 128 height 25
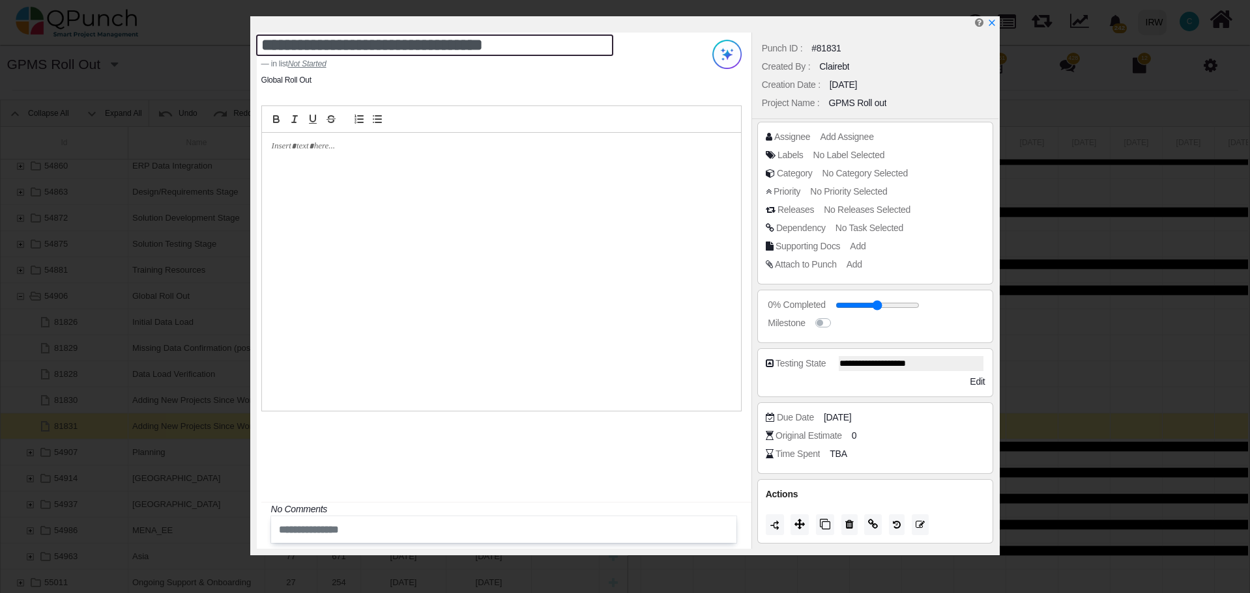
drag, startPoint x: 450, startPoint y: 38, endPoint x: 470, endPoint y: 41, distance: 19.8
click at [450, 38] on textarea "**********" at bounding box center [434, 45] width 357 height 21
drag, startPoint x: 557, startPoint y: 47, endPoint x: 239, endPoint y: 45, distance: 317.9
click at [239, 45] on div "**********" at bounding box center [625, 296] width 1250 height 593
paste textarea "*********"
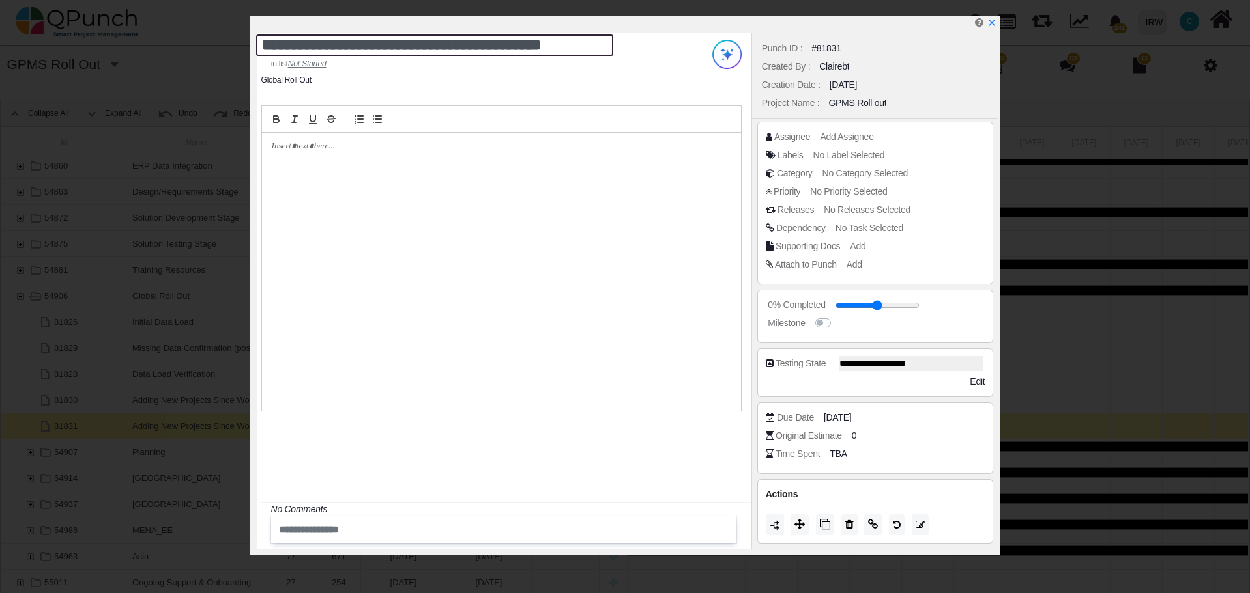
type textarea "**********"
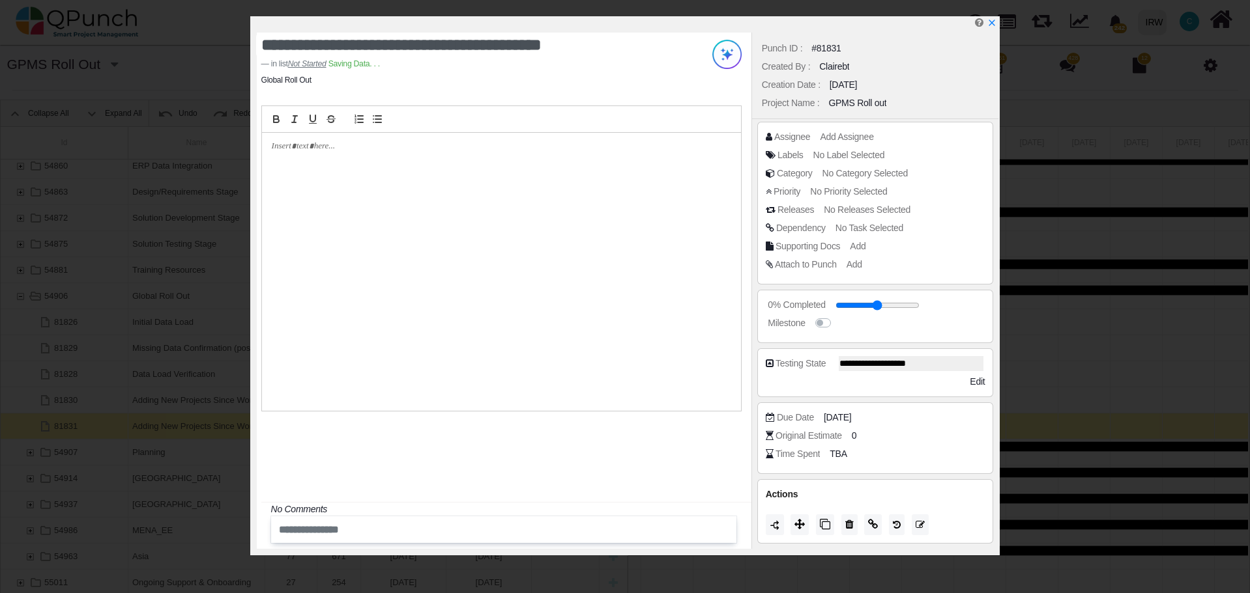
click at [309, 195] on div at bounding box center [501, 272] width 479 height 278
click at [802, 524] on icon at bounding box center [799, 524] width 10 height 10
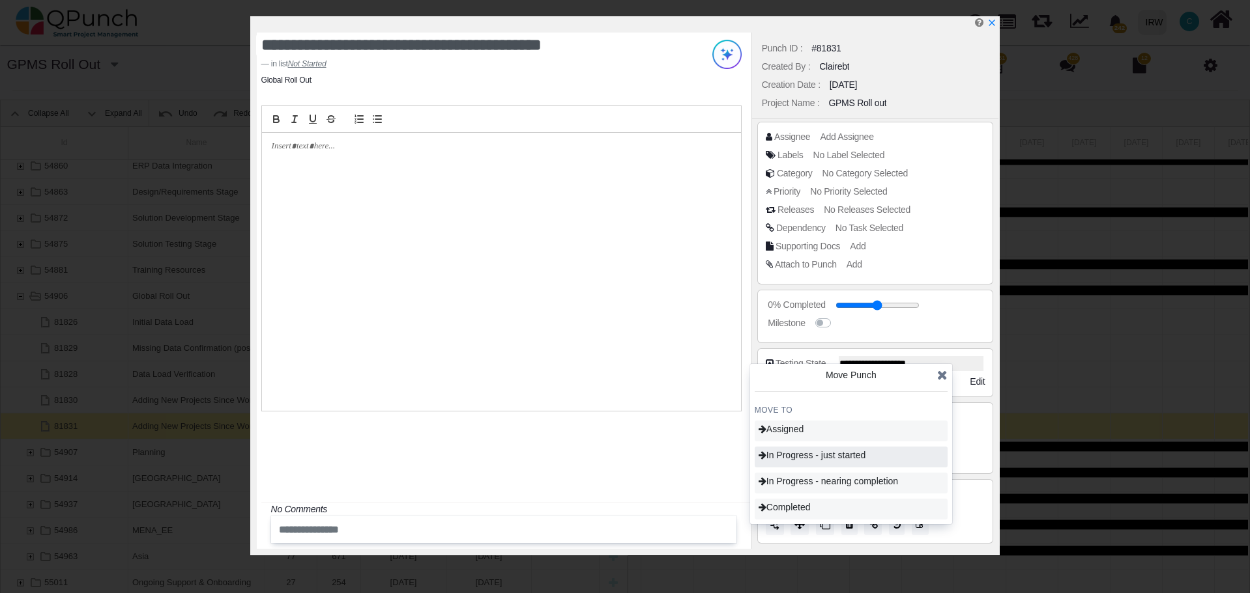
click at [818, 457] on span "In Progress - just started" at bounding box center [811, 455] width 107 height 10
type input "**"
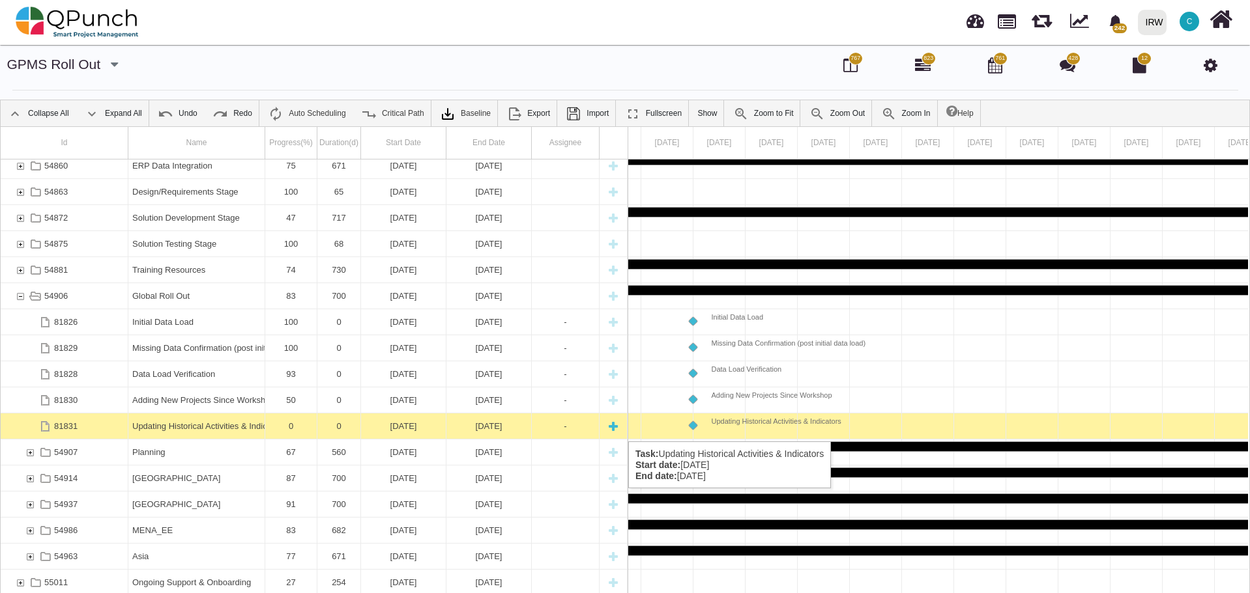
click at [251, 429] on div "Updating Historical Activities & Indicators" at bounding box center [196, 426] width 128 height 25
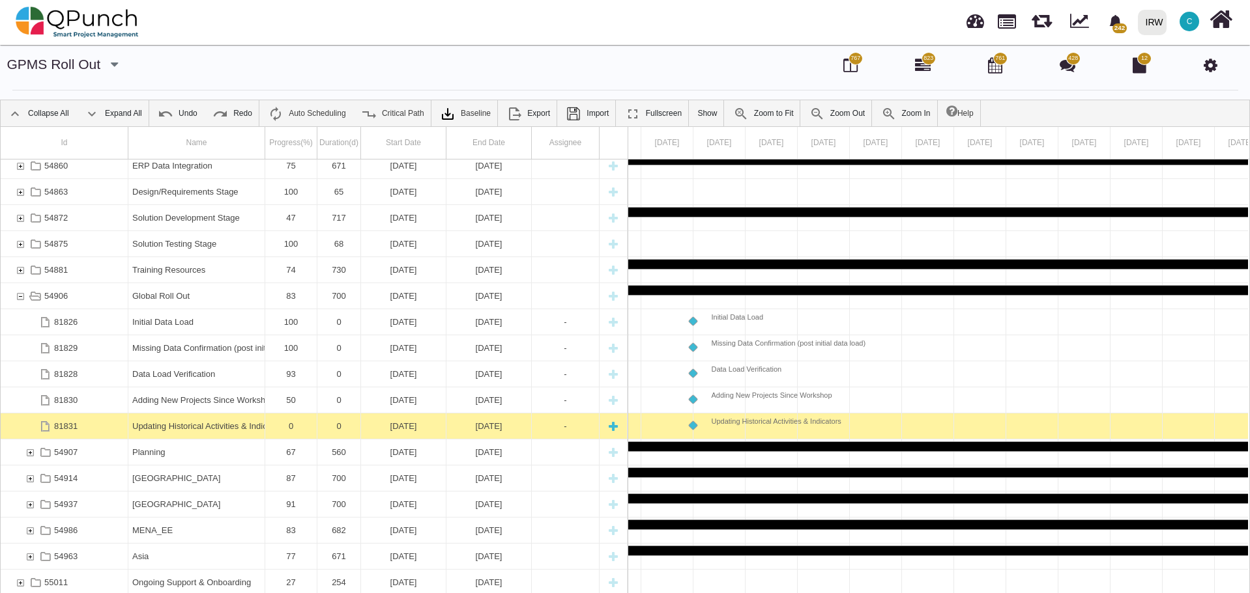
click at [251, 429] on div "Updating Historical Activities & Indicators" at bounding box center [196, 426] width 128 height 25
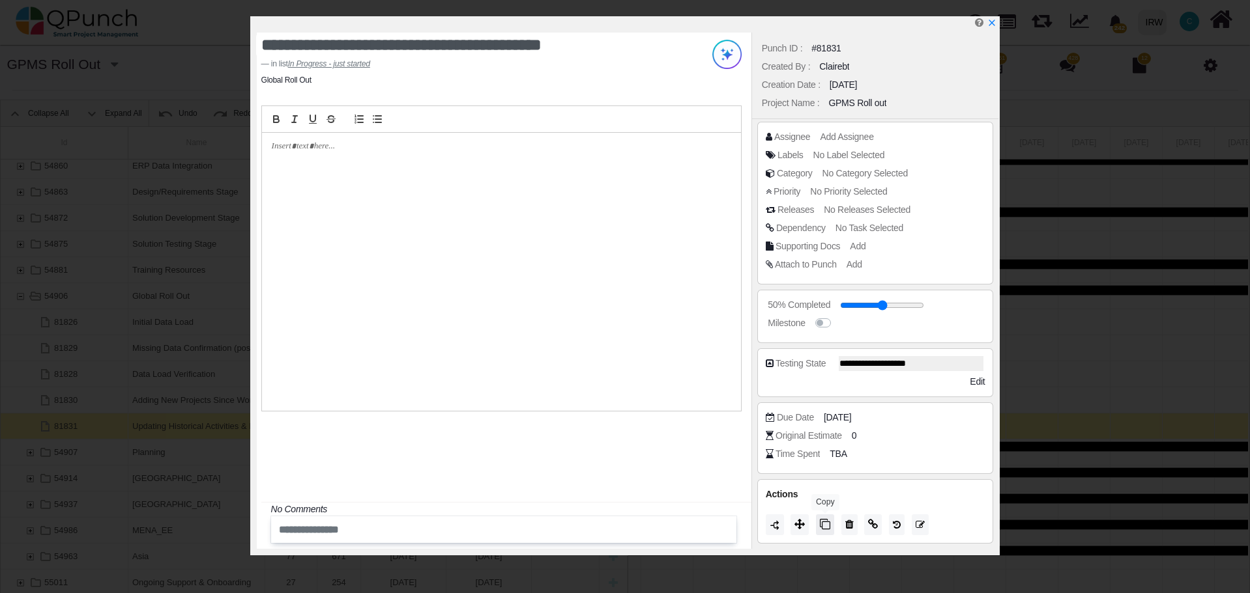
click at [825, 521] on icon at bounding box center [825, 524] width 10 height 10
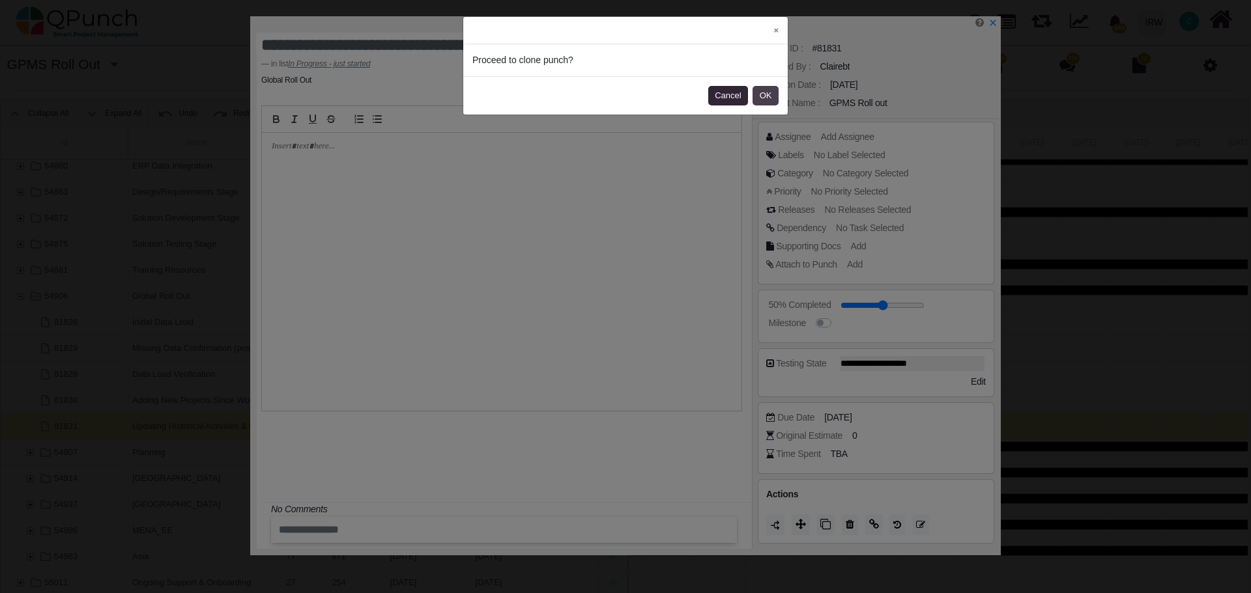
click at [766, 97] on button "OK" at bounding box center [765, 96] width 26 height 20
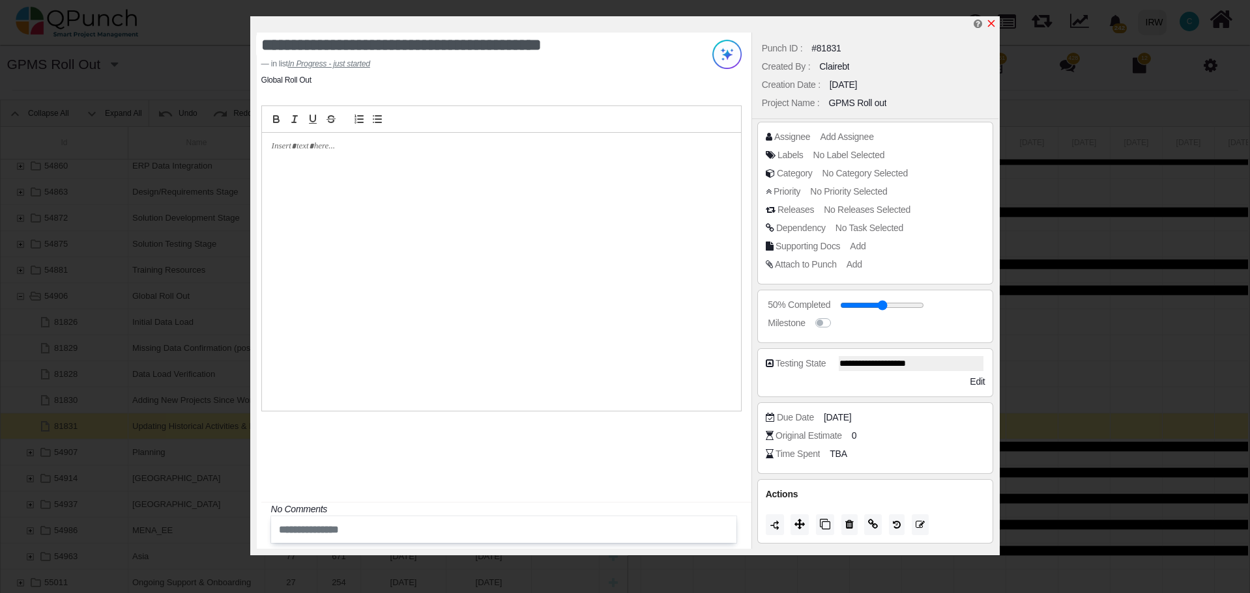
click at [993, 22] on icon "x" at bounding box center [991, 23] width 10 height 10
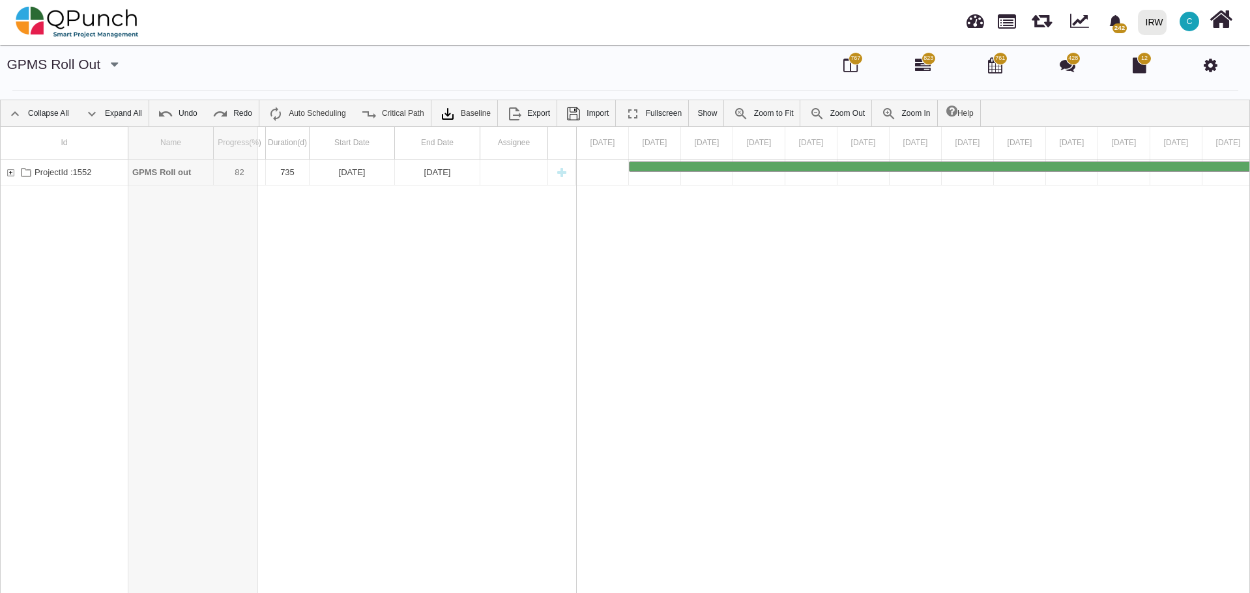
drag, startPoint x: 212, startPoint y: 145, endPoint x: 306, endPoint y: 147, distance: 94.5
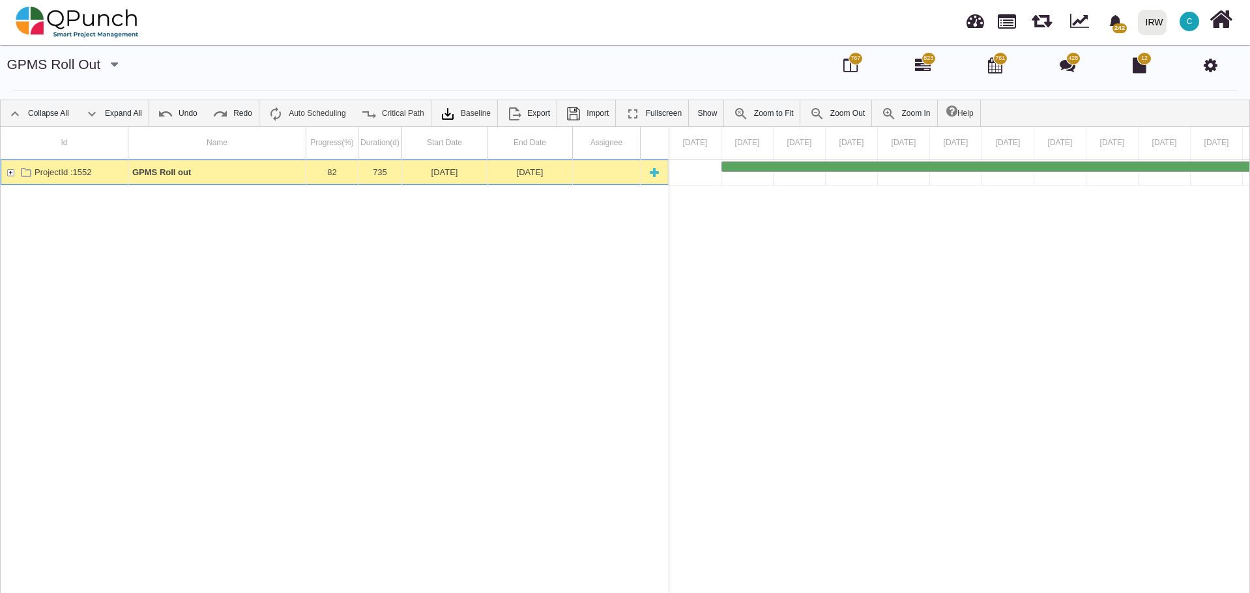
click at [10, 169] on div "ProjectId :1552" at bounding box center [11, 172] width 12 height 25
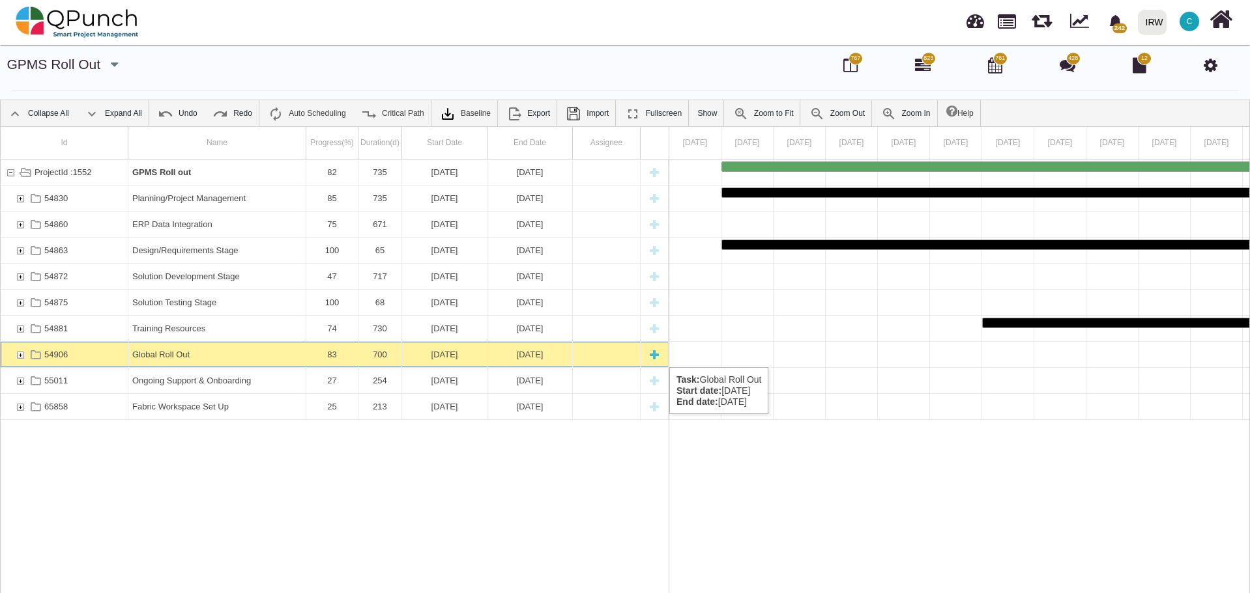
click at [19, 354] on div "54906" at bounding box center [20, 354] width 12 height 25
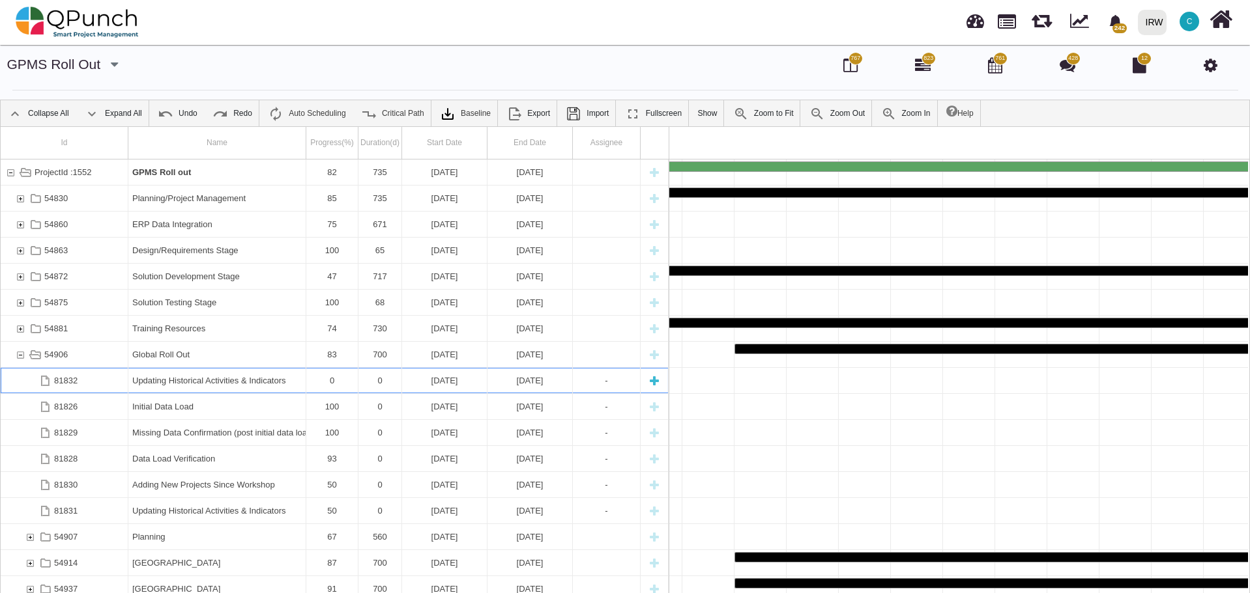
scroll to position [0, 6502]
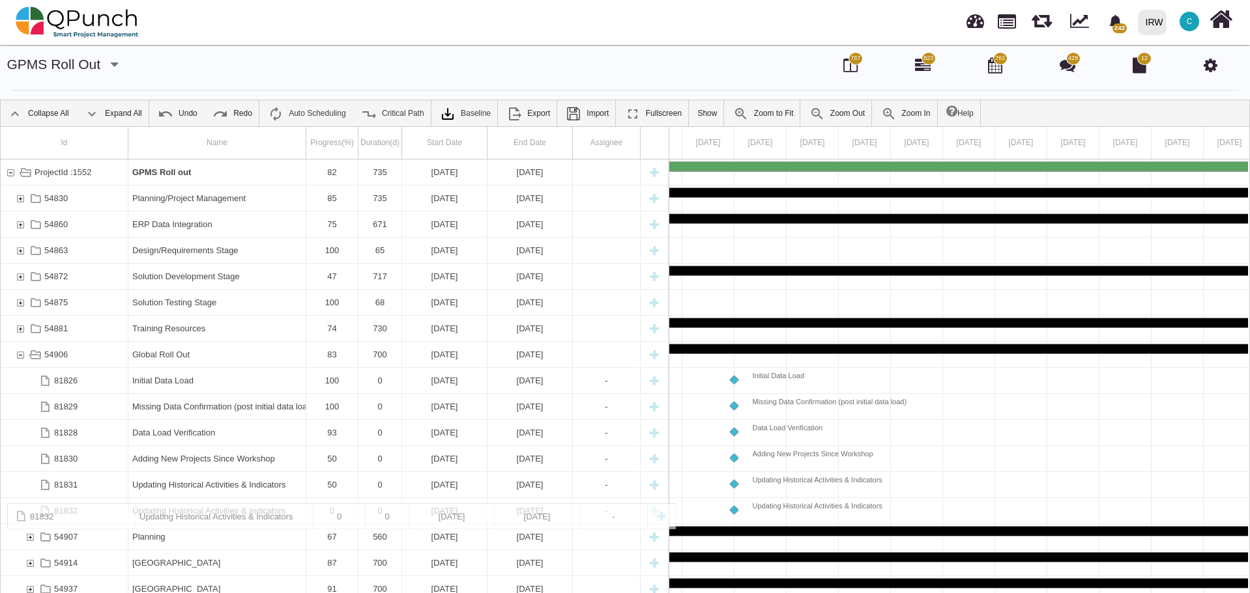
drag, startPoint x: 233, startPoint y: 384, endPoint x: 126, endPoint y: 510, distance: 165.1
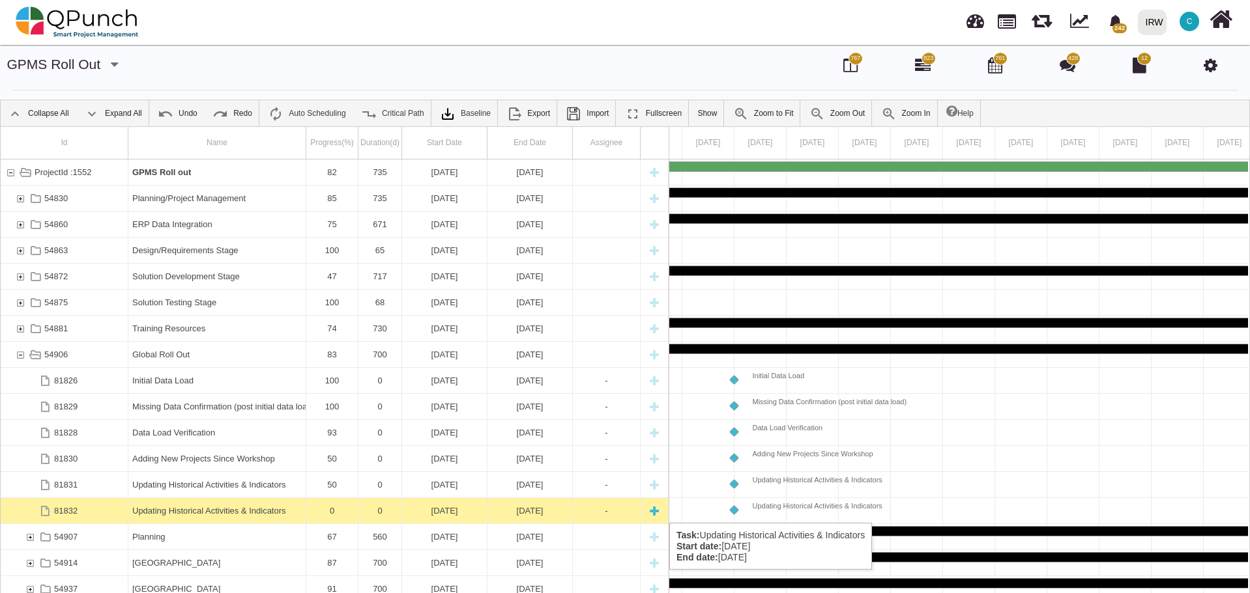
click at [248, 510] on div "Updating Historical Activities & Indicators" at bounding box center [216, 510] width 169 height 25
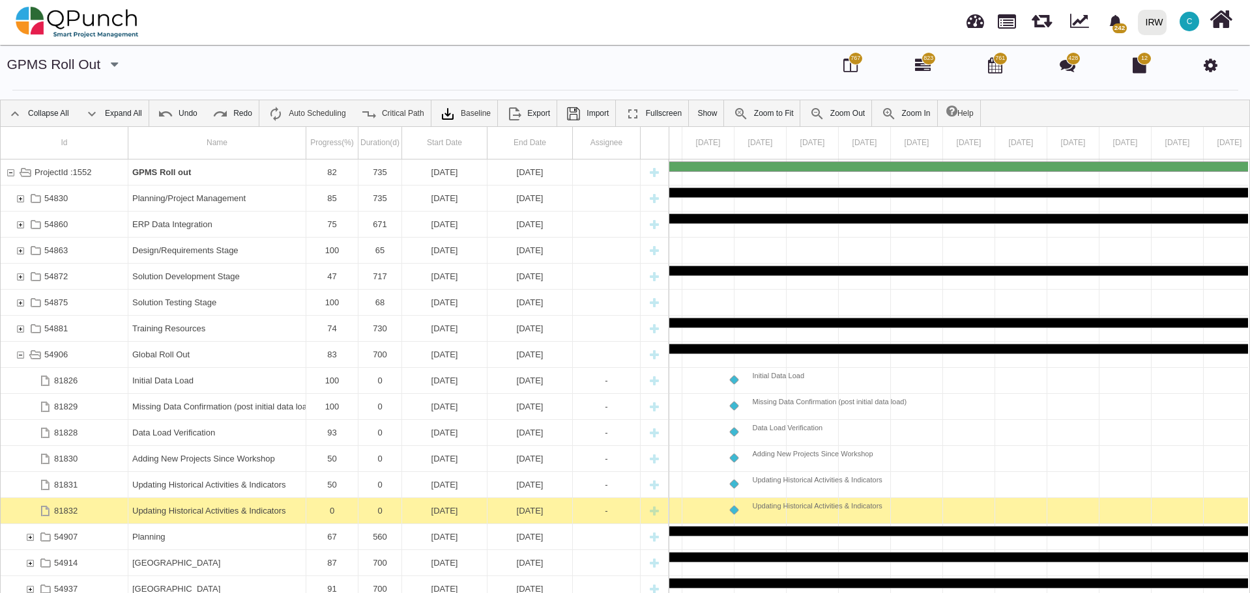
click at [248, 510] on div "Updating Historical Activities & Indicators" at bounding box center [216, 510] width 169 height 25
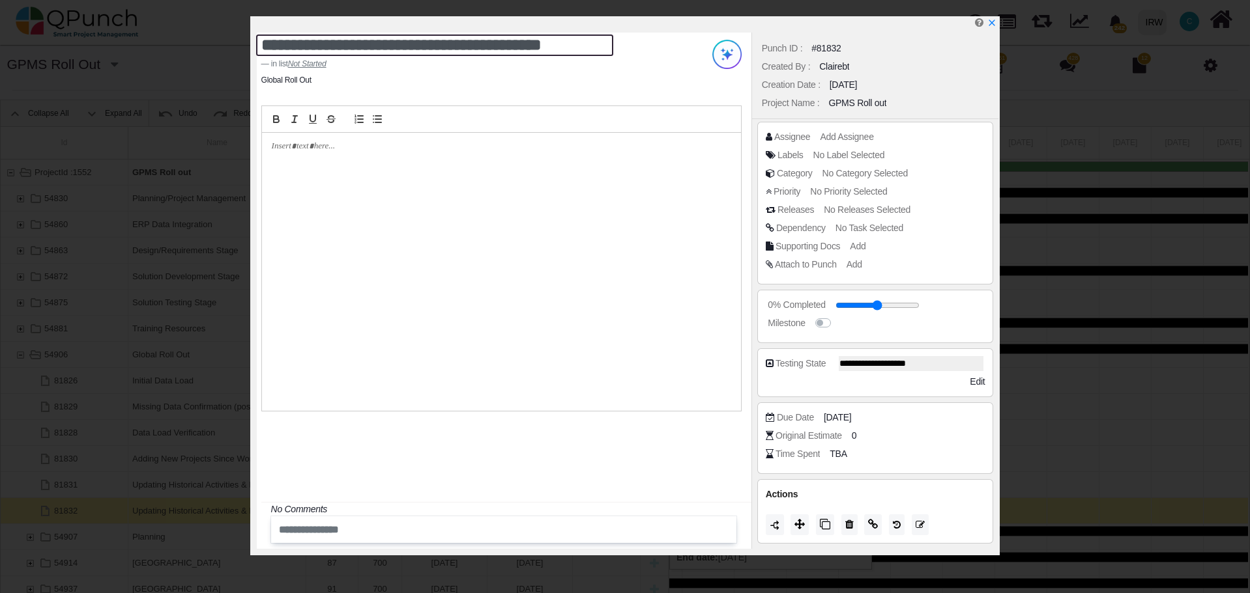
click at [498, 49] on textarea "**********" at bounding box center [434, 45] width 357 height 21
drag, startPoint x: 573, startPoint y: 49, endPoint x: 250, endPoint y: 35, distance: 323.5
click at [250, 35] on div "**********" at bounding box center [625, 285] width 750 height 539
type textarea "**********"
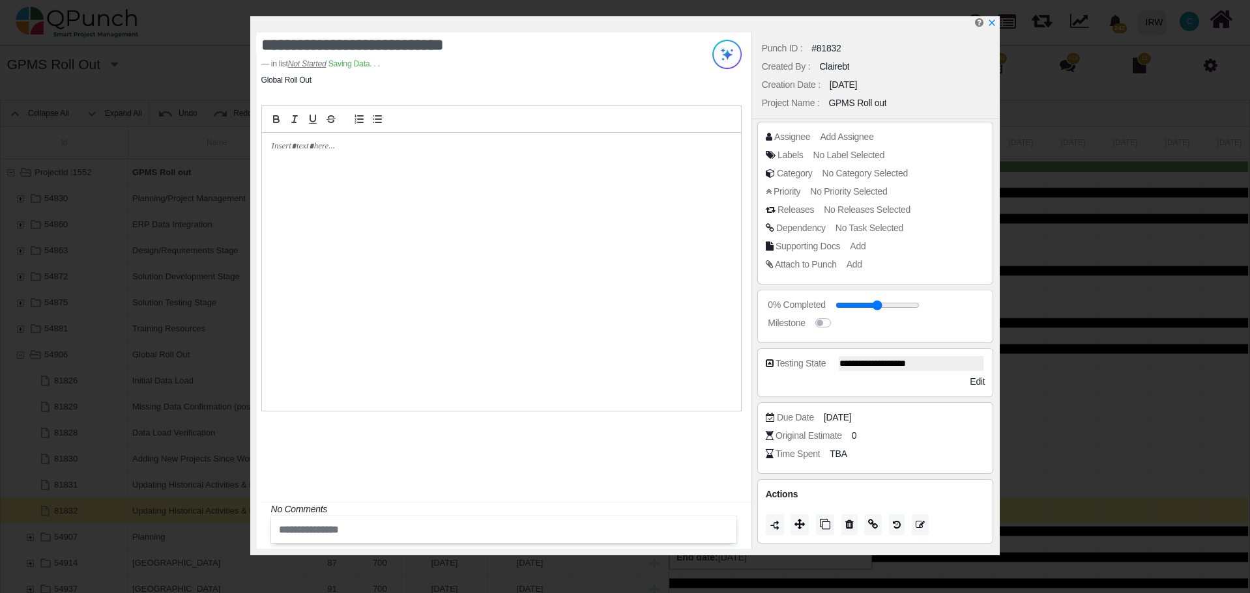
click at [284, 156] on div at bounding box center [501, 272] width 479 height 278
click at [797, 526] on icon at bounding box center [799, 524] width 10 height 10
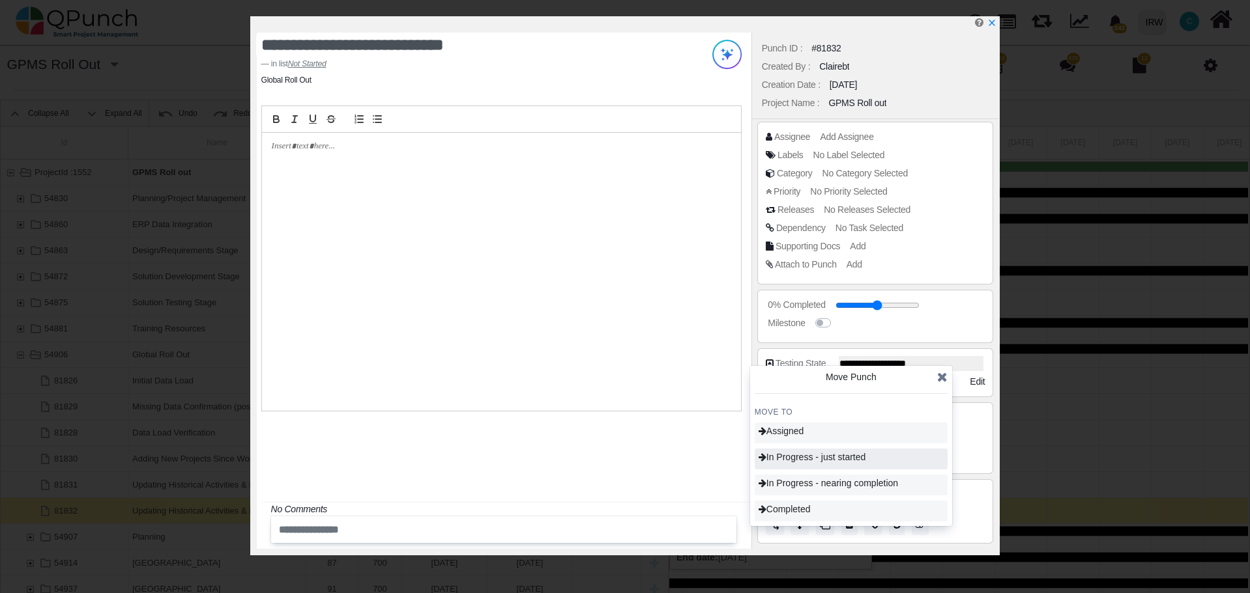
click at [810, 457] on span "In Progress - just started" at bounding box center [811, 457] width 107 height 10
type input "**"
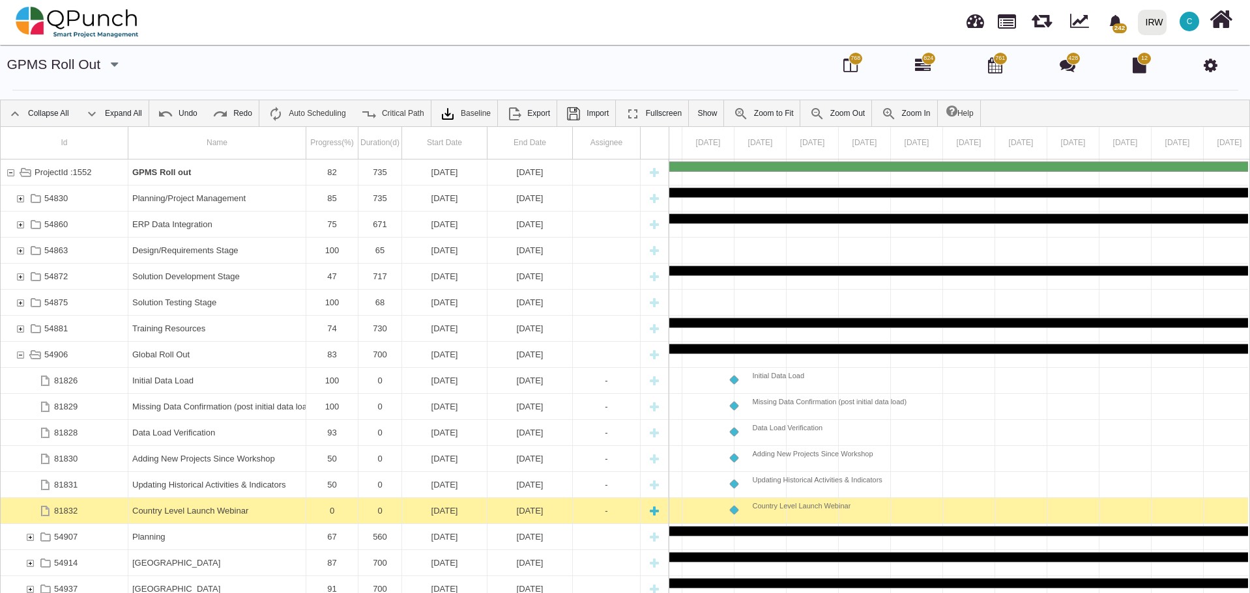
scroll to position [108, 0]
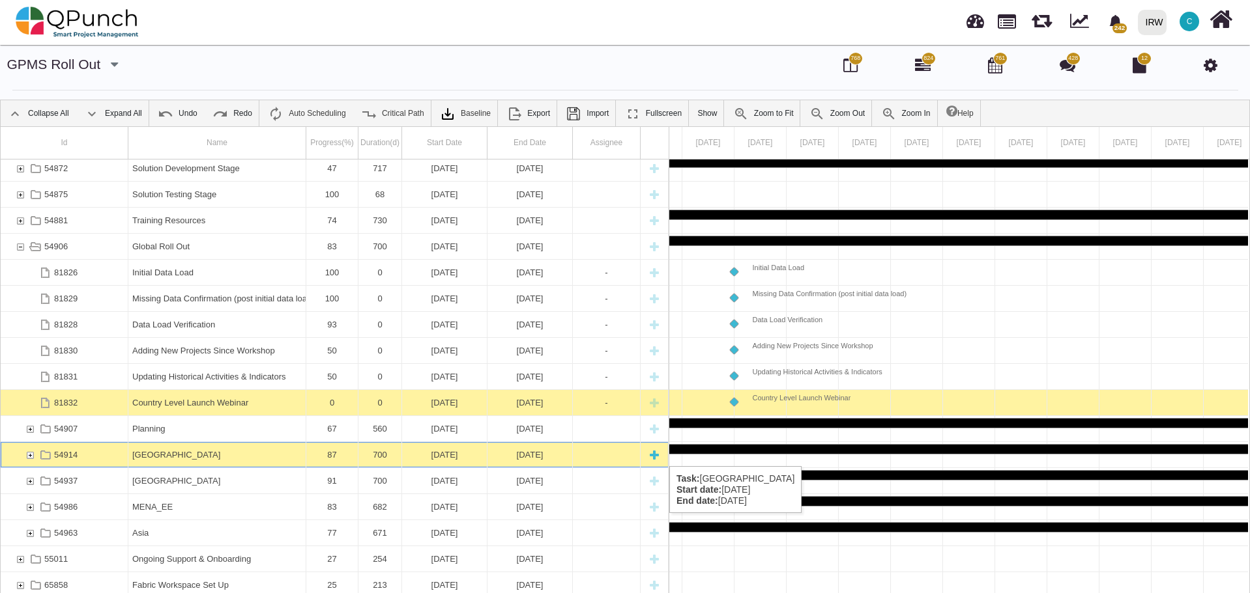
click at [31, 453] on div "54914" at bounding box center [30, 454] width 12 height 25
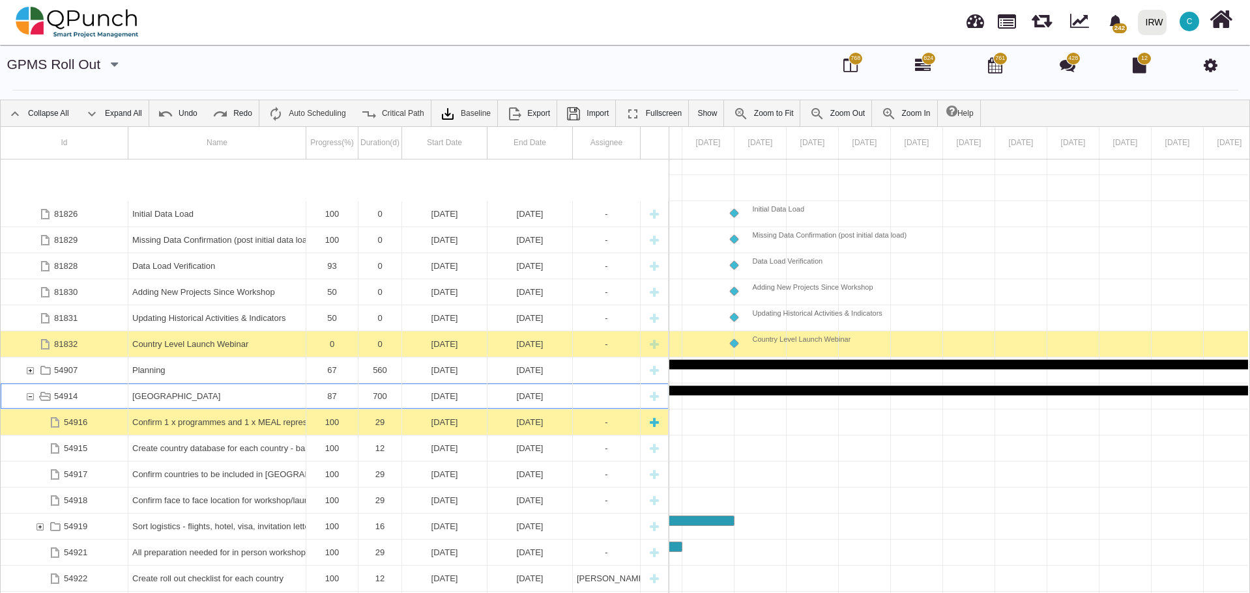
scroll to position [225, 0]
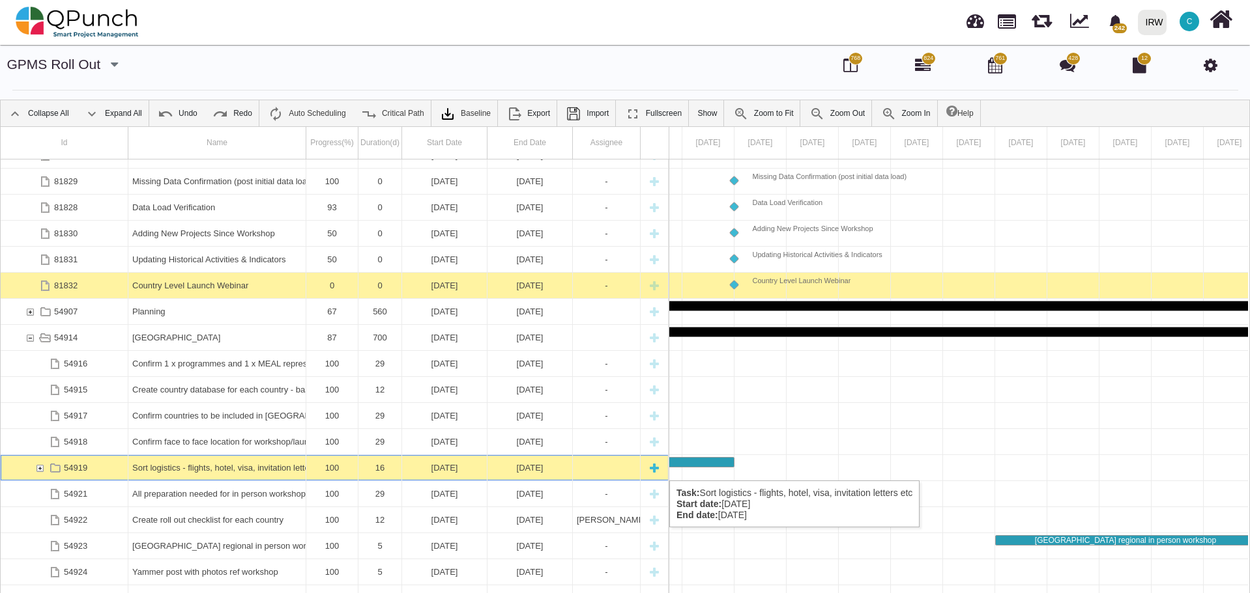
click at [38, 468] on div "54919" at bounding box center [40, 467] width 12 height 25
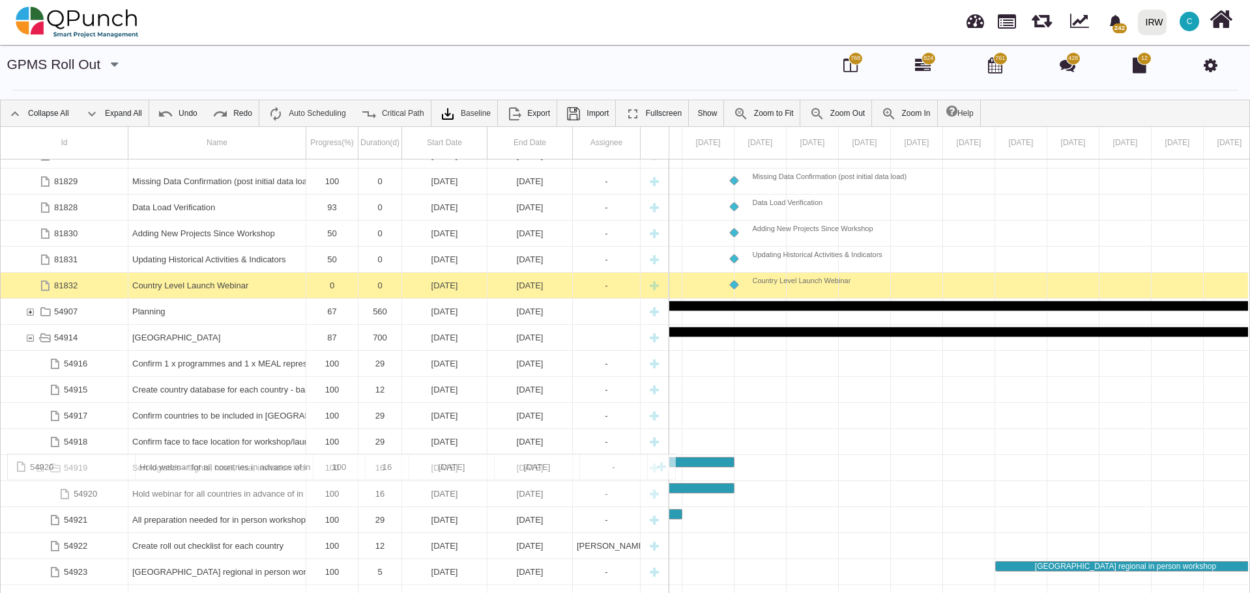
drag, startPoint x: 193, startPoint y: 492, endPoint x: 71, endPoint y: 461, distance: 125.8
drag, startPoint x: 195, startPoint y: 499, endPoint x: 12, endPoint y: 491, distance: 183.9
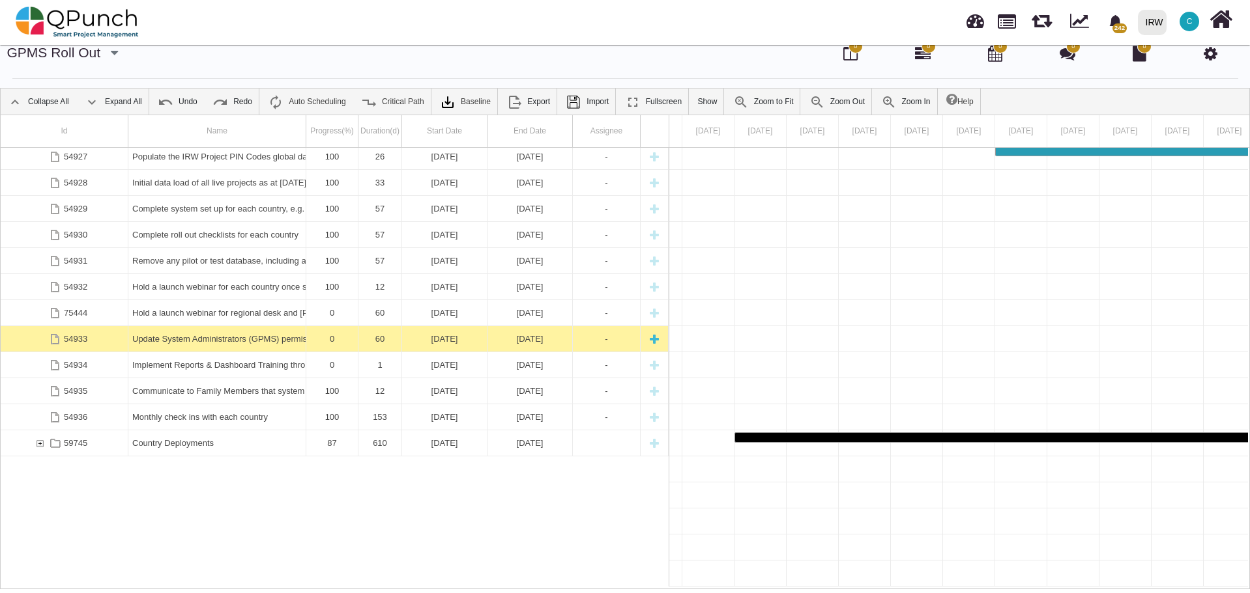
scroll to position [440, 0]
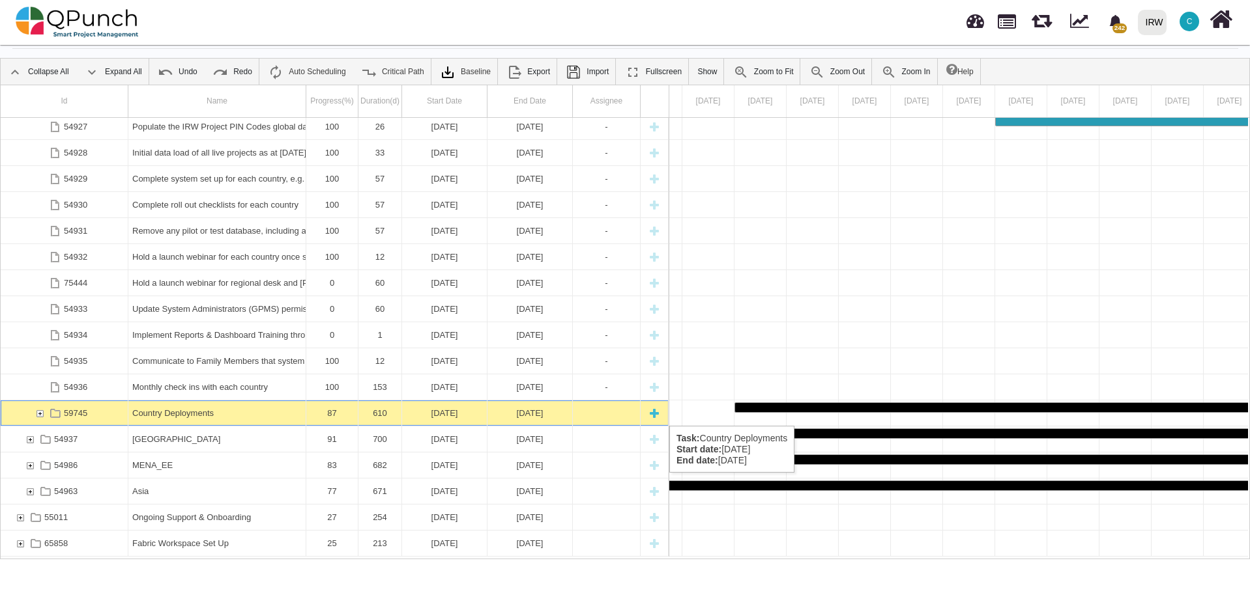
click at [43, 413] on div "59745" at bounding box center [40, 413] width 12 height 25
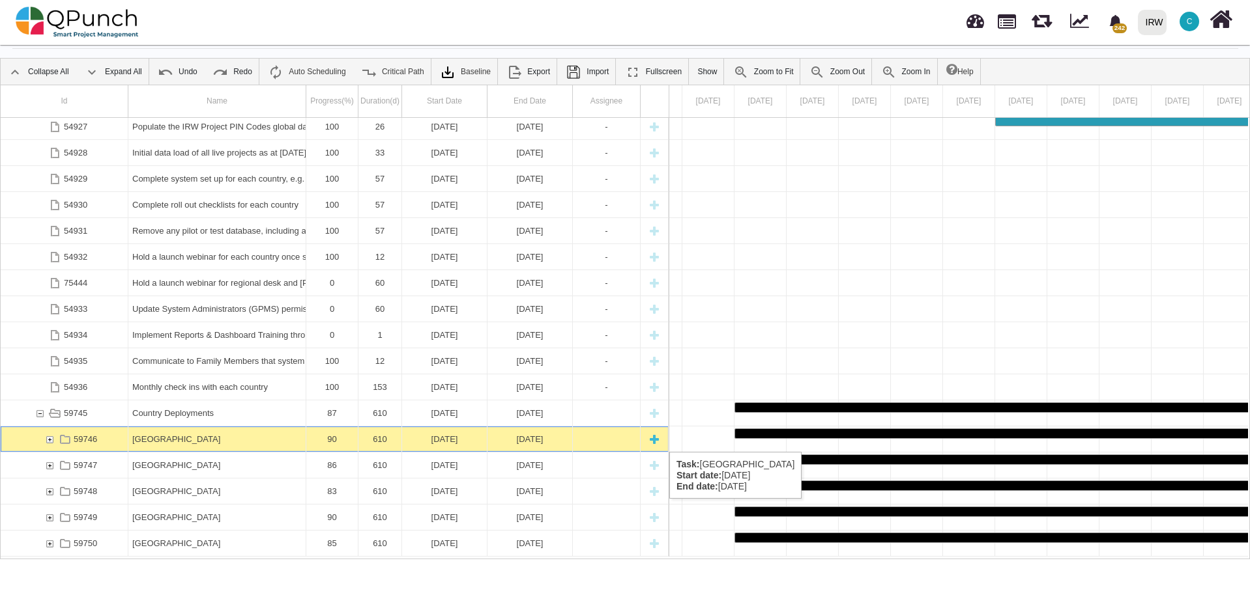
click at [48, 440] on div "59746" at bounding box center [50, 439] width 12 height 25
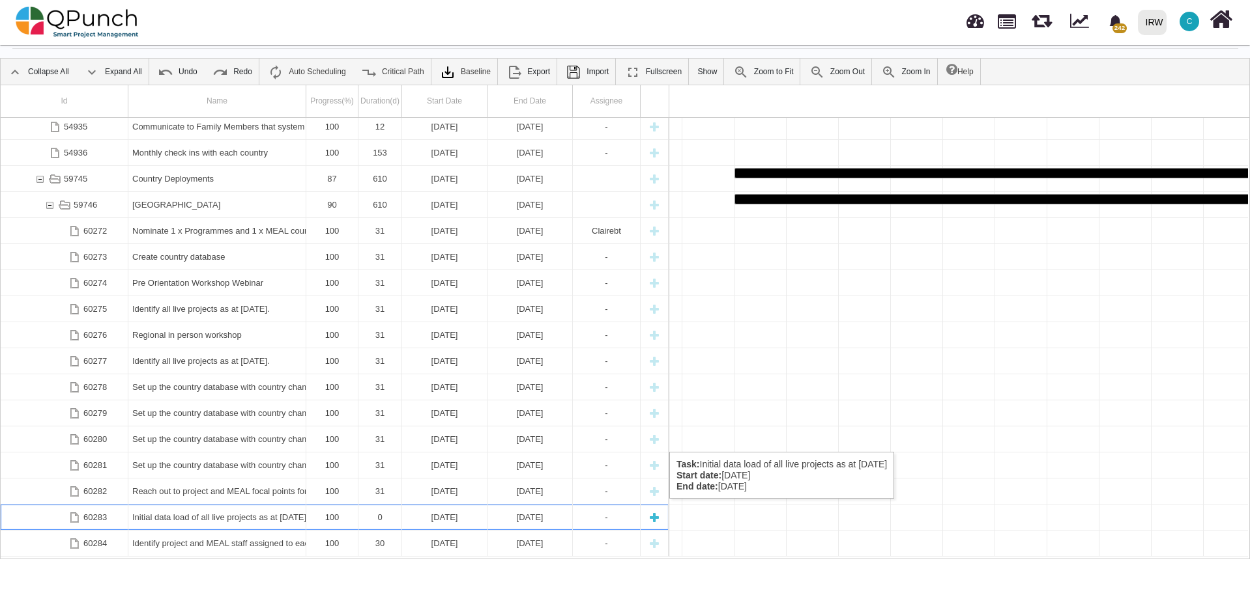
click at [193, 512] on div "Initial data load of all live projects as at 01-01-2024" at bounding box center [216, 517] width 169 height 25
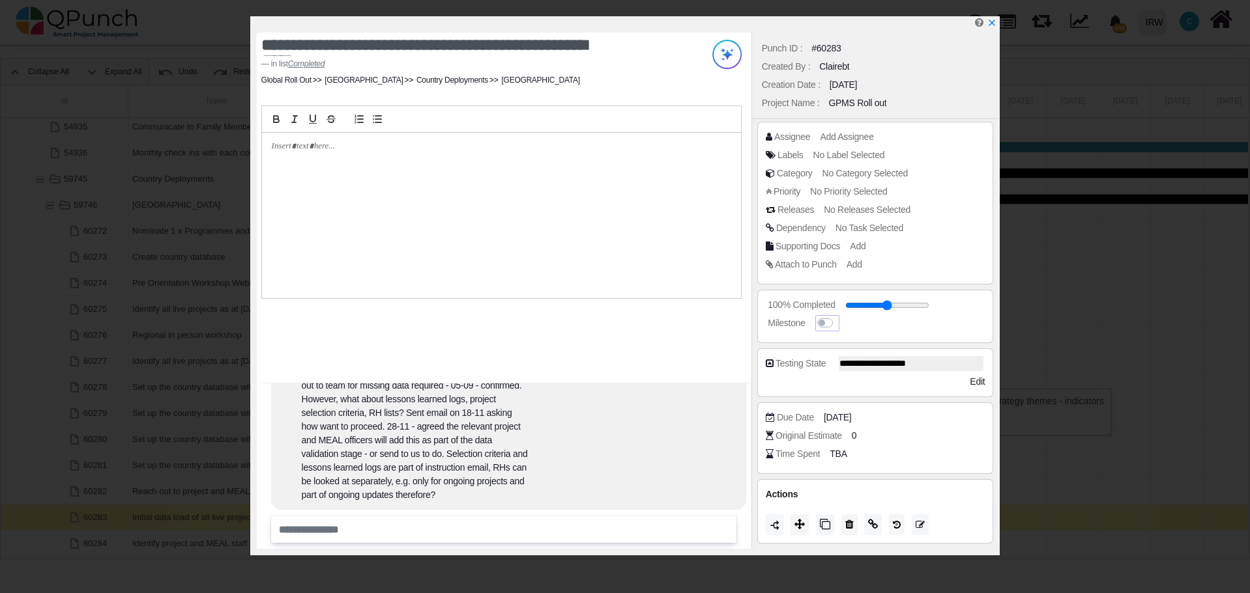
click at [837, 317] on label at bounding box center [837, 317] width 0 height 0
click at [992, 26] on icon "x" at bounding box center [991, 23] width 10 height 10
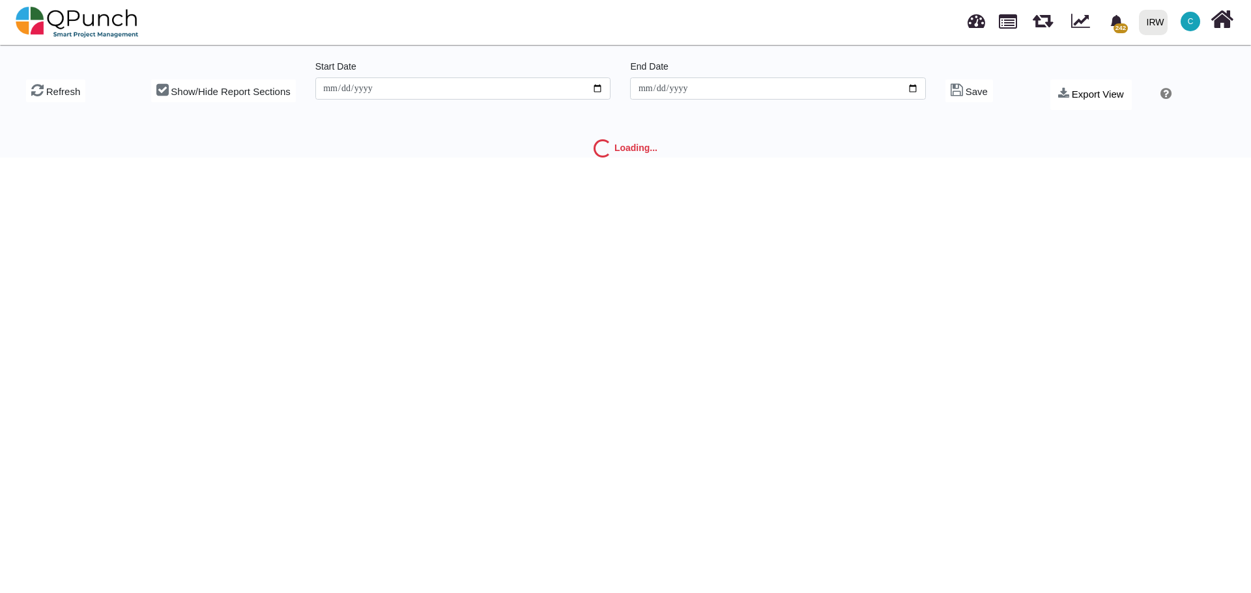
type input "**********"
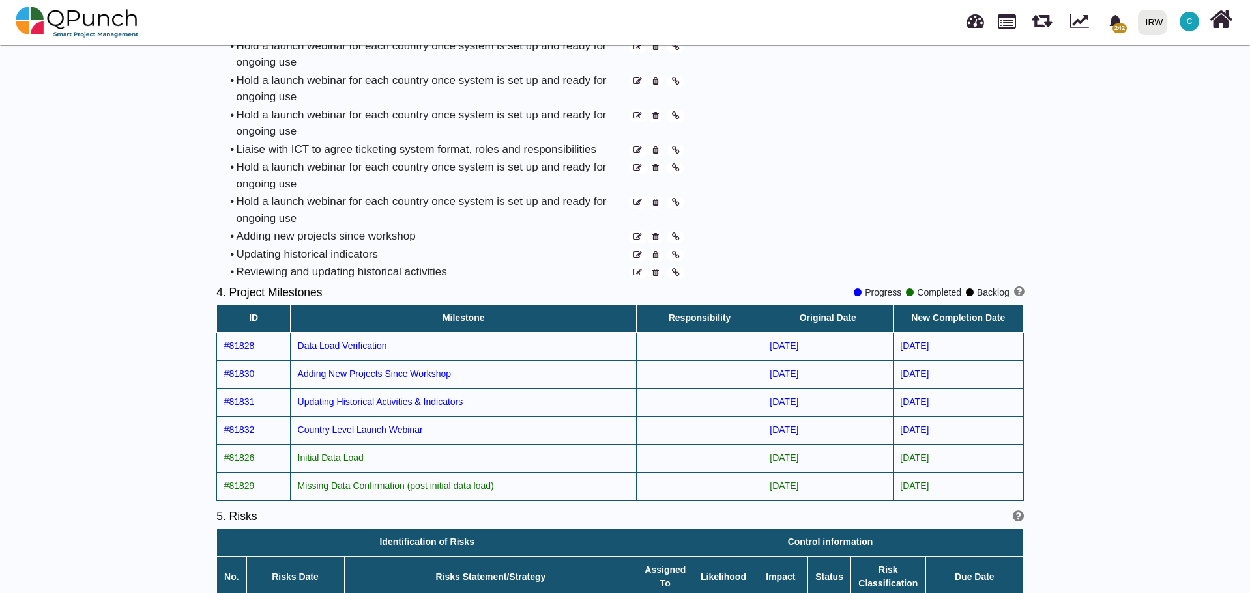
scroll to position [1694, 0]
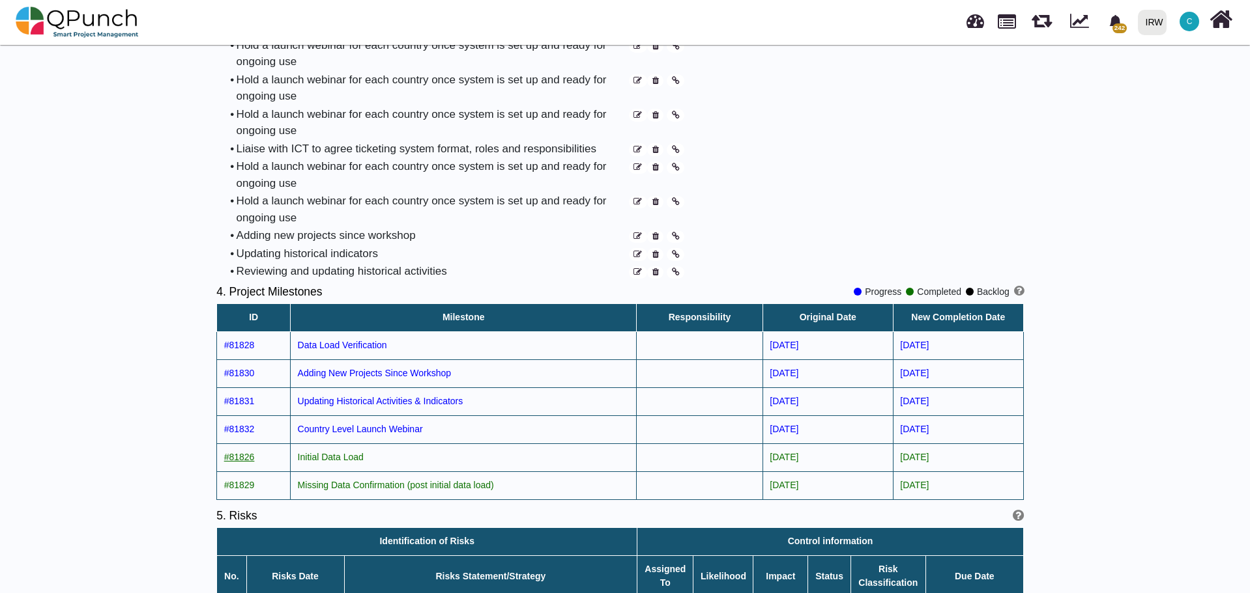
click at [242, 452] on span "#81826" at bounding box center [239, 457] width 31 height 10
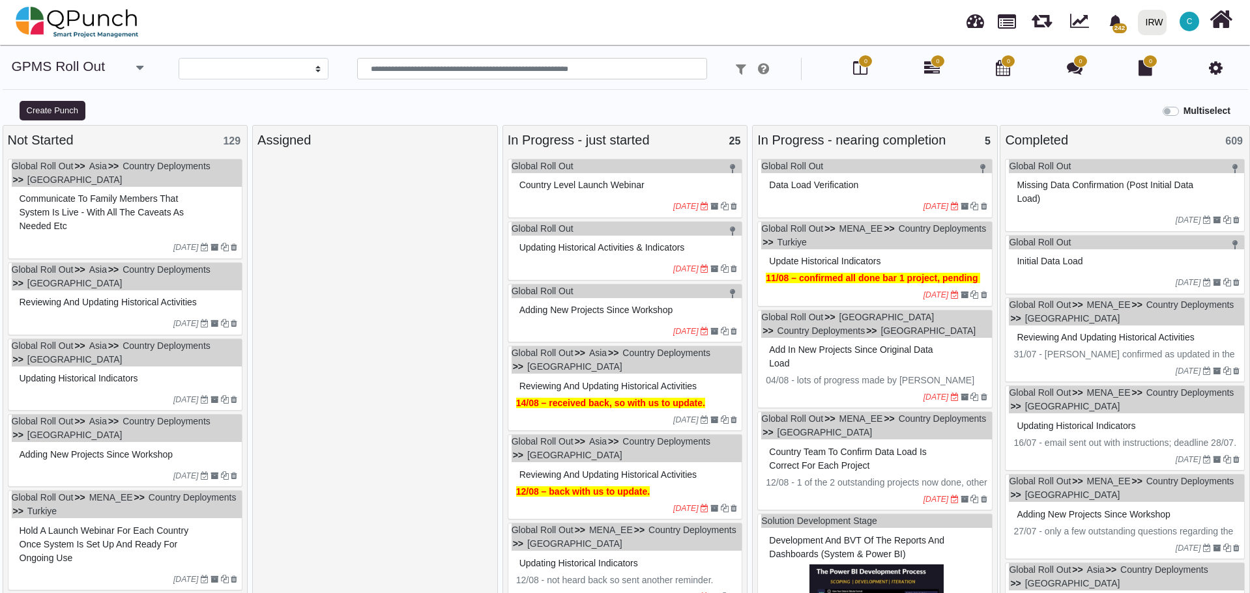
select select
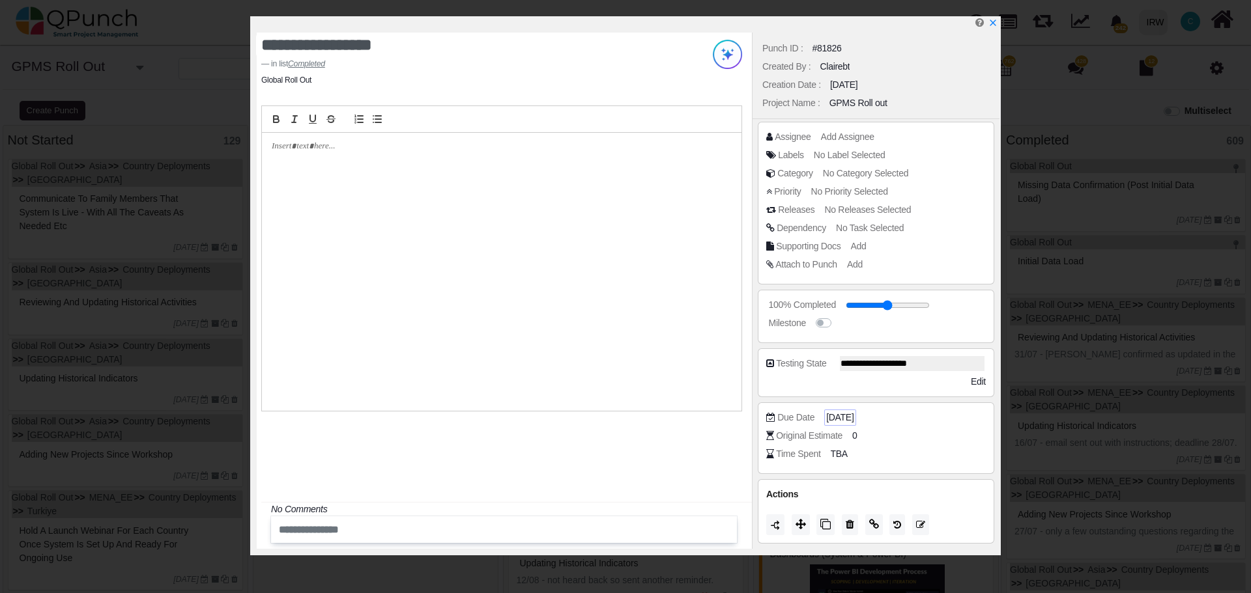
click at [853, 416] on span "[DATE]" at bounding box center [839, 418] width 27 height 14
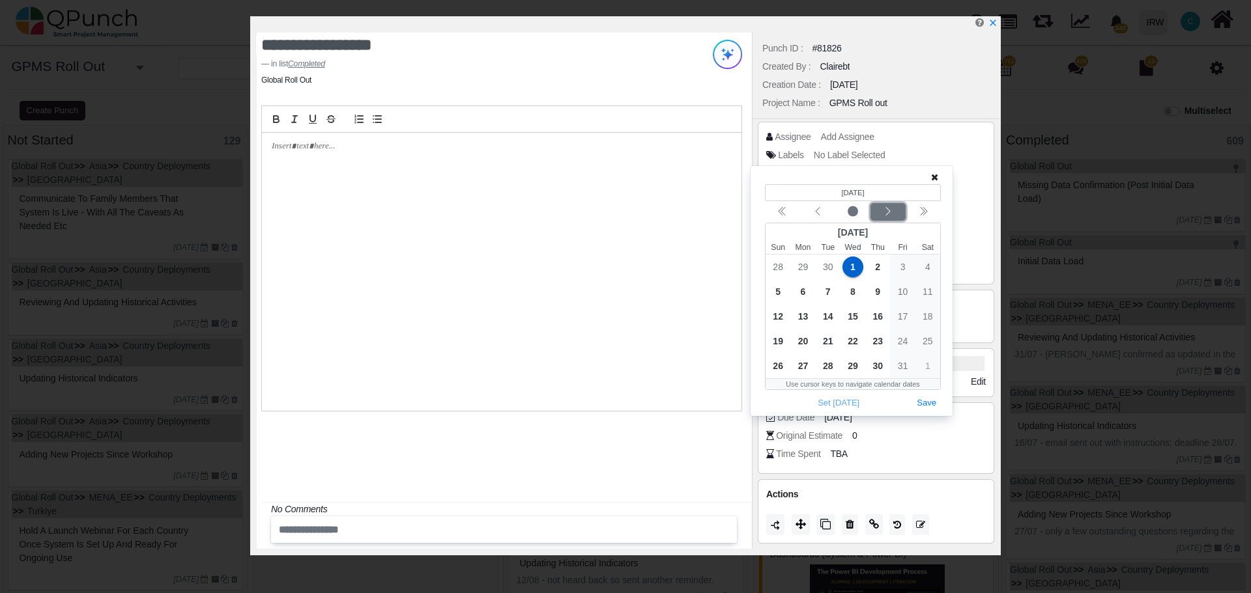
click at [885, 214] on icon "chevron left" at bounding box center [888, 212] width 10 height 10
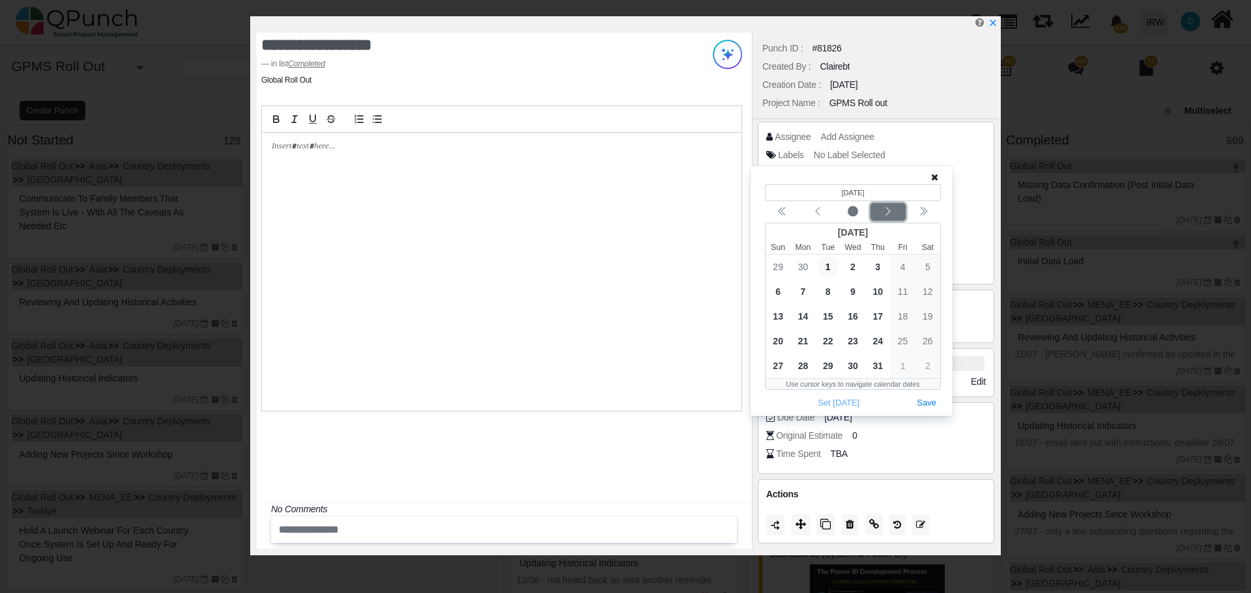
click at [885, 214] on icon "chevron left" at bounding box center [888, 212] width 10 height 10
click at [819, 210] on icon "chevron left" at bounding box center [817, 212] width 10 height 10
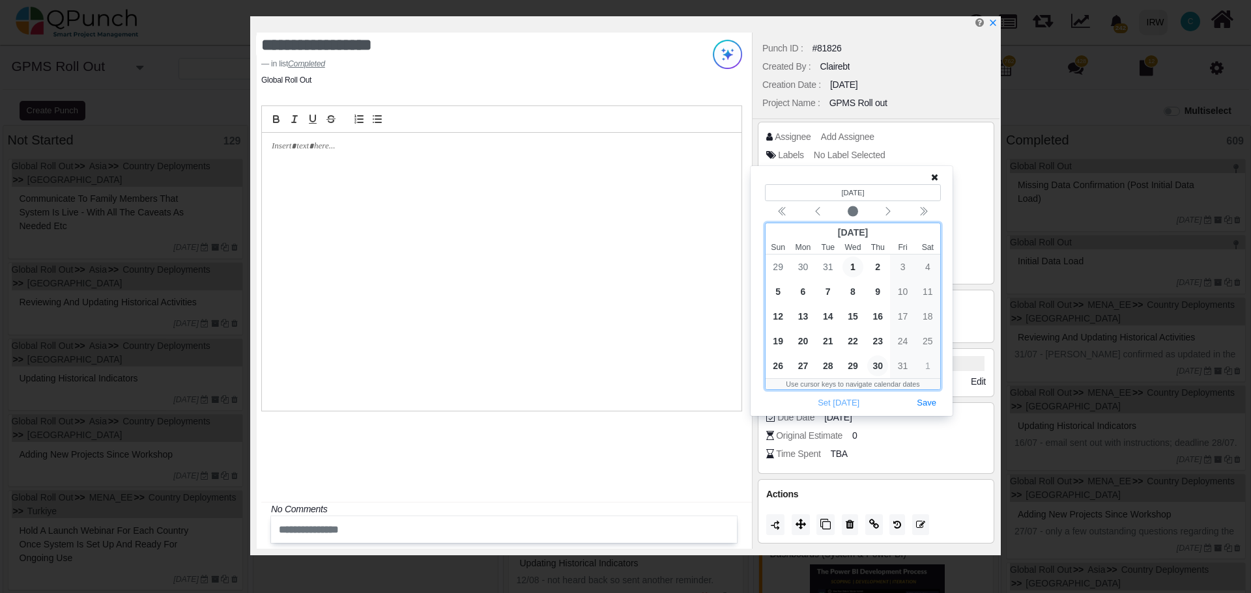
click at [877, 365] on span "30" at bounding box center [877, 366] width 21 height 21
click at [934, 407] on button "Save" at bounding box center [926, 404] width 29 height 18
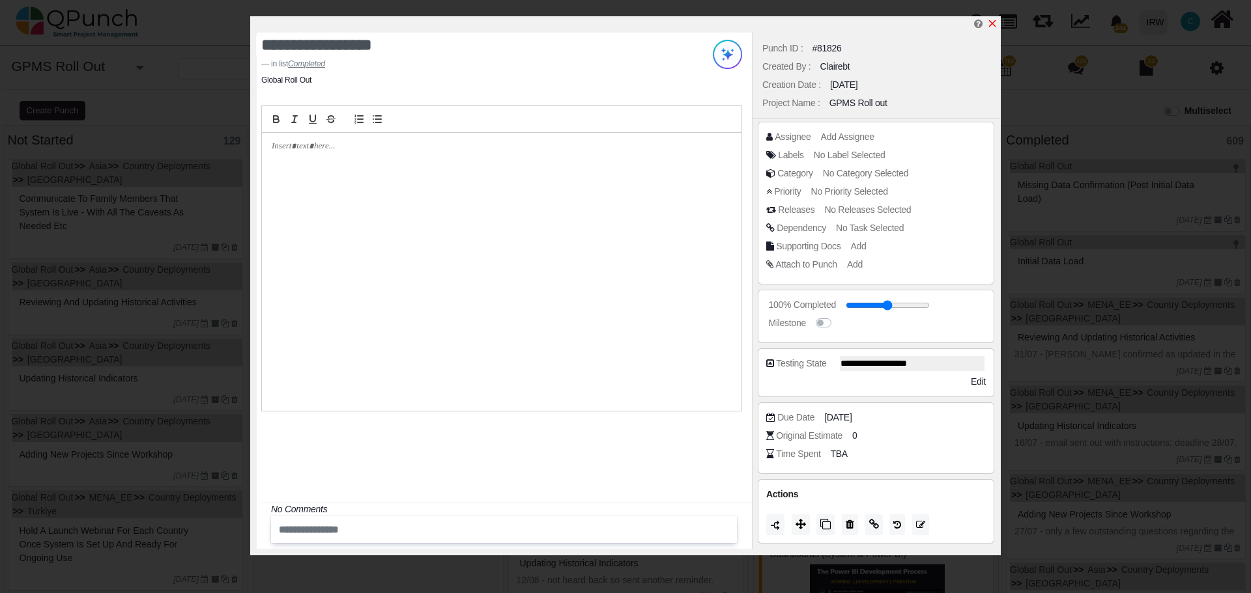
click at [994, 25] on icon "x" at bounding box center [992, 23] width 10 height 10
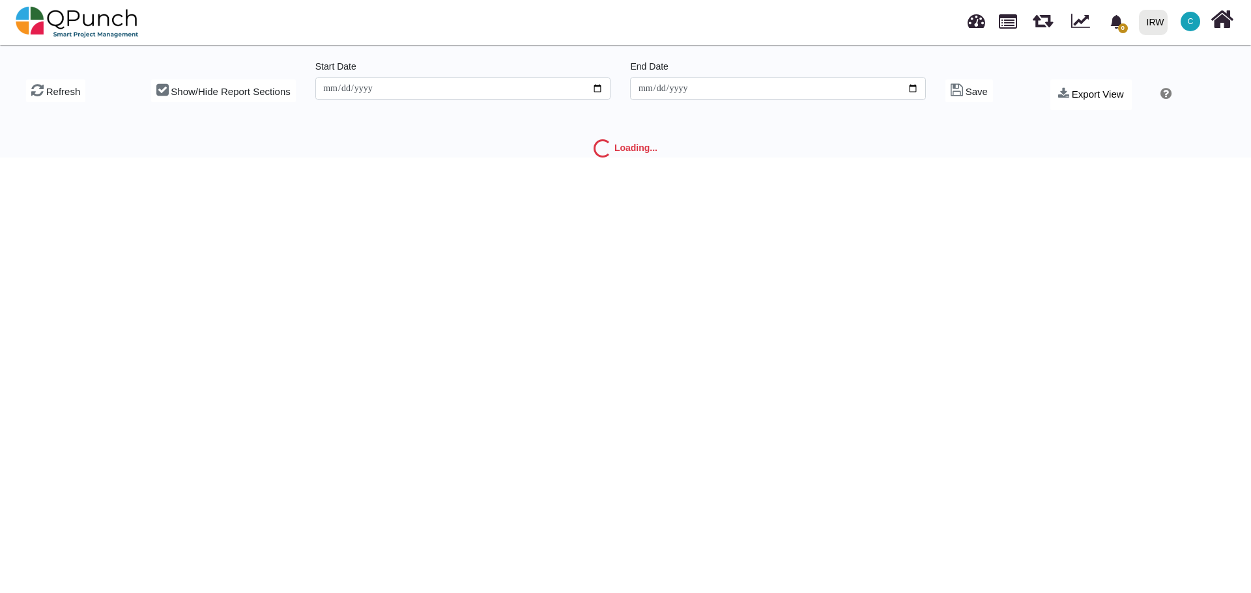
type input "**********"
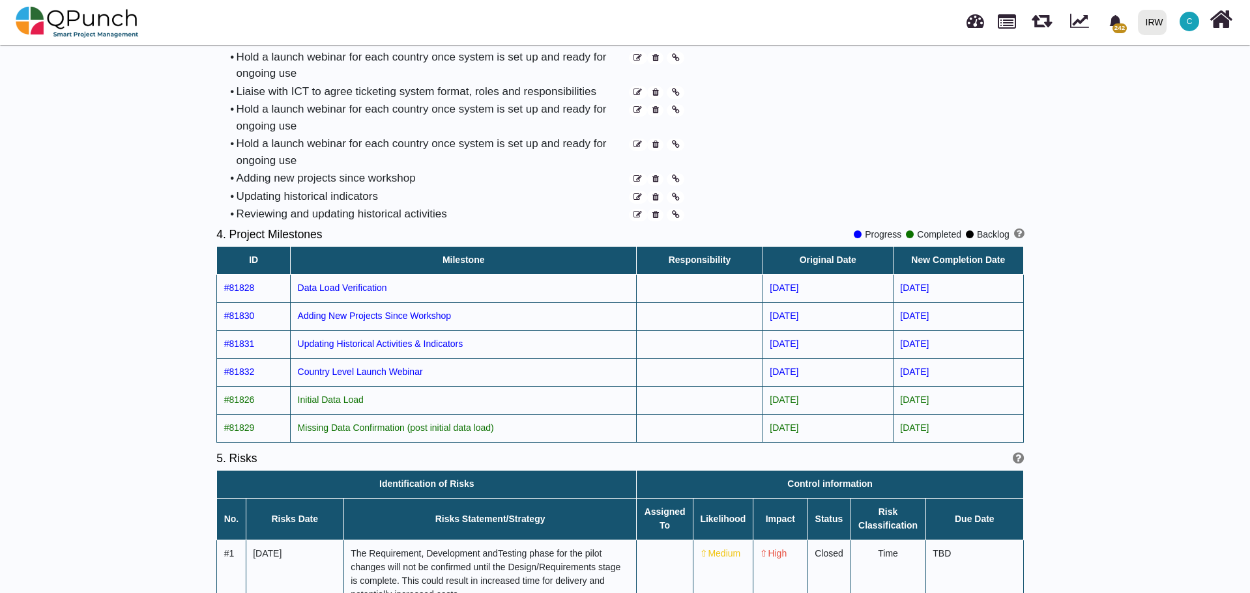
scroll to position [1759, 0]
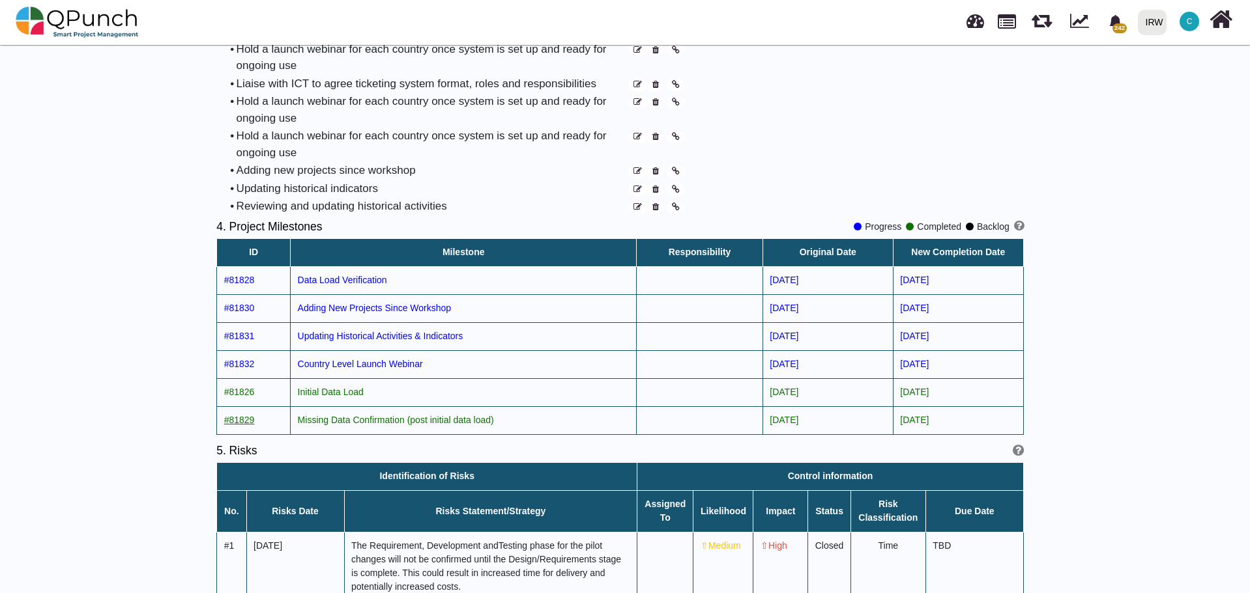
click at [245, 415] on span "#81829" at bounding box center [239, 420] width 31 height 10
click at [241, 275] on span "#81828" at bounding box center [239, 280] width 31 height 10
click at [244, 303] on span "#81830" at bounding box center [239, 308] width 31 height 10
click at [246, 331] on span "#81831" at bounding box center [239, 336] width 31 height 10
click at [244, 359] on span "#81832" at bounding box center [239, 364] width 31 height 10
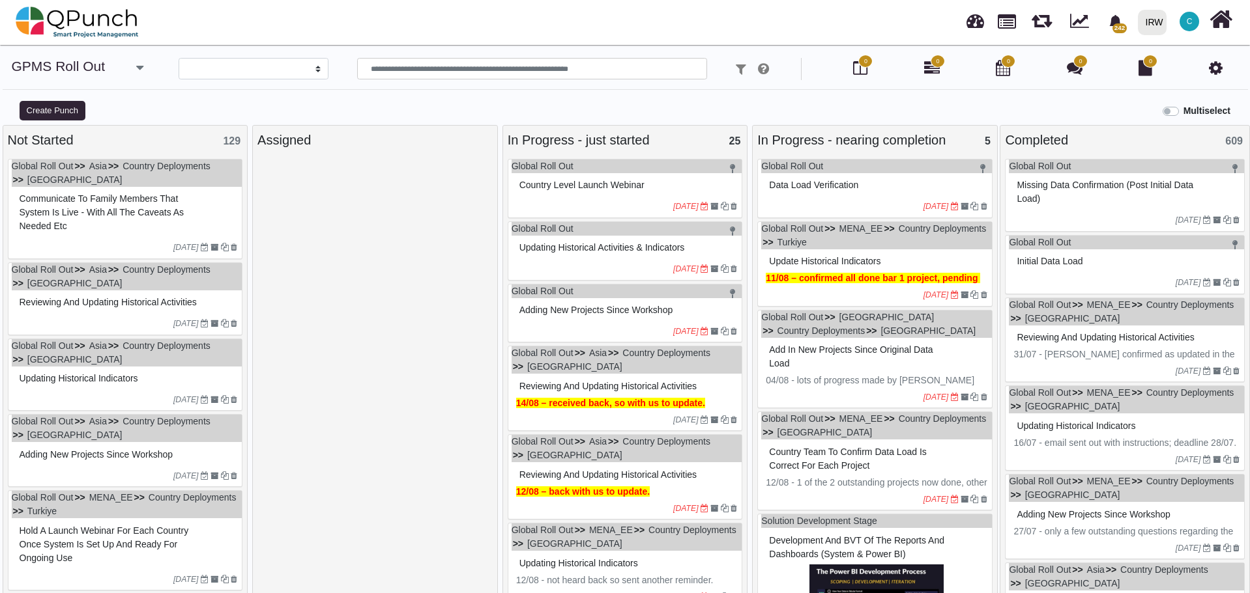
select select
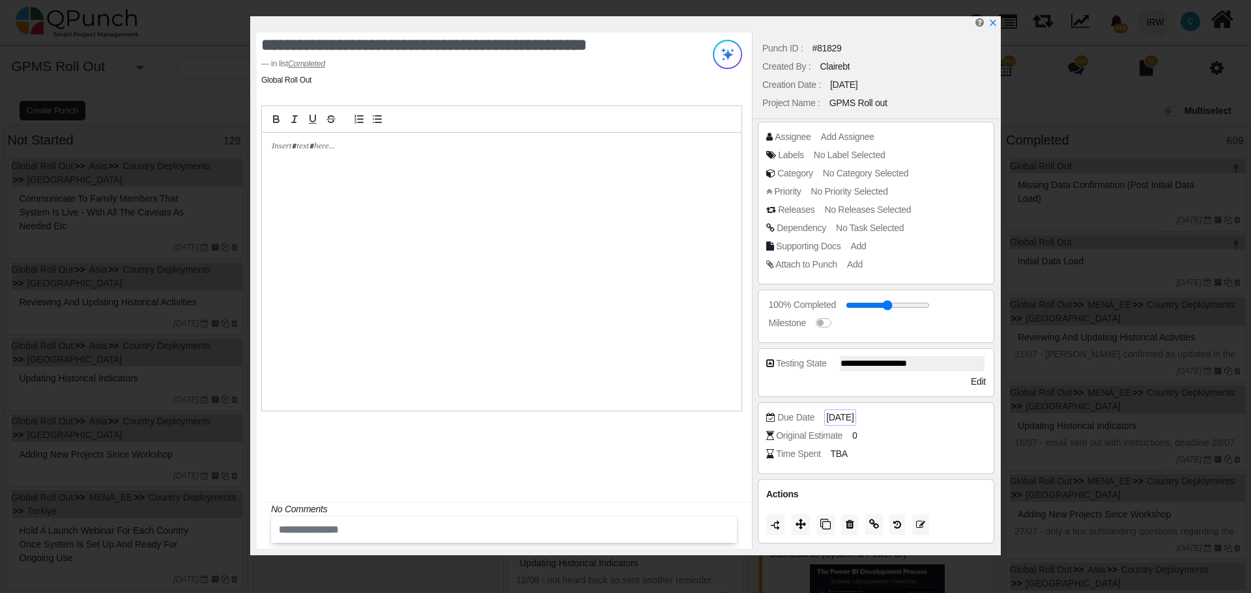
click at [853, 418] on span "[DATE]" at bounding box center [839, 418] width 27 height 14
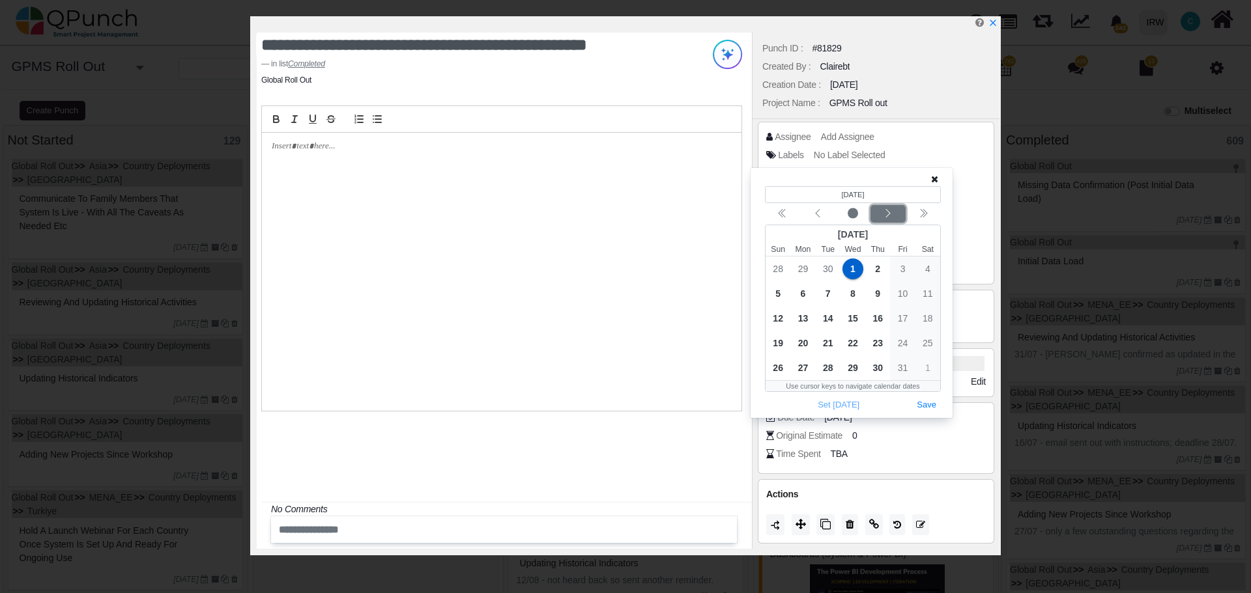
click at [891, 213] on icon "chevron left" at bounding box center [888, 213] width 10 height 10
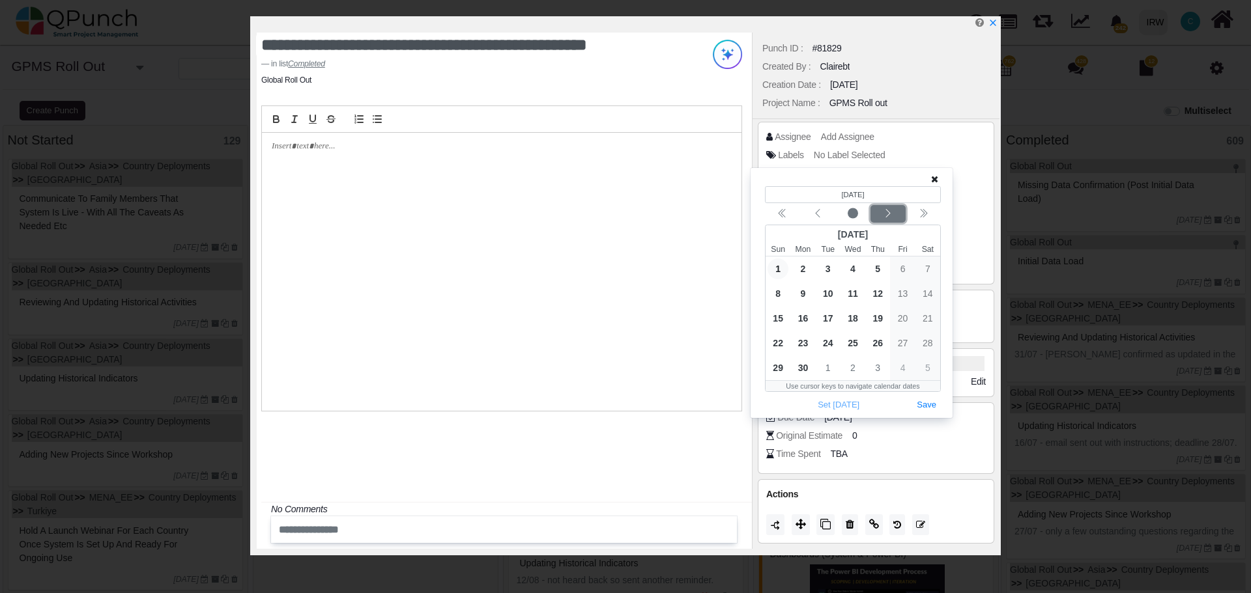
click at [891, 213] on icon "chevron left" at bounding box center [888, 213] width 10 height 10
click at [880, 367] on span "30" at bounding box center [877, 368] width 21 height 21
click at [930, 405] on button "Save" at bounding box center [926, 406] width 29 height 18
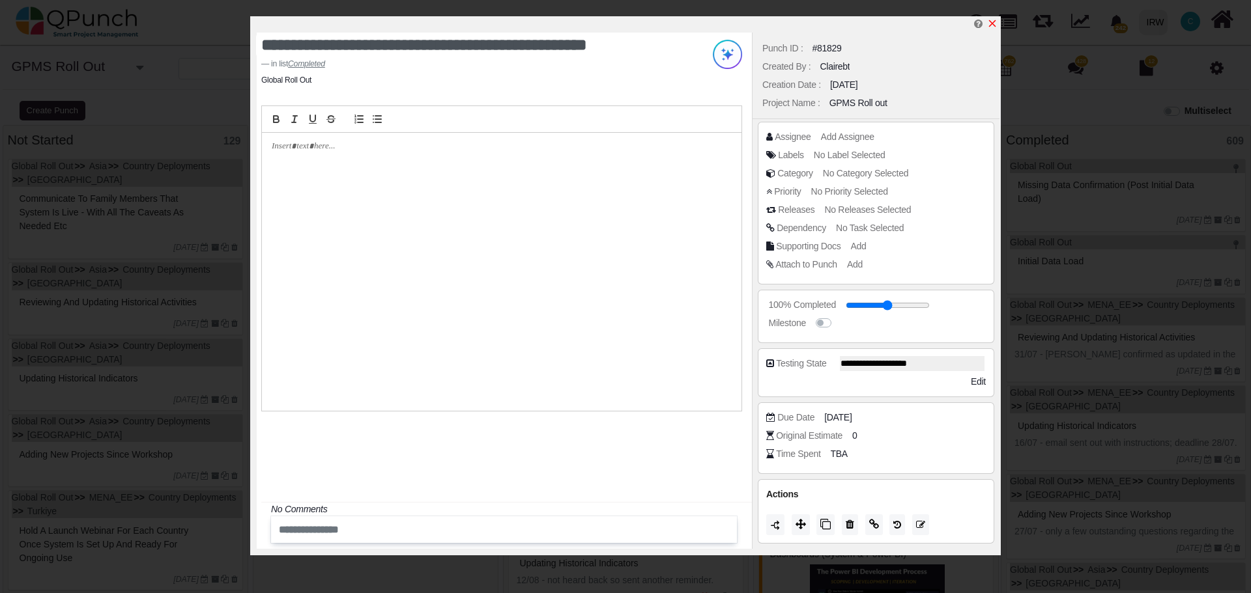
click at [992, 25] on icon "x" at bounding box center [992, 23] width 7 height 7
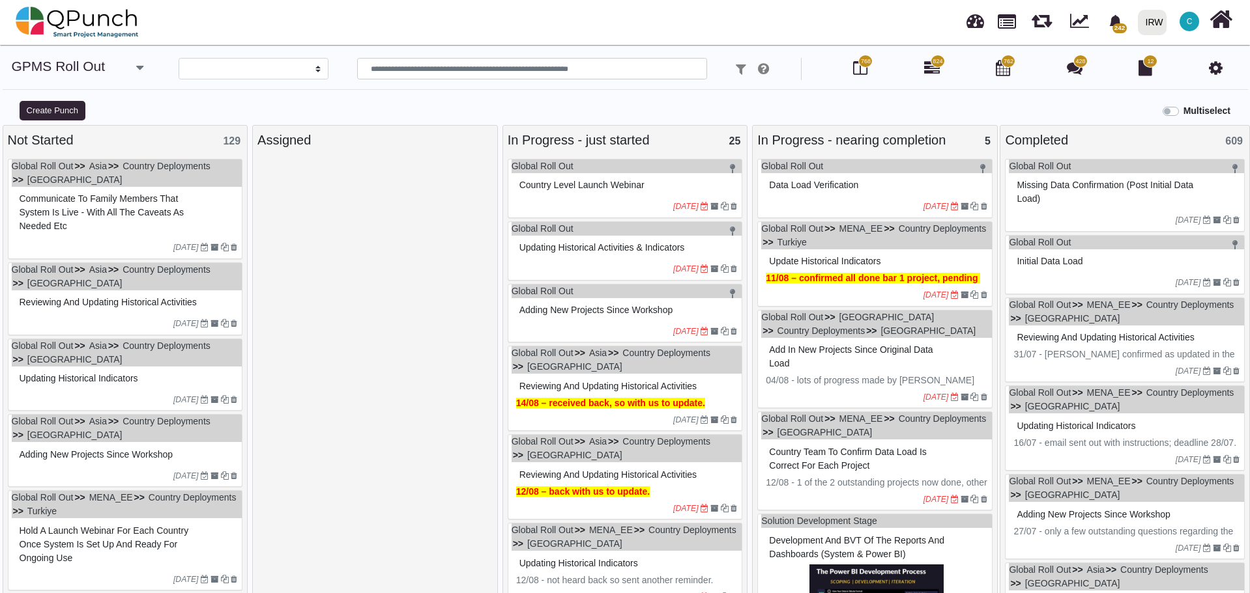
select select
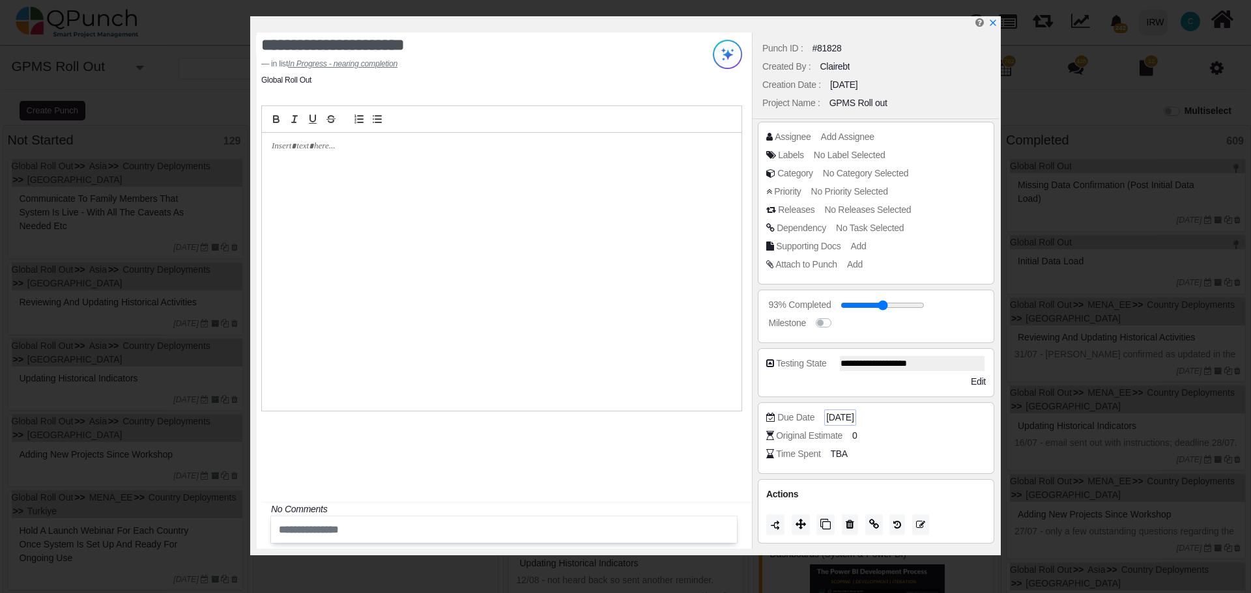
click at [853, 418] on span "[DATE]" at bounding box center [839, 418] width 27 height 14
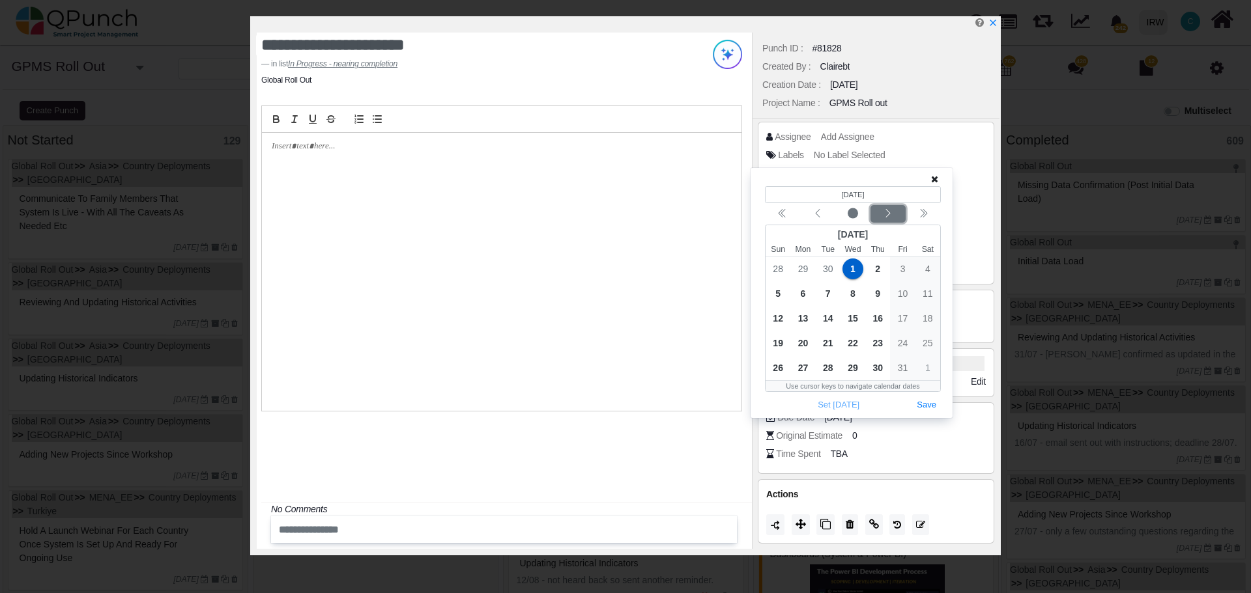
click at [891, 212] on icon "chevron left" at bounding box center [888, 213] width 10 height 10
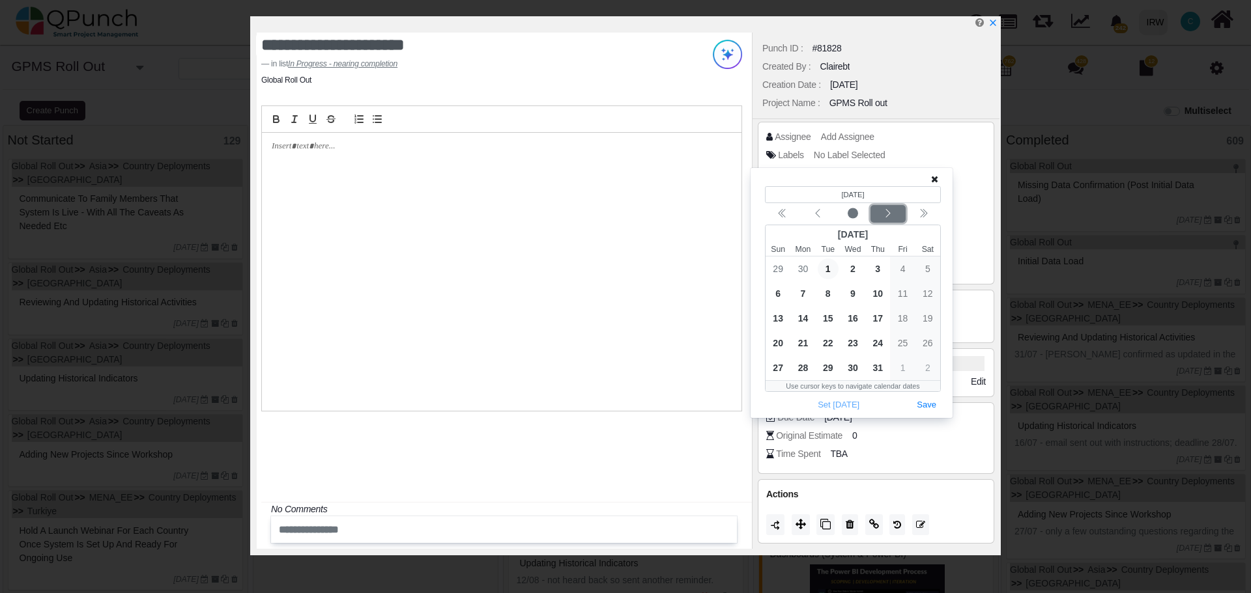
click at [891, 210] on icon "chevron left" at bounding box center [888, 213] width 10 height 10
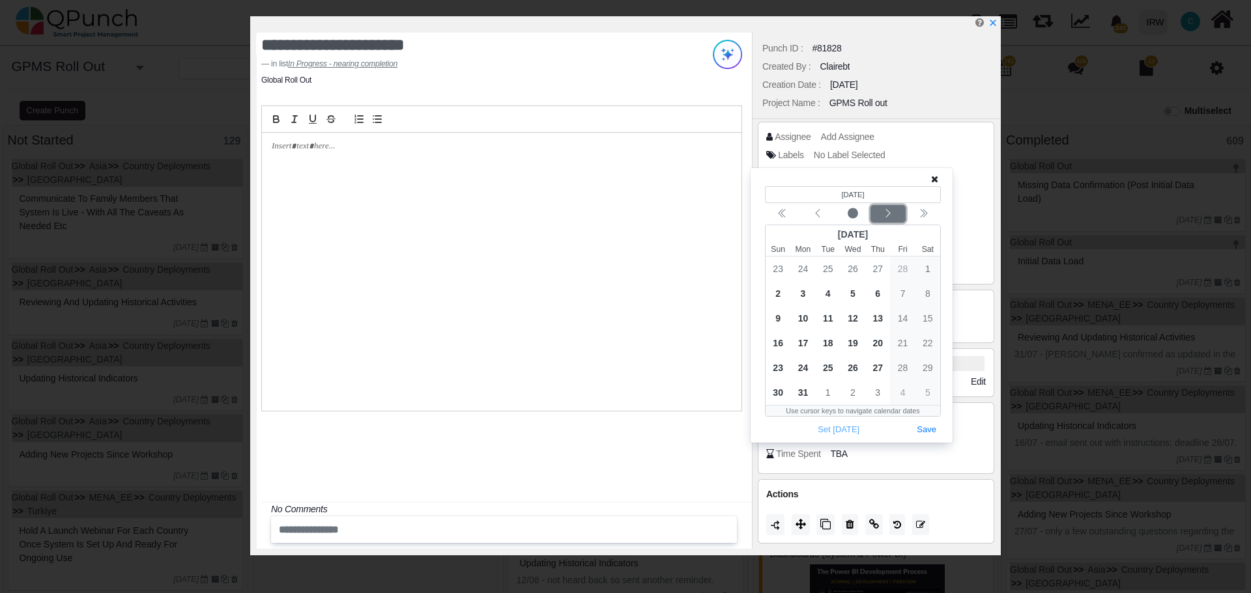
click at [891, 210] on icon "chevron left" at bounding box center [888, 213] width 10 height 10
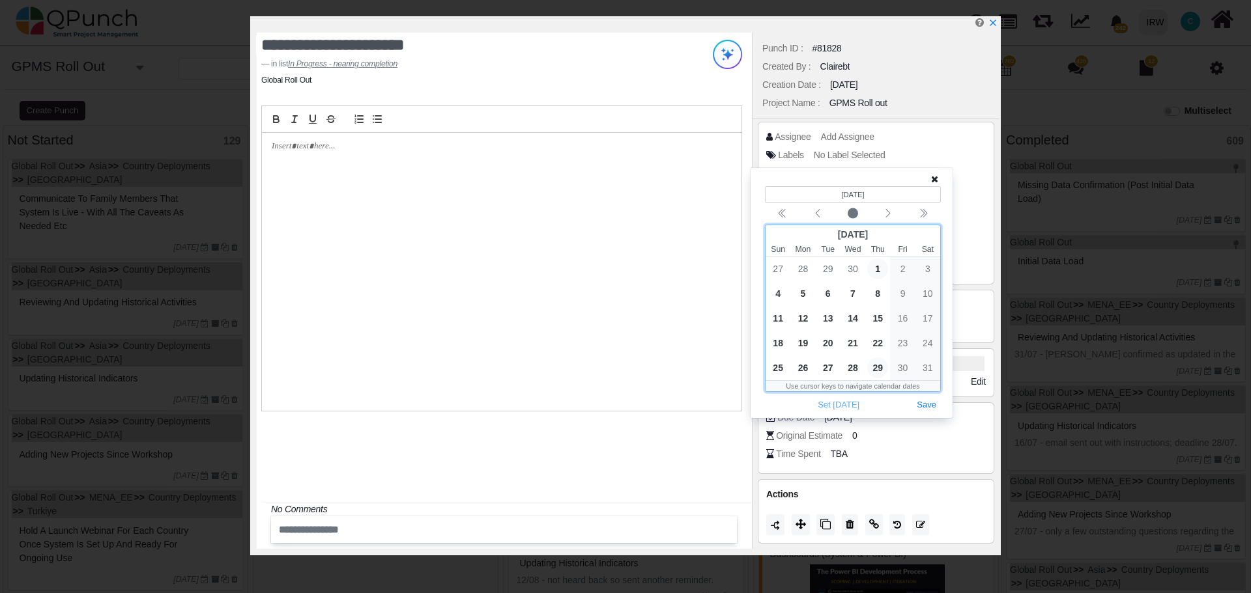
click at [881, 366] on span "29" at bounding box center [877, 368] width 21 height 21
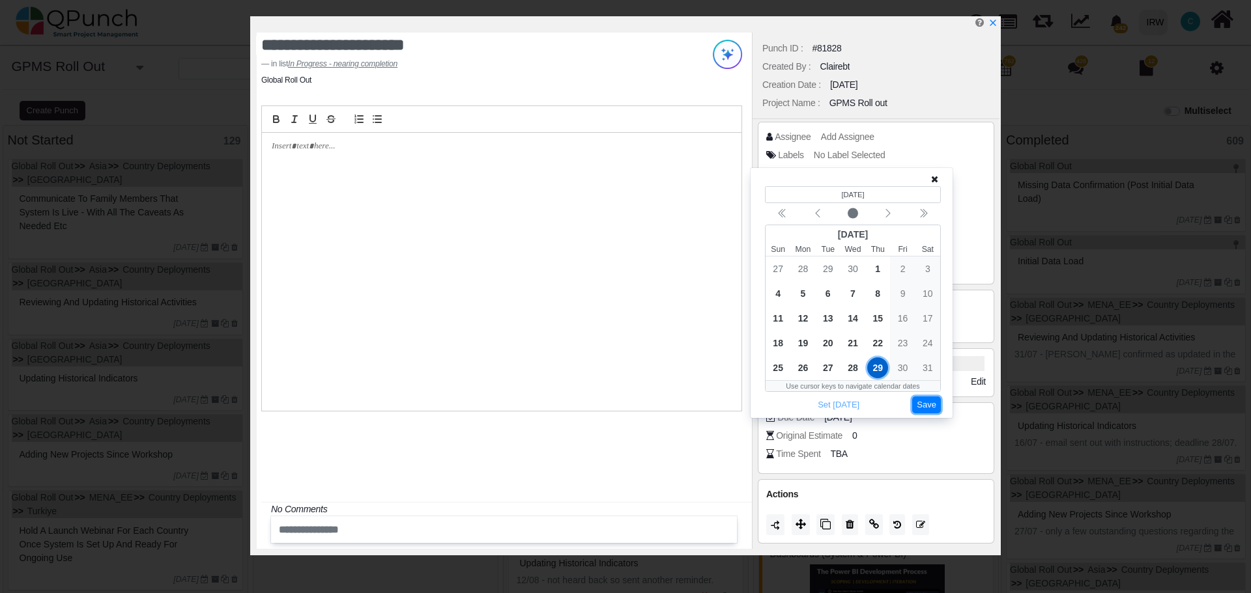
click at [929, 407] on button "Save" at bounding box center [926, 406] width 29 height 18
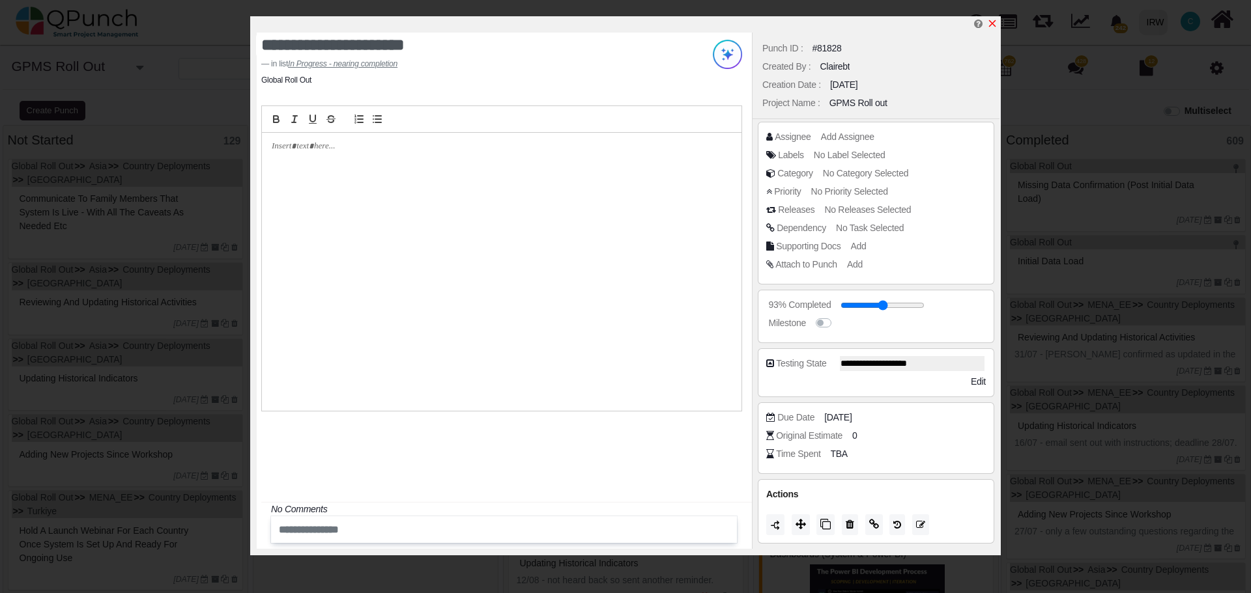
click at [996, 25] on icon "x" at bounding box center [992, 23] width 10 height 10
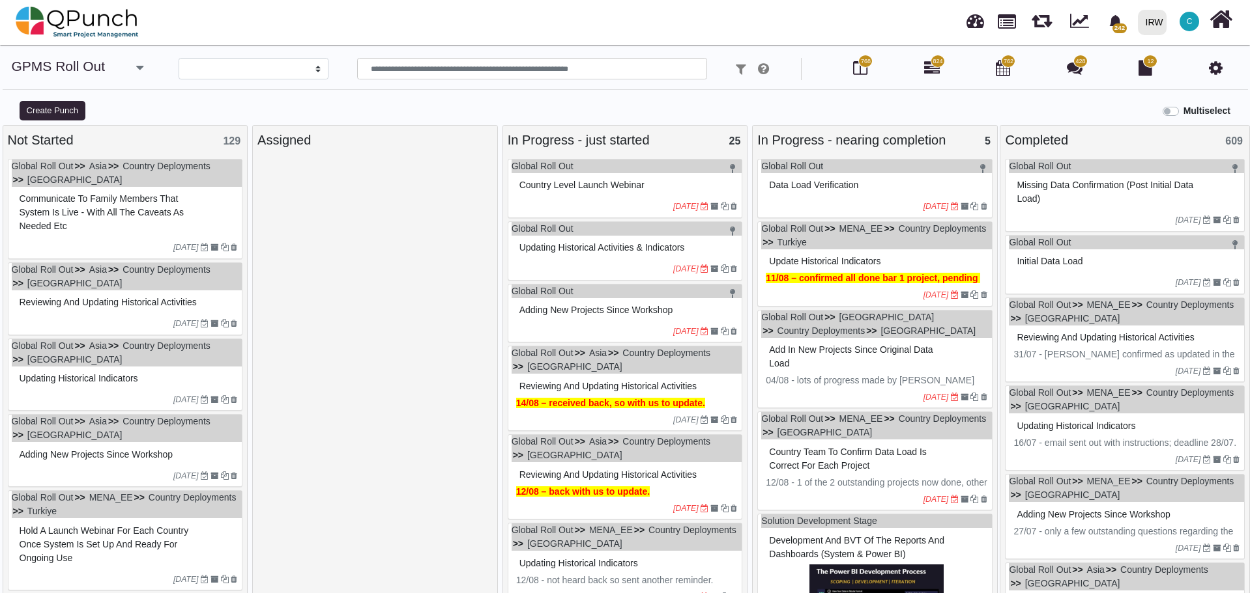
select select
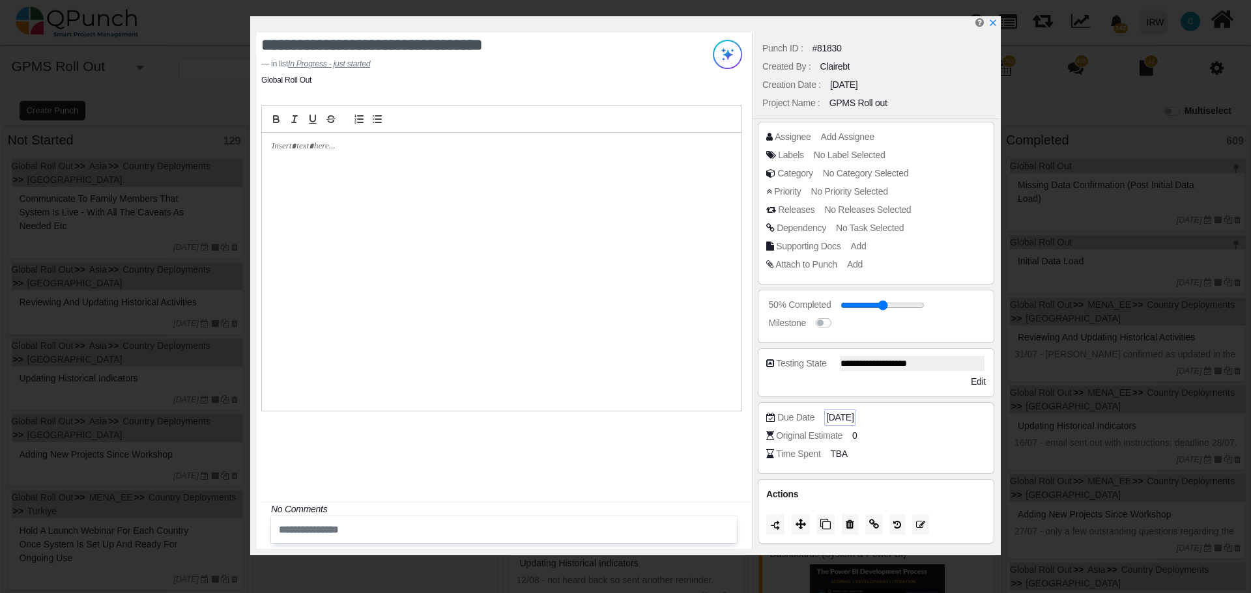
click at [853, 416] on span "[DATE]" at bounding box center [839, 418] width 27 height 14
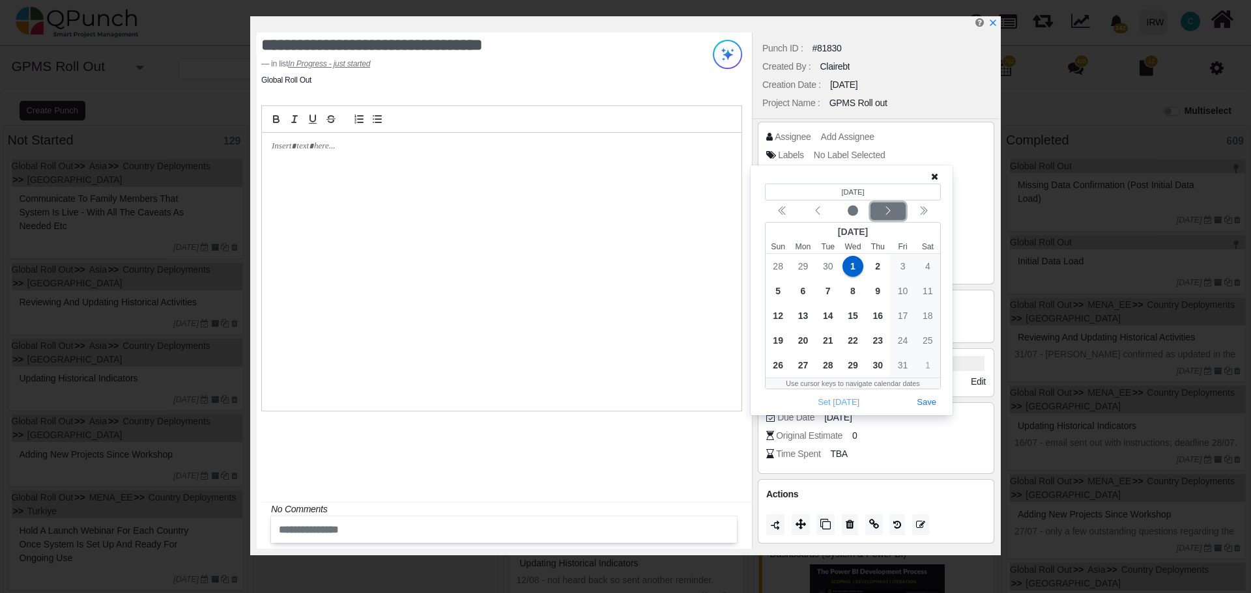
click at [887, 208] on icon "chevron left" at bounding box center [887, 211] width 5 height 8
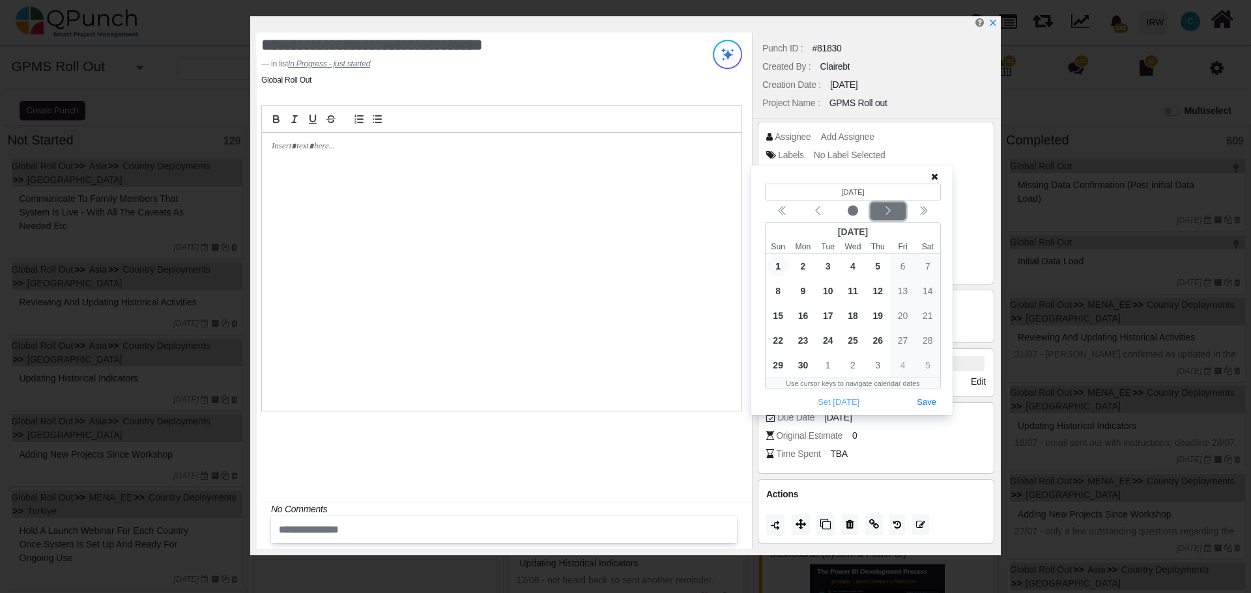
click at [887, 208] on icon "chevron left" at bounding box center [887, 211] width 5 height 8
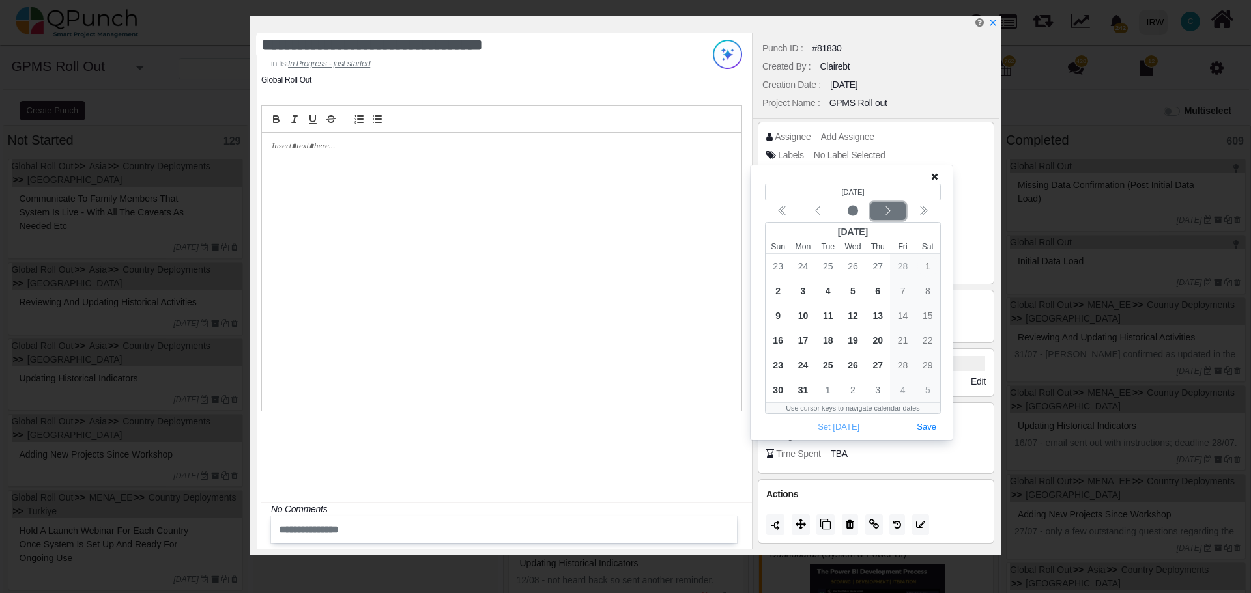
click at [887, 208] on icon "chevron left" at bounding box center [887, 211] width 5 height 8
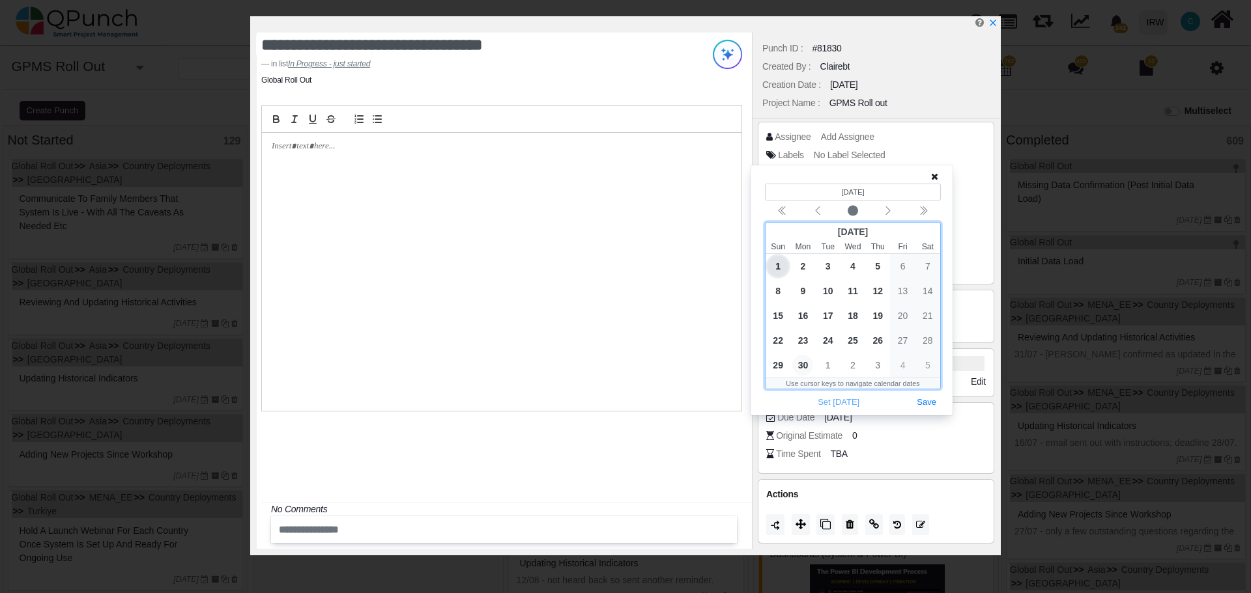
click at [802, 362] on span "30" at bounding box center [802, 365] width 21 height 21
click at [929, 403] on button "Save" at bounding box center [926, 403] width 29 height 18
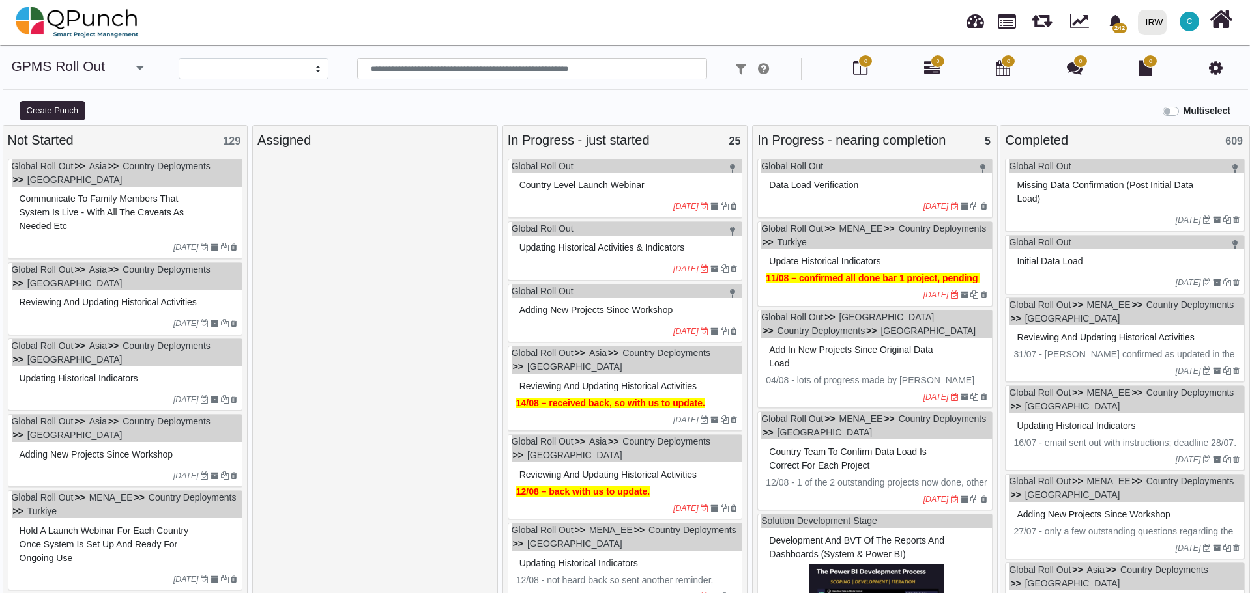
select select
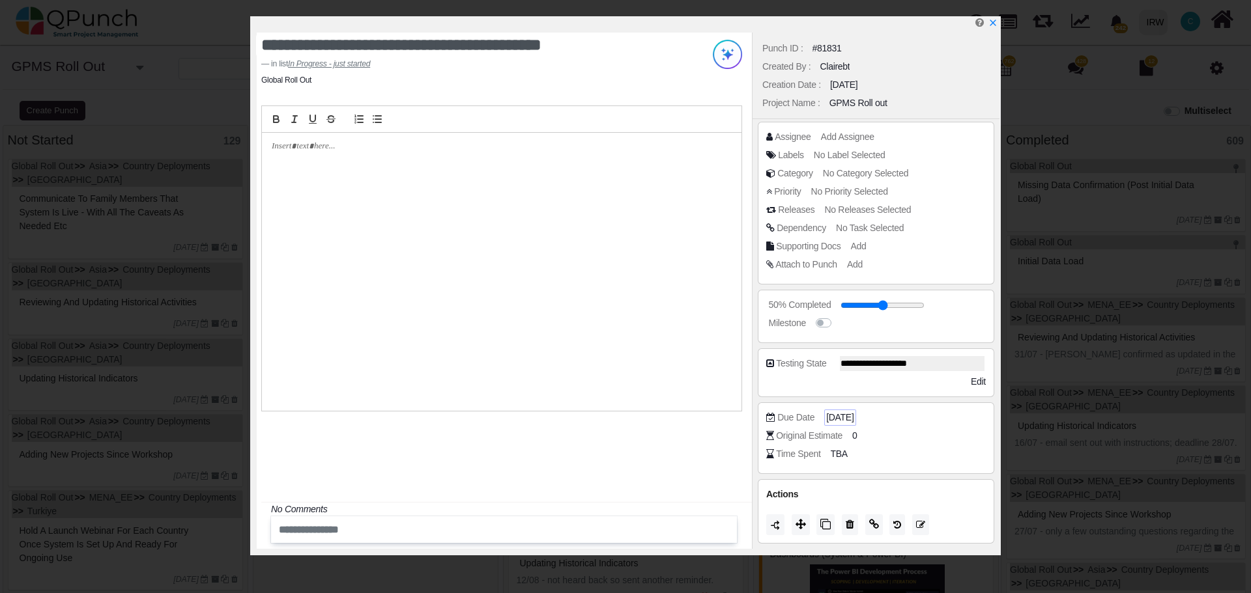
click at [853, 418] on span "[DATE]" at bounding box center [839, 418] width 27 height 14
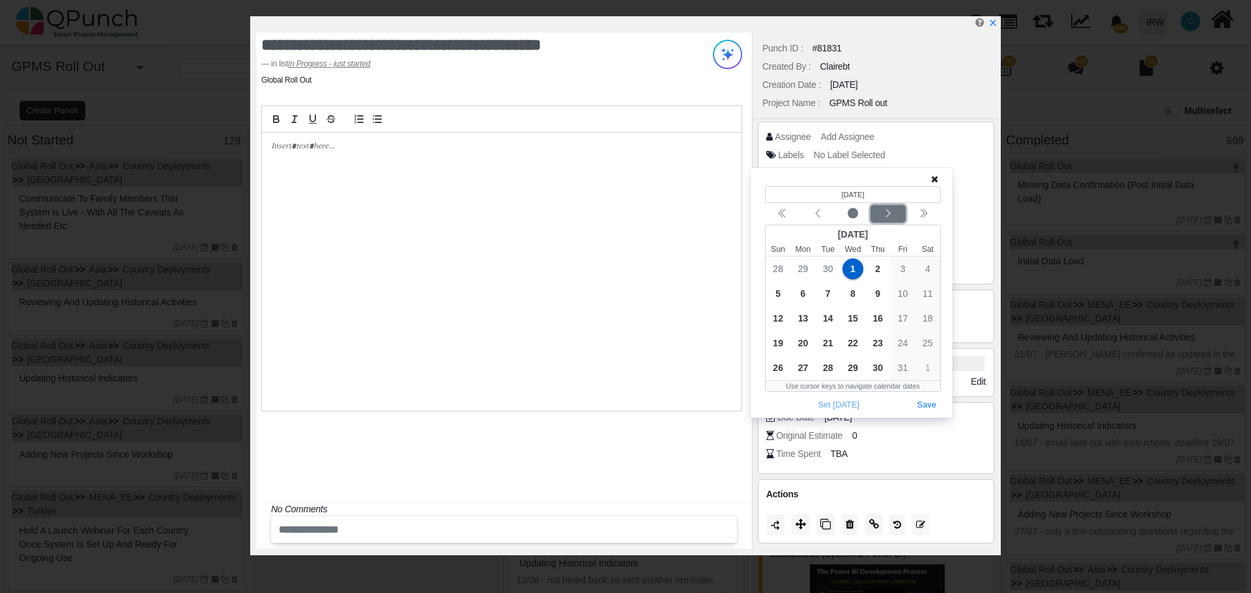
click at [889, 214] on icon "chevron left" at bounding box center [888, 213] width 10 height 10
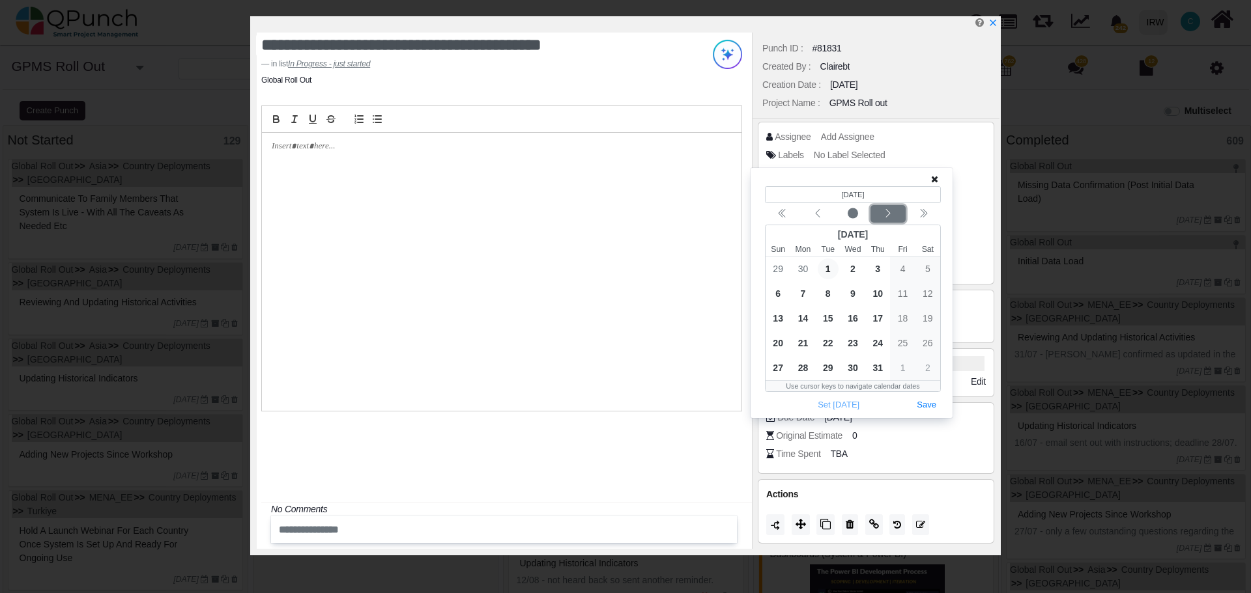
click at [889, 214] on icon "chevron left" at bounding box center [888, 213] width 10 height 10
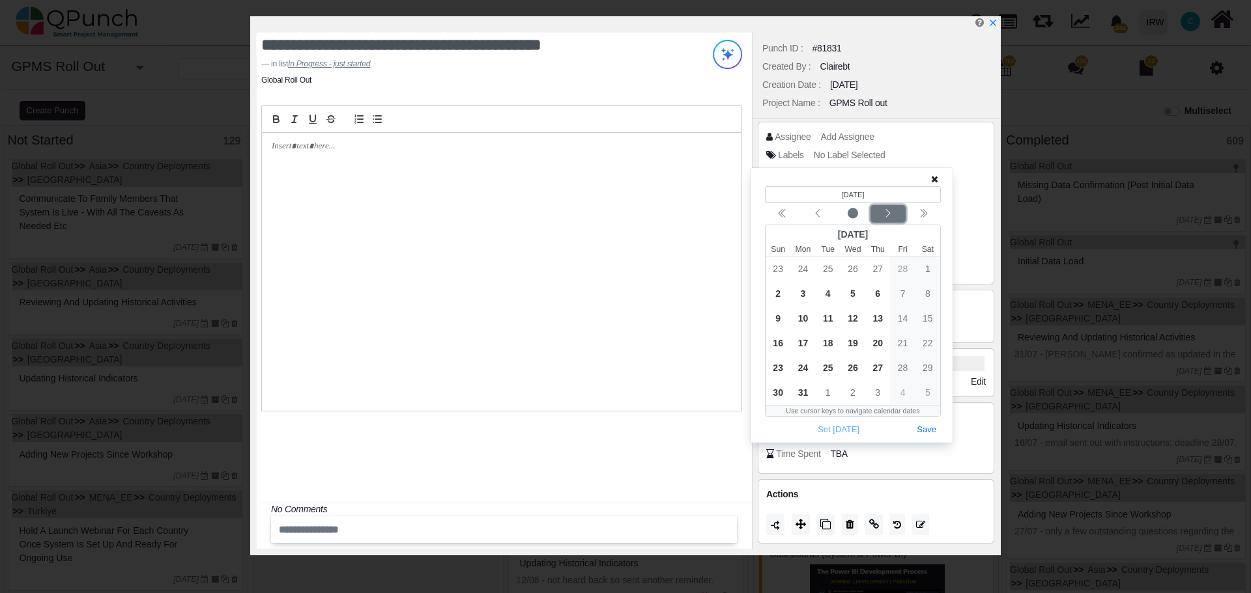
click at [889, 214] on icon "chevron left" at bounding box center [888, 213] width 10 height 10
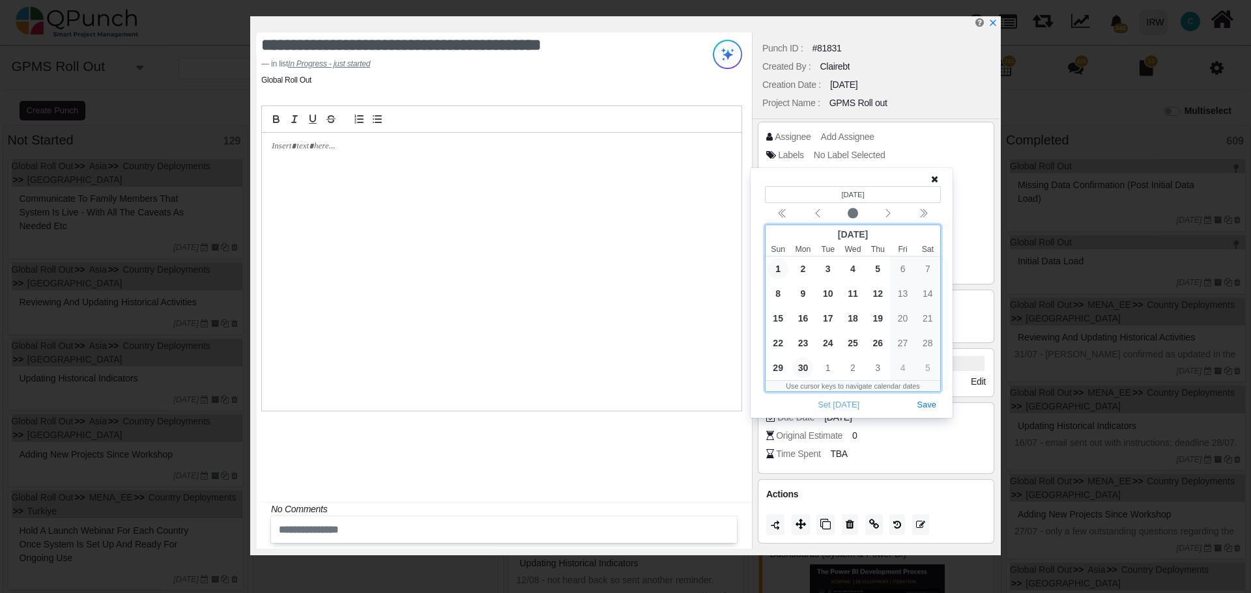
click at [805, 367] on span "30" at bounding box center [802, 368] width 21 height 21
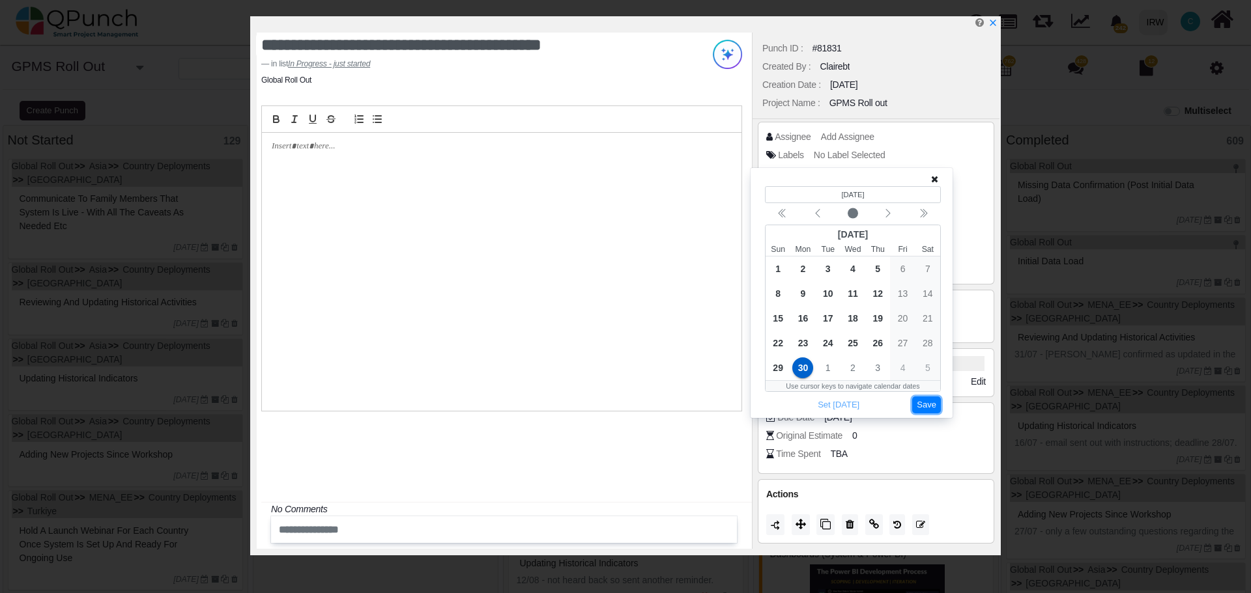
click at [932, 405] on button "Save" at bounding box center [926, 406] width 29 height 18
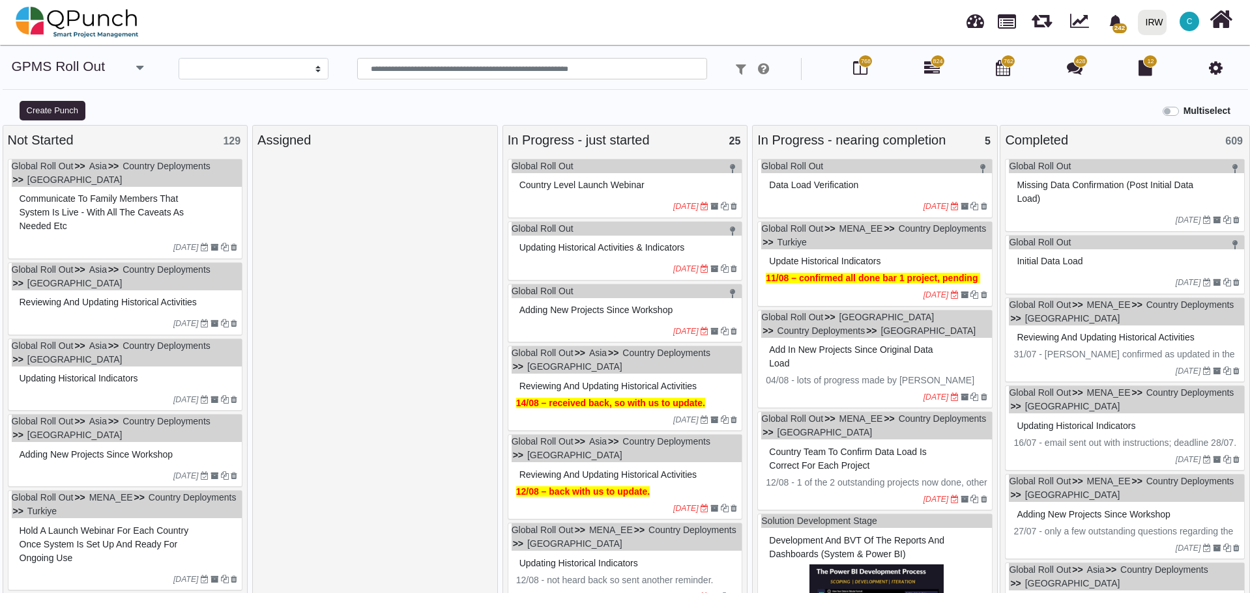
select select
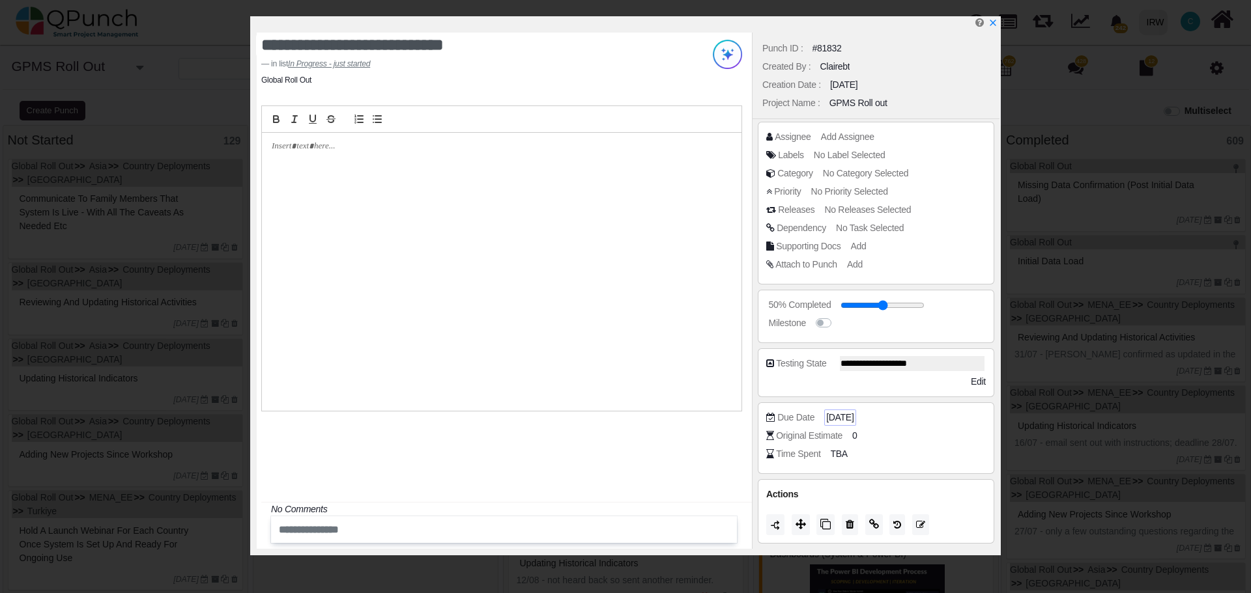
click at [853, 419] on span "[DATE]" at bounding box center [839, 418] width 27 height 14
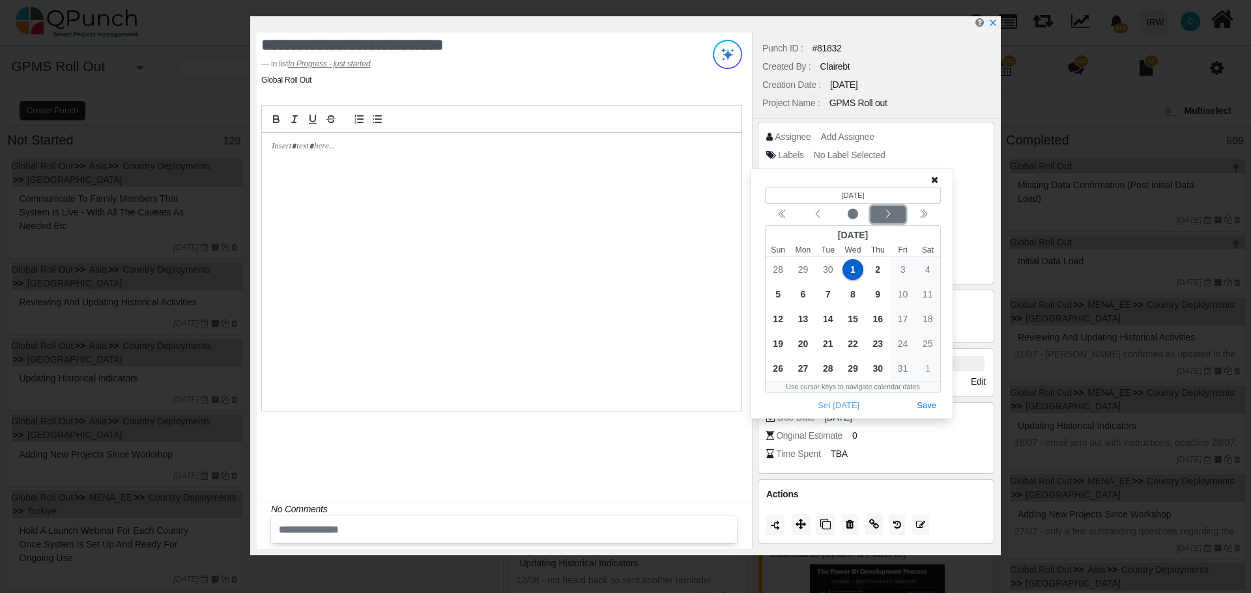
click at [887, 215] on icon "chevron left" at bounding box center [888, 214] width 10 height 10
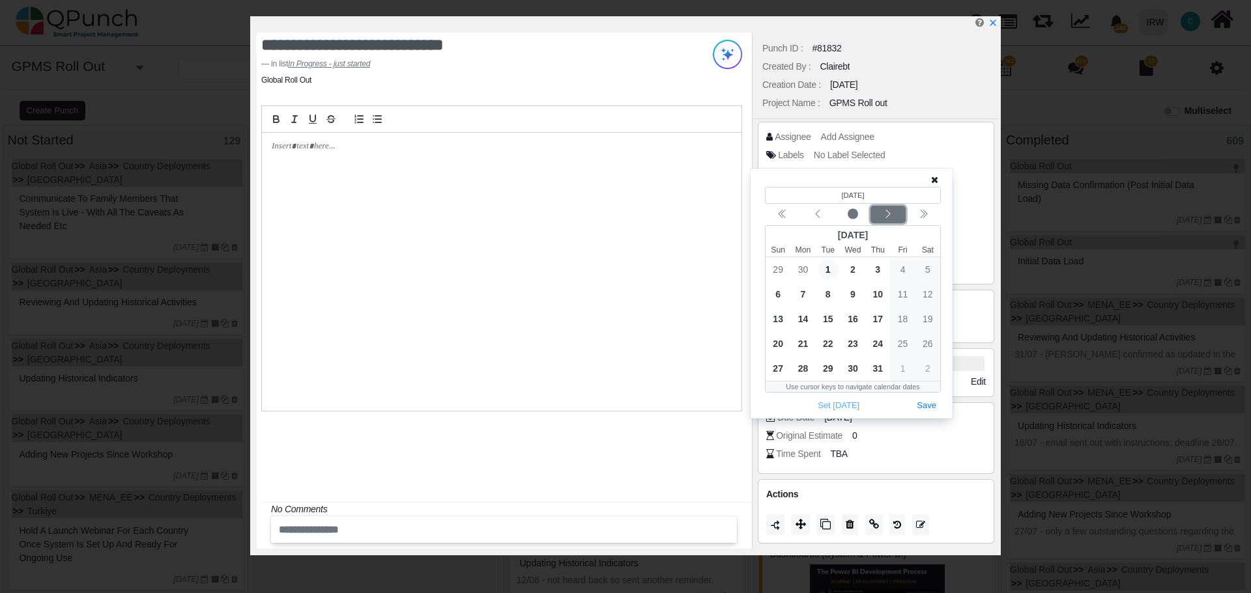
click at [887, 215] on icon "chevron left" at bounding box center [888, 214] width 10 height 10
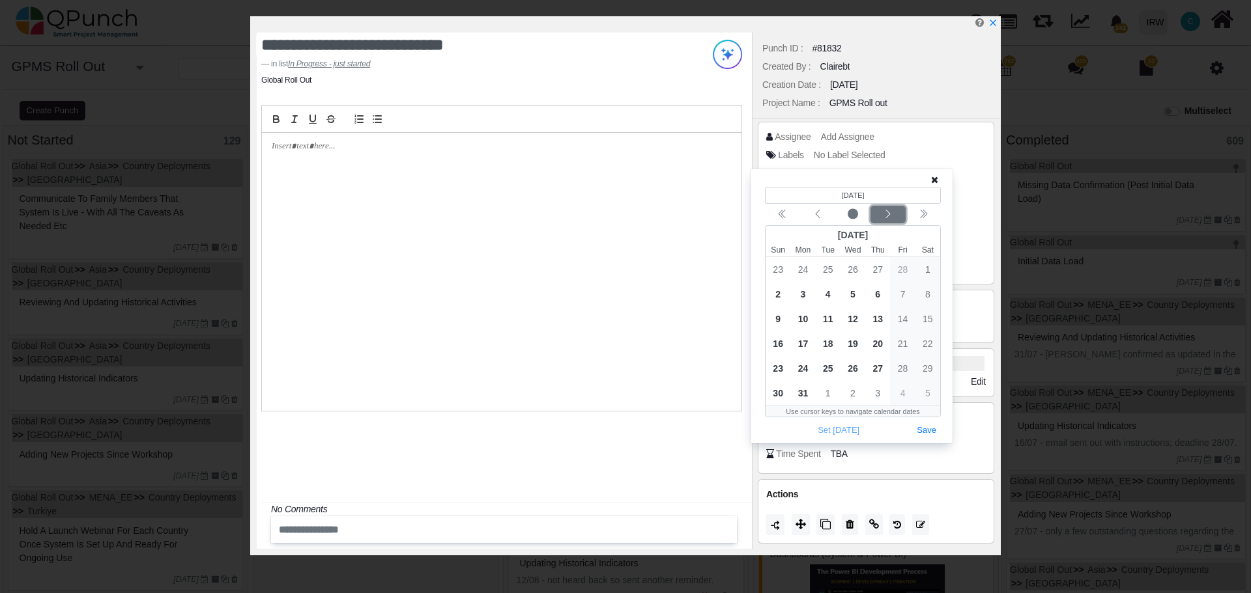
click at [887, 215] on icon "chevron left" at bounding box center [888, 214] width 10 height 10
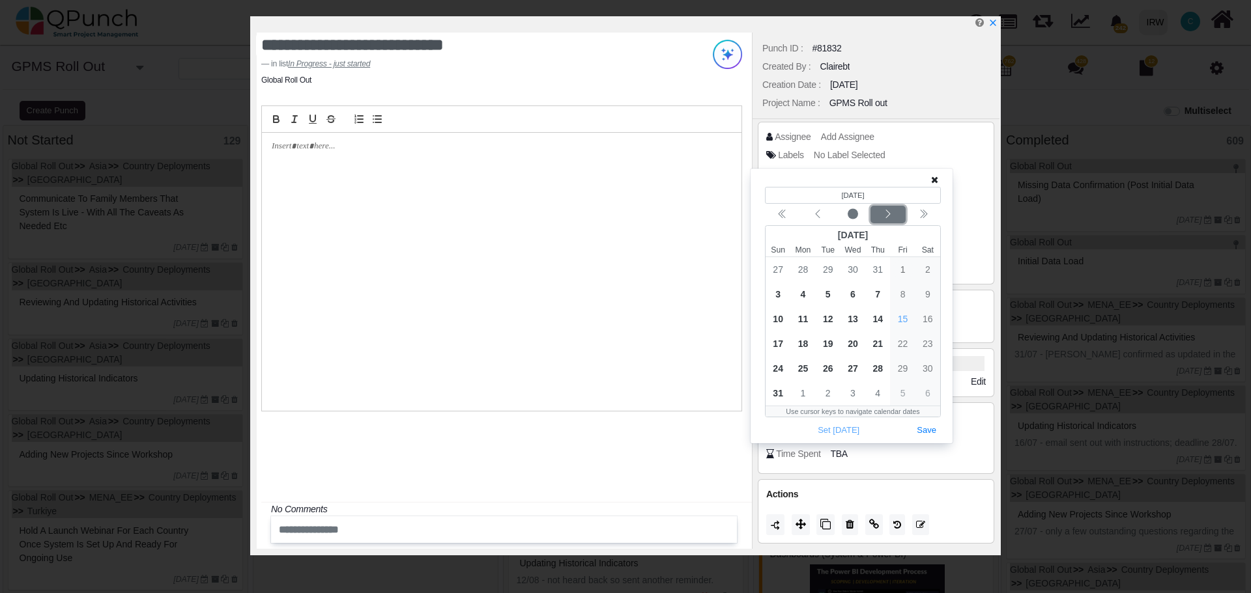
click at [887, 214] on icon "chevron left" at bounding box center [888, 214] width 10 height 10
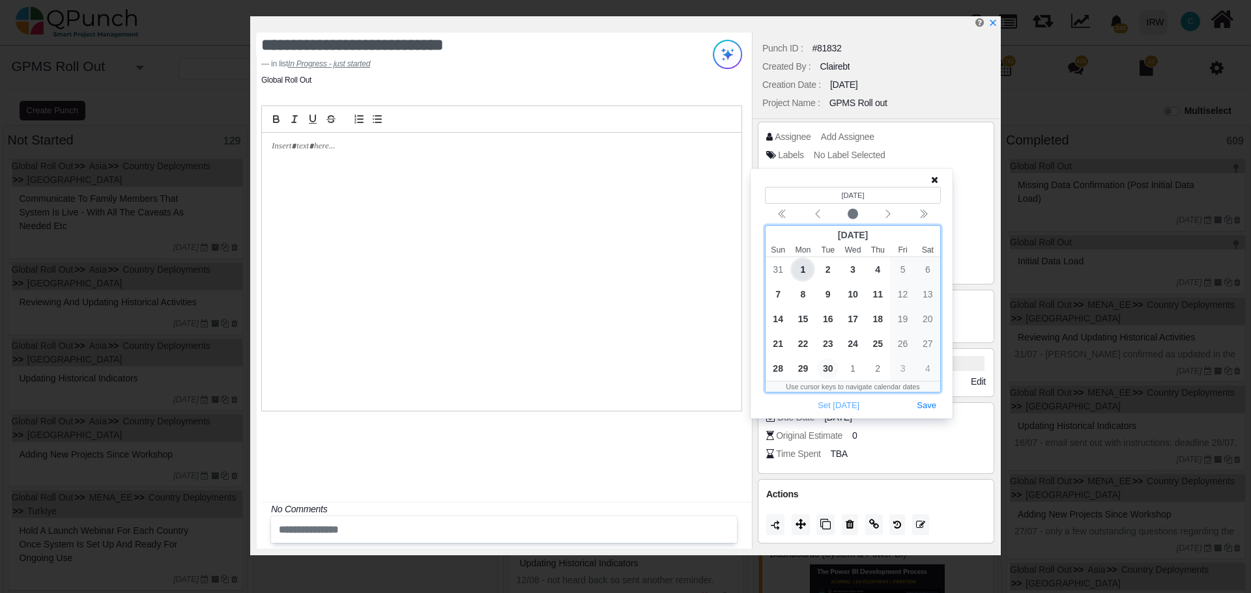
click at [831, 369] on span "30" at bounding box center [828, 368] width 21 height 21
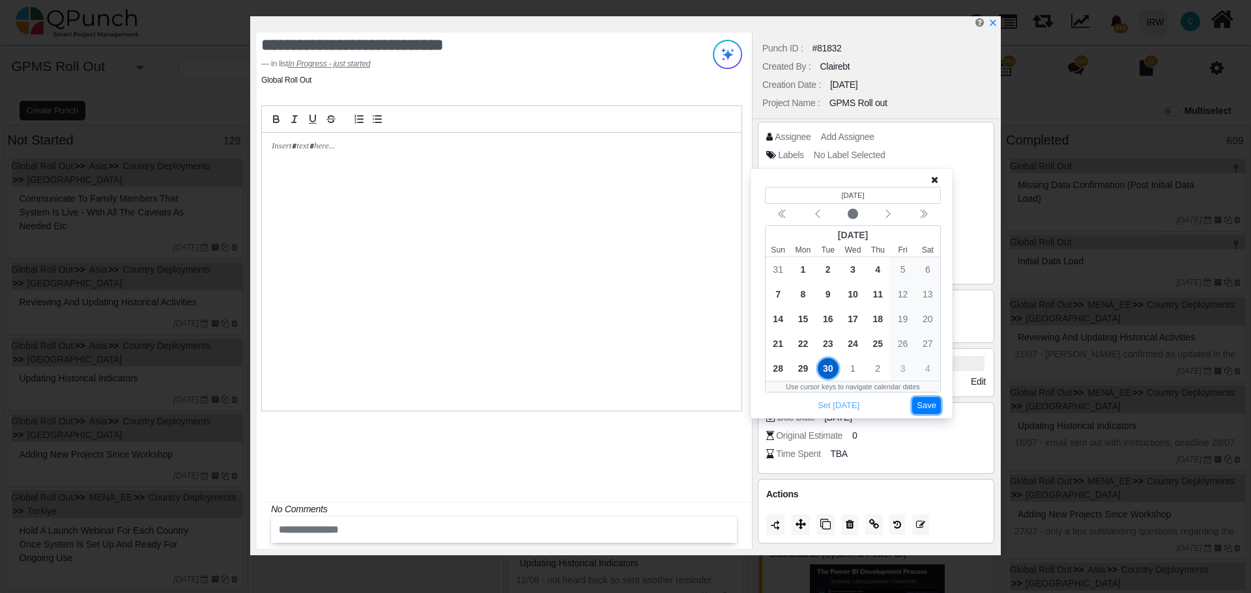
click at [928, 402] on button "Save" at bounding box center [926, 406] width 29 height 18
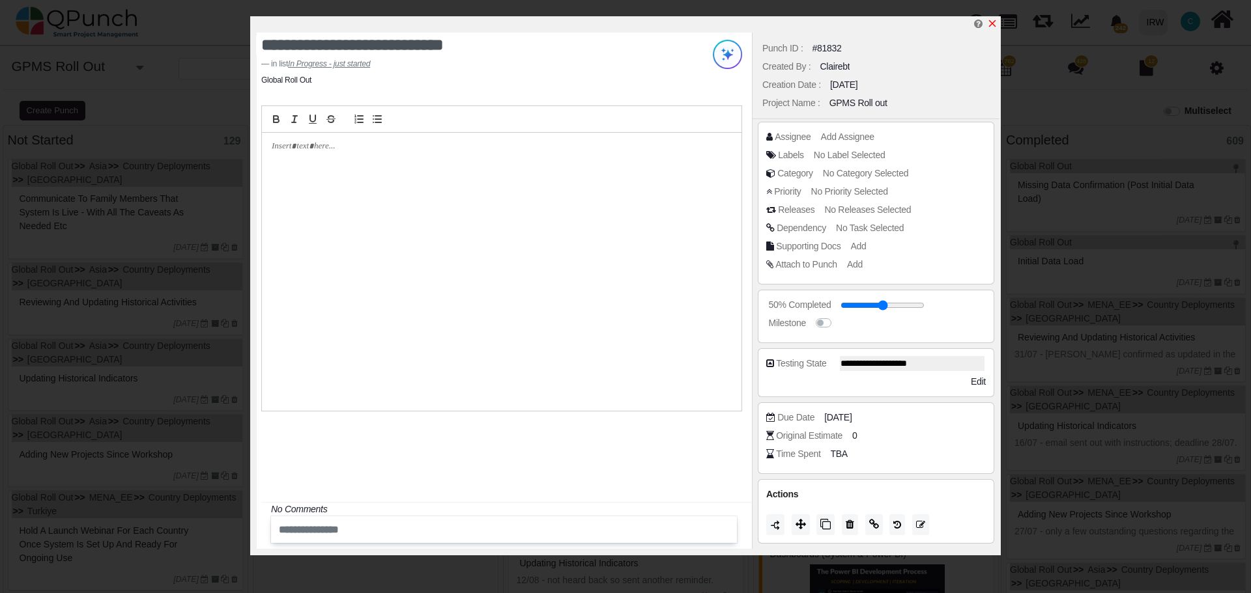
click at [992, 27] on icon "x" at bounding box center [992, 23] width 10 height 10
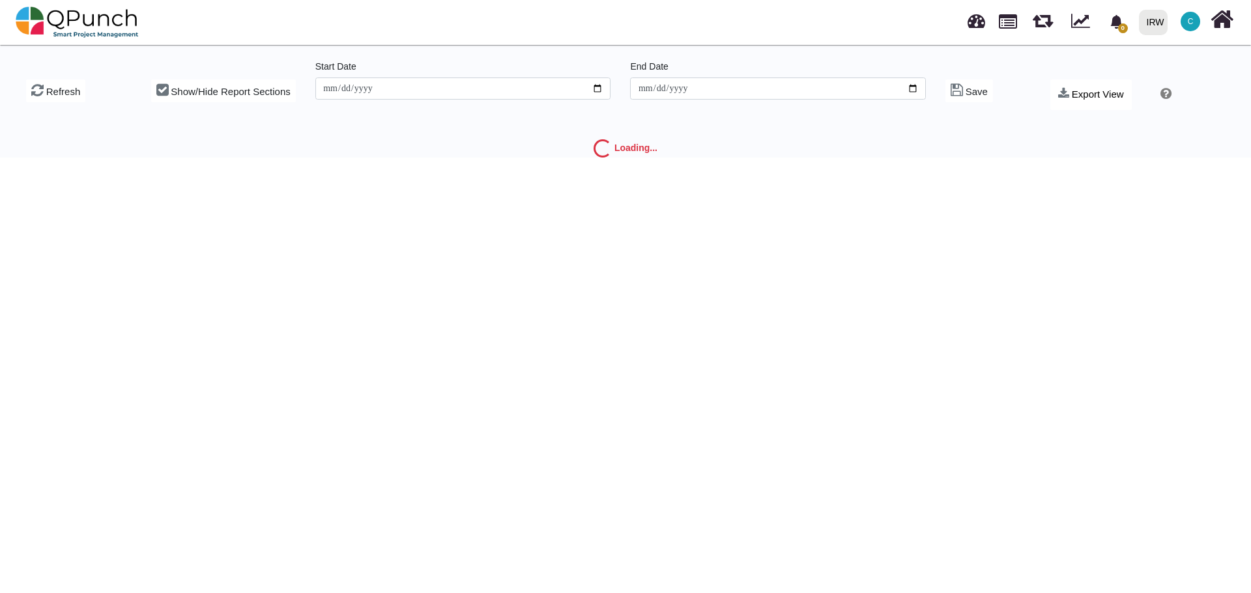
type input "**********"
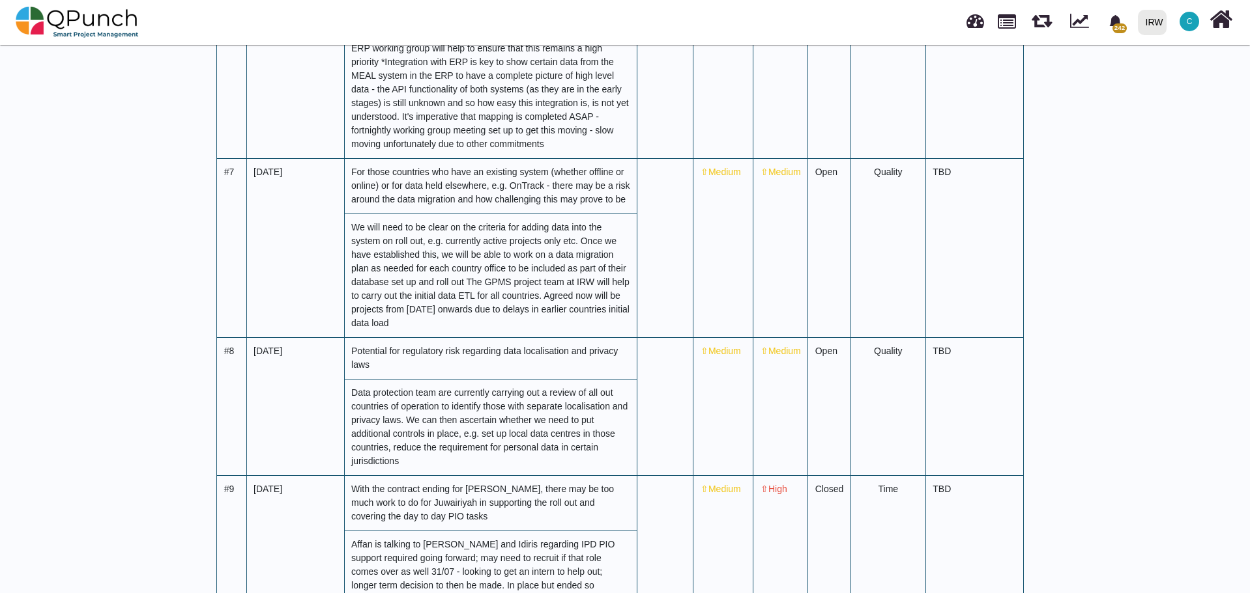
scroll to position [3192, 0]
